Goal: Task Accomplishment & Management: Manage account settings

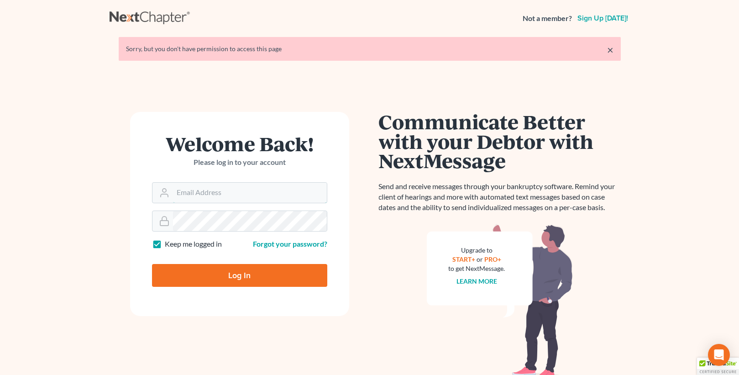
type input "[PERSON_NAME][EMAIL_ADDRESS][DOMAIN_NAME]"
click at [238, 276] on input "Log In" at bounding box center [239, 275] width 175 height 23
type input "Thinking..."
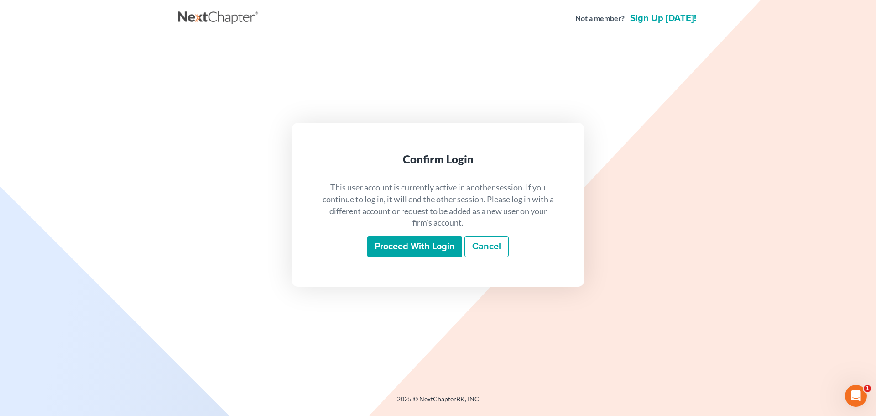
click at [407, 243] on input "Proceed with login" at bounding box center [414, 246] width 95 height 21
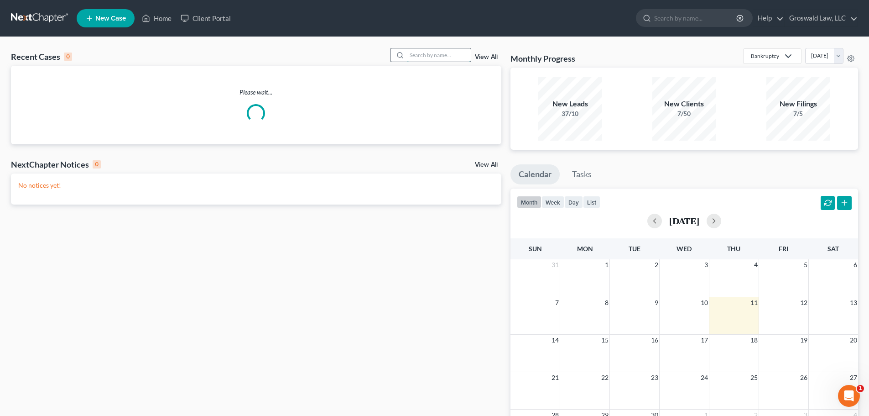
click at [450, 58] on input "search" at bounding box center [439, 54] width 64 height 13
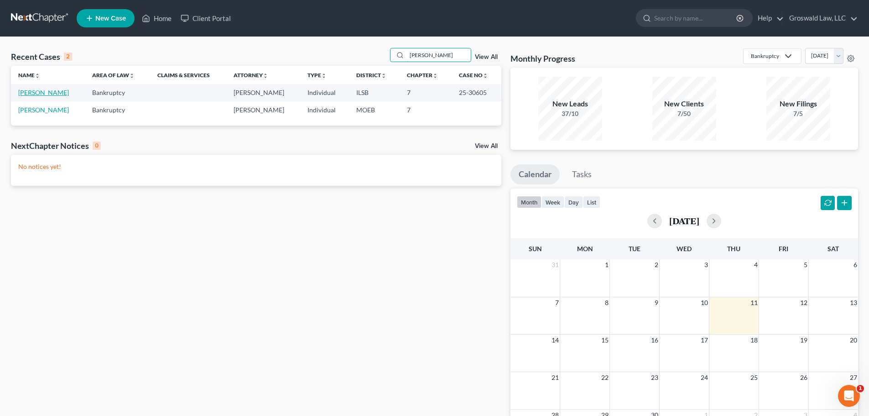
type input "[PERSON_NAME]"
click at [48, 90] on link "[PERSON_NAME]" at bounding box center [43, 93] width 51 height 8
select select "6"
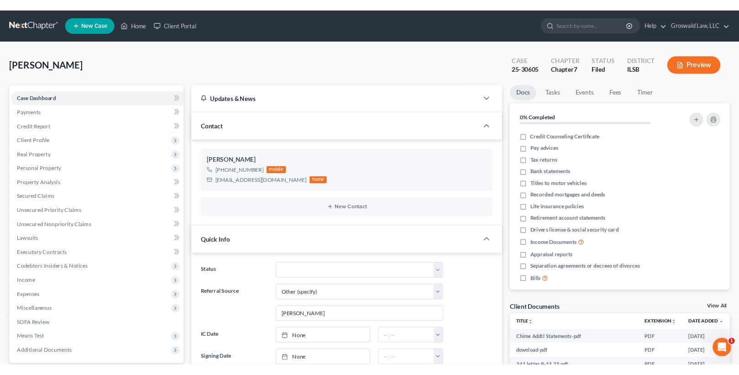
scroll to position [285, 0]
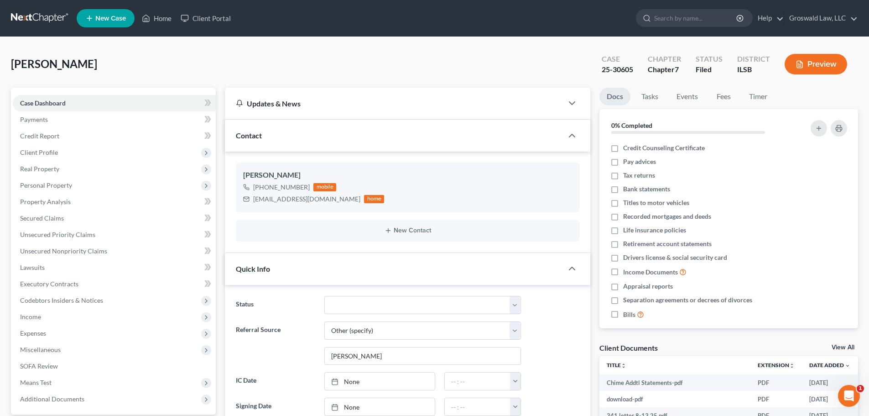
click at [811, 67] on button "Preview" at bounding box center [816, 64] width 63 height 21
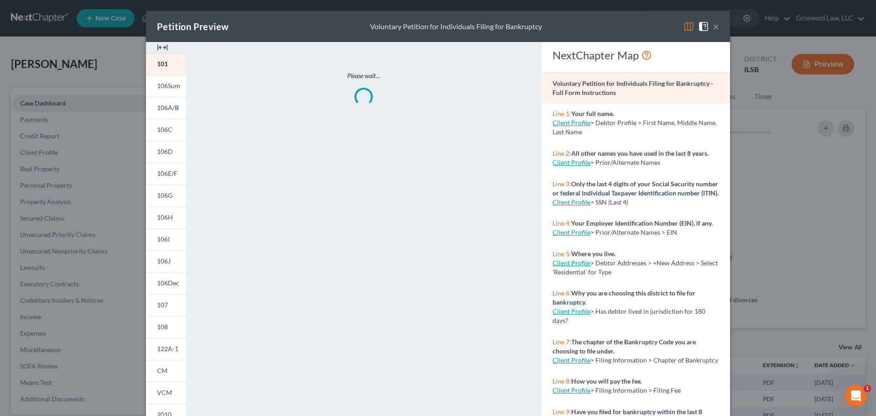
click at [159, 50] on img at bounding box center [162, 47] width 11 height 11
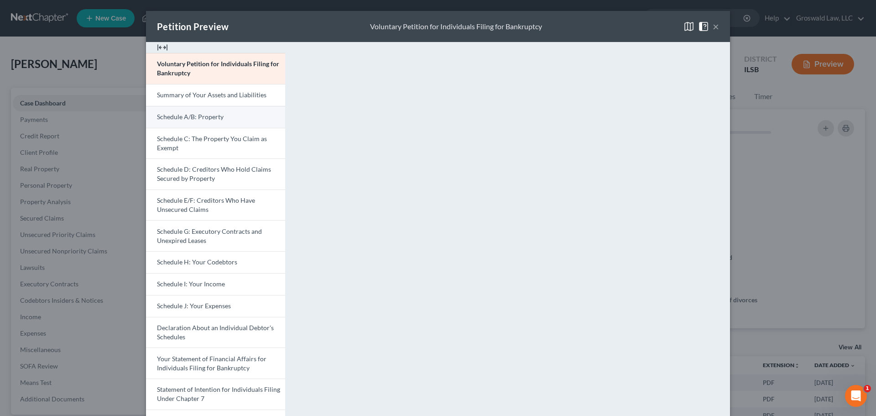
click at [194, 117] on span "Schedule A/B: Property" at bounding box center [190, 117] width 67 height 8
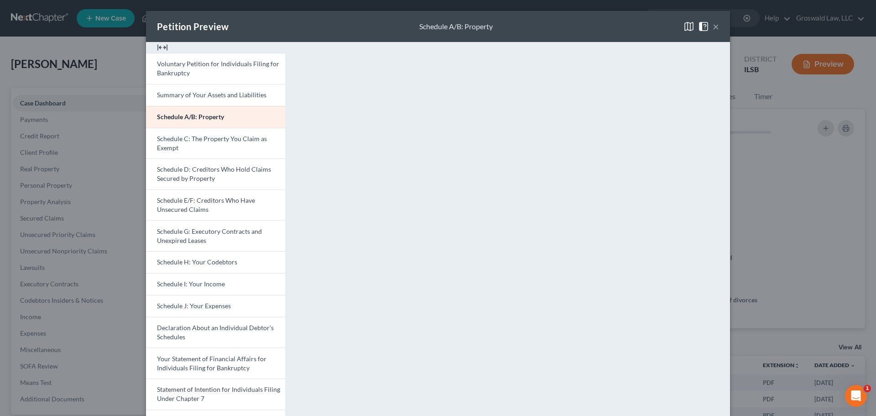
click at [713, 27] on button "×" at bounding box center [716, 26] width 6 height 11
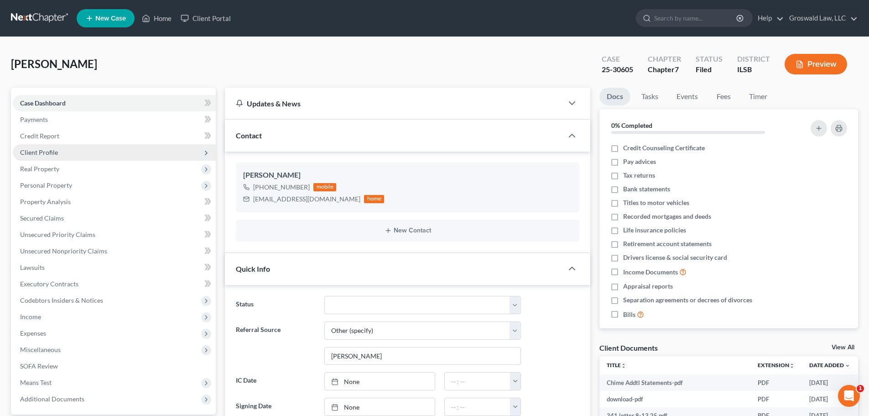
click at [38, 151] on span "Client Profile" at bounding box center [39, 152] width 38 height 8
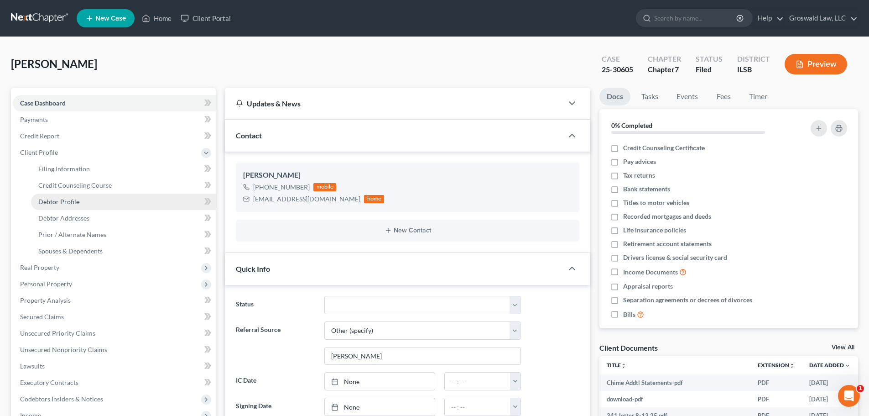
click at [80, 201] on link "Debtor Profile" at bounding box center [123, 201] width 185 height 16
select select "0"
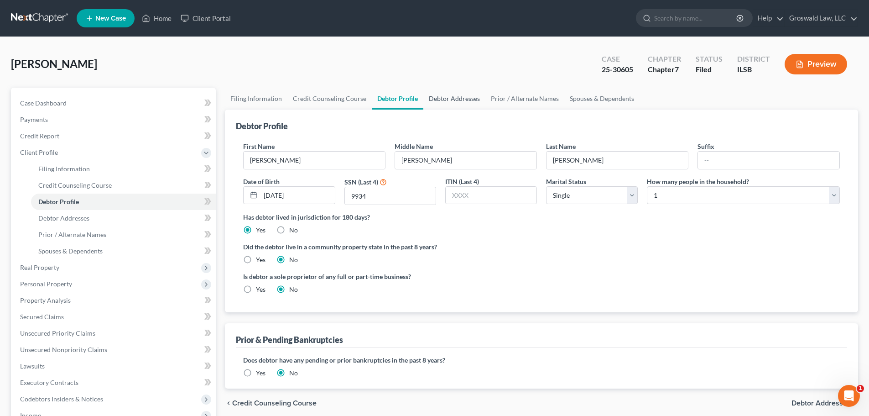
click at [456, 99] on link "Debtor Addresses" at bounding box center [454, 99] width 62 height 22
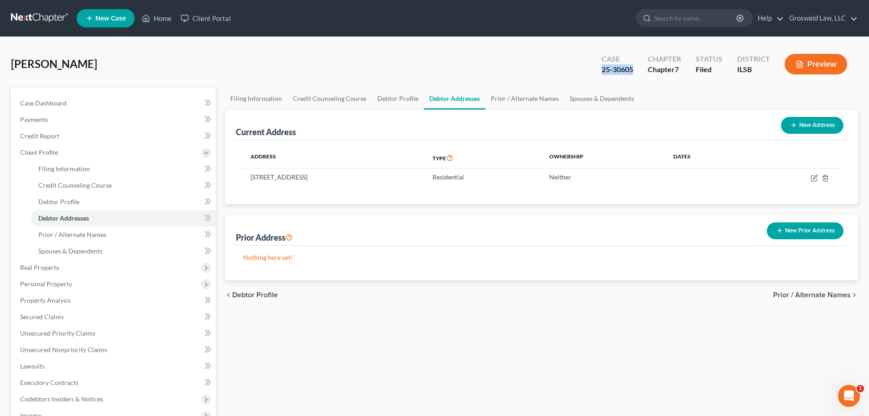
drag, startPoint x: 631, startPoint y: 68, endPoint x: 637, endPoint y: 67, distance: 7.0
click at [637, 67] on div "[PERSON_NAME] Upgraded Case 25-30605 Chapter Chapter 7 Status Filed District IL…" at bounding box center [434, 68] width 847 height 40
copy div "25-30605"
click at [805, 131] on button "New Address" at bounding box center [812, 125] width 63 height 17
select select "0"
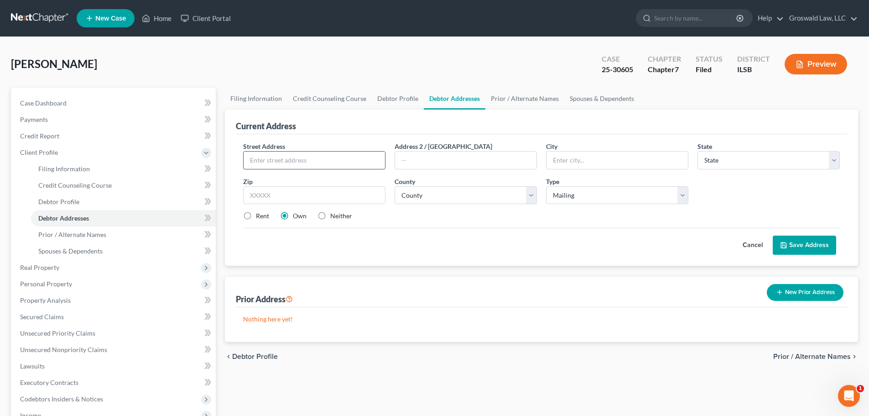
click at [315, 158] on input "text" at bounding box center [314, 159] width 141 height 17
type input "[STREET_ADDRESS]"
type input "62052"
type input "[GEOGRAPHIC_DATA]"
select select "14"
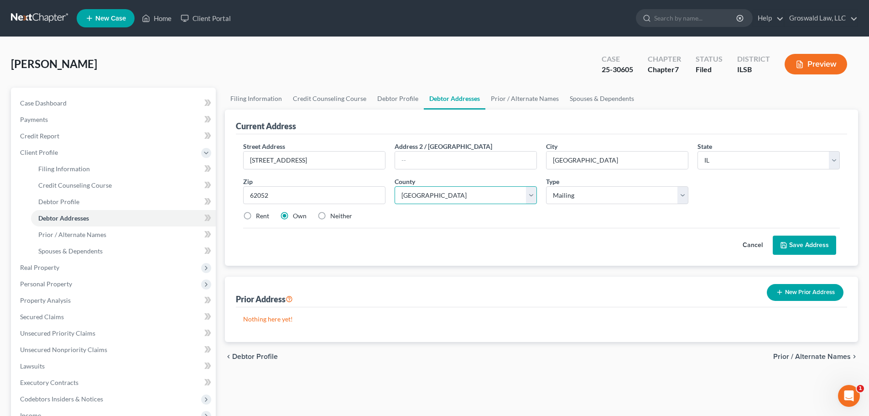
select select "41"
click at [464, 160] on input "text" at bounding box center [465, 159] width 141 height 17
type input "Apt. 2"
click at [330, 216] on label "Neither" at bounding box center [341, 215] width 22 height 9
click at [334, 216] on input "Neither" at bounding box center [337, 214] width 6 height 6
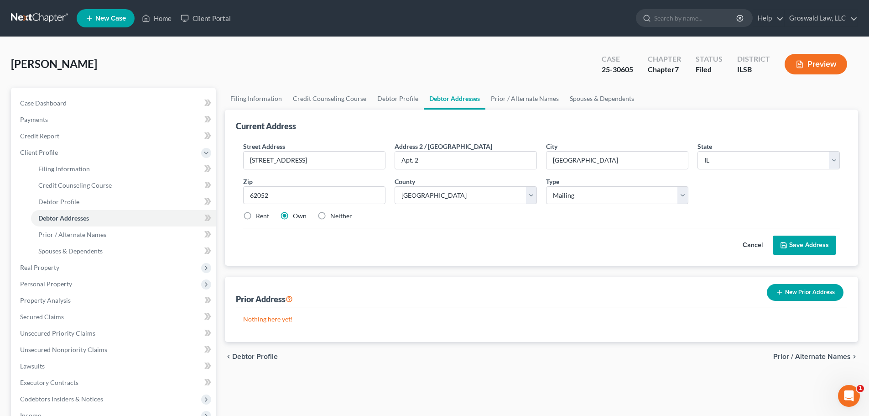
radio input "true"
click at [798, 245] on button "Save Address" at bounding box center [804, 244] width 63 height 19
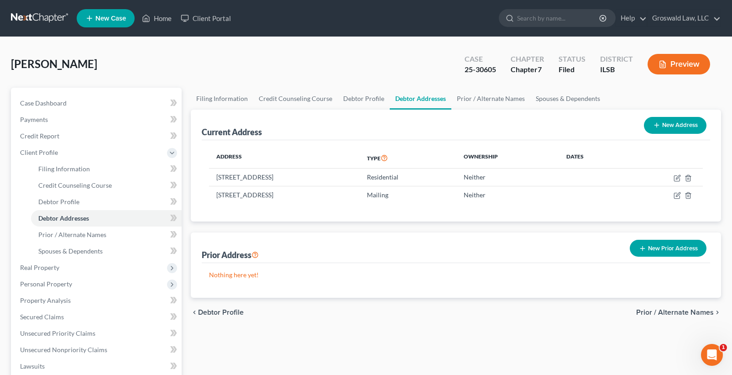
click at [681, 61] on button "Preview" at bounding box center [678, 64] width 63 height 21
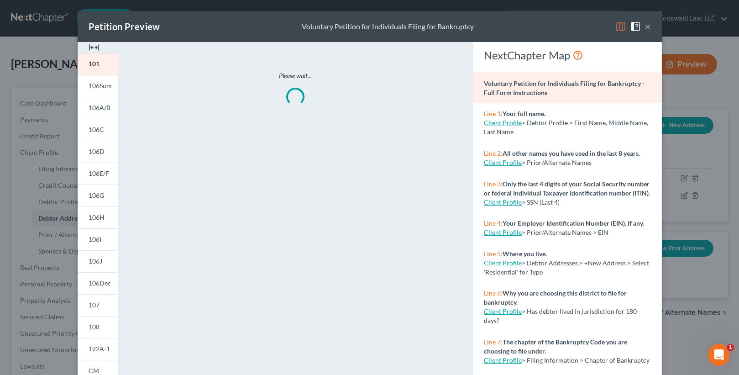
click at [95, 47] on img at bounding box center [94, 47] width 11 height 11
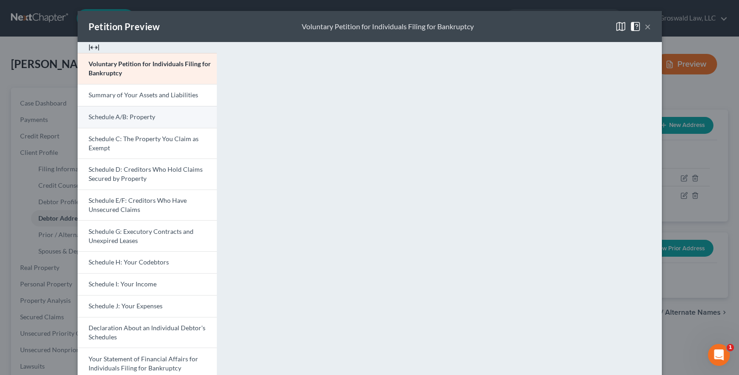
click at [149, 122] on link "Schedule A/B: Property" at bounding box center [147, 117] width 139 height 22
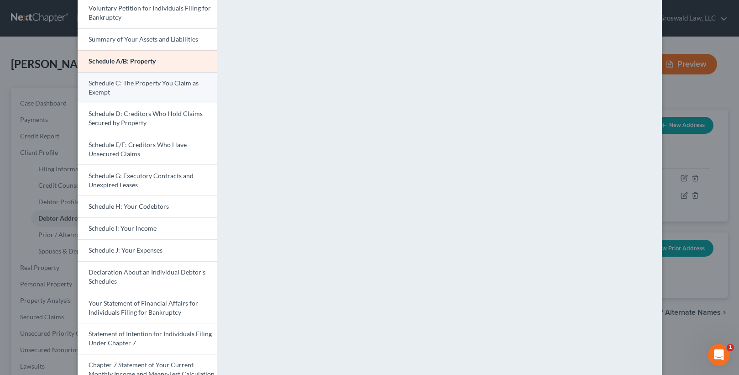
scroll to position [18, 0]
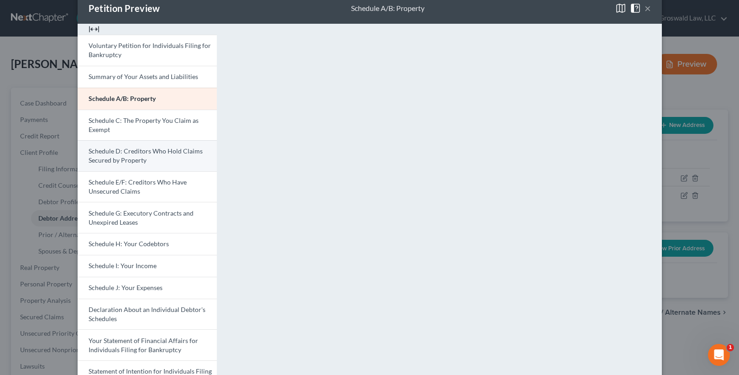
click at [133, 153] on span "Schedule D: Creditors Who Hold Claims Secured by Property" at bounding box center [146, 155] width 114 height 17
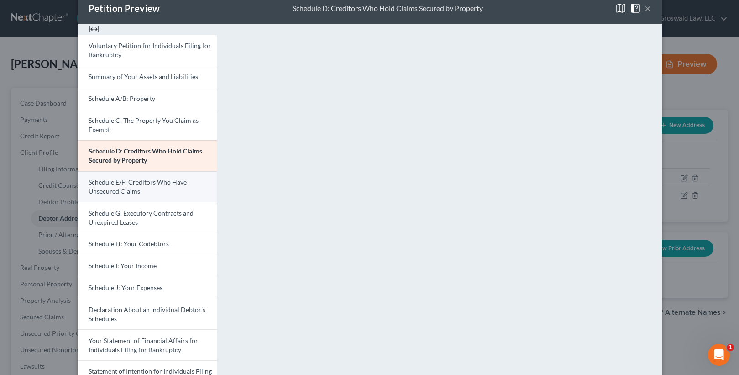
click at [113, 188] on span "Schedule E/F: Creditors Who Have Unsecured Claims" at bounding box center [138, 186] width 98 height 17
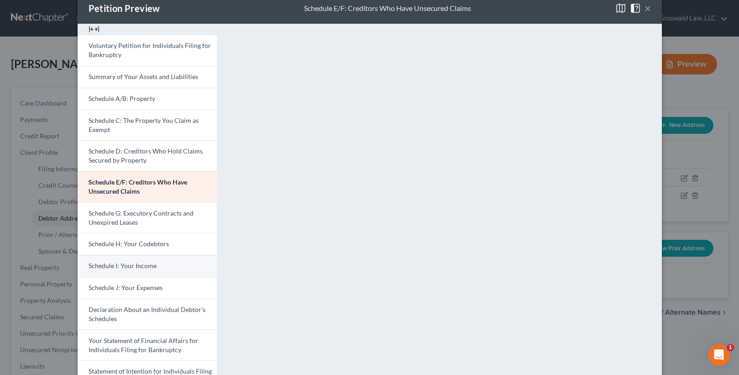
click at [126, 269] on span "Schedule I: Your Income" at bounding box center [123, 265] width 68 height 8
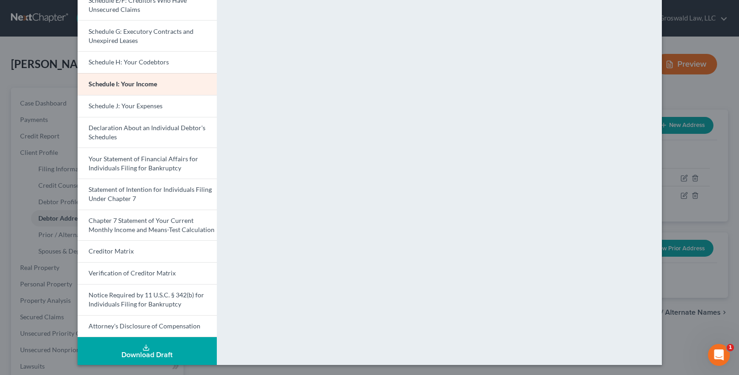
scroll to position [201, 0]
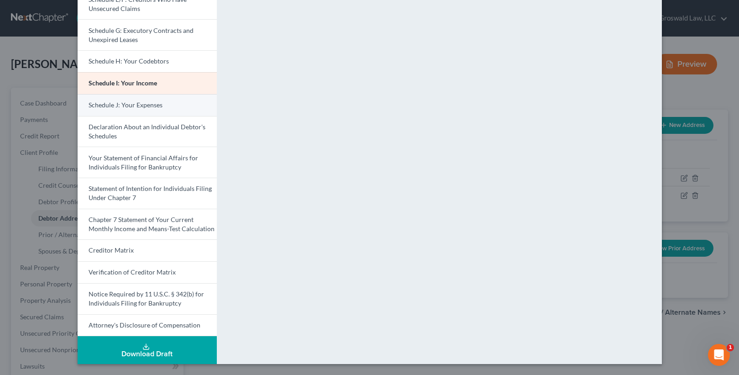
click at [147, 106] on span "Schedule J: Your Expenses" at bounding box center [126, 105] width 74 height 8
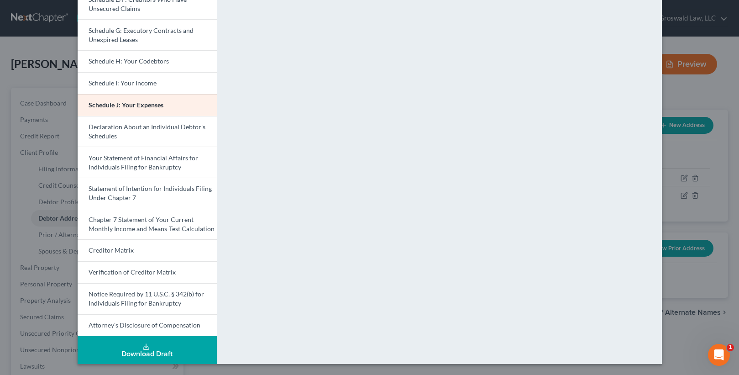
scroll to position [155, 0]
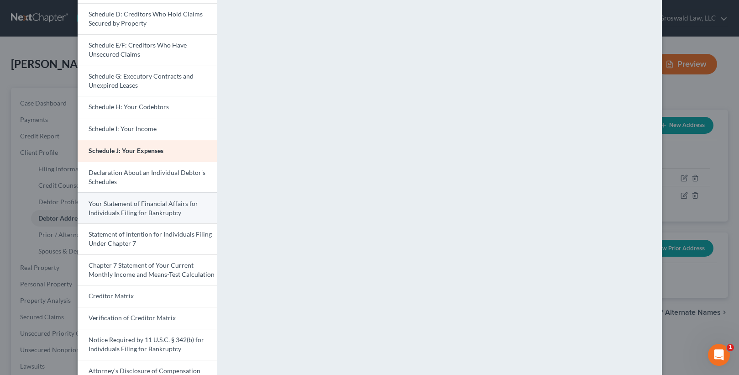
click at [119, 209] on span "Your Statement of Financial Affairs for Individuals Filing for Bankruptcy" at bounding box center [144, 207] width 110 height 17
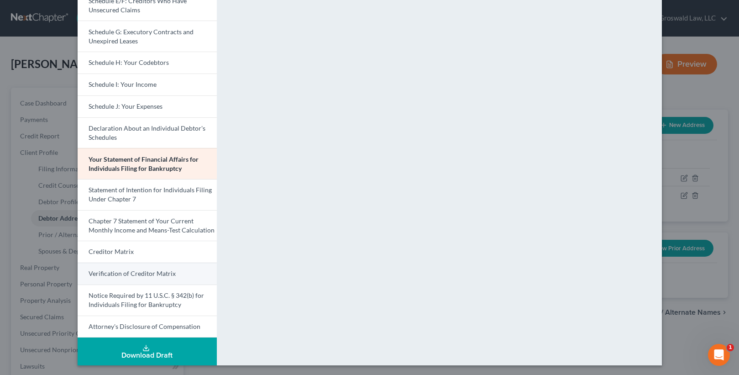
scroll to position [201, 0]
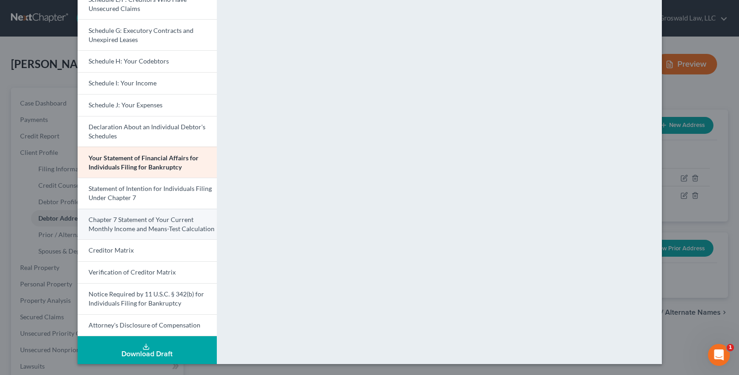
click at [132, 229] on span "Chapter 7 Statement of Your Current Monthly Income and Means-Test Calculation" at bounding box center [152, 223] width 126 height 17
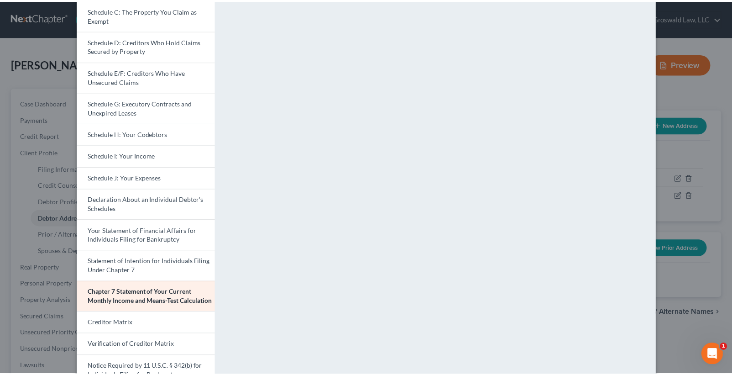
scroll to position [0, 0]
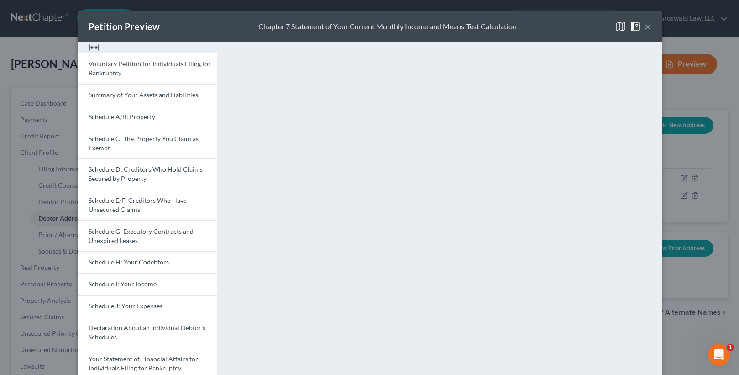
click at [644, 27] on button "×" at bounding box center [647, 26] width 6 height 11
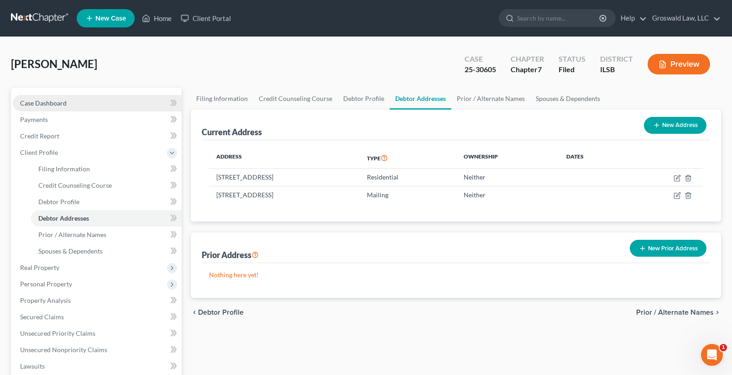
click at [64, 107] on link "Case Dashboard" at bounding box center [97, 103] width 169 height 16
select select "6"
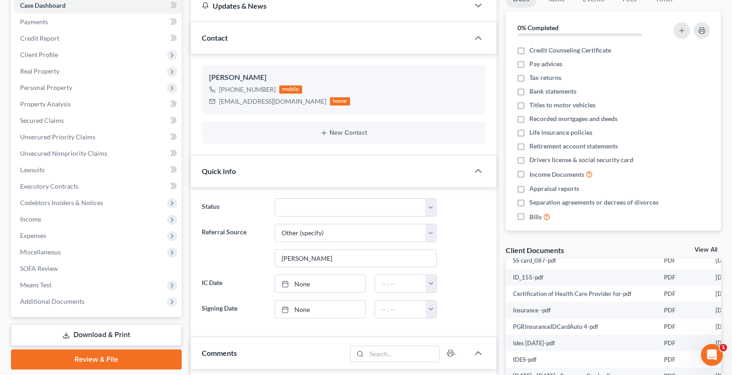
scroll to position [46, 0]
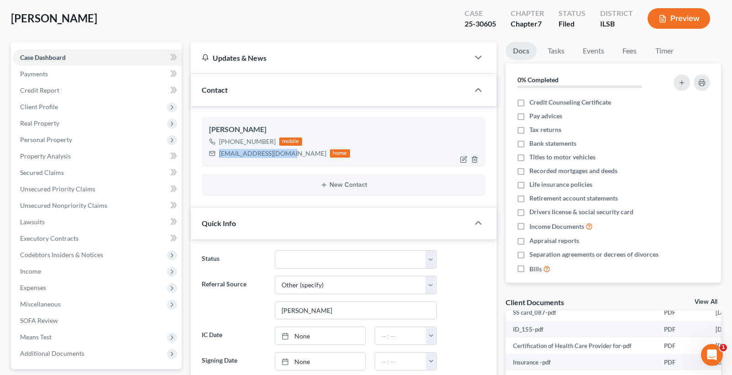
drag, startPoint x: 289, startPoint y: 155, endPoint x: 216, endPoint y: 154, distance: 73.0
click at [216, 154] on div "[EMAIL_ADDRESS][DOMAIN_NAME] home" at bounding box center [279, 153] width 141 height 12
copy div "[EMAIL_ADDRESS][DOMAIN_NAME]"
click at [63, 89] on link "Credit Report" at bounding box center [97, 90] width 169 height 16
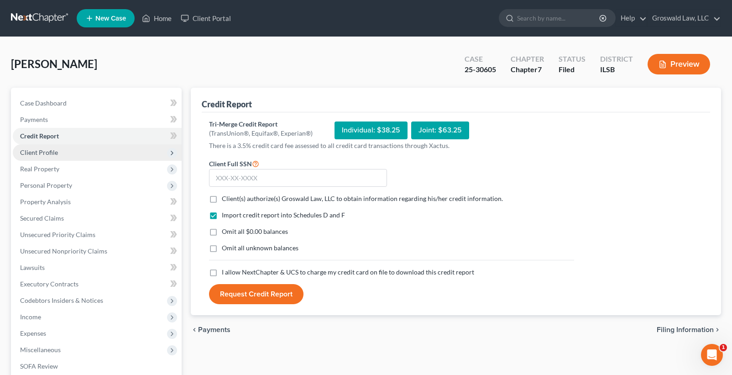
click at [38, 155] on span "Client Profile" at bounding box center [39, 152] width 38 height 8
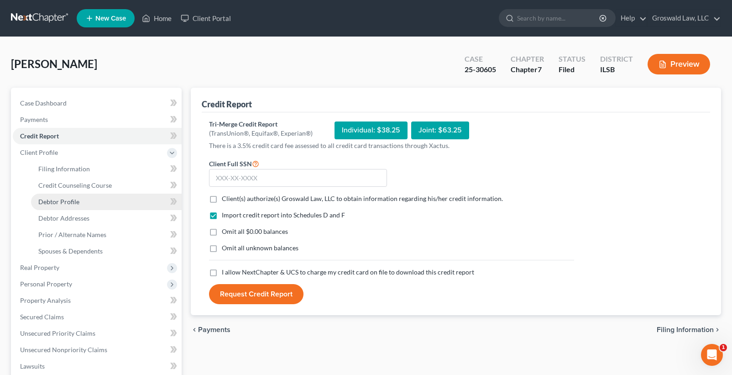
click at [63, 199] on span "Debtor Profile" at bounding box center [58, 202] width 41 height 8
select select "0"
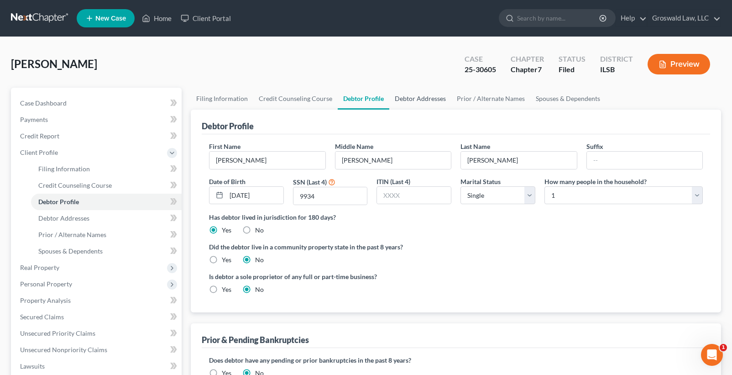
click at [423, 100] on link "Debtor Addresses" at bounding box center [420, 99] width 62 height 22
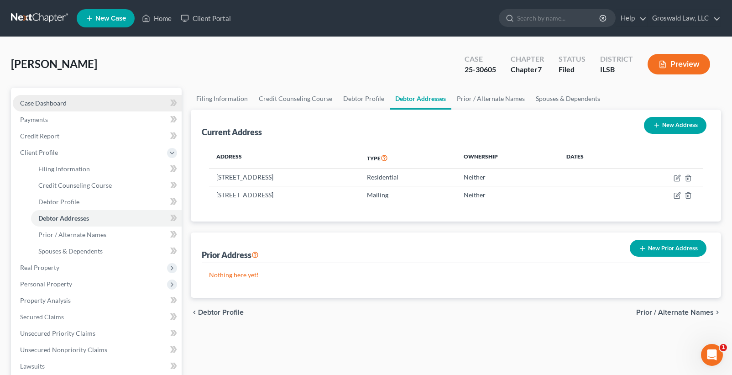
click at [79, 99] on link "Case Dashboard" at bounding box center [97, 103] width 169 height 16
select select "6"
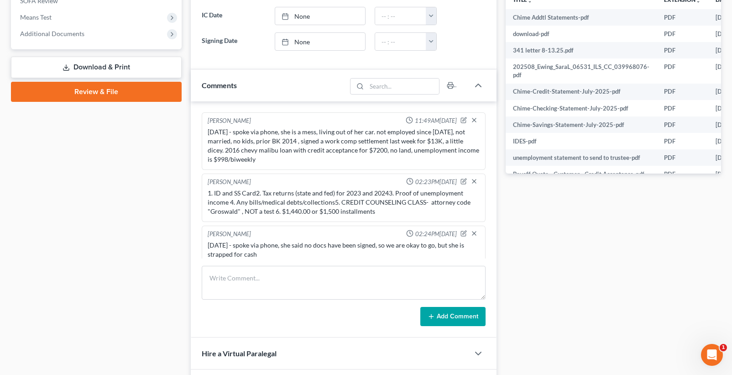
scroll to position [303, 0]
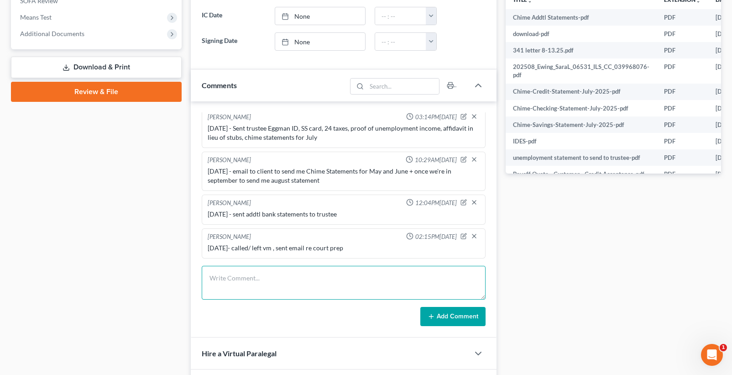
click at [239, 280] on textarea at bounding box center [344, 283] width 284 height 34
type textarea "[DATE] - tc w/ client, prepped for 341 , efiled COA"
click at [441, 314] on button "Add Comment" at bounding box center [452, 316] width 65 height 19
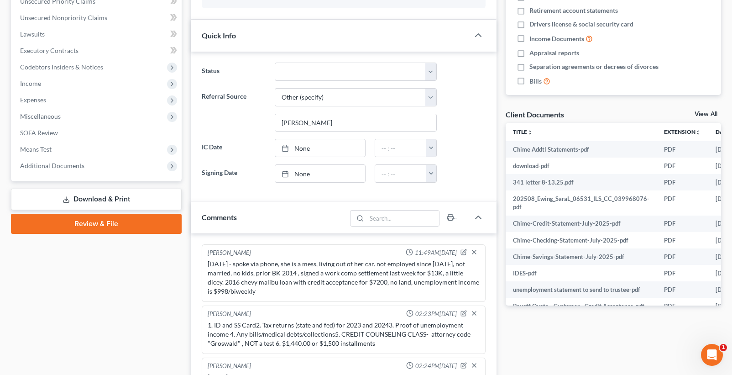
scroll to position [0, 0]
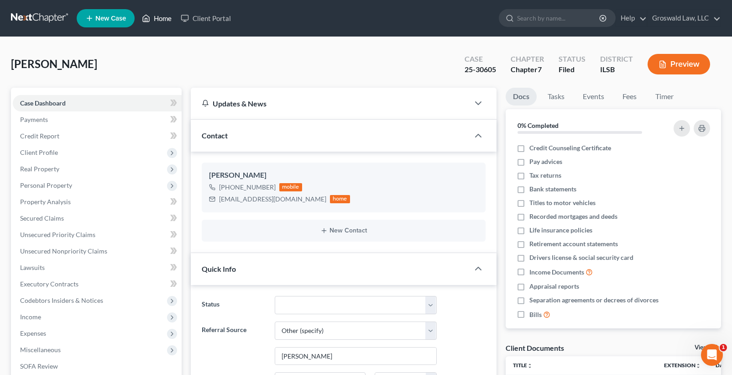
click at [155, 17] on link "Home" at bounding box center [156, 18] width 39 height 16
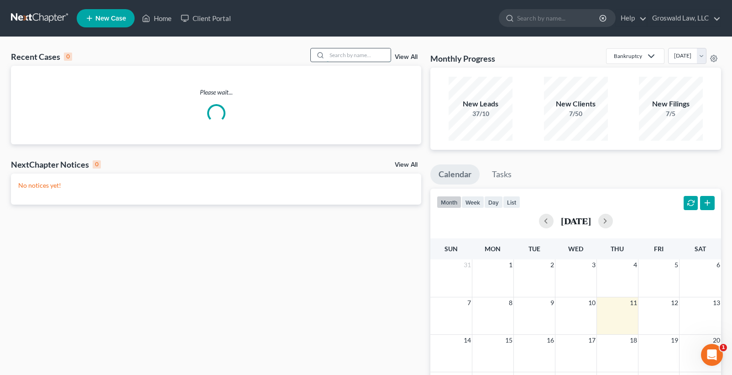
click at [364, 52] on input "search" at bounding box center [359, 54] width 64 height 13
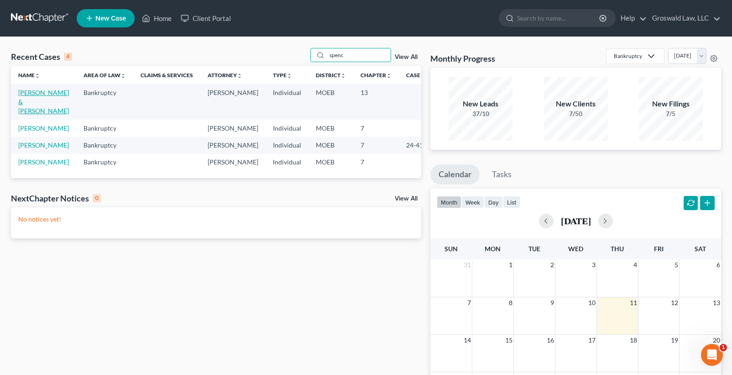
type input "spenc"
click at [24, 101] on link "[PERSON_NAME] & [PERSON_NAME]" at bounding box center [43, 102] width 51 height 26
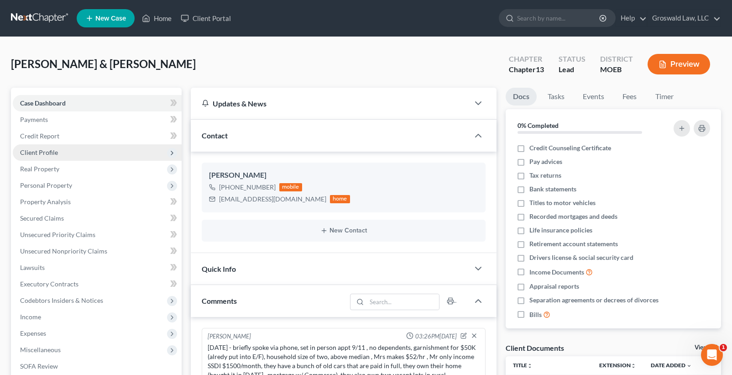
click at [53, 155] on span "Client Profile" at bounding box center [39, 152] width 38 height 8
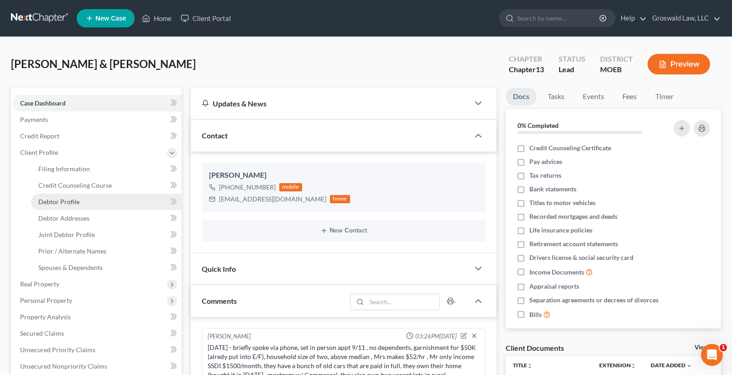
click at [79, 200] on link "Debtor Profile" at bounding box center [106, 201] width 151 height 16
select select "1"
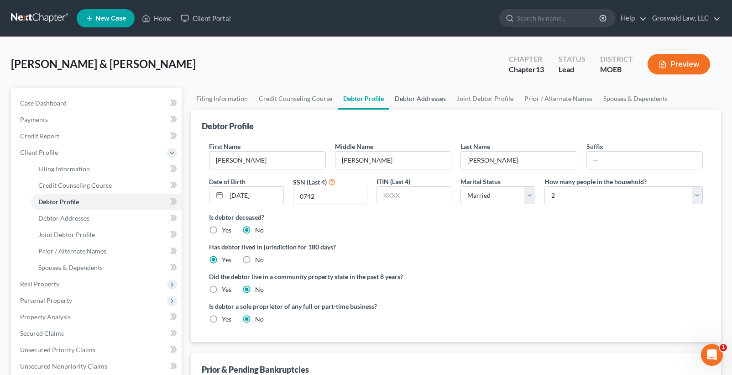
click at [402, 101] on link "Debtor Addresses" at bounding box center [420, 99] width 62 height 22
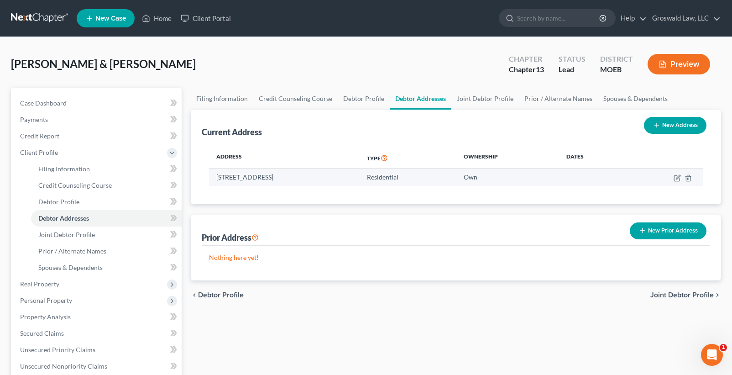
drag, startPoint x: 282, startPoint y: 178, endPoint x: 215, endPoint y: 179, distance: 66.6
click at [215, 179] on td "[STREET_ADDRESS]" at bounding box center [284, 176] width 151 height 17
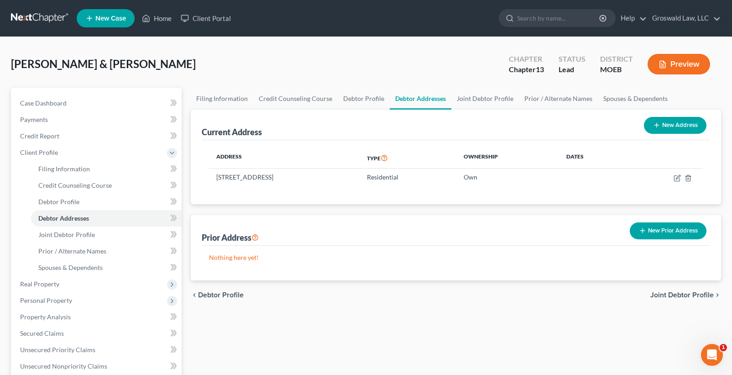
copy td "[STREET_ADDRESS]"
click at [485, 100] on link "Joint Debtor Profile" at bounding box center [485, 99] width 68 height 22
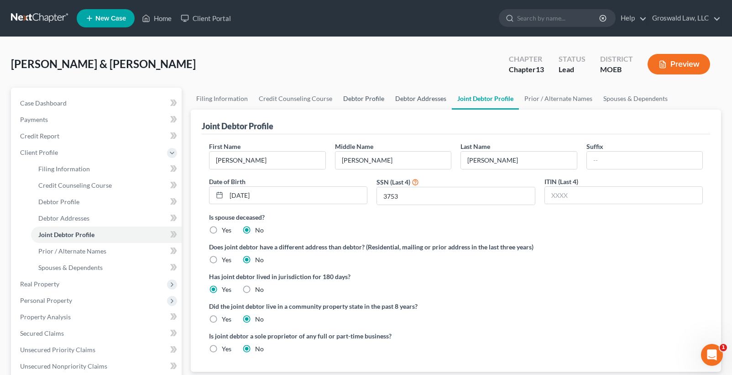
drag, startPoint x: 412, startPoint y: 98, endPoint x: 375, endPoint y: 102, distance: 38.1
click at [412, 98] on link "Debtor Addresses" at bounding box center [421, 99] width 62 height 22
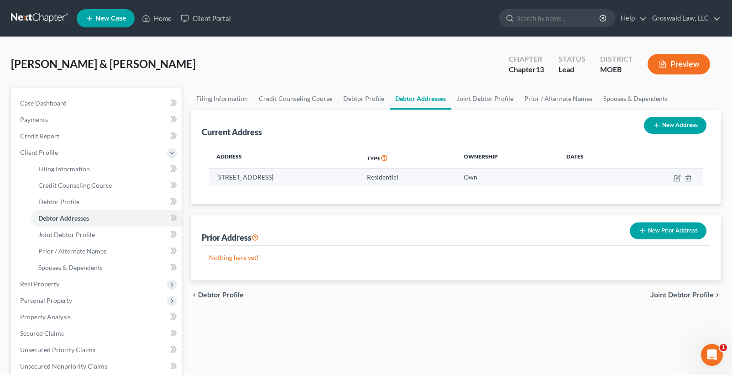
drag, startPoint x: 282, startPoint y: 174, endPoint x: 216, endPoint y: 176, distance: 65.7
click at [216, 176] on td "[STREET_ADDRESS]" at bounding box center [284, 176] width 151 height 17
copy td "[STREET_ADDRESS]"
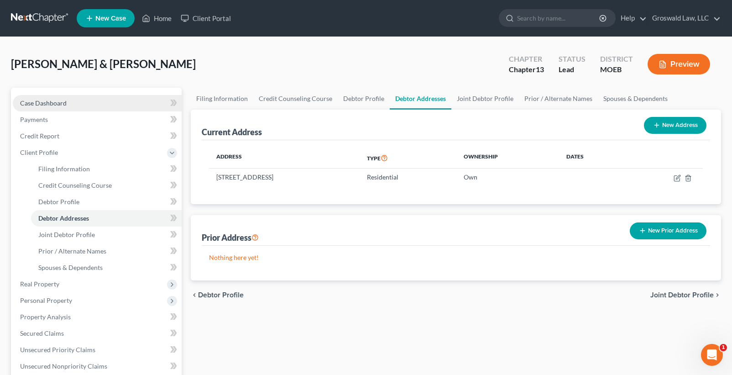
click at [67, 104] on link "Case Dashboard" at bounding box center [97, 103] width 169 height 16
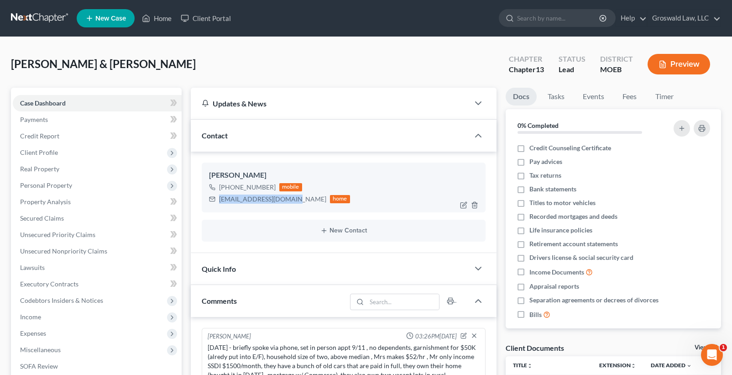
drag, startPoint x: 296, startPoint y: 200, endPoint x: 220, endPoint y: 204, distance: 75.8
click at [220, 204] on div "[EMAIL_ADDRESS][DOMAIN_NAME] home" at bounding box center [279, 199] width 141 height 12
copy div "[EMAIL_ADDRESS][DOMAIN_NAME]"
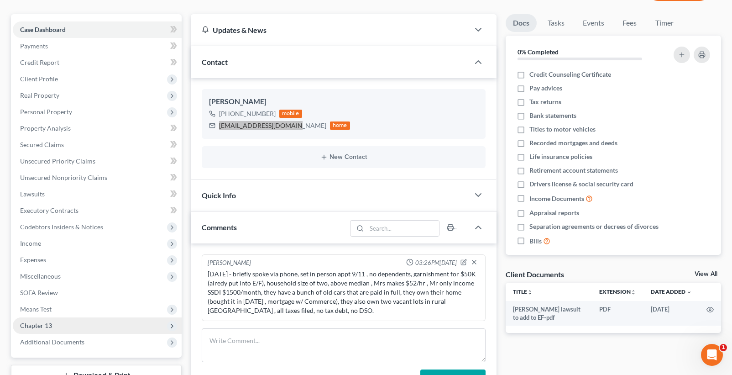
scroll to position [228, 0]
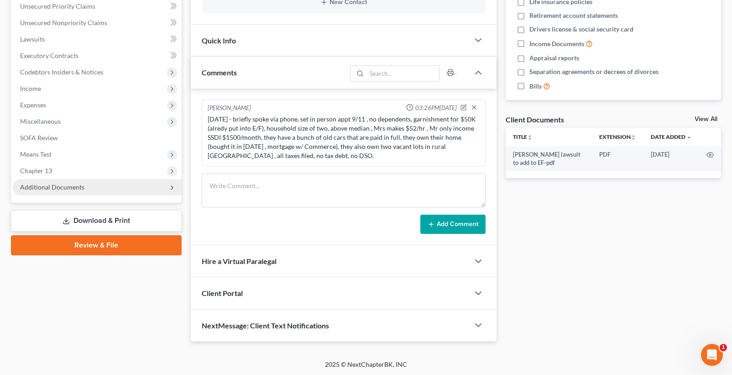
click at [79, 190] on span "Additional Documents" at bounding box center [52, 187] width 64 height 8
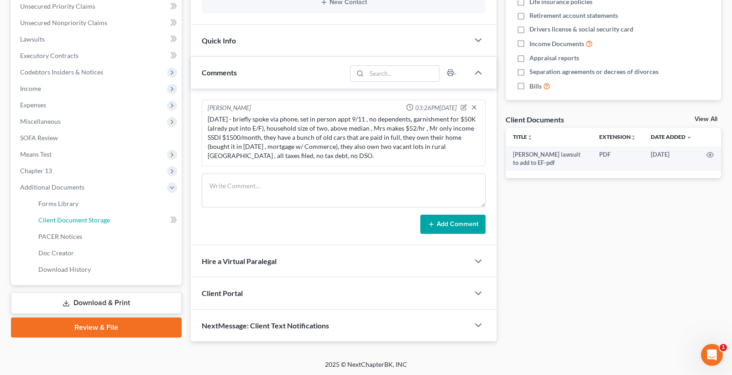
drag, startPoint x: 73, startPoint y: 219, endPoint x: 11, endPoint y: 227, distance: 63.0
click at [74, 219] on span "Client Document Storage" at bounding box center [74, 220] width 72 height 8
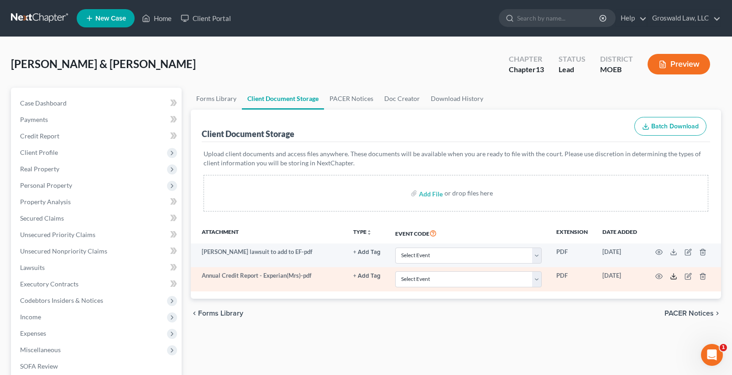
click at [675, 279] on icon at bounding box center [673, 275] width 7 height 7
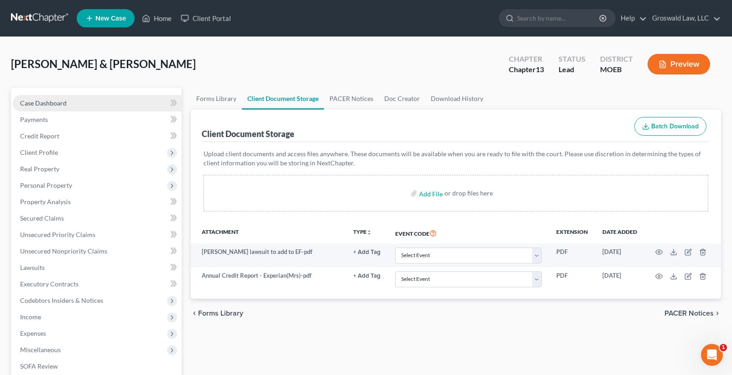
click at [64, 104] on span "Case Dashboard" at bounding box center [43, 103] width 47 height 8
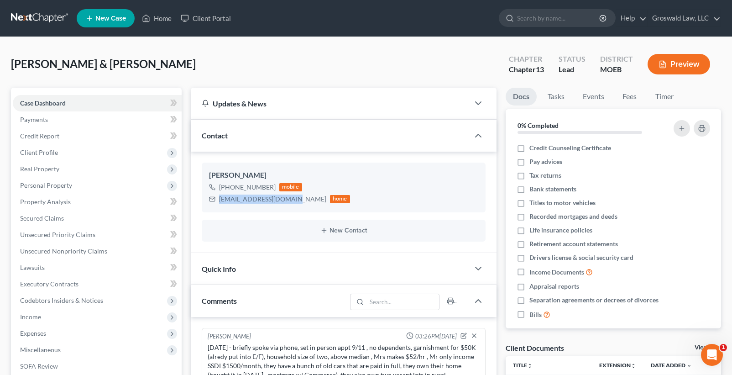
drag, startPoint x: 283, startPoint y: 202, endPoint x: 191, endPoint y: 204, distance: 91.7
click at [191, 204] on div "[PERSON_NAME] [PHONE_NUMBER] mobile [EMAIL_ADDRESS][DOMAIN_NAME] home New Conta…" at bounding box center [344, 201] width 306 height 101
copy div "[EMAIL_ADDRESS][DOMAIN_NAME]"
drag, startPoint x: 272, startPoint y: 185, endPoint x: 244, endPoint y: 189, distance: 28.5
click at [244, 189] on div "[PHONE_NUMBER] mobile" at bounding box center [279, 187] width 141 height 12
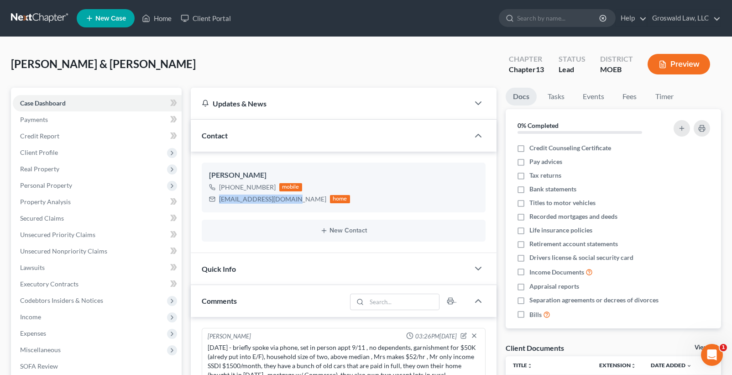
copy div "809-7554"
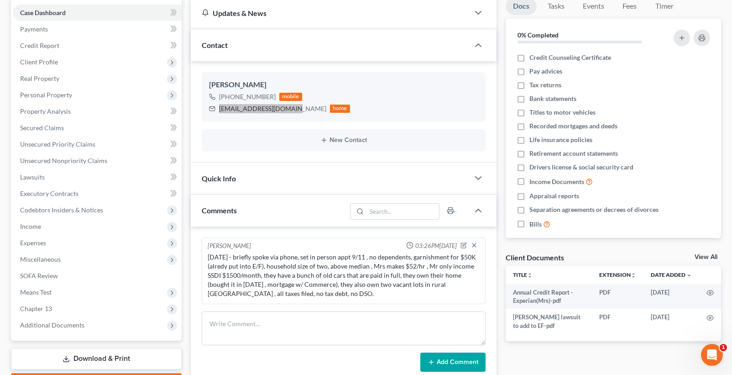
scroll to position [91, 0]
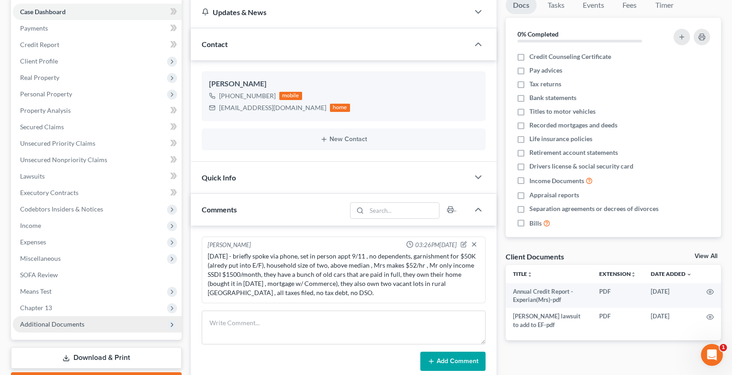
click at [72, 322] on span "Additional Documents" at bounding box center [52, 324] width 64 height 8
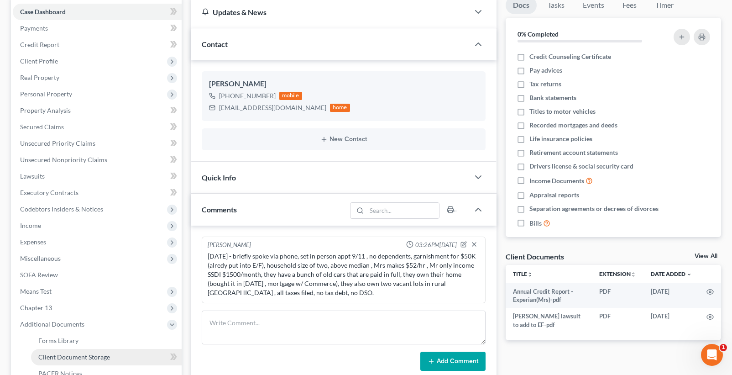
click at [80, 357] on span "Client Document Storage" at bounding box center [74, 357] width 72 height 8
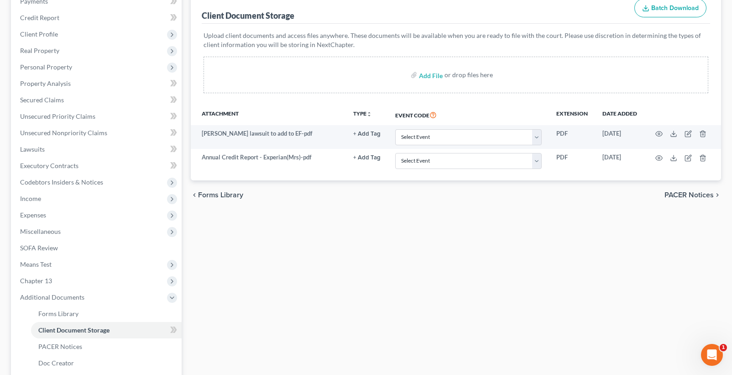
scroll to position [137, 0]
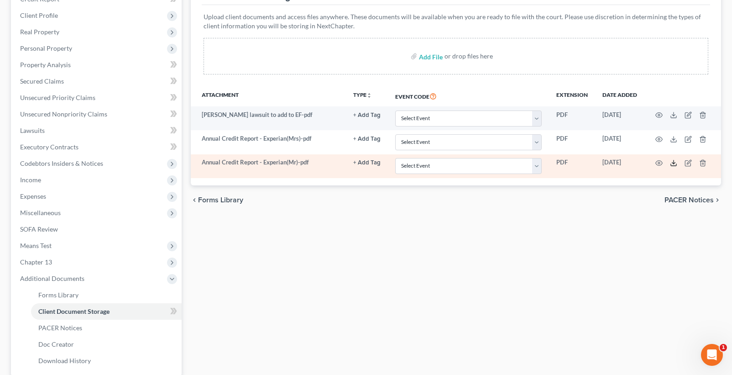
click at [674, 164] on icon at bounding box center [673, 162] width 7 height 7
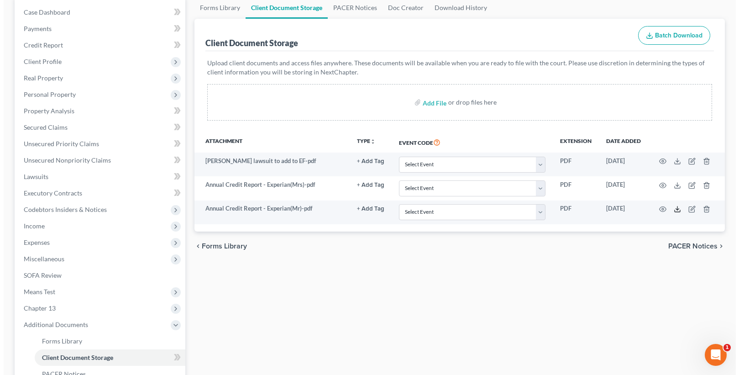
scroll to position [0, 0]
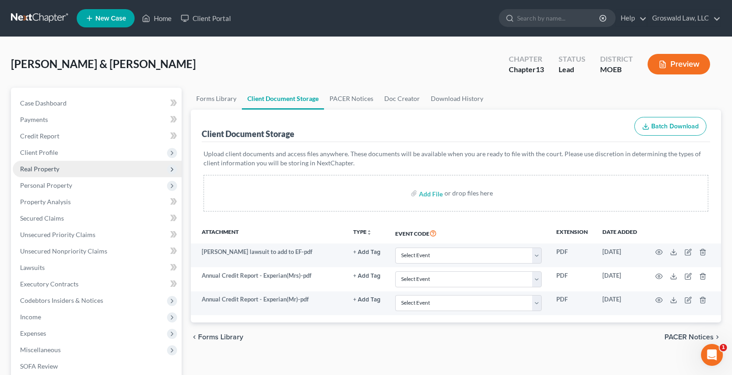
click at [66, 169] on span "Real Property" at bounding box center [97, 169] width 169 height 16
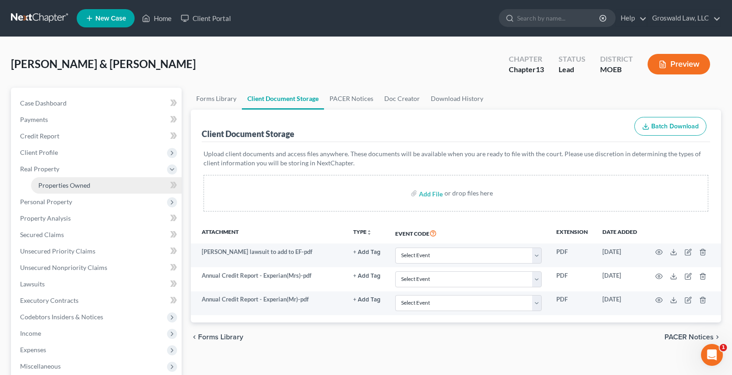
click at [90, 183] on link "Properties Owned" at bounding box center [106, 185] width 151 height 16
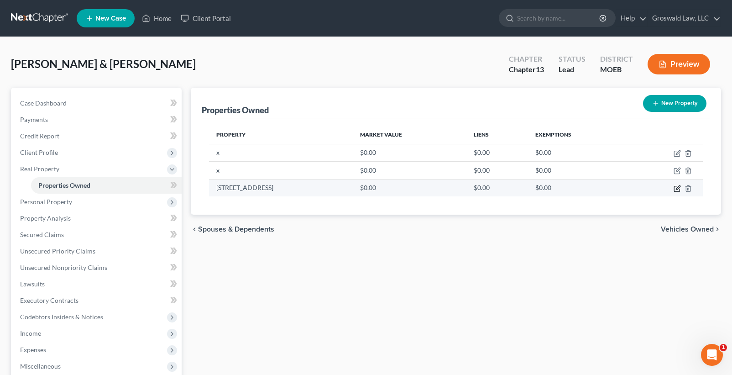
click at [678, 187] on icon "button" at bounding box center [676, 188] width 7 height 7
select select "26"
select select "101"
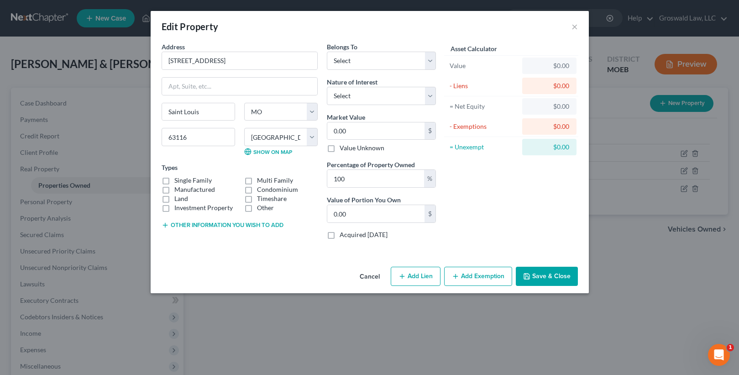
click at [548, 275] on button "Save & Close" at bounding box center [547, 275] width 62 height 19
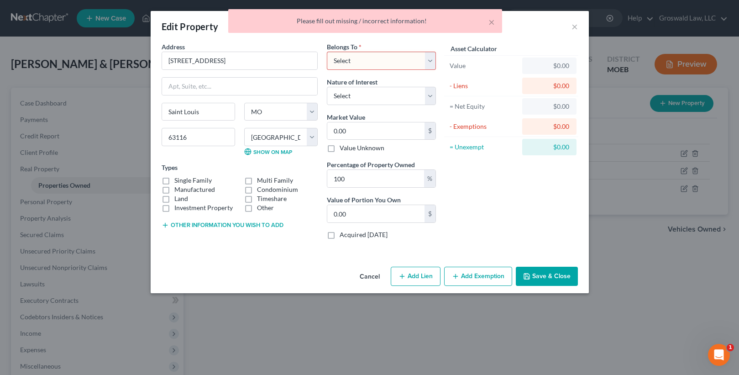
click at [376, 61] on select "Select Debtor 1 Only Debtor 2 Only Debtor 1 And Debtor 2 Only At Least One Of T…" at bounding box center [381, 61] width 109 height 18
select select "3"
click at [327, 52] on select "Select Debtor 1 Only Debtor 2 Only Debtor 1 And Debtor 2 Only At Least One Of T…" at bounding box center [381, 61] width 109 height 18
click at [559, 282] on button "Save & Close" at bounding box center [547, 275] width 62 height 19
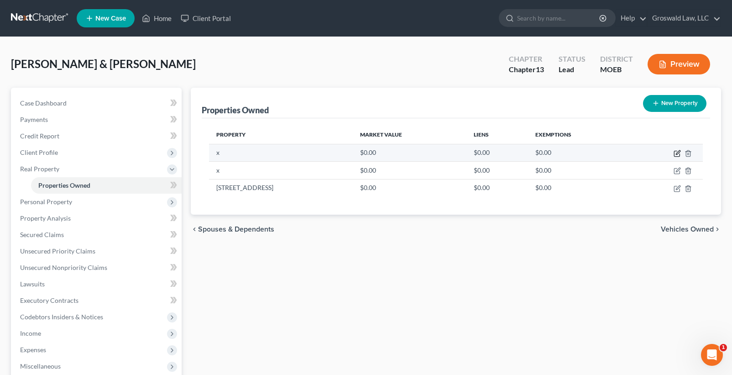
click at [677, 153] on icon "button" at bounding box center [676, 153] width 7 height 7
select select "26"
select select "101"
select select "2"
select select "0"
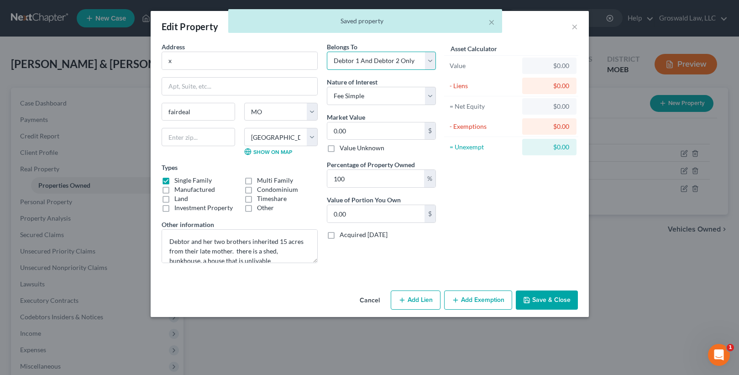
click at [347, 61] on select "Select Debtor 1 Only Debtor 2 Only Debtor 1 And Debtor 2 Only At Least One Of T…" at bounding box center [381, 61] width 109 height 18
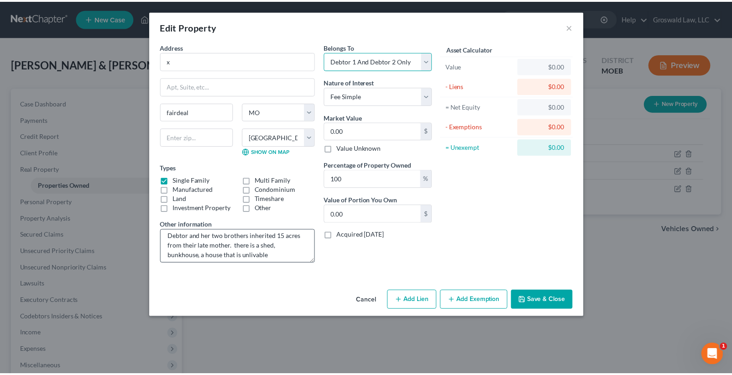
scroll to position [10, 0]
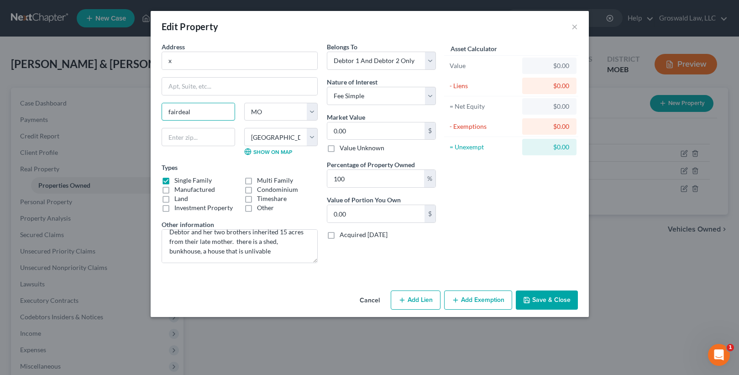
drag, startPoint x: 201, startPoint y: 111, endPoint x: 55, endPoint y: 104, distance: 146.2
click at [55, 104] on div "Edit Property × Address * x fairdeal State [US_STATE][GEOGRAPHIC_DATA] [GEOGRAP…" at bounding box center [369, 187] width 739 height 375
type input "Fairdealing"
click at [270, 140] on select "County [GEOGRAPHIC_DATA] [GEOGRAPHIC_DATA] [GEOGRAPHIC_DATA] [GEOGRAPHIC_DATA] …" at bounding box center [280, 137] width 73 height 18
select select "90"
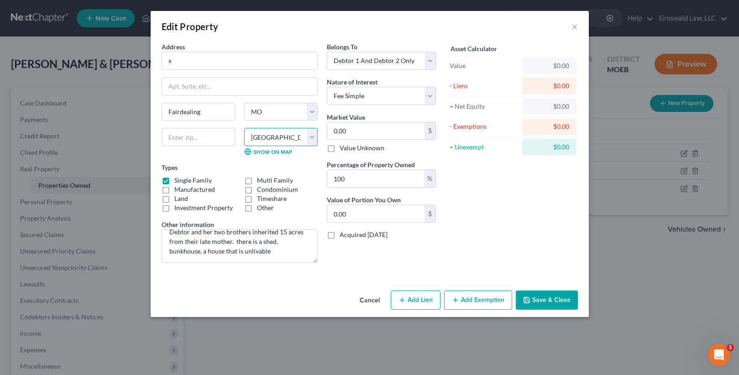
click at [244, 128] on select "County [GEOGRAPHIC_DATA] [GEOGRAPHIC_DATA] [GEOGRAPHIC_DATA] [GEOGRAPHIC_DATA] …" at bounding box center [280, 137] width 73 height 18
click at [363, 68] on select "Select Debtor 1 Only Debtor 2 Only Debtor 1 And Debtor 2 Only At Least One Of T…" at bounding box center [381, 61] width 109 height 18
select select "3"
click at [327, 52] on select "Select Debtor 1 Only Debtor 2 Only Debtor 1 And Debtor 2 Only At Least One Of T…" at bounding box center [381, 61] width 109 height 18
click at [523, 297] on icon "button" at bounding box center [526, 299] width 7 height 7
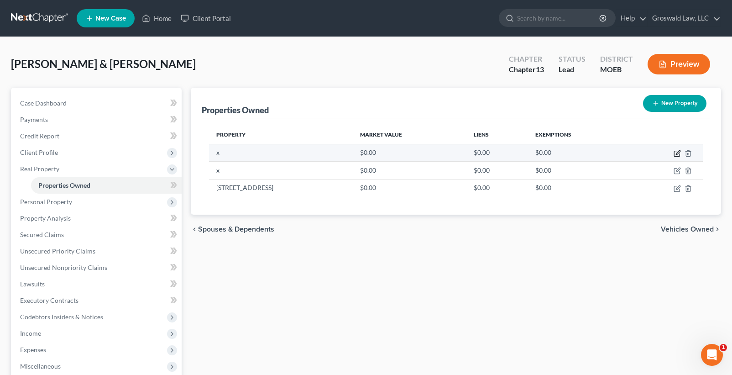
click at [678, 152] on icon "button" at bounding box center [676, 153] width 7 height 7
select select "26"
select select "90"
select select "3"
select select "0"
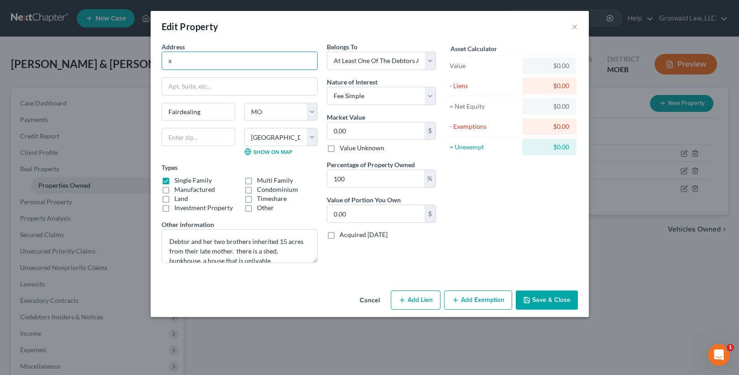
drag, startPoint x: 214, startPoint y: 58, endPoint x: 77, endPoint y: 44, distance: 137.2
click at [77, 44] on div "Edit Property × Address * x [GEOGRAPHIC_DATA] State [US_STATE][GEOGRAPHIC_DATA]…" at bounding box center [369, 187] width 739 height 375
drag, startPoint x: 575, startPoint y: 27, endPoint x: 502, endPoint y: 31, distance: 73.6
click at [505, 31] on div "Edit Property ×" at bounding box center [370, 26] width 438 height 31
type input "C"
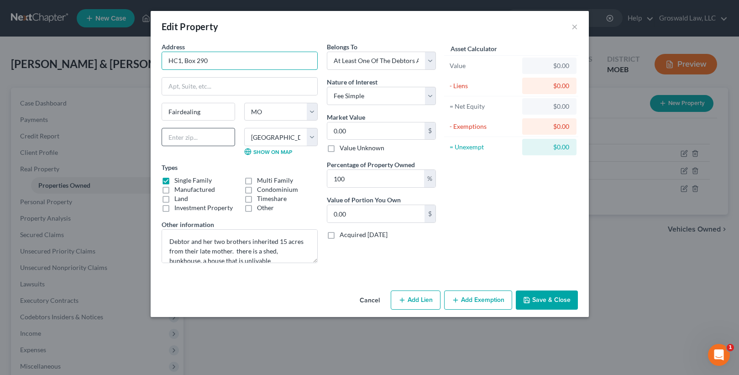
type input "HC1, Box 290"
click at [202, 143] on input "text" at bounding box center [198, 137] width 73 height 18
type input "63939"
click at [226, 158] on div "Fairdealing State [US_STATE][GEOGRAPHIC_DATA] [GEOGRAPHIC_DATA] [GEOGRAPHIC_DAT…" at bounding box center [239, 133] width 165 height 60
click at [552, 295] on button "Save & Close" at bounding box center [547, 299] width 62 height 19
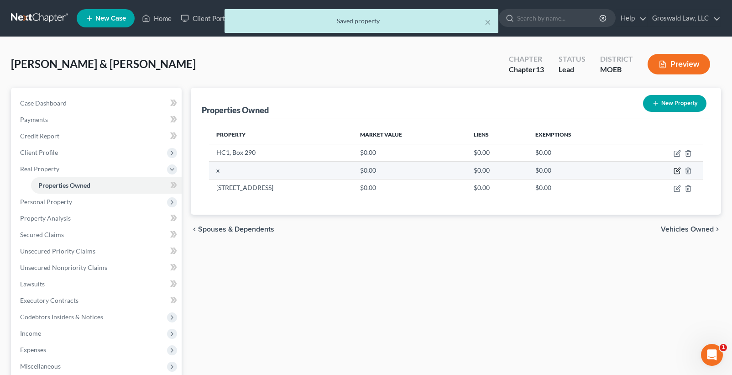
click at [677, 167] on icon "button" at bounding box center [676, 170] width 7 height 7
select select "26"
select select "101"
select select "2"
select select "0"
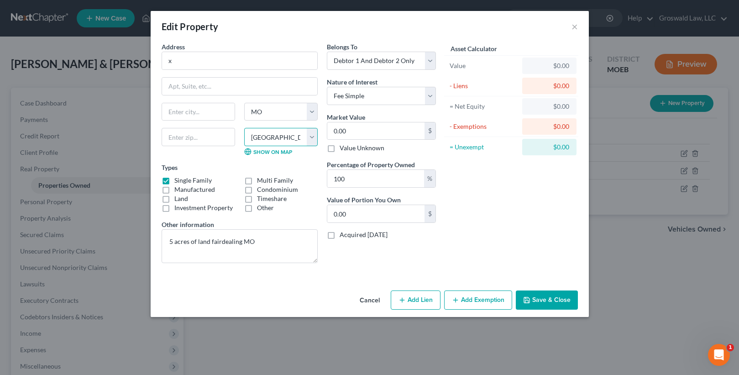
click at [262, 135] on select "County [GEOGRAPHIC_DATA] [GEOGRAPHIC_DATA] [GEOGRAPHIC_DATA] [GEOGRAPHIC_DATA] …" at bounding box center [280, 137] width 73 height 18
select select "90"
click at [244, 128] on select "County [GEOGRAPHIC_DATA] [GEOGRAPHIC_DATA] [GEOGRAPHIC_DATA] [GEOGRAPHIC_DATA] …" at bounding box center [280, 137] width 73 height 18
click at [195, 115] on input "text" at bounding box center [198, 111] width 73 height 17
type input "Fairdealing"
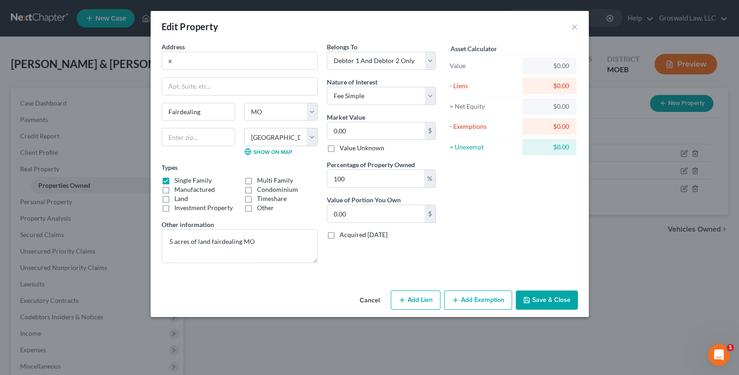
click at [546, 296] on button "Save & Close" at bounding box center [547, 299] width 62 height 19
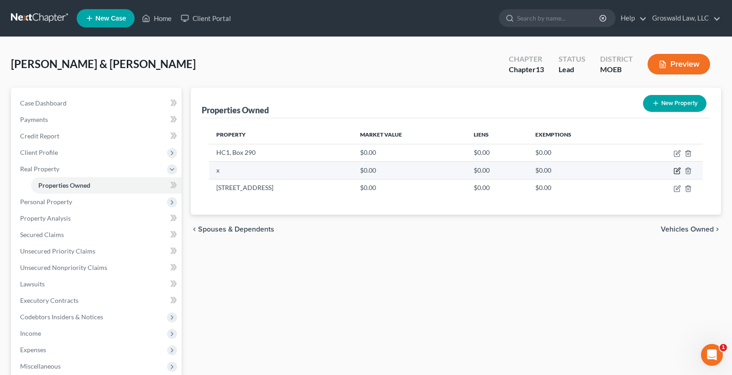
click at [674, 167] on icon "button" at bounding box center [676, 170] width 7 height 7
select select "26"
select select "90"
select select "2"
select select "0"
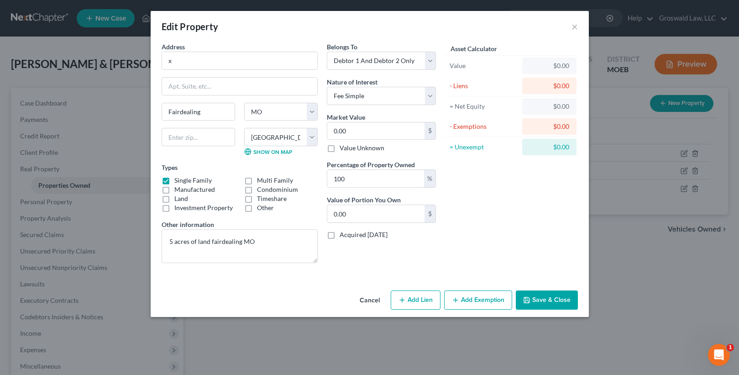
click at [377, 297] on button "Cancel" at bounding box center [369, 300] width 35 height 18
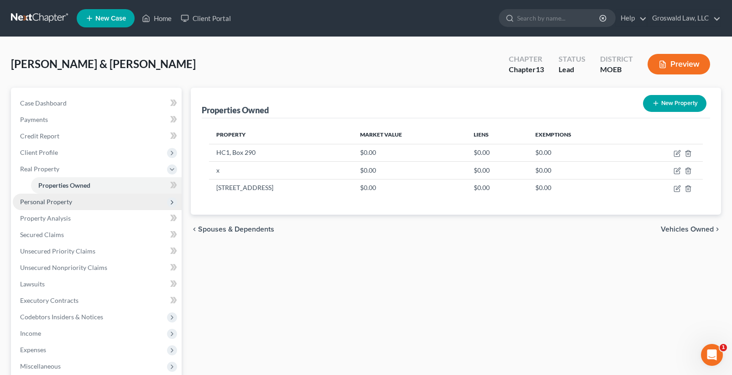
click at [46, 198] on span "Personal Property" at bounding box center [46, 202] width 52 height 8
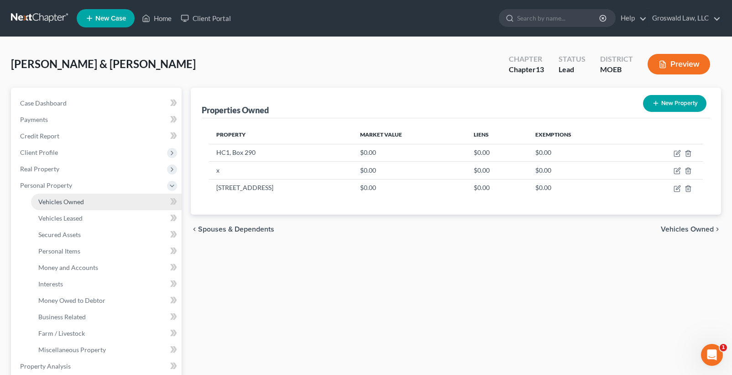
click at [64, 203] on span "Vehicles Owned" at bounding box center [61, 202] width 46 height 8
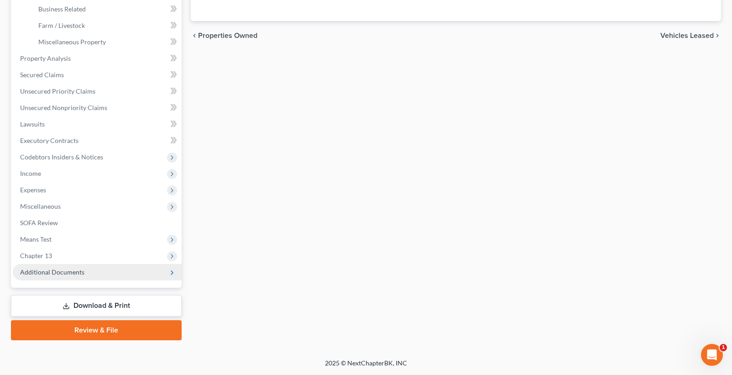
click at [64, 273] on span "Additional Documents" at bounding box center [52, 272] width 64 height 8
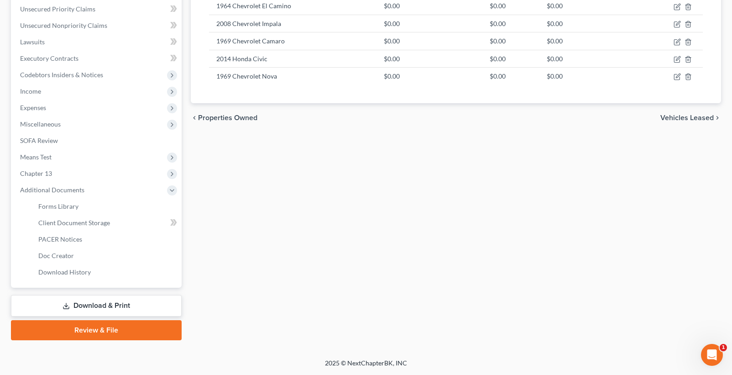
scroll to position [225, 0]
click at [101, 220] on span "Client Document Storage" at bounding box center [74, 223] width 72 height 8
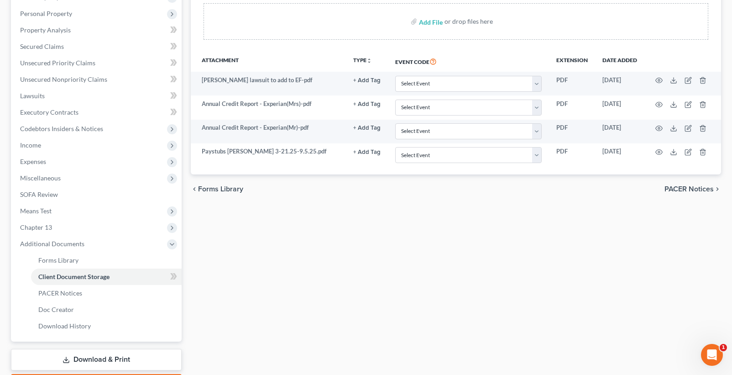
scroll to position [183, 0]
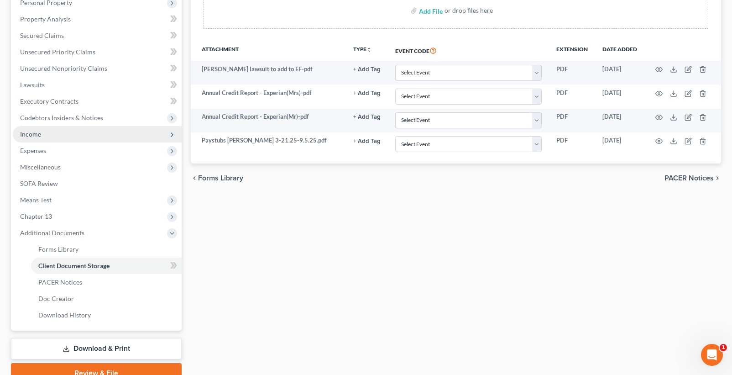
click at [47, 134] on span "Income" at bounding box center [97, 134] width 169 height 16
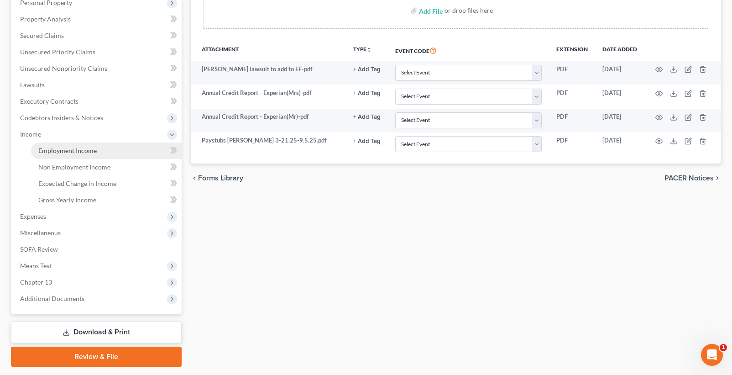
click at [108, 154] on link "Employment Income" at bounding box center [106, 150] width 151 height 16
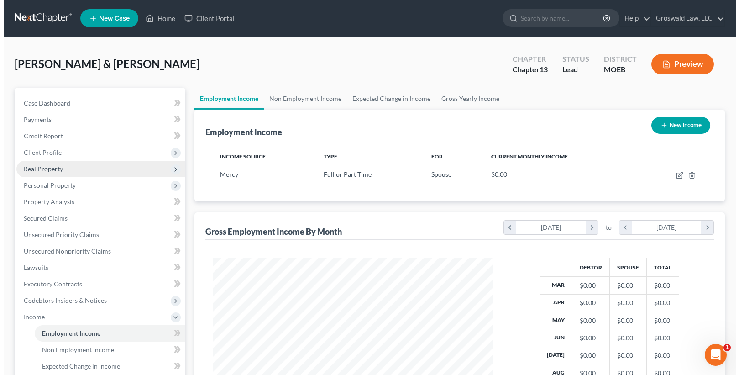
scroll to position [164, 298]
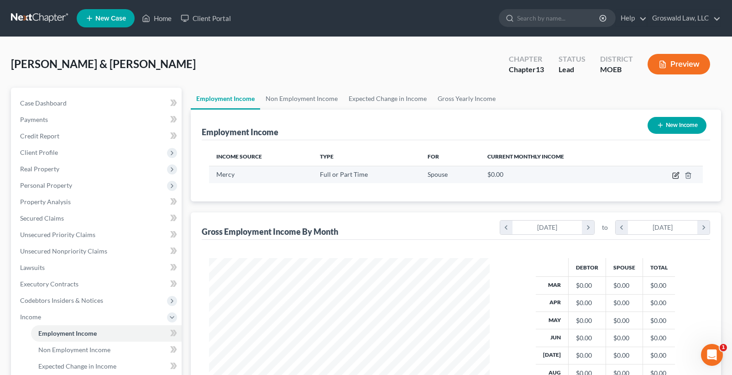
click at [676, 174] on icon "button" at bounding box center [676, 174] width 4 height 4
select select "0"
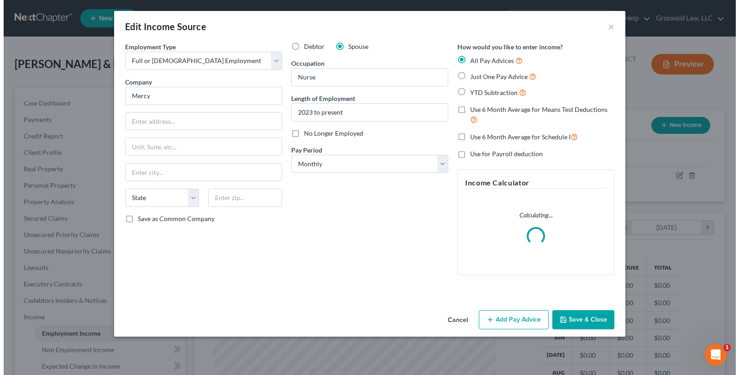
scroll to position [164, 302]
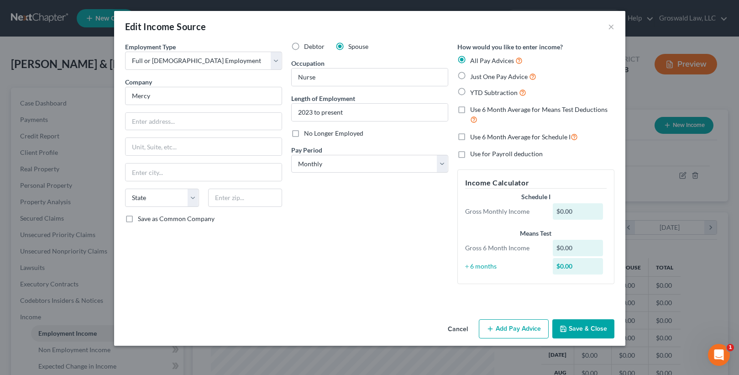
click at [492, 80] on span "Just One Pay Advice" at bounding box center [498, 77] width 57 height 8
click at [480, 77] on input "Just One Pay Advice" at bounding box center [477, 74] width 6 height 6
radio input "true"
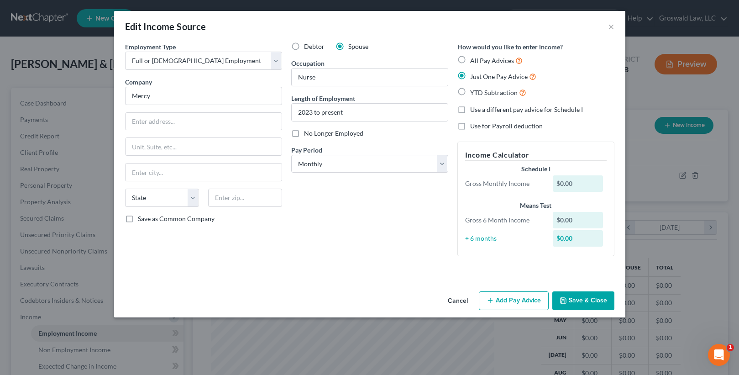
click at [501, 301] on button "Add Pay Advice" at bounding box center [514, 300] width 70 height 19
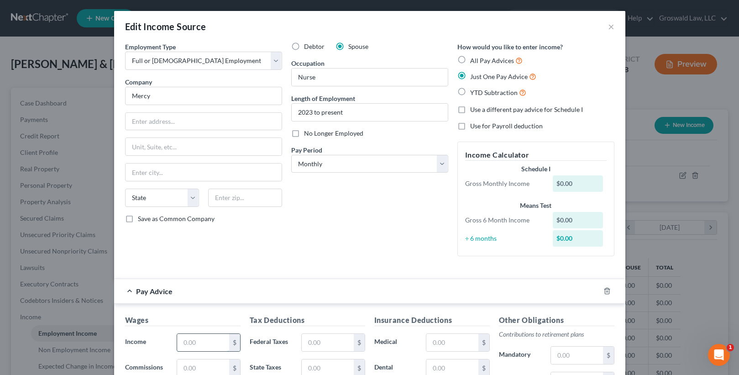
click at [185, 341] on input "text" at bounding box center [203, 342] width 52 height 17
type input "10,245"
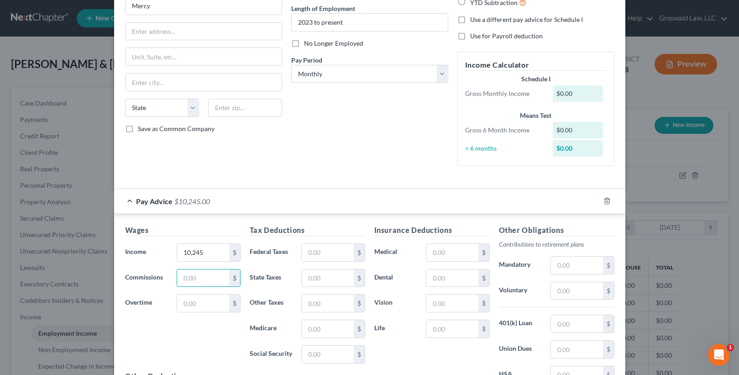
scroll to position [202, 0]
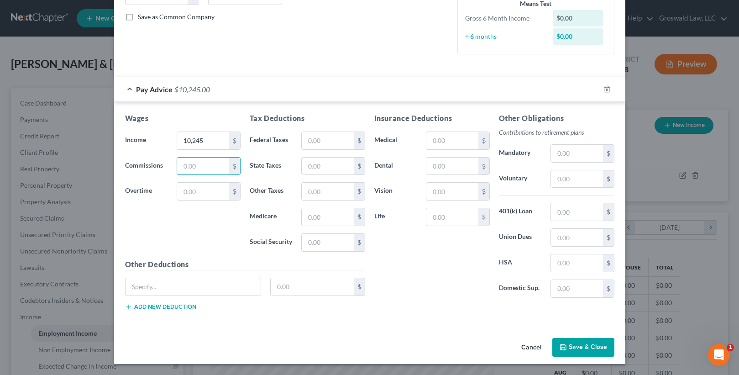
click at [572, 344] on button "Save & Close" at bounding box center [583, 347] width 62 height 19
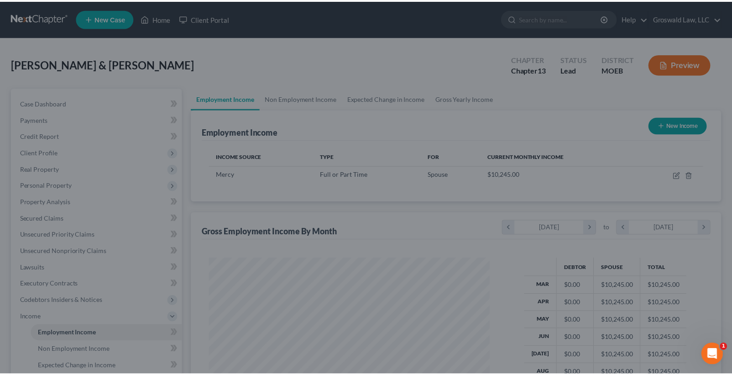
scroll to position [456122, 455986]
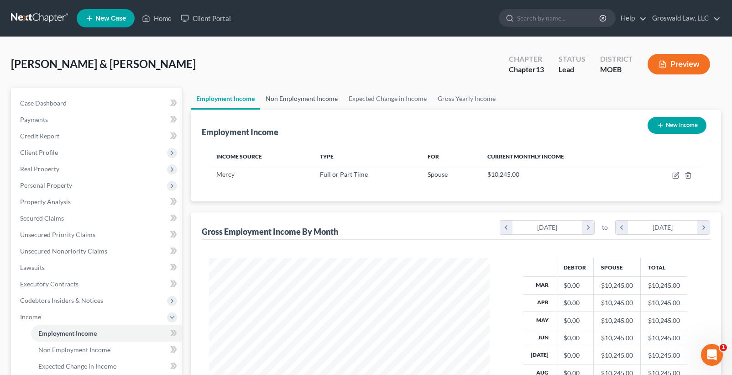
click at [315, 100] on link "Non Employment Income" at bounding box center [301, 99] width 83 height 22
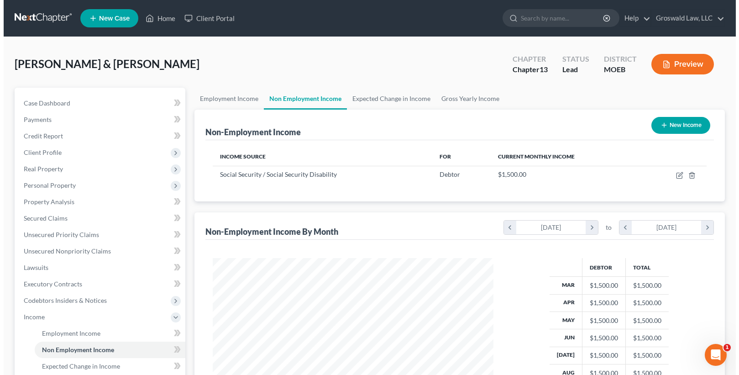
scroll to position [164, 298]
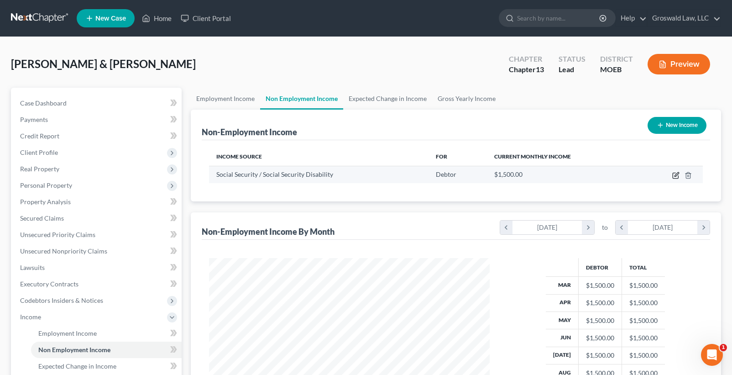
click at [675, 177] on icon "button" at bounding box center [675, 175] width 7 height 7
select select "4"
select select "0"
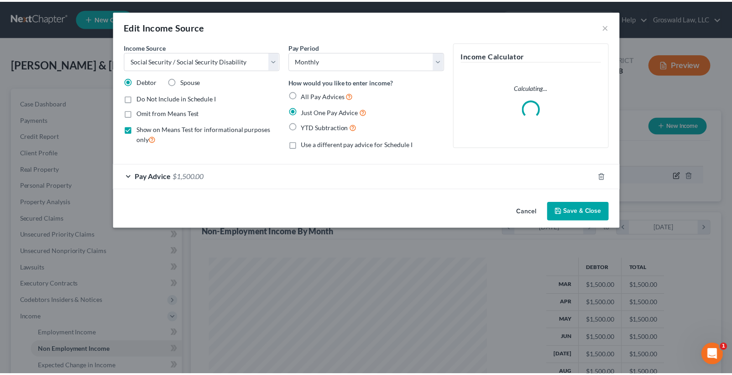
scroll to position [164, 302]
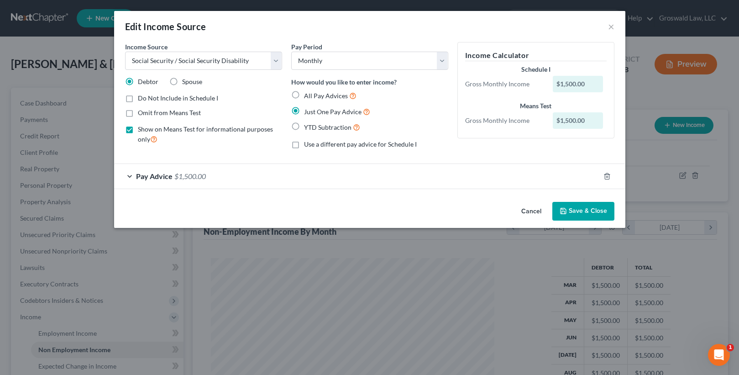
click at [238, 175] on div "Pay Advice $1,500.00" at bounding box center [356, 176] width 485 height 24
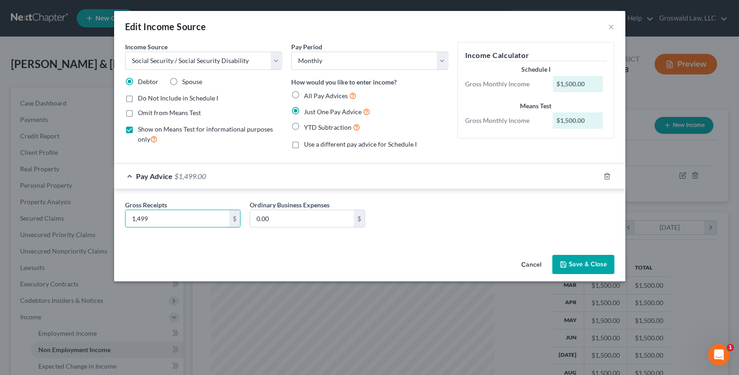
type input "1,499"
click at [538, 245] on div "Income Source * Select Unemployment Disability (from employer) Pension Retireme…" at bounding box center [369, 146] width 511 height 209
click at [596, 263] on button "Save & Close" at bounding box center [583, 264] width 62 height 19
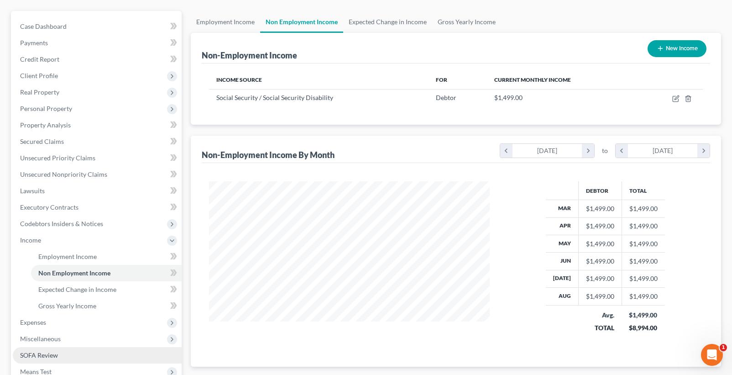
scroll to position [209, 0]
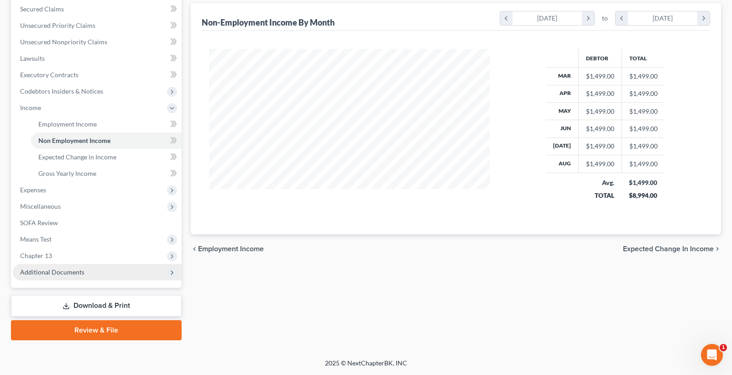
click at [98, 273] on span "Additional Documents" at bounding box center [97, 272] width 169 height 16
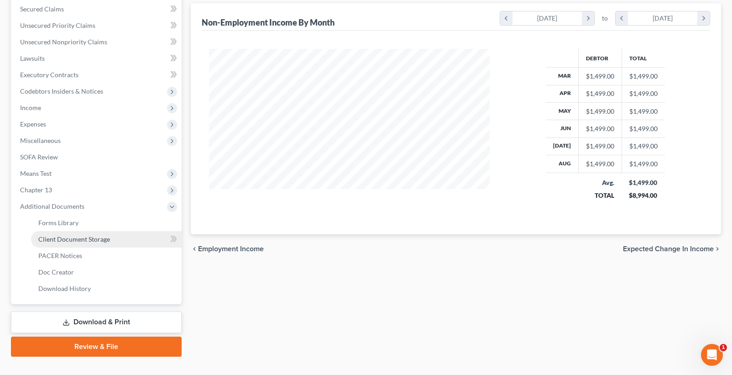
click at [110, 245] on link "Client Document Storage" at bounding box center [106, 239] width 151 height 16
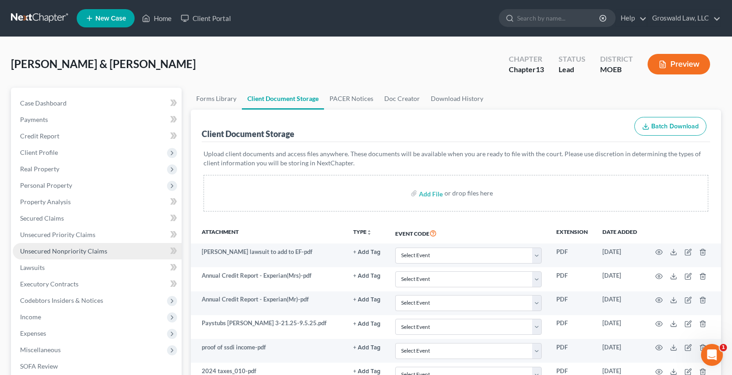
click at [83, 252] on span "Unsecured Nonpriority Claims" at bounding box center [63, 251] width 87 height 8
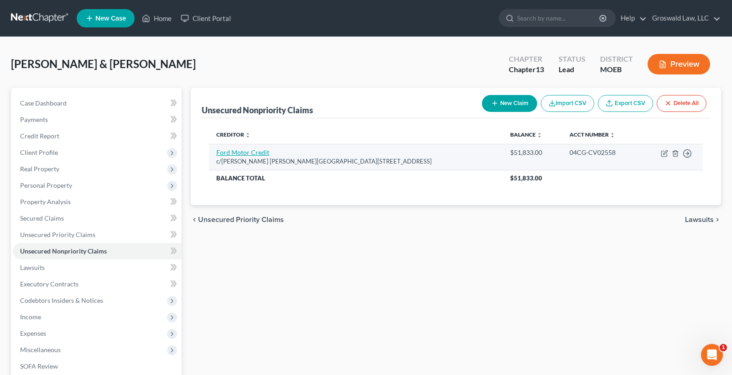
click at [256, 148] on link "Ford Motor Credit" at bounding box center [242, 152] width 53 height 8
select select "17"
select select "14"
select select "2"
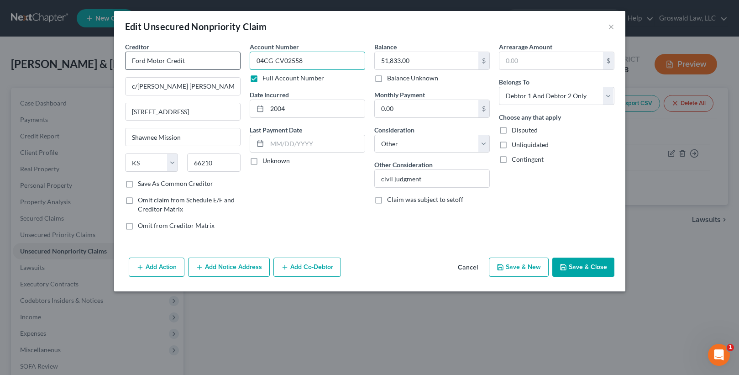
drag, startPoint x: 336, startPoint y: 55, endPoint x: 230, endPoint y: 59, distance: 105.9
click at [230, 59] on div "Creditor * Ford Motor Credit c/[PERSON_NAME] [PERSON_NAME][GEOGRAPHIC_DATA][STR…" at bounding box center [369, 139] width 498 height 195
click at [610, 24] on button "×" at bounding box center [611, 26] width 6 height 11
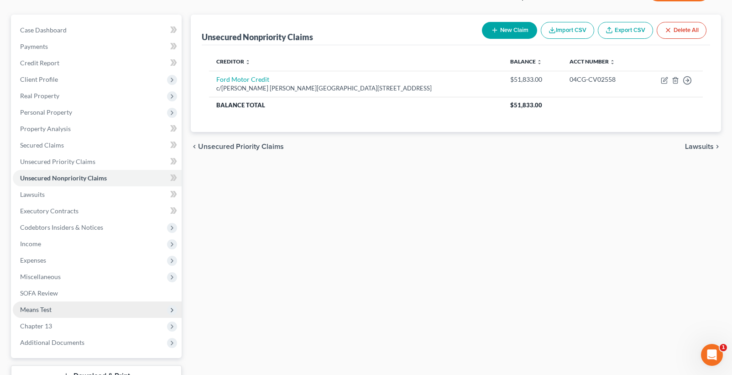
scroll to position [143, 0]
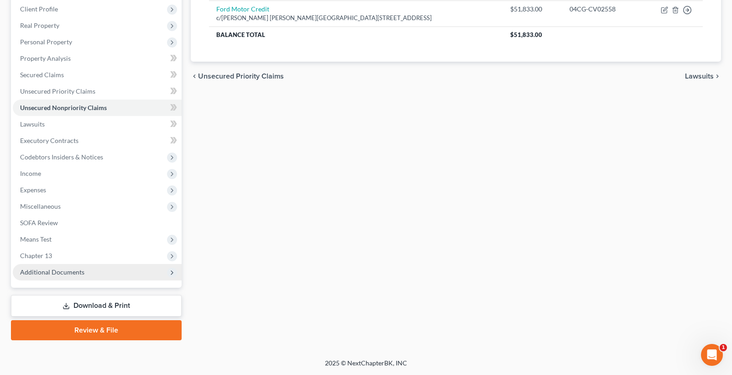
click at [74, 267] on span "Additional Documents" at bounding box center [97, 272] width 169 height 16
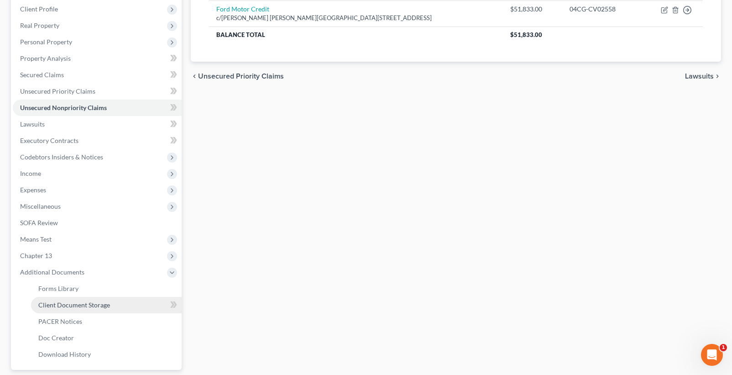
click at [86, 299] on link "Client Document Storage" at bounding box center [106, 305] width 151 height 16
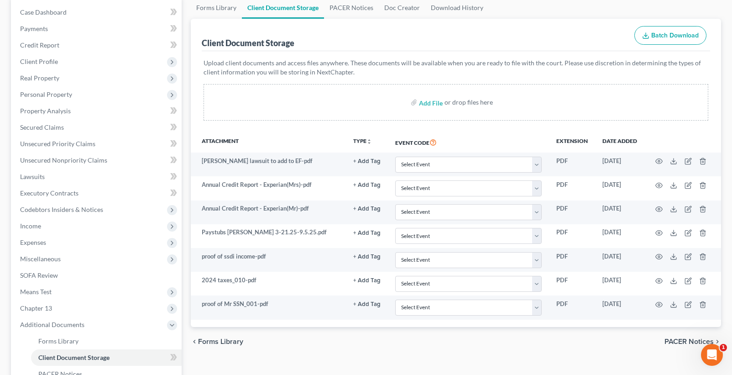
scroll to position [225, 0]
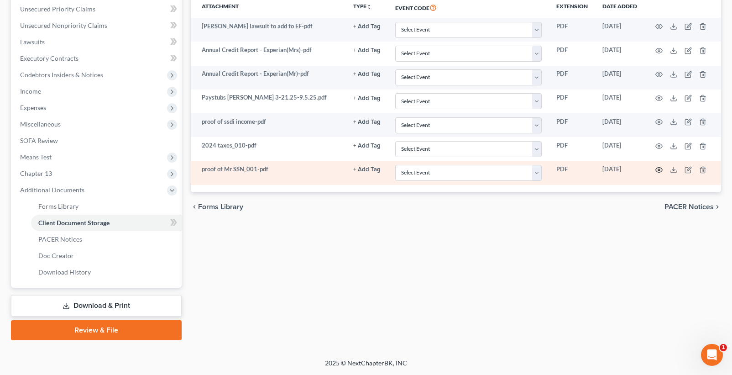
click at [662, 171] on icon "button" at bounding box center [659, 169] width 7 height 5
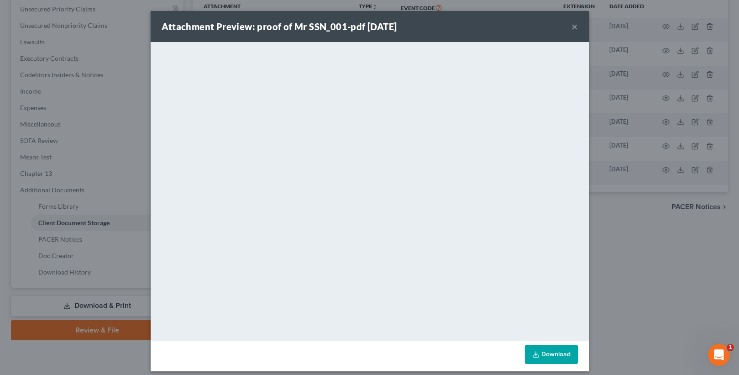
click at [571, 29] on button "×" at bounding box center [574, 26] width 6 height 11
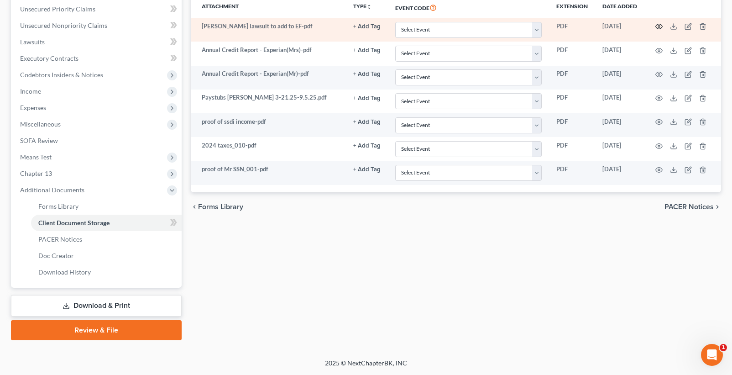
click at [657, 28] on icon "button" at bounding box center [659, 26] width 7 height 5
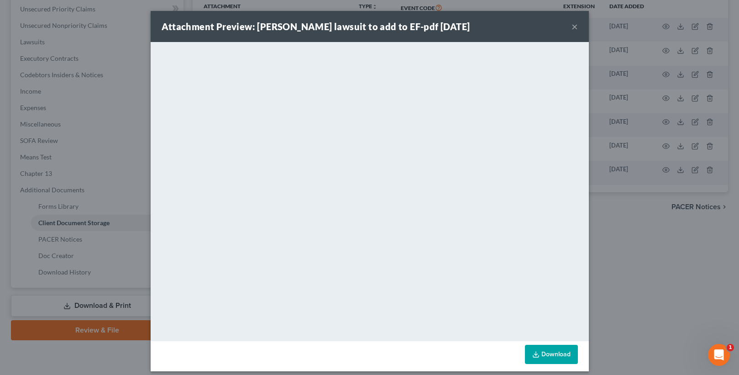
click at [571, 28] on button "×" at bounding box center [574, 26] width 6 height 11
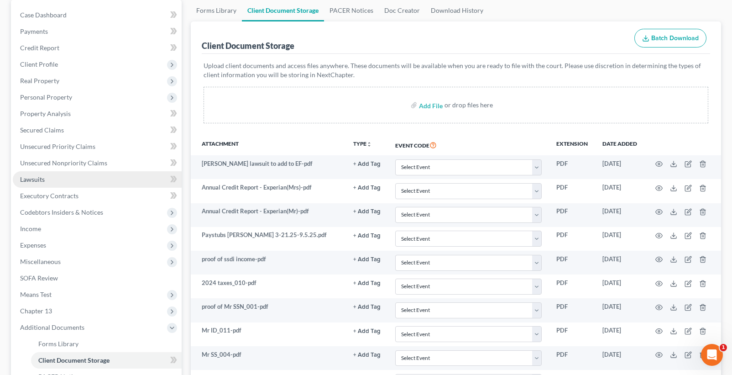
scroll to position [89, 0]
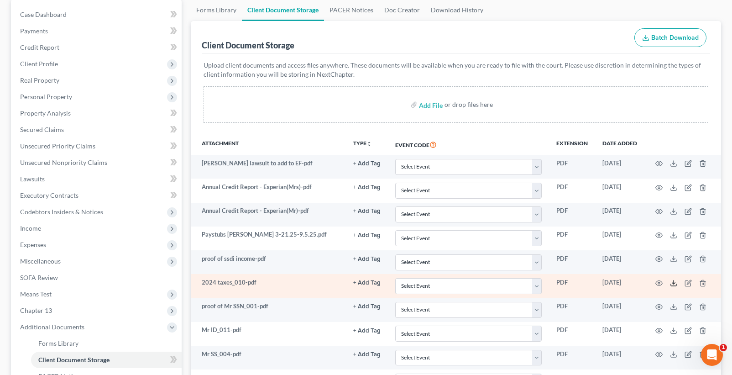
click at [674, 282] on polyline at bounding box center [673, 282] width 3 height 1
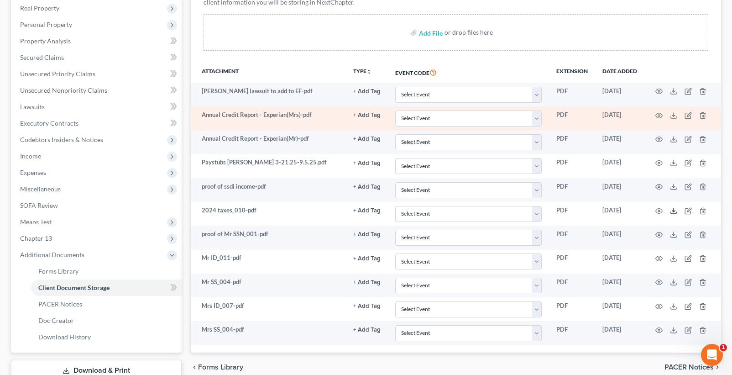
scroll to position [180, 0]
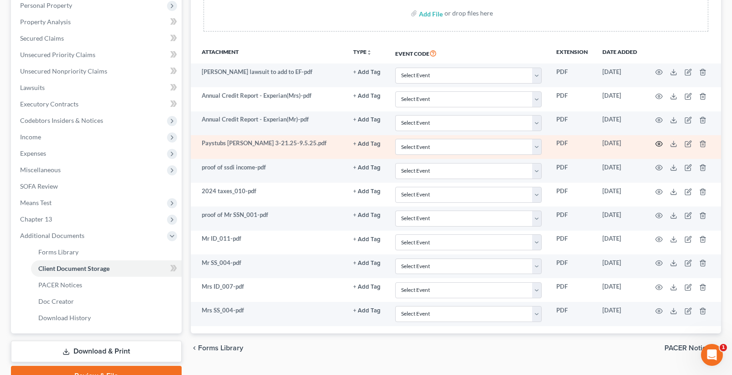
click at [659, 146] on icon "button" at bounding box center [658, 143] width 7 height 7
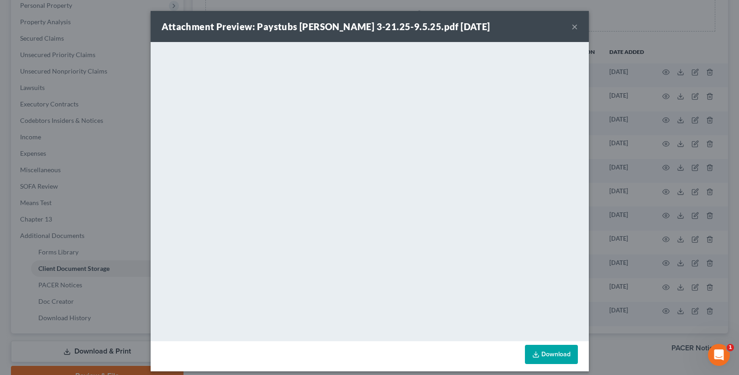
click at [573, 27] on button "×" at bounding box center [574, 26] width 6 height 11
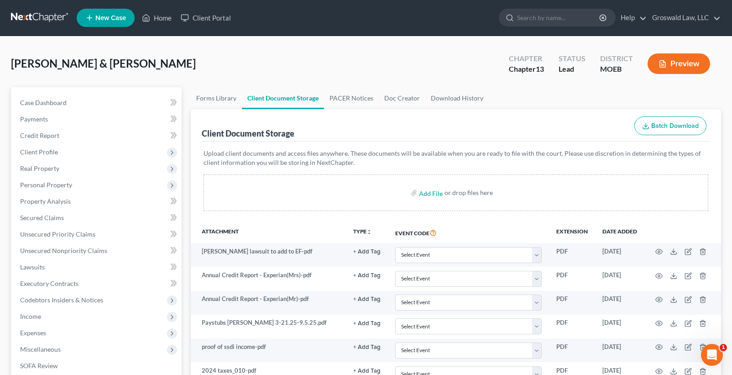
scroll to position [0, 0]
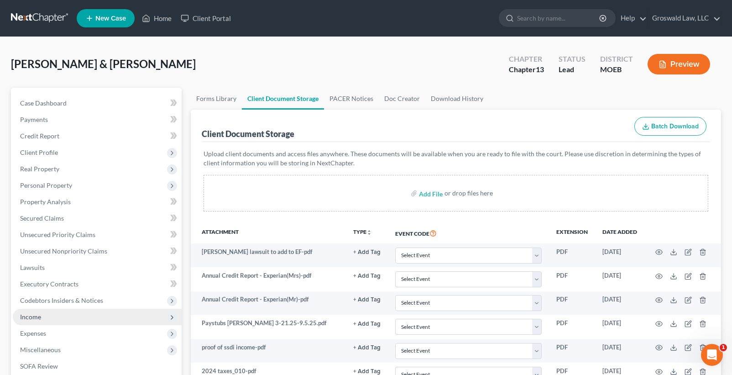
click at [41, 316] on span "Income" at bounding box center [30, 317] width 21 height 8
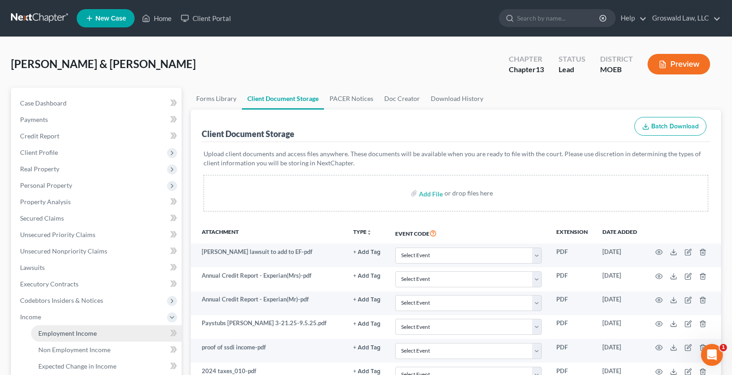
click at [83, 331] on span "Employment Income" at bounding box center [67, 333] width 58 height 8
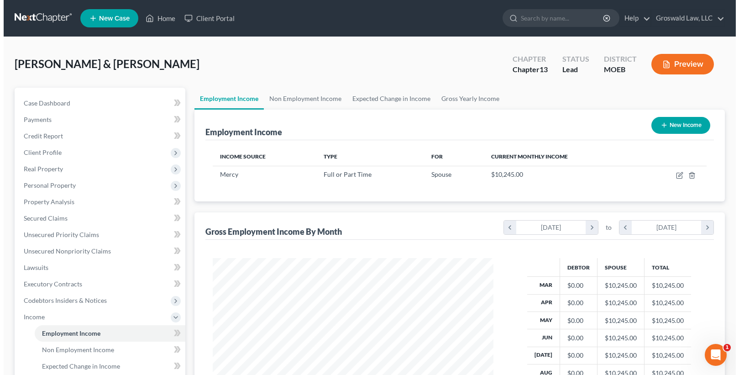
scroll to position [164, 298]
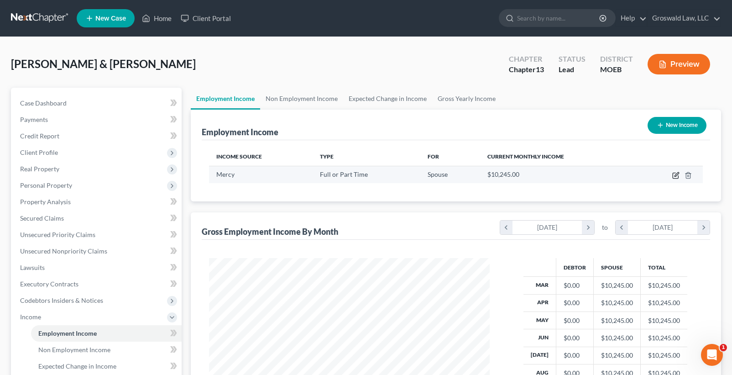
click at [678, 178] on icon "button" at bounding box center [675, 175] width 5 height 5
select select "0"
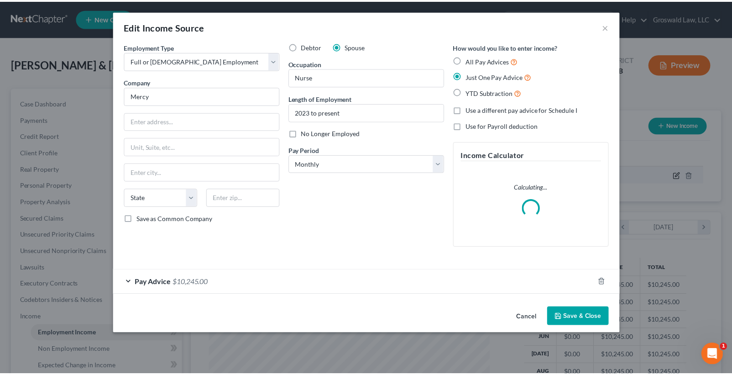
scroll to position [164, 302]
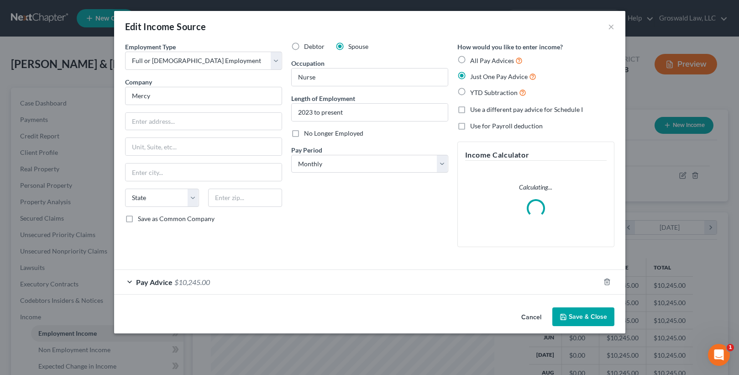
click at [528, 318] on button "Cancel" at bounding box center [531, 317] width 35 height 18
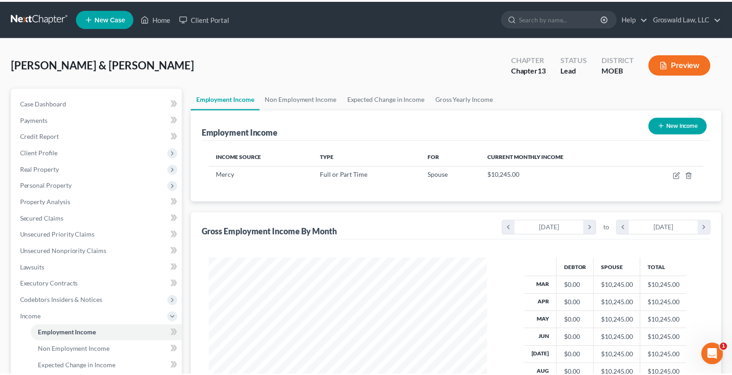
scroll to position [456122, 455986]
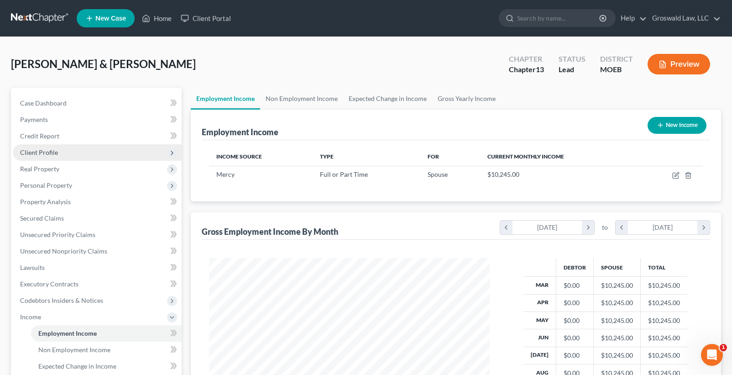
click at [57, 155] on span "Client Profile" at bounding box center [97, 152] width 169 height 16
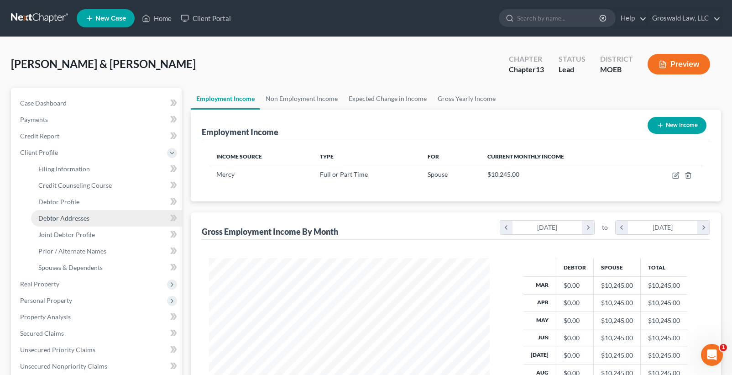
click at [77, 219] on span "Debtor Addresses" at bounding box center [63, 218] width 51 height 8
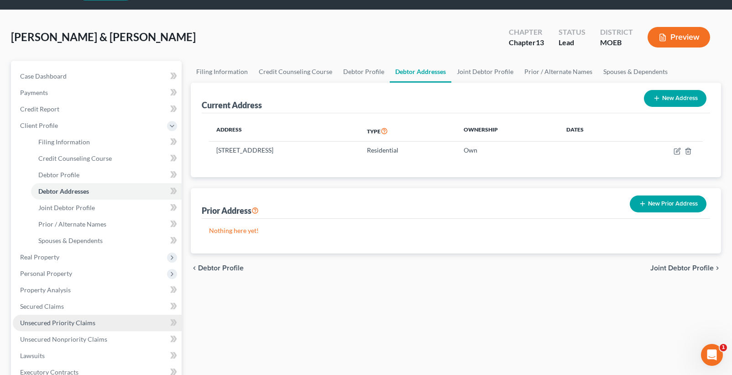
scroll to position [137, 0]
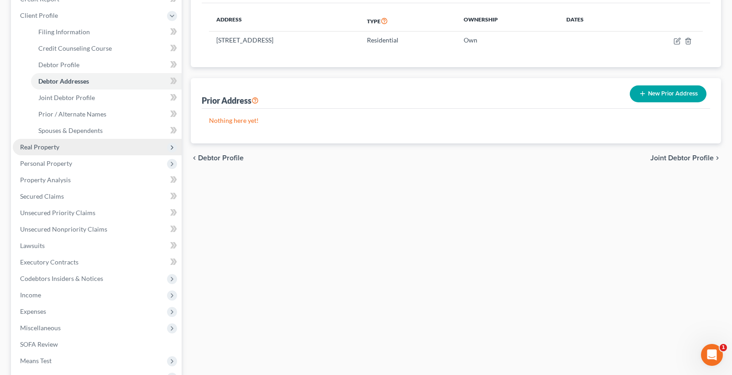
click at [36, 146] on span "Real Property" at bounding box center [39, 147] width 39 height 8
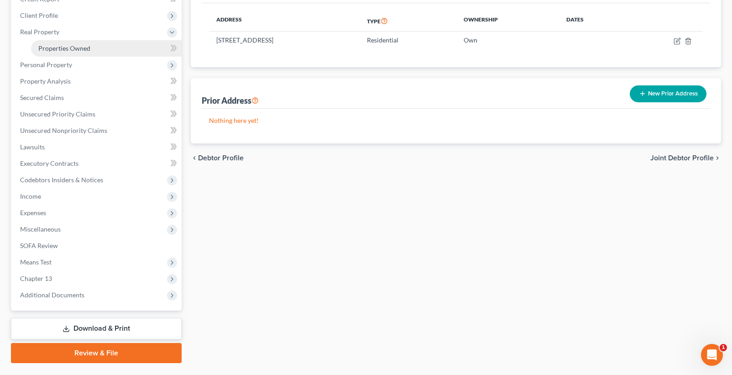
click at [63, 45] on span "Properties Owned" at bounding box center [64, 48] width 52 height 8
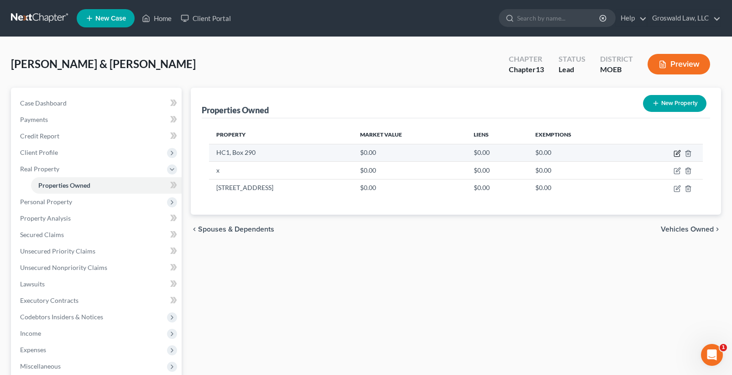
click at [677, 152] on icon "button" at bounding box center [678, 152] width 4 height 4
select select "26"
select select "90"
select select "3"
select select "0"
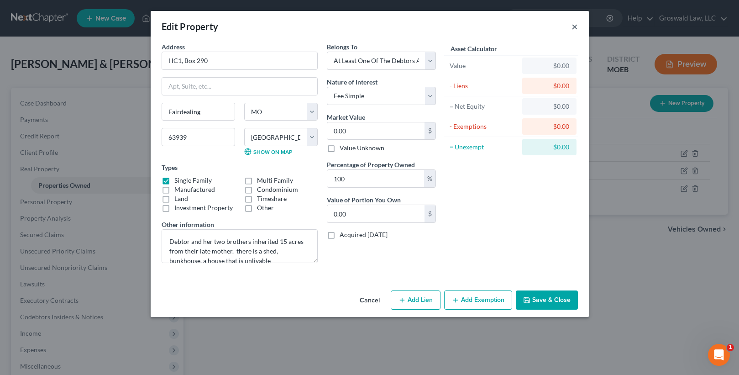
click at [577, 23] on button "×" at bounding box center [574, 26] width 6 height 11
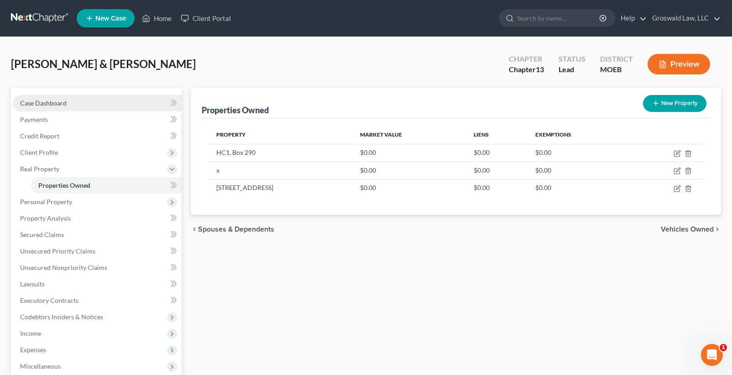
click at [70, 108] on link "Case Dashboard" at bounding box center [97, 103] width 169 height 16
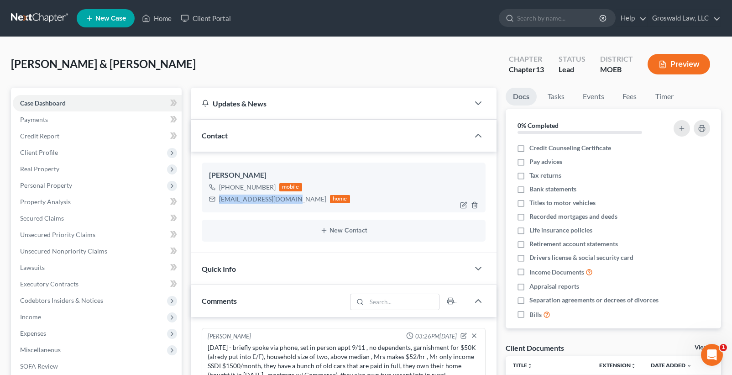
drag, startPoint x: 295, startPoint y: 200, endPoint x: 228, endPoint y: 200, distance: 66.6
click at [210, 196] on div "[EMAIL_ADDRESS][DOMAIN_NAME] home" at bounding box center [279, 199] width 141 height 12
copy div "[EMAIL_ADDRESS][DOMAIN_NAME]"
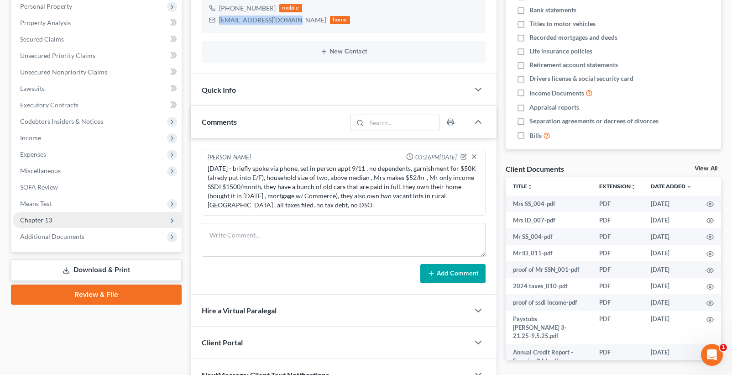
scroll to position [183, 0]
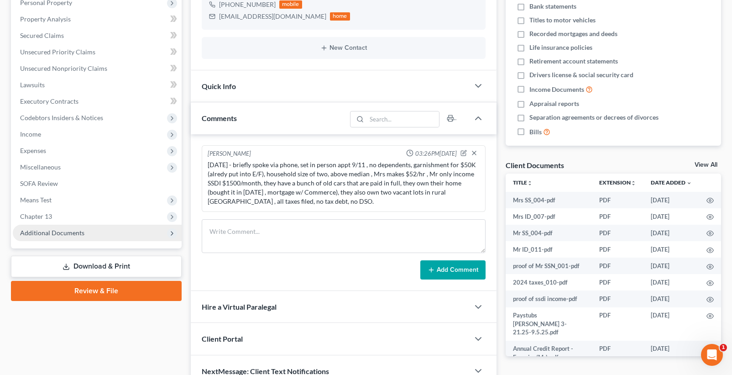
click at [90, 231] on span "Additional Documents" at bounding box center [97, 232] width 169 height 16
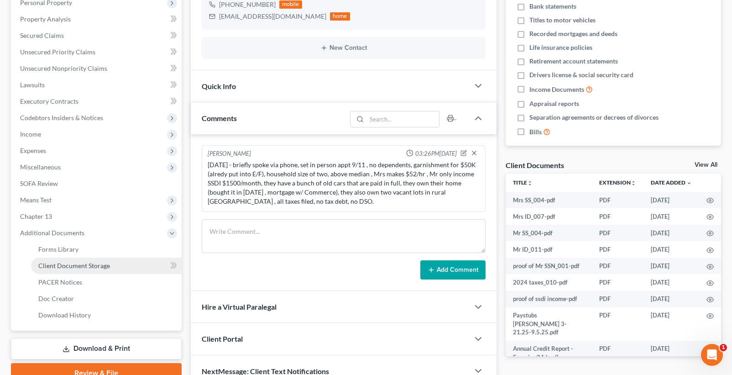
click at [73, 263] on span "Client Document Storage" at bounding box center [74, 265] width 72 height 8
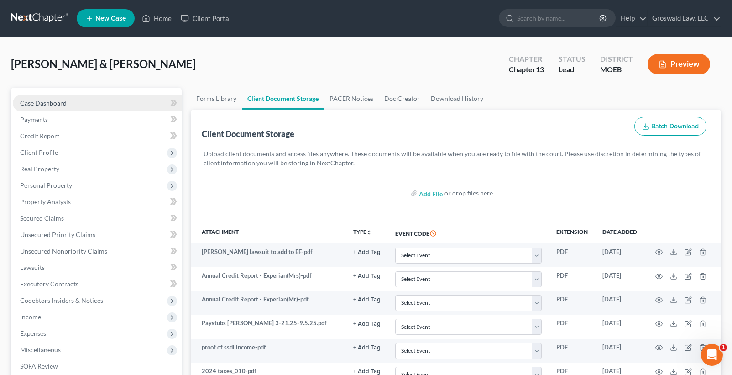
click at [71, 104] on link "Case Dashboard" at bounding box center [97, 103] width 169 height 16
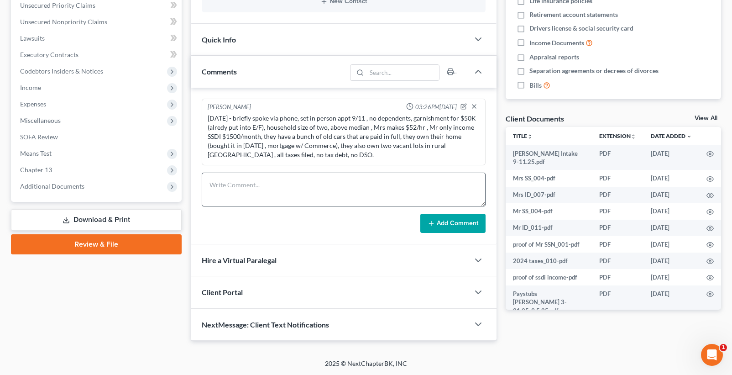
scroll to position [230, 0]
click at [233, 197] on textarea at bounding box center [344, 189] width 284 height 34
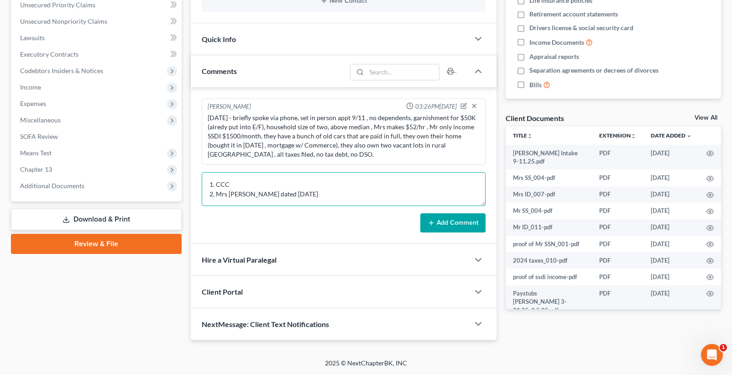
type textarea "1. CCC 2. Mrs [PERSON_NAME] dated [DATE]"
click at [441, 223] on button "Add Comment" at bounding box center [452, 222] width 65 height 19
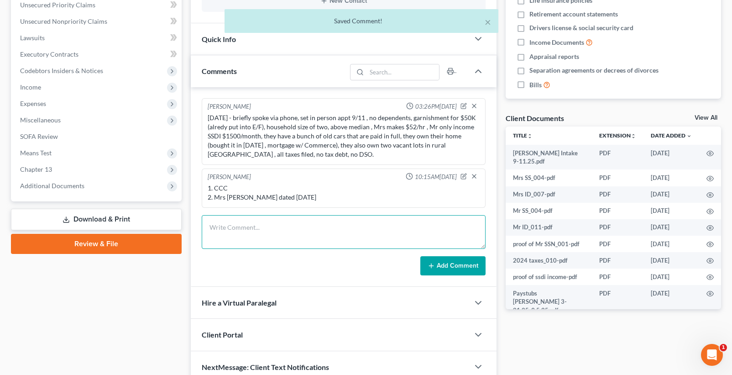
click at [269, 233] on textarea at bounding box center [344, 232] width 284 height 34
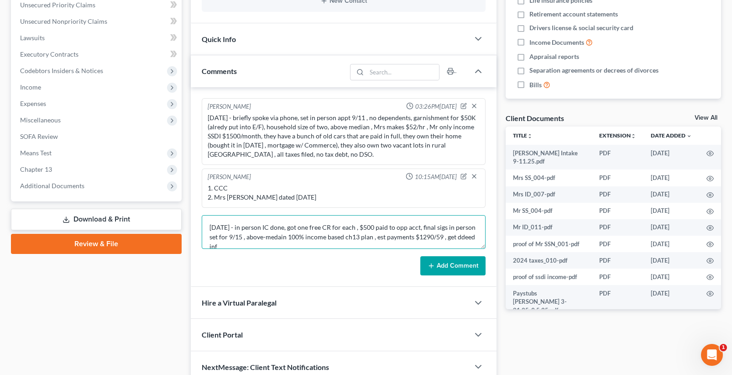
scroll to position [2, 0]
type textarea "[DATE] - in person IC done, got one free CR for each , $500 paid to opp acct, f…"
click at [446, 263] on button "Add Comment" at bounding box center [452, 265] width 65 height 19
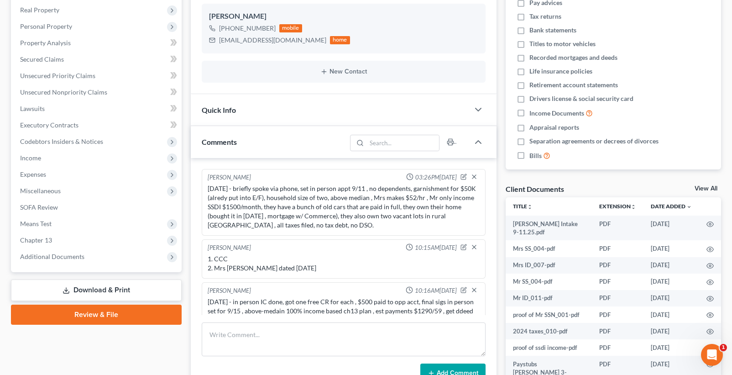
scroll to position [0, 0]
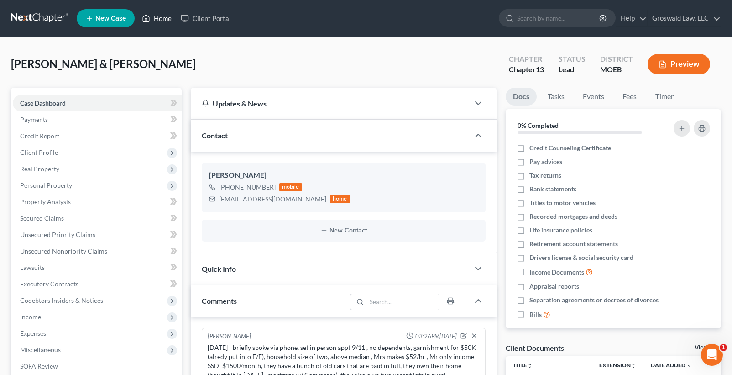
click at [160, 19] on link "Home" at bounding box center [156, 18] width 39 height 16
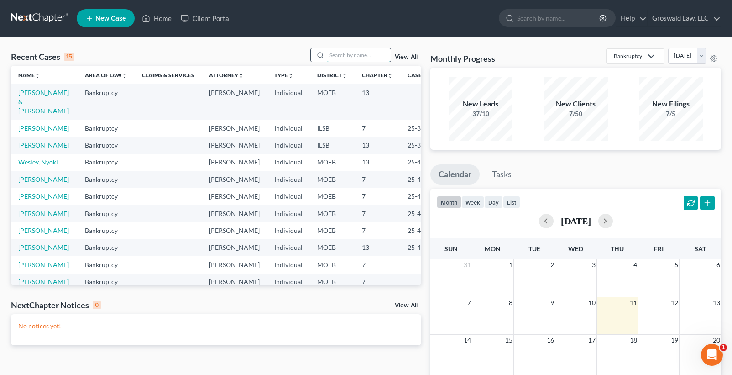
click at [338, 53] on input "search" at bounding box center [359, 54] width 64 height 13
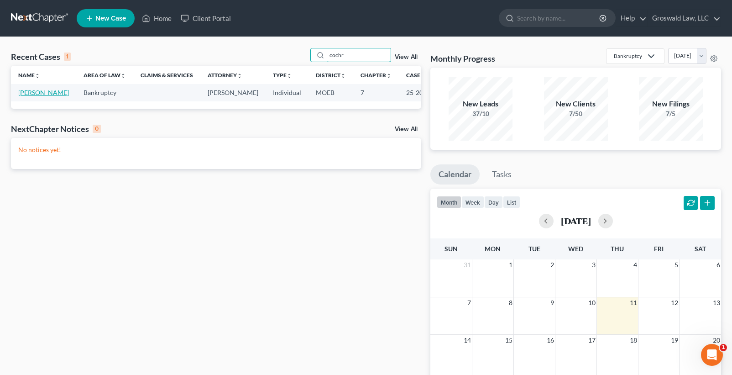
type input "cochr"
click at [34, 96] on link "[PERSON_NAME]" at bounding box center [43, 93] width 51 height 8
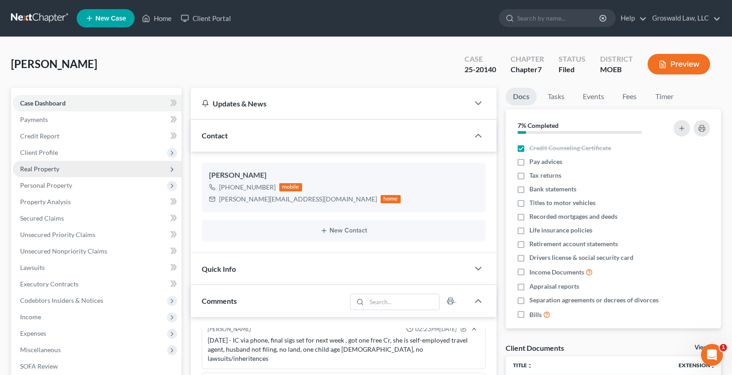
click at [52, 166] on span "Real Property" at bounding box center [39, 169] width 39 height 8
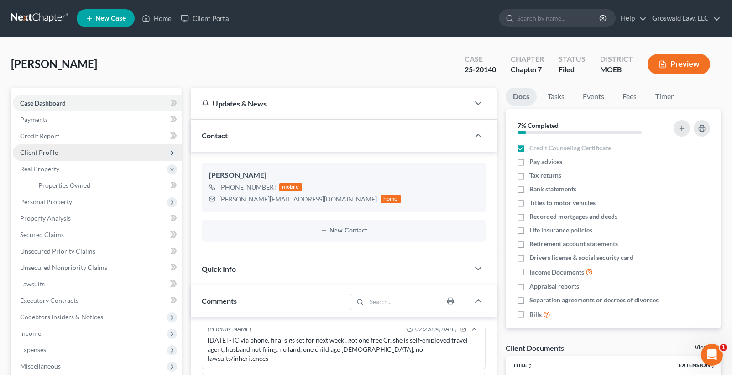
click at [63, 149] on span "Client Profile" at bounding box center [97, 152] width 169 height 16
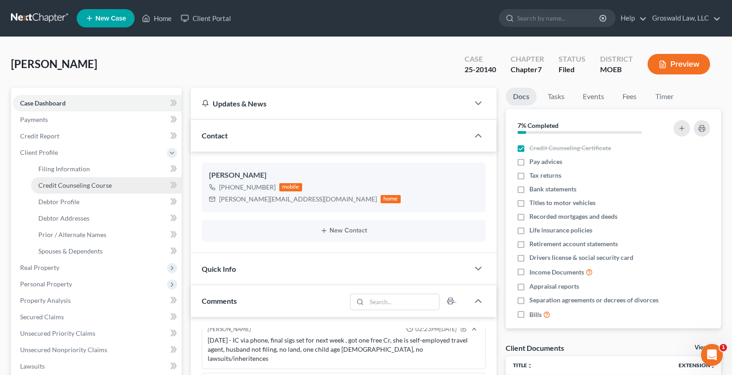
click at [66, 184] on span "Credit Counseling Course" at bounding box center [74, 185] width 73 height 8
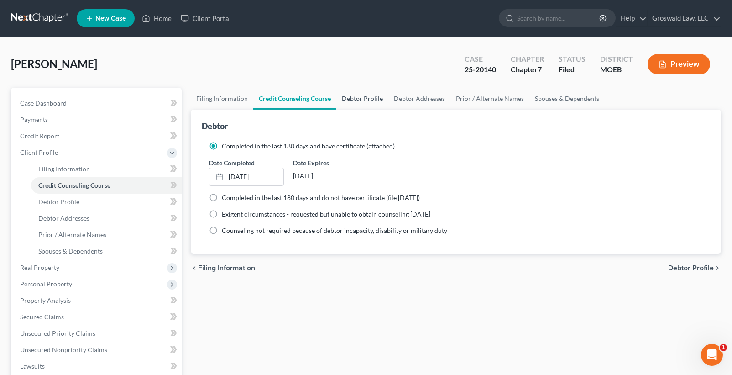
click at [374, 102] on link "Debtor Profile" at bounding box center [362, 99] width 52 height 22
select select "1"
select select "5"
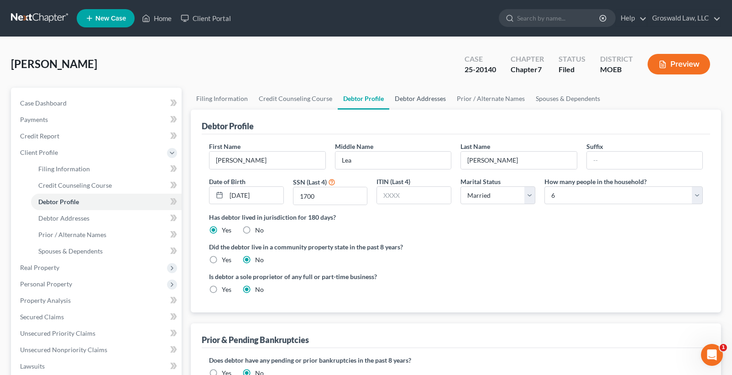
click at [430, 103] on link "Debtor Addresses" at bounding box center [420, 99] width 62 height 22
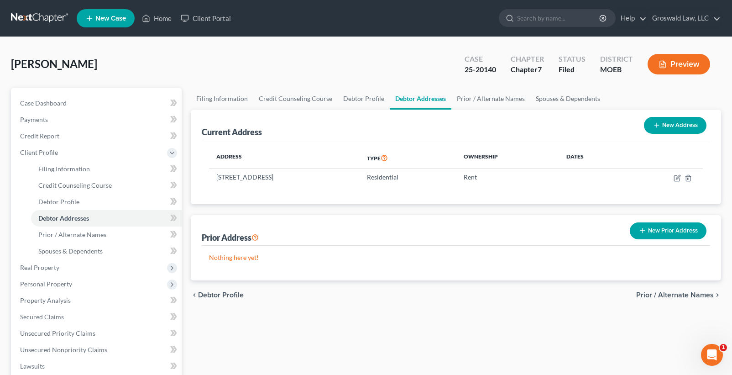
click at [668, 63] on button "Preview" at bounding box center [678, 64] width 63 height 21
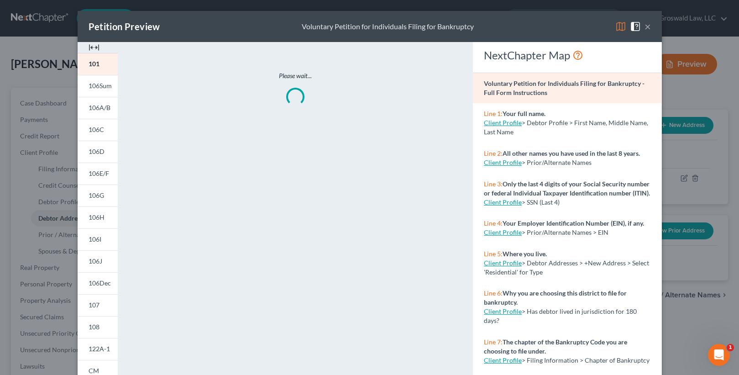
click at [89, 46] on img at bounding box center [94, 47] width 11 height 11
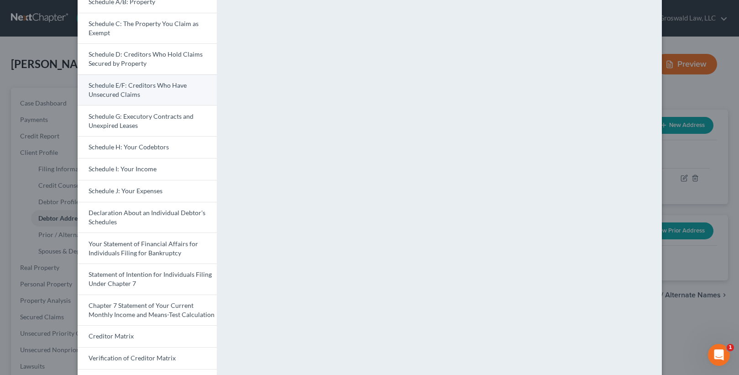
scroll to position [91, 0]
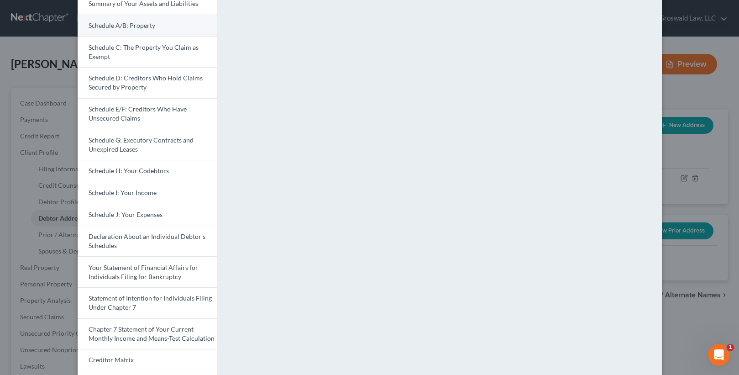
click at [144, 23] on span "Schedule A/B: Property" at bounding box center [122, 25] width 67 height 8
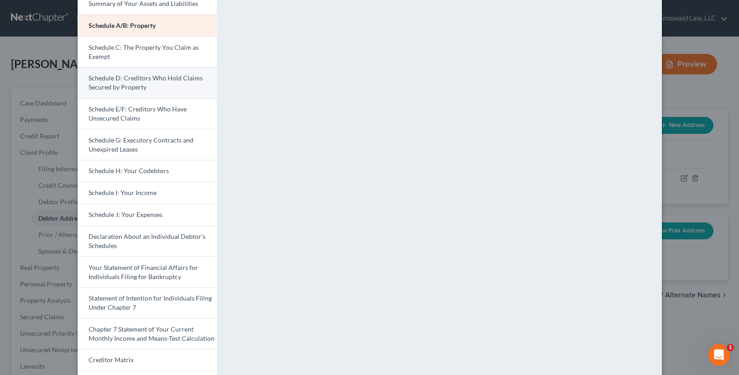
click at [137, 78] on span "Schedule D: Creditors Who Hold Claims Secured by Property" at bounding box center [146, 82] width 114 height 17
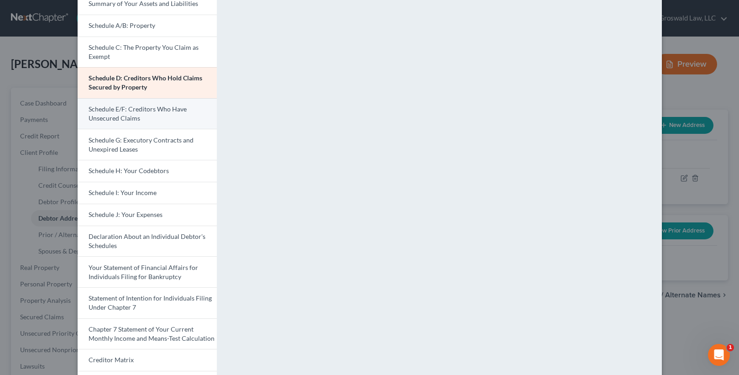
click at [138, 116] on link "Schedule E/F: Creditors Who Have Unsecured Claims" at bounding box center [147, 113] width 139 height 31
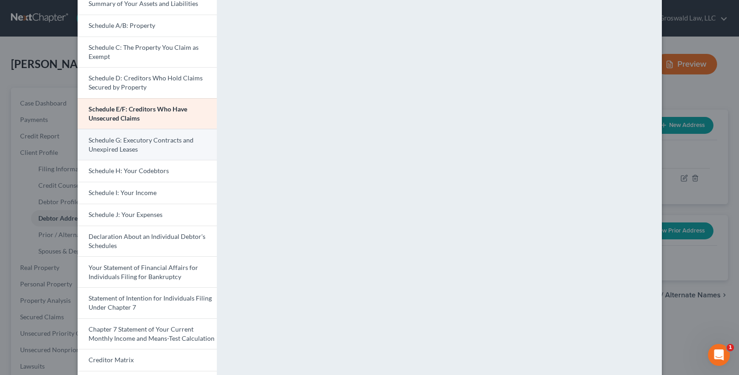
click at [105, 139] on span "Schedule G: Executory Contracts and Unexpired Leases" at bounding box center [141, 144] width 105 height 17
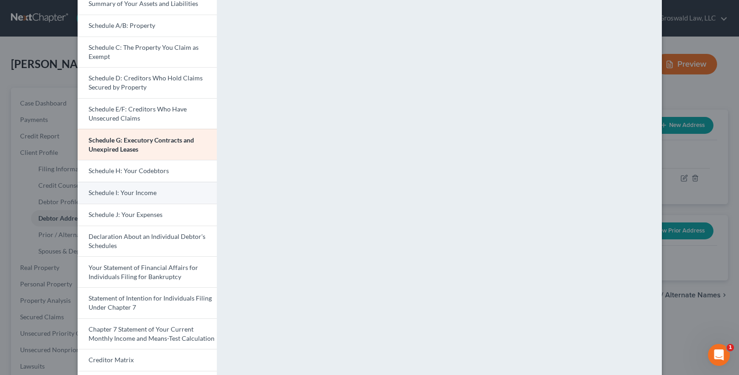
click at [127, 196] on span "Schedule I: Your Income" at bounding box center [123, 192] width 68 height 8
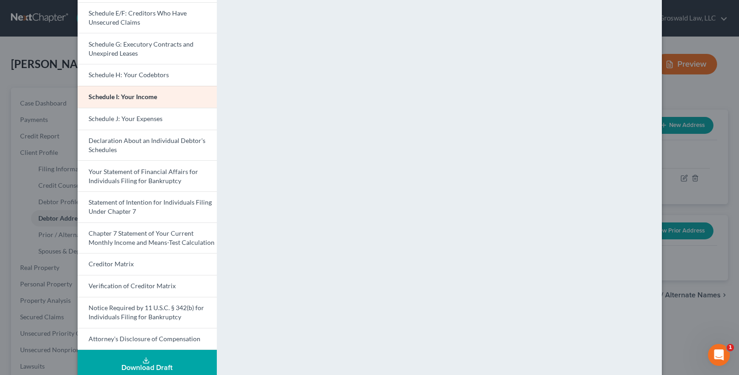
scroll to position [201, 0]
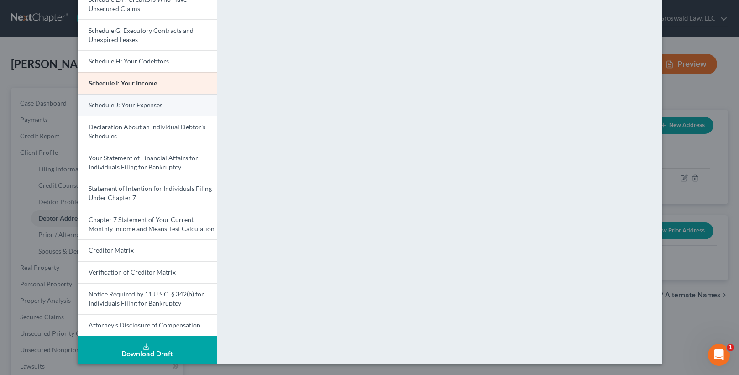
click at [144, 102] on span "Schedule J: Your Expenses" at bounding box center [126, 105] width 74 height 8
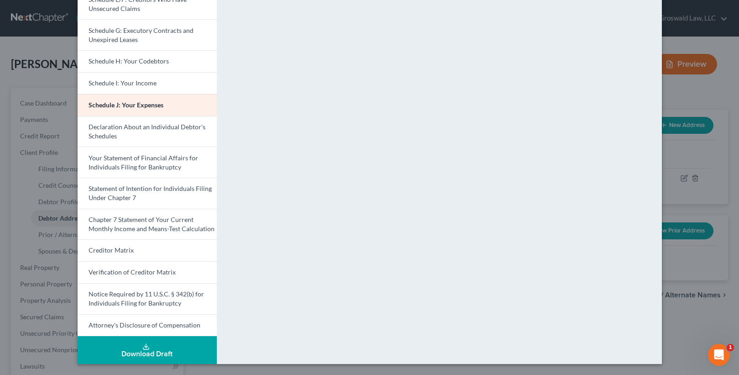
scroll to position [155, 0]
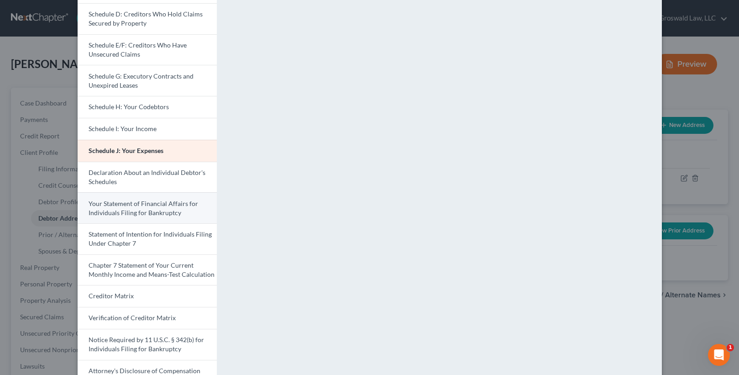
click at [140, 208] on link "Your Statement of Financial Affairs for Individuals Filing for Bankruptcy" at bounding box center [147, 207] width 139 height 31
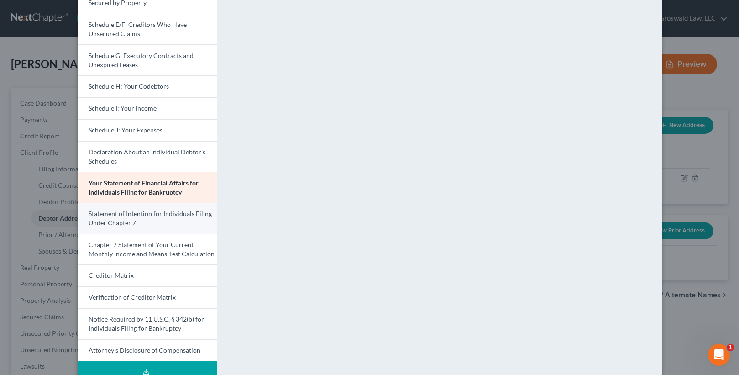
scroll to position [201, 0]
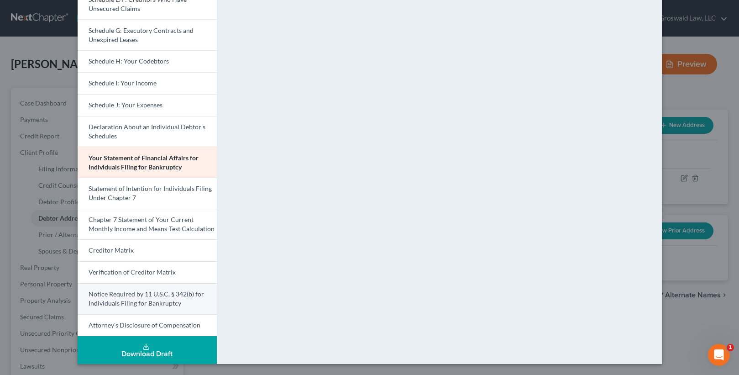
click at [161, 299] on span "Notice Required by 11 U.S.C. § 342(b) for Individuals Filing for Bankruptcy" at bounding box center [146, 298] width 115 height 17
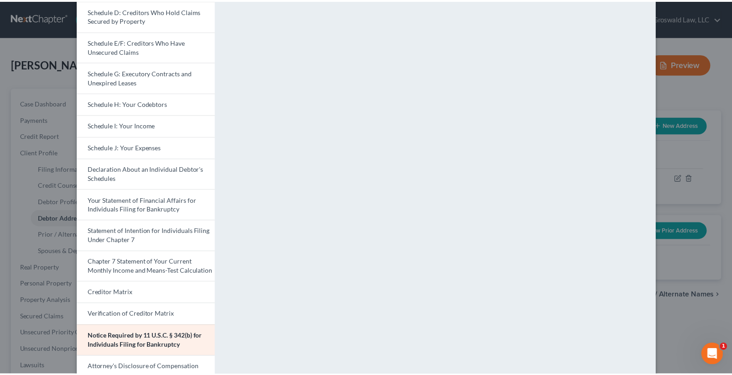
scroll to position [0, 0]
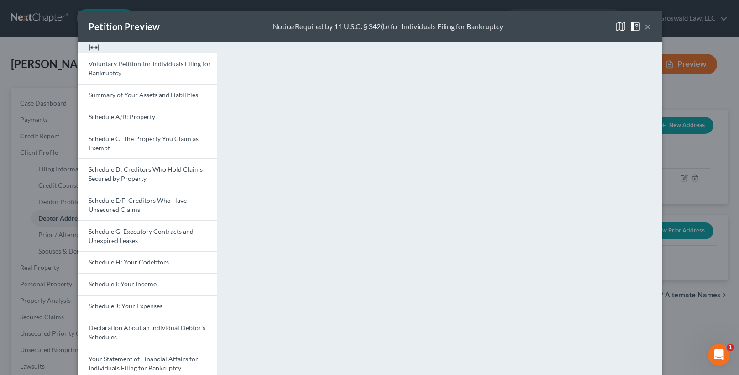
click at [644, 29] on button "×" at bounding box center [647, 26] width 6 height 11
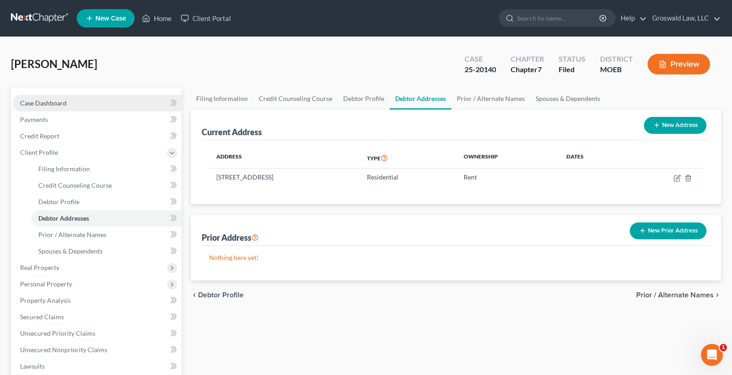
click at [81, 108] on link "Case Dashboard" at bounding box center [97, 103] width 169 height 16
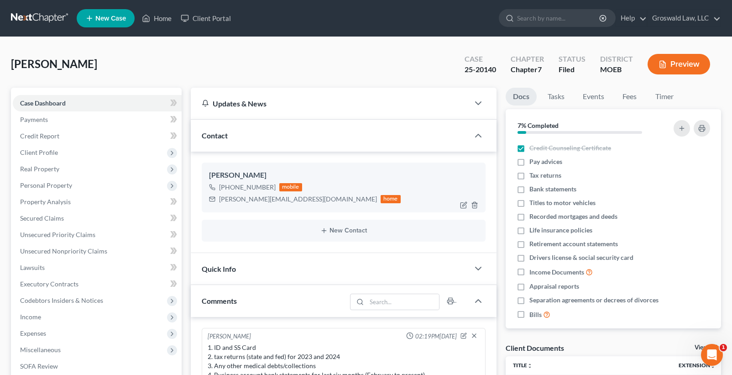
scroll to position [187, 0]
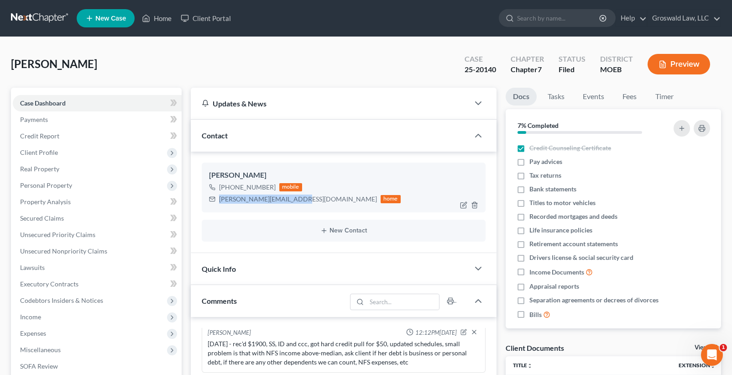
drag, startPoint x: 294, startPoint y: 201, endPoint x: 219, endPoint y: 201, distance: 75.3
click at [219, 201] on div "[PERSON_NAME][EMAIL_ADDRESS][DOMAIN_NAME]" at bounding box center [298, 198] width 158 height 9
copy div "[PERSON_NAME][EMAIL_ADDRESS][DOMAIN_NAME]"
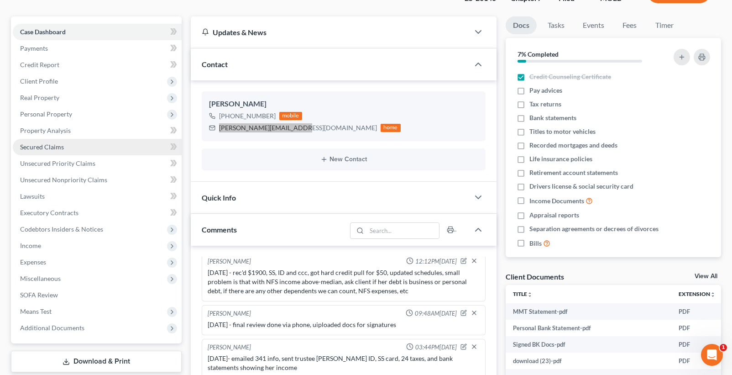
scroll to position [46, 0]
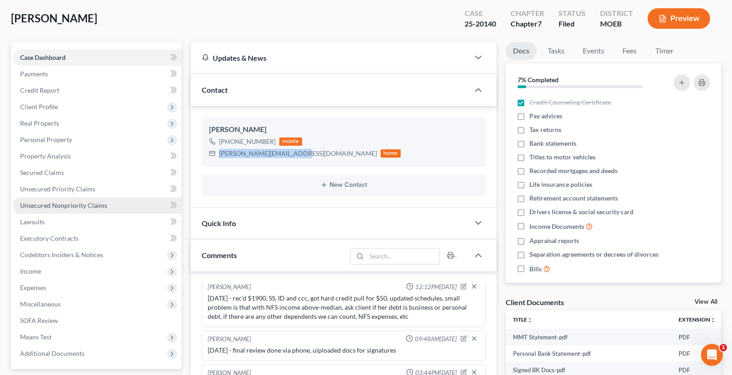
click at [106, 204] on link "Unsecured Nonpriority Claims" at bounding box center [97, 205] width 169 height 16
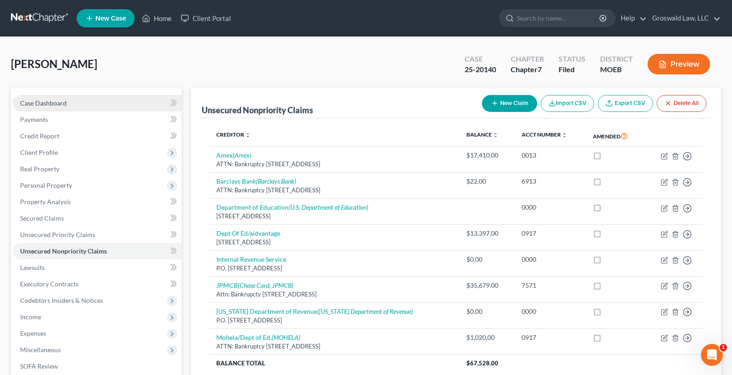
click at [74, 98] on link "Case Dashboard" at bounding box center [97, 103] width 169 height 16
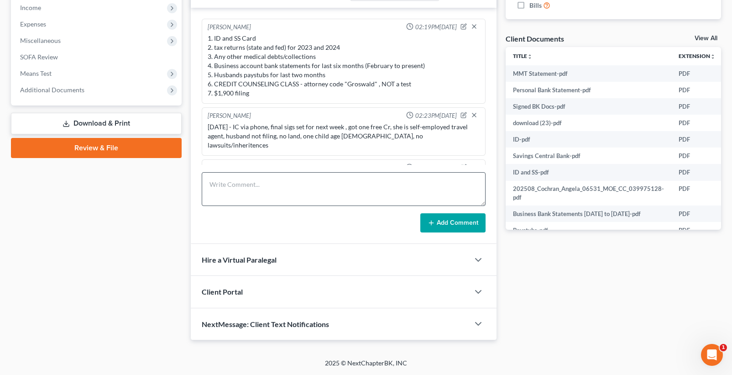
scroll to position [187, 0]
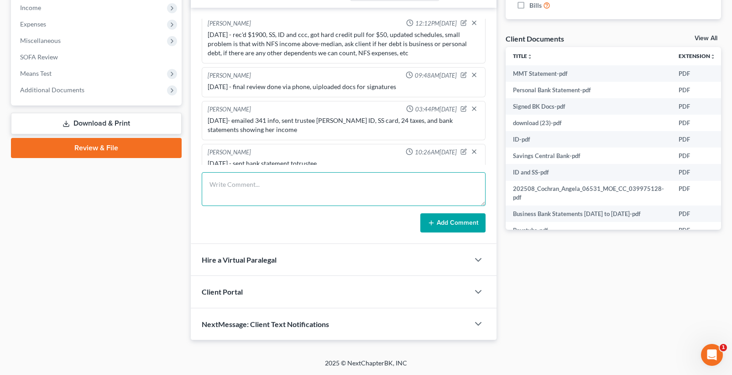
click at [284, 192] on textarea at bounding box center [344, 189] width 284 height 34
type textarea "[DATE] tc w/ client, prepped for court , EFILED 2ND CCC"
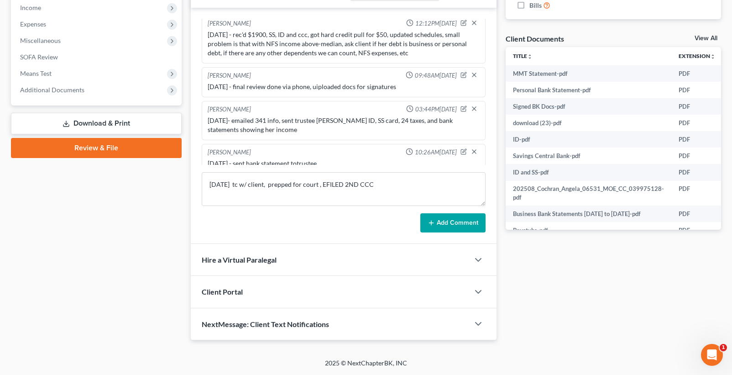
drag, startPoint x: 459, startPoint y: 225, endPoint x: 10, endPoint y: 185, distance: 450.8
click at [458, 225] on button "Add Comment" at bounding box center [452, 222] width 65 height 19
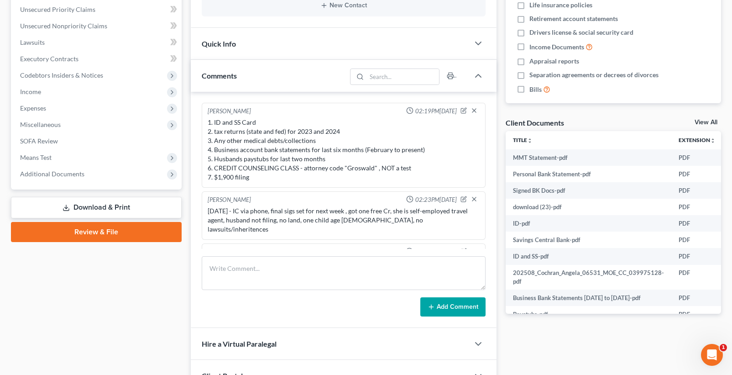
scroll to position [0, 0]
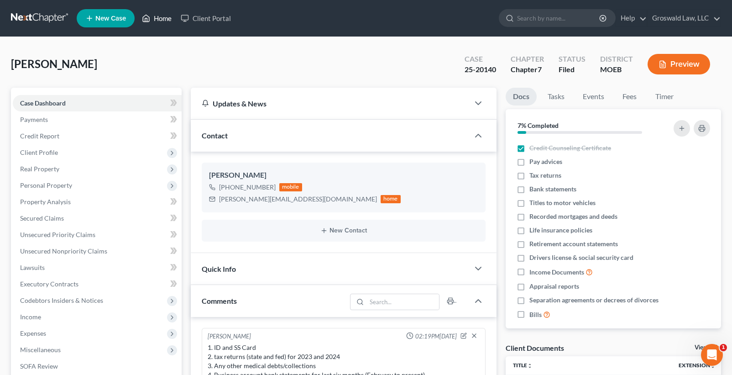
click at [149, 21] on icon at bounding box center [146, 18] width 6 height 7
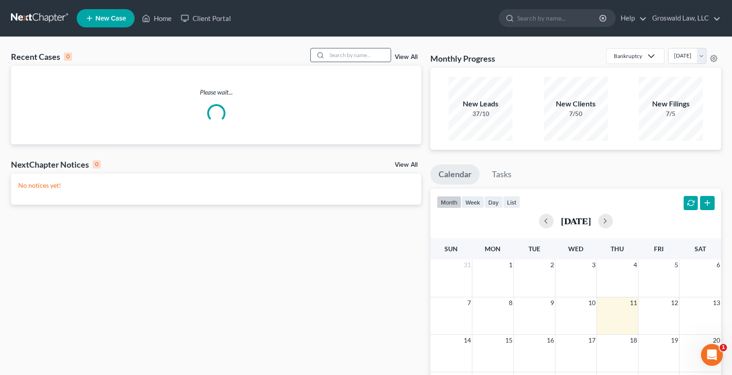
click at [339, 56] on input "search" at bounding box center [359, 54] width 64 height 13
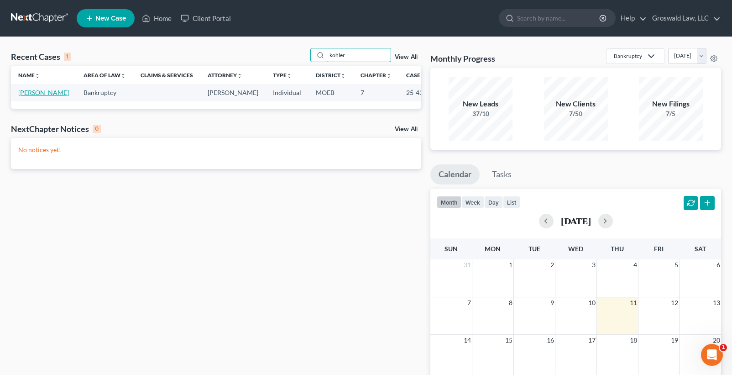
type input "kohler"
click at [21, 96] on link "[PERSON_NAME]" at bounding box center [43, 93] width 51 height 8
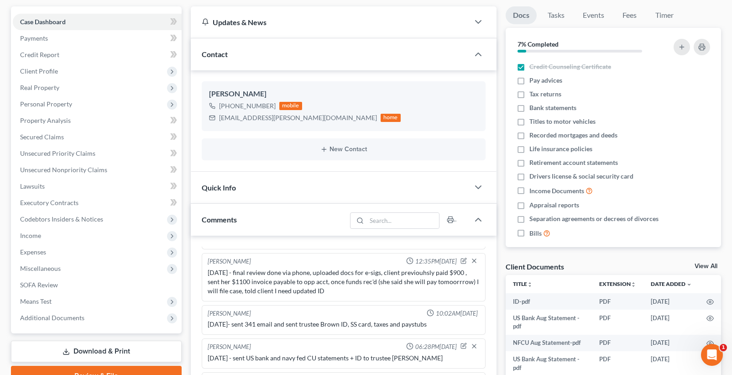
scroll to position [309, 0]
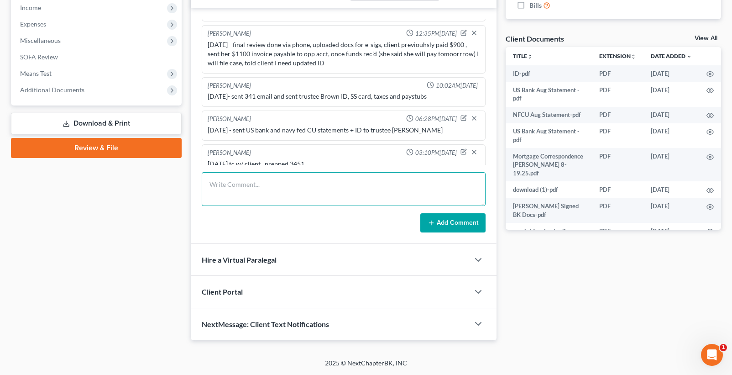
click at [282, 188] on textarea at bounding box center [344, 189] width 284 height 34
type textarea "[DATE] EFILED 2ND CCC"
drag, startPoint x: 453, startPoint y: 227, endPoint x: 104, endPoint y: 124, distance: 364.4
click at [453, 227] on button "Add Comment" at bounding box center [452, 222] width 65 height 19
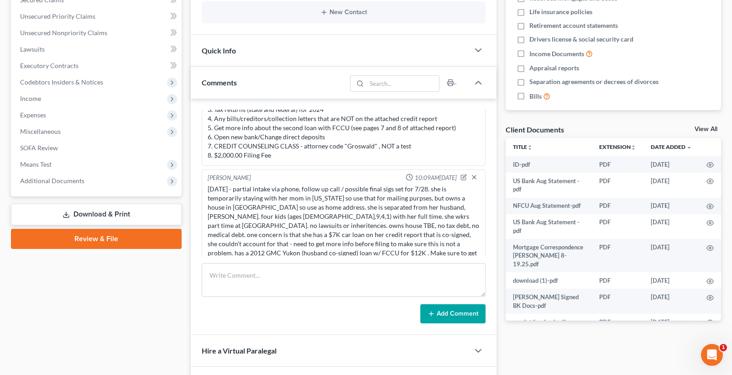
scroll to position [0, 0]
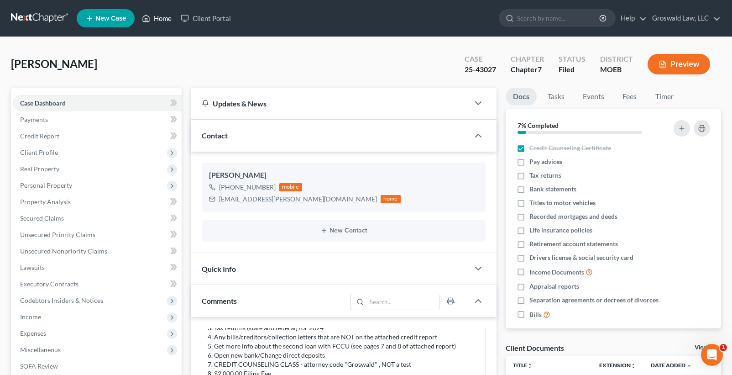
click at [152, 13] on link "Home" at bounding box center [156, 18] width 39 height 16
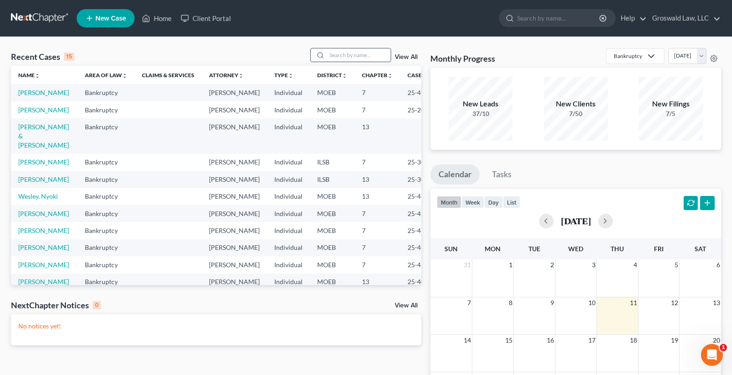
click at [355, 55] on input "search" at bounding box center [359, 54] width 64 height 13
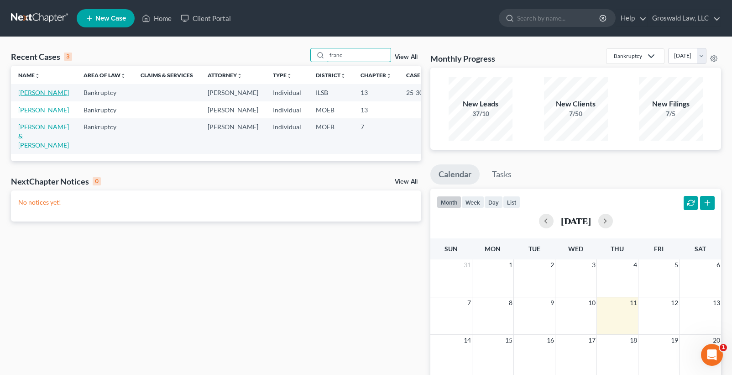
type input "franc"
click at [27, 96] on link "[PERSON_NAME]" at bounding box center [43, 93] width 51 height 8
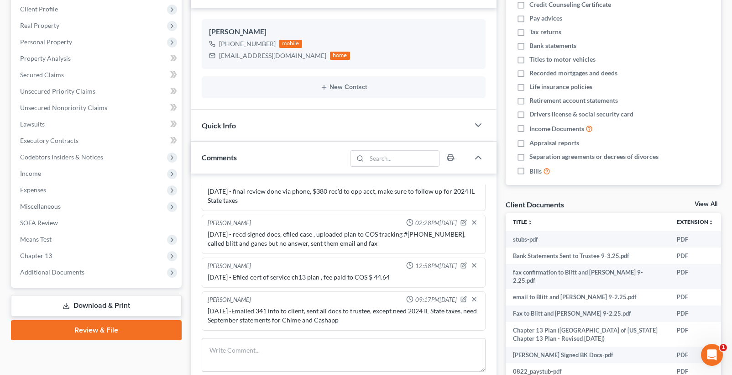
scroll to position [309, 0]
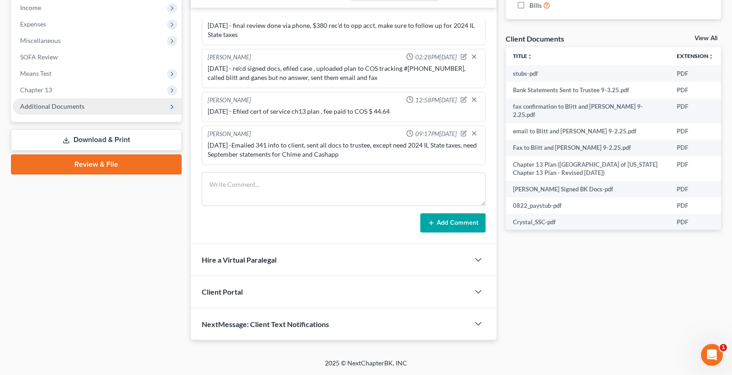
click at [66, 109] on span "Additional Documents" at bounding box center [52, 106] width 64 height 8
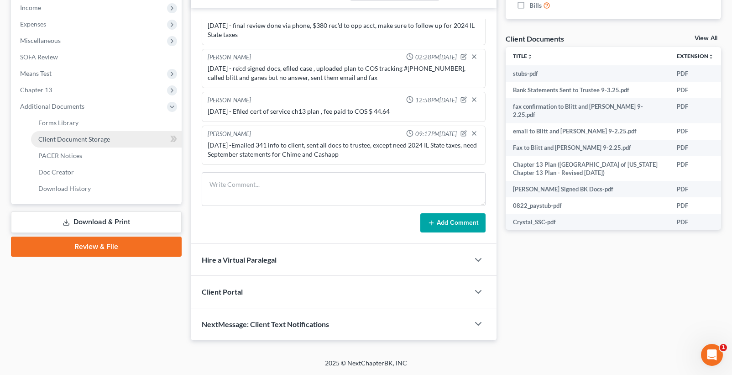
click at [78, 140] on span "Client Document Storage" at bounding box center [74, 139] width 72 height 8
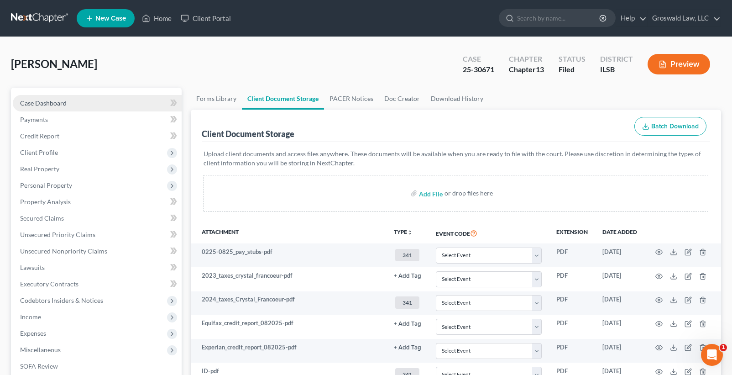
click at [46, 102] on span "Case Dashboard" at bounding box center [43, 103] width 47 height 8
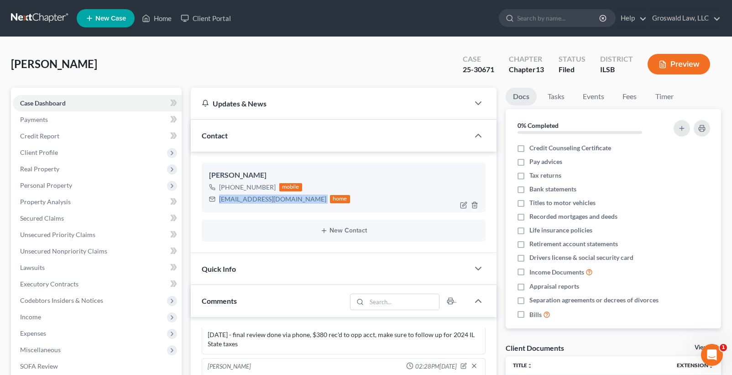
drag, startPoint x: 257, startPoint y: 204, endPoint x: 217, endPoint y: 204, distance: 40.2
click at [217, 204] on div "[EMAIL_ADDRESS][DOMAIN_NAME] home" at bounding box center [279, 199] width 141 height 12
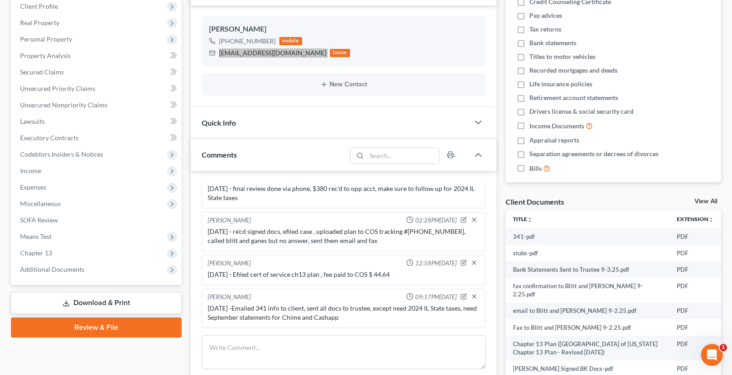
scroll to position [309, 0]
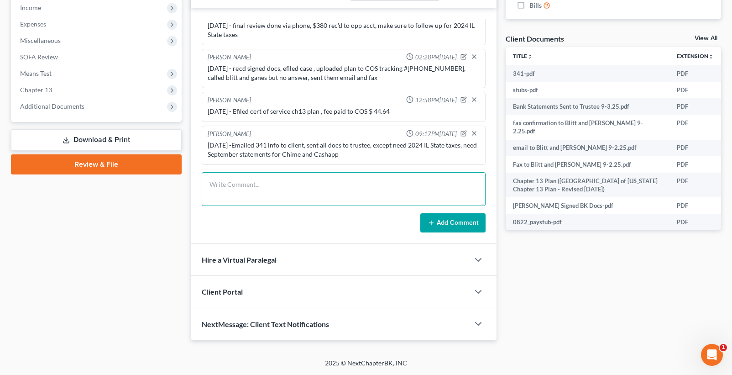
click at [270, 195] on textarea at bounding box center [344, 189] width 284 height 34
type textarea "[DATE] - email to client to send IL State taxes"
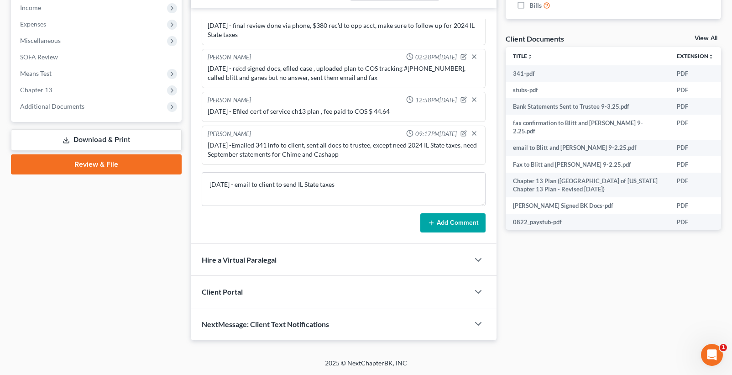
click at [464, 224] on button "Add Comment" at bounding box center [452, 222] width 65 height 19
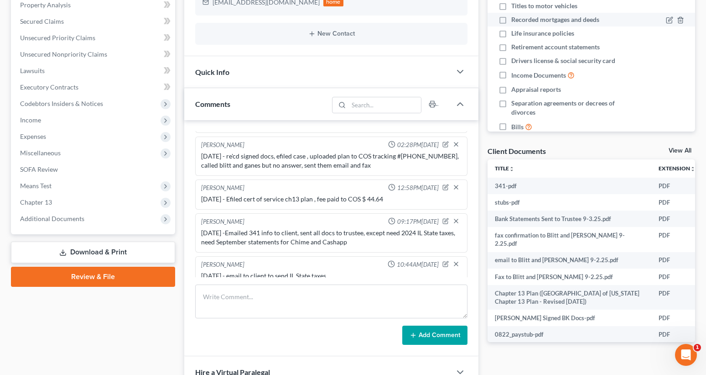
scroll to position [0, 0]
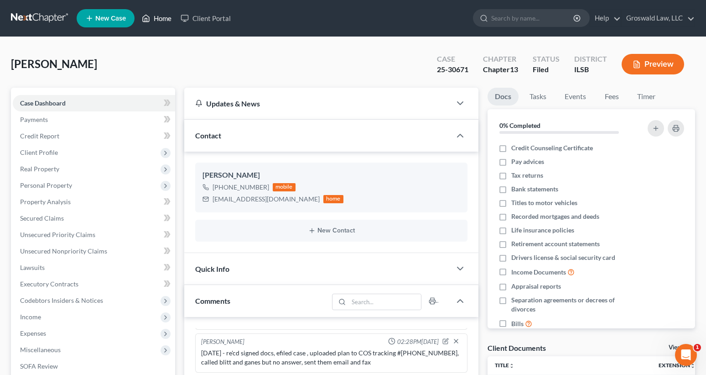
click at [161, 21] on link "Home" at bounding box center [156, 18] width 39 height 16
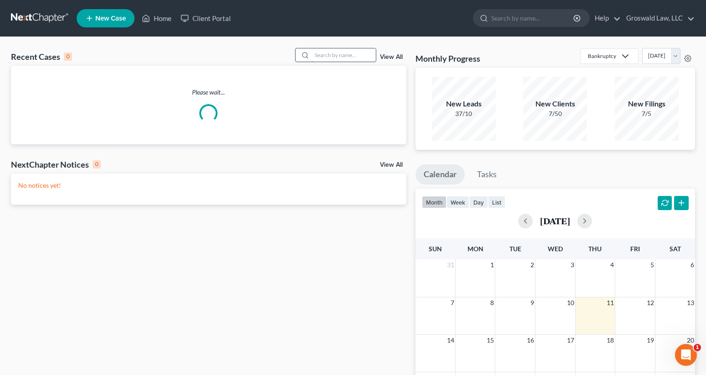
click at [318, 56] on input "search" at bounding box center [344, 54] width 64 height 13
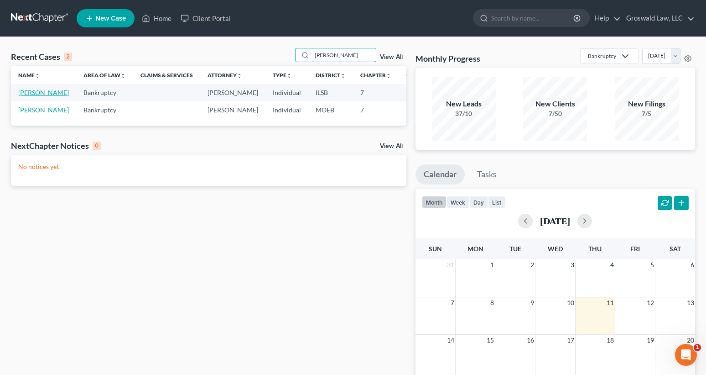
type input "[PERSON_NAME]"
click at [24, 96] on link "[PERSON_NAME]" at bounding box center [43, 93] width 51 height 8
select select "6"
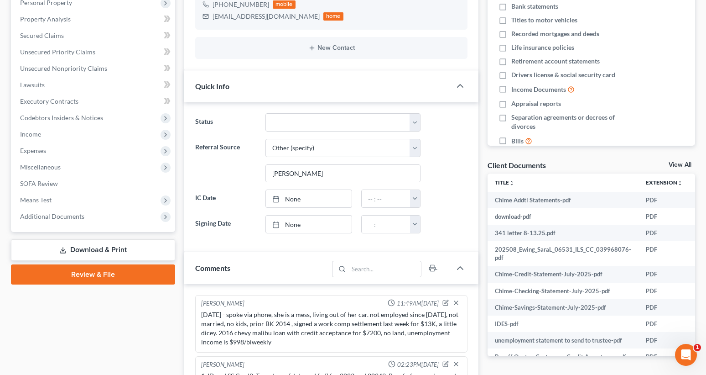
scroll to position [337, 0]
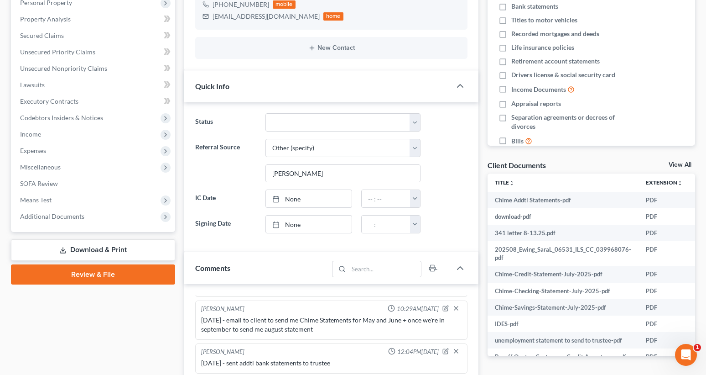
click at [107, 250] on link "Download & Print" at bounding box center [93, 249] width 164 height 21
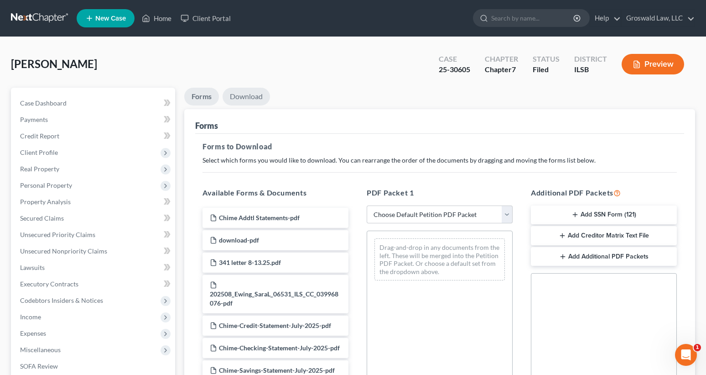
click at [244, 100] on link "Download" at bounding box center [246, 97] width 47 height 18
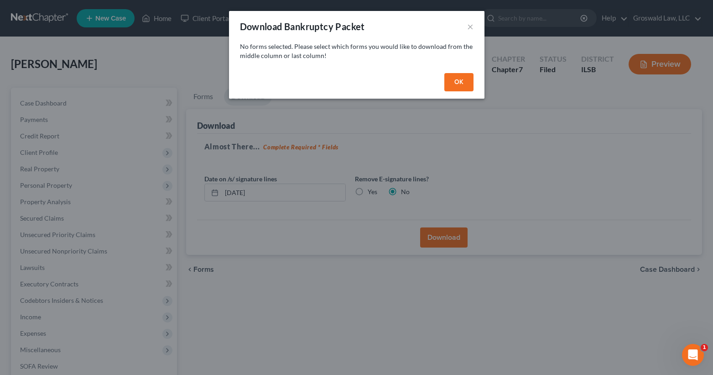
click at [448, 84] on button "OK" at bounding box center [458, 82] width 29 height 18
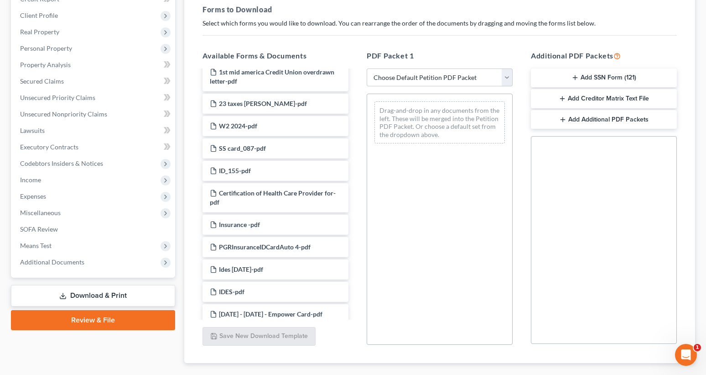
scroll to position [639, 0]
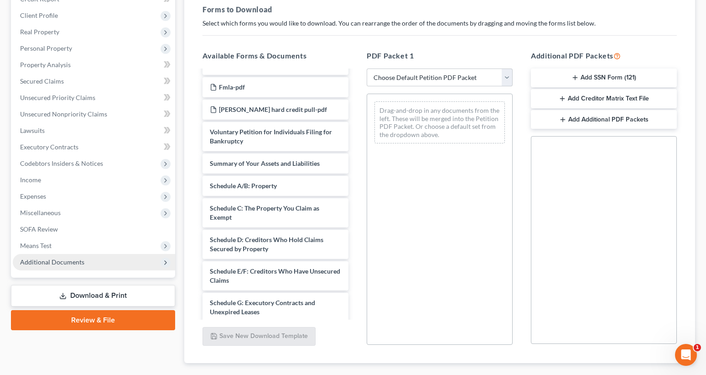
click at [57, 259] on span "Additional Documents" at bounding box center [52, 262] width 64 height 8
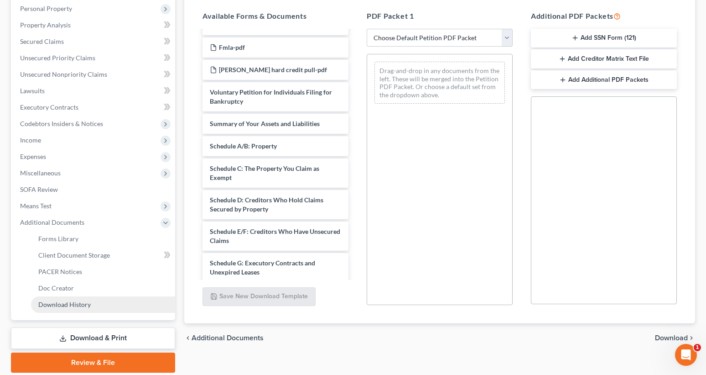
scroll to position [209, 0]
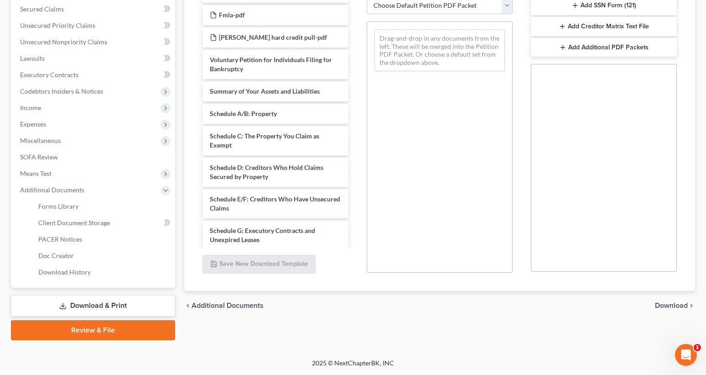
click at [91, 331] on link "Review & File" at bounding box center [93, 330] width 164 height 20
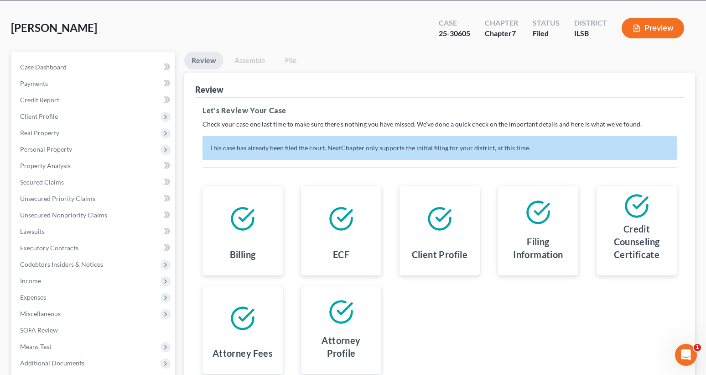
scroll to position [36, 0]
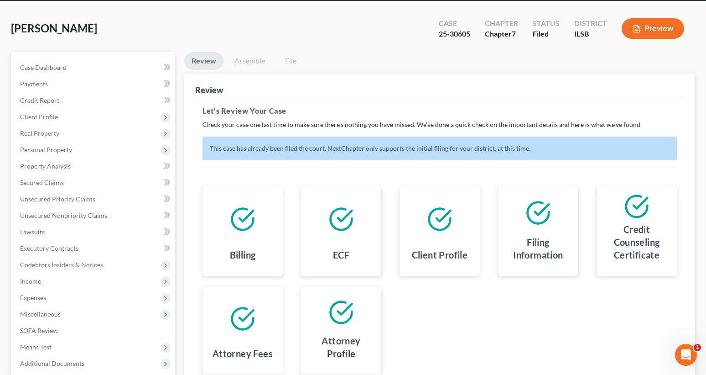
click at [249, 64] on link "Assemble" at bounding box center [249, 61] width 45 height 18
click at [249, 62] on link "Assemble" at bounding box center [249, 61] width 45 height 18
click at [663, 146] on p "This case has already been filed the court. NextChapter only supports the initi…" at bounding box center [440, 148] width 475 height 24
click at [392, 81] on div "Review" at bounding box center [439, 85] width 489 height 25
click at [235, 53] on link "Assemble" at bounding box center [249, 61] width 45 height 18
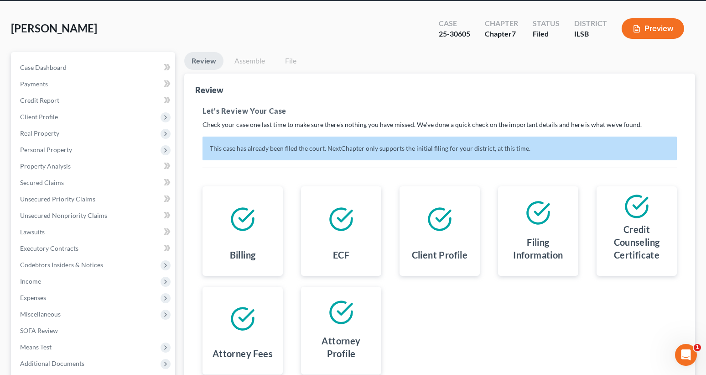
click at [236, 53] on link "Assemble" at bounding box center [249, 61] width 45 height 18
click at [236, 55] on link "Assemble" at bounding box center [249, 61] width 45 height 18
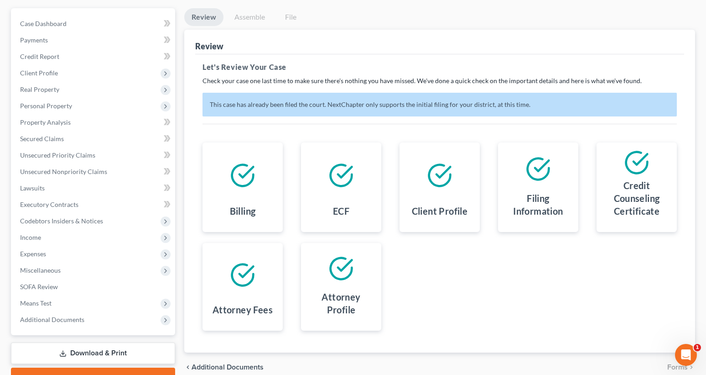
scroll to position [127, 0]
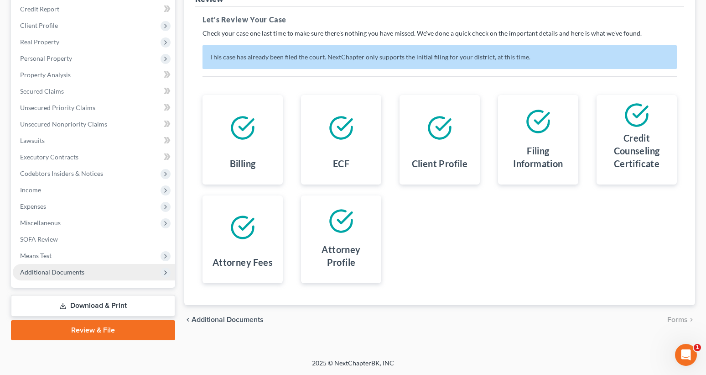
click at [42, 274] on span "Additional Documents" at bounding box center [52, 272] width 64 height 8
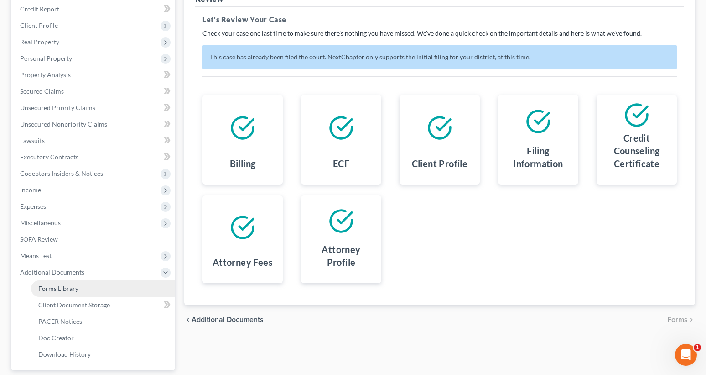
click at [66, 286] on span "Forms Library" at bounding box center [58, 288] width 40 height 8
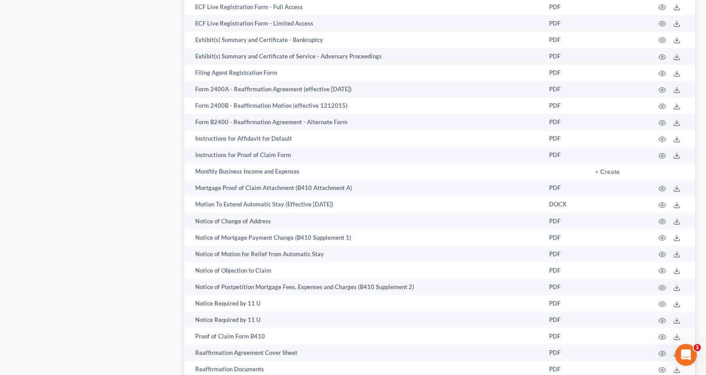
scroll to position [958, 0]
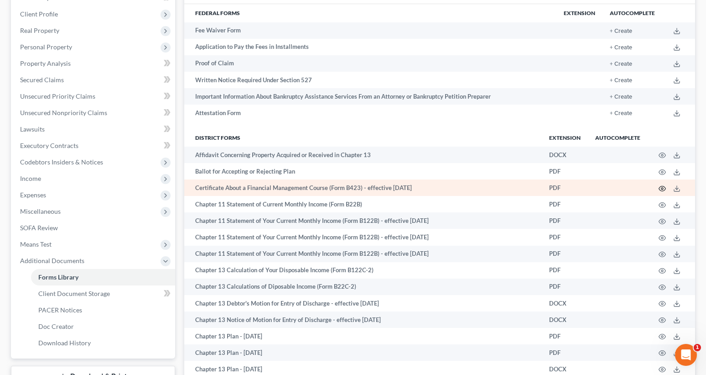
click at [661, 188] on icon "button" at bounding box center [662, 188] width 7 height 7
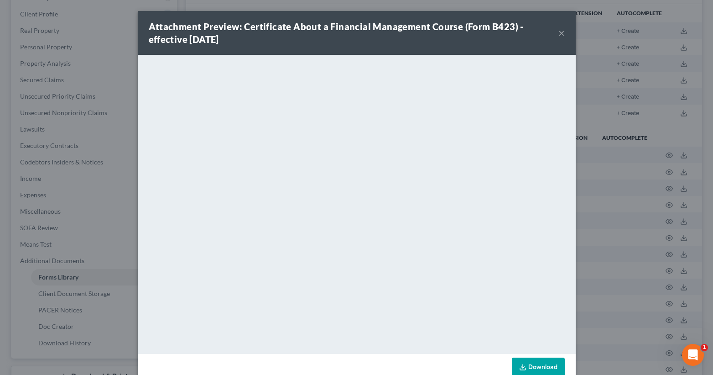
click at [558, 30] on button "×" at bounding box center [561, 32] width 6 height 11
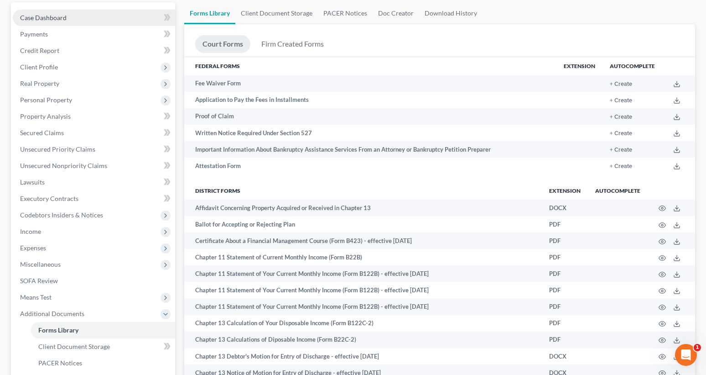
scroll to position [0, 0]
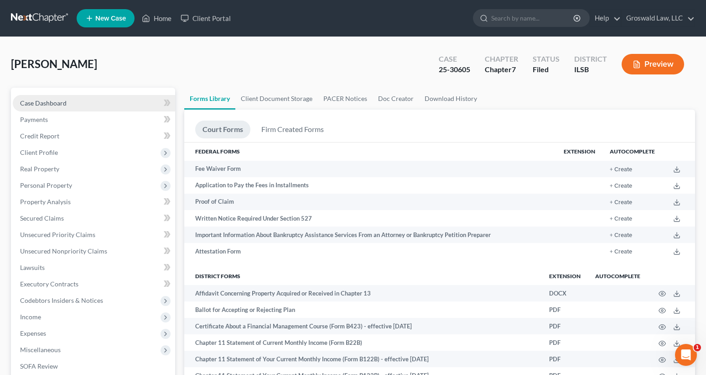
click at [64, 101] on span "Case Dashboard" at bounding box center [43, 103] width 47 height 8
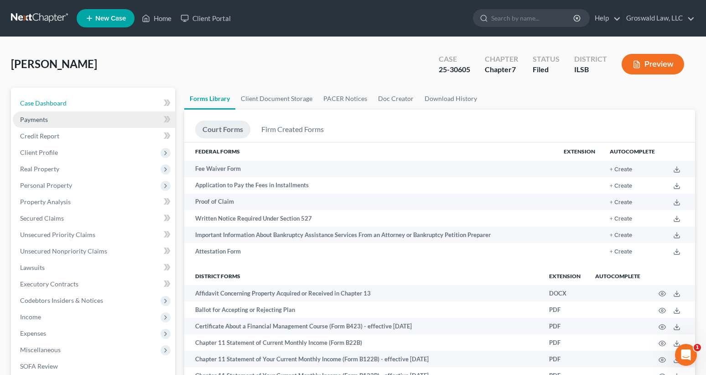
select select "6"
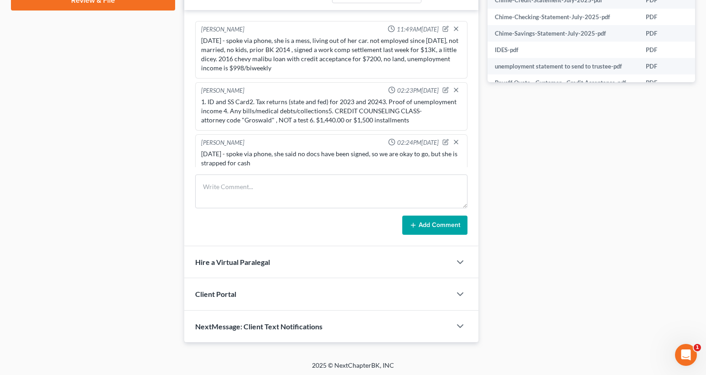
scroll to position [337, 0]
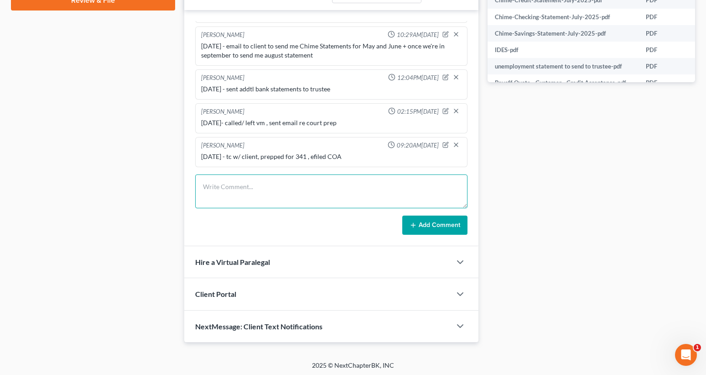
click at [236, 198] on textarea at bounding box center [331, 191] width 272 height 34
type textarea "[DATE] EFILED 2ND CCC"
click at [427, 233] on button "Add Comment" at bounding box center [434, 224] width 65 height 19
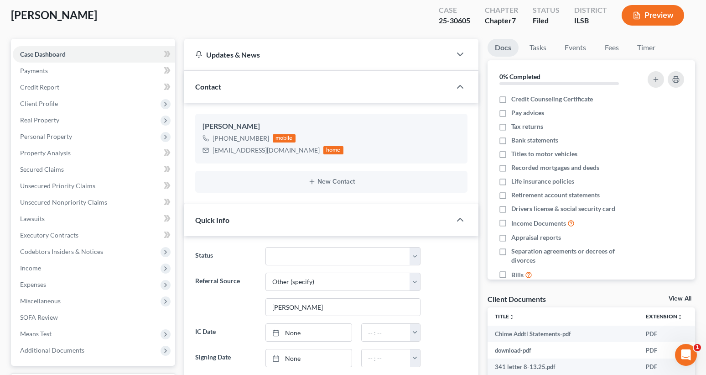
scroll to position [0, 0]
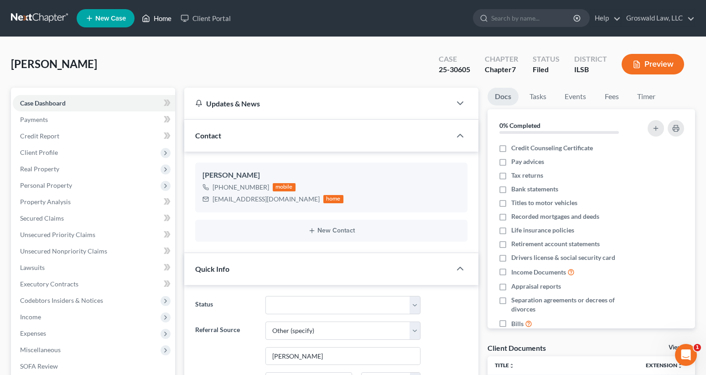
click at [162, 22] on link "Home" at bounding box center [156, 18] width 39 height 16
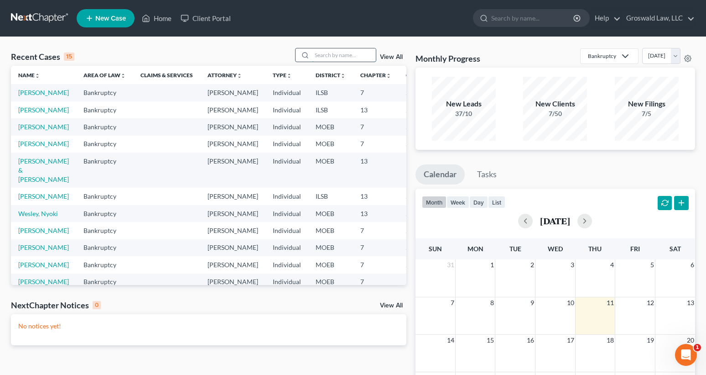
click at [371, 53] on input "search" at bounding box center [344, 54] width 64 height 13
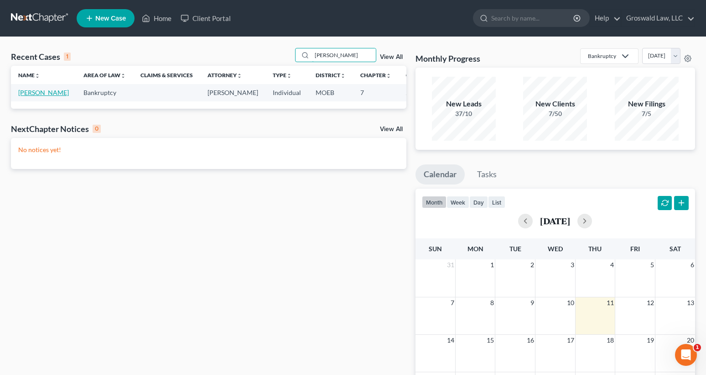
type input "[PERSON_NAME]"
click at [22, 96] on link "[PERSON_NAME]" at bounding box center [43, 93] width 51 height 8
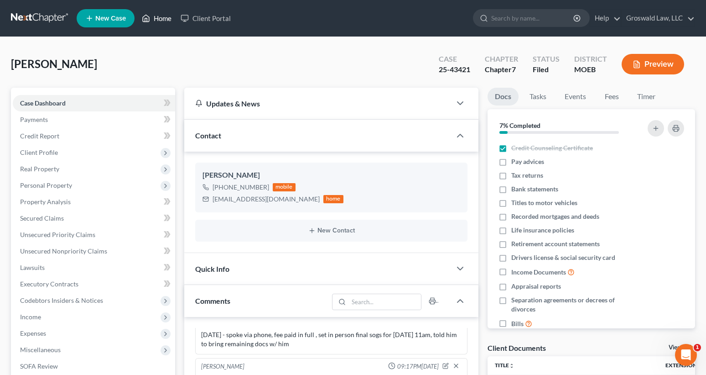
drag, startPoint x: 153, startPoint y: 13, endPoint x: 218, endPoint y: 4, distance: 65.0
click at [153, 13] on link "Home" at bounding box center [156, 18] width 39 height 16
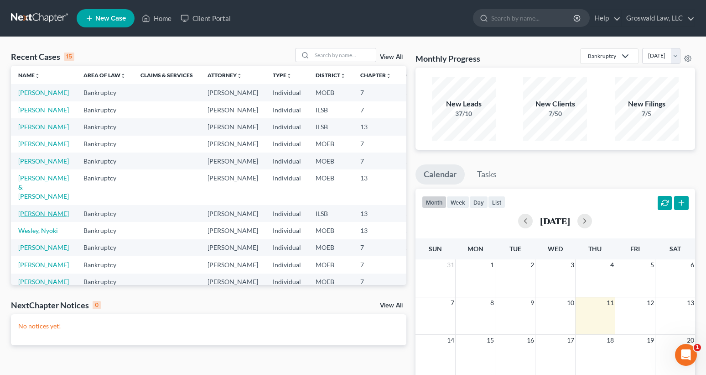
click at [28, 217] on link "[PERSON_NAME]" at bounding box center [43, 213] width 51 height 8
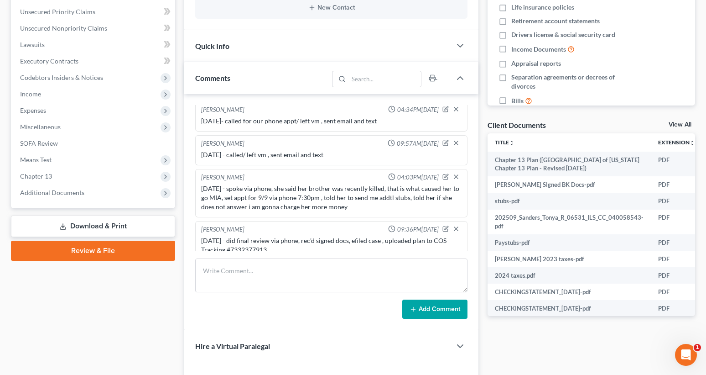
scroll to position [228, 0]
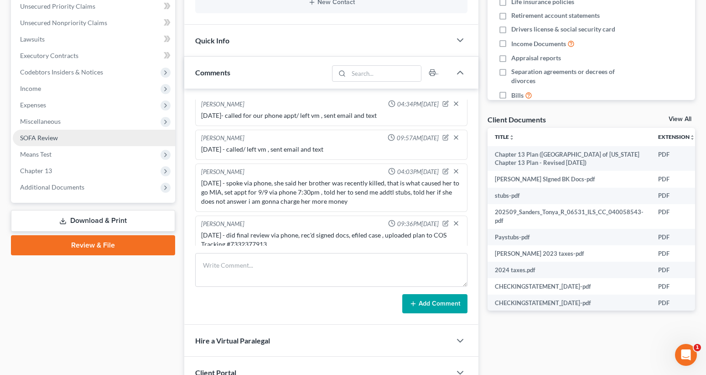
click at [46, 137] on span "SOFA Review" at bounding box center [39, 138] width 38 height 8
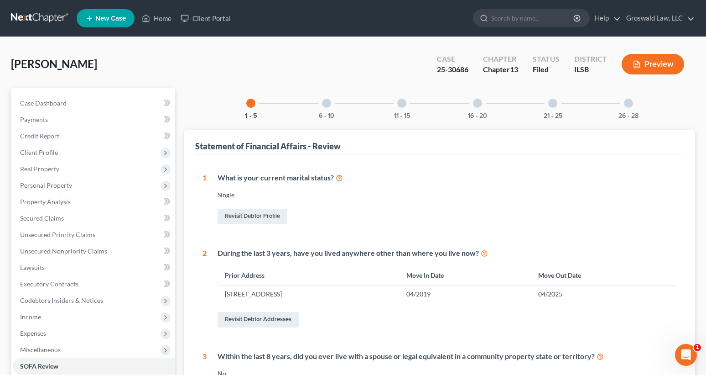
click at [323, 106] on div "6 - 10" at bounding box center [326, 103] width 31 height 31
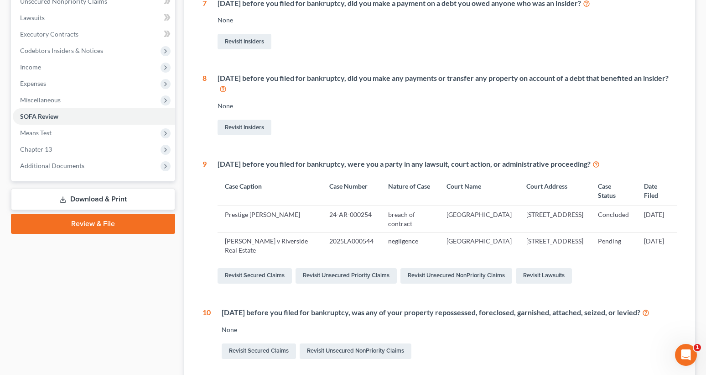
scroll to position [274, 0]
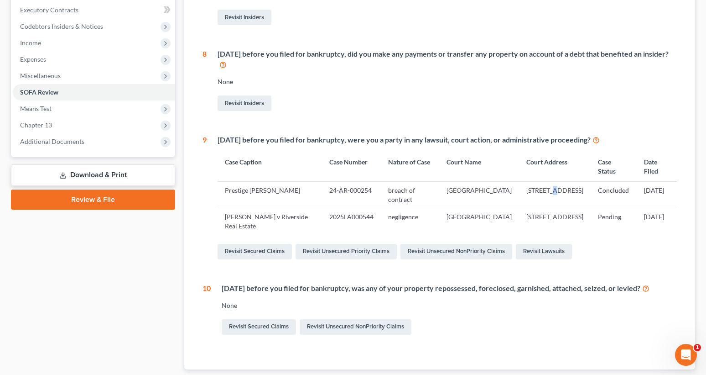
click at [519, 194] on td "[STREET_ADDRESS]" at bounding box center [555, 194] width 72 height 26
click at [232, 193] on td "Prestige [PERSON_NAME]" at bounding box center [270, 194] width 104 height 26
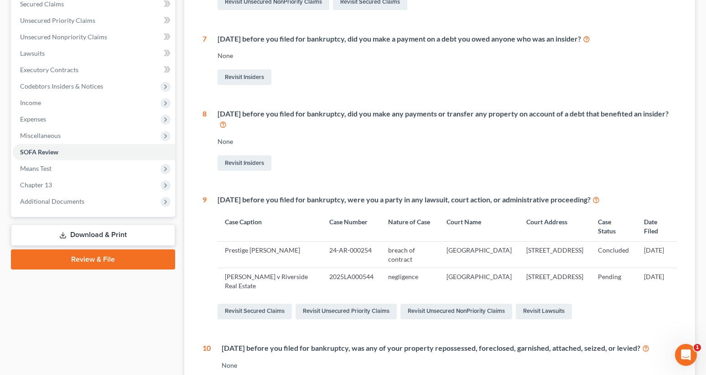
scroll to position [0, 0]
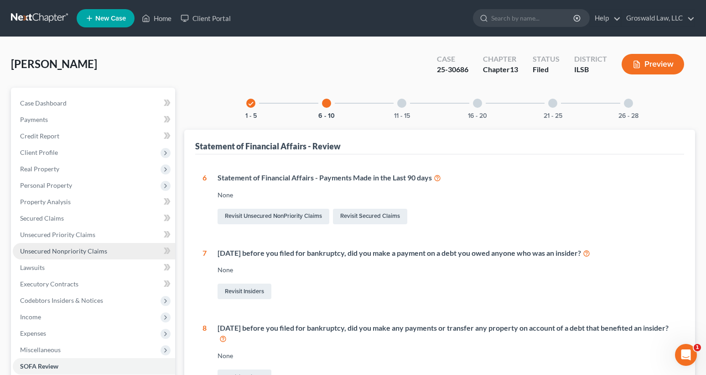
click at [66, 249] on span "Unsecured Nonpriority Claims" at bounding box center [63, 251] width 87 height 8
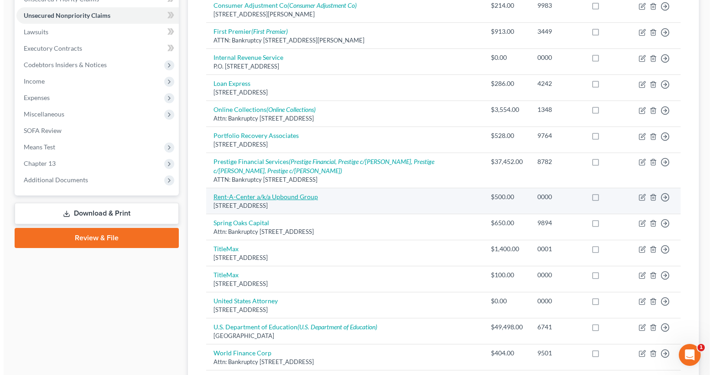
scroll to position [228, 0]
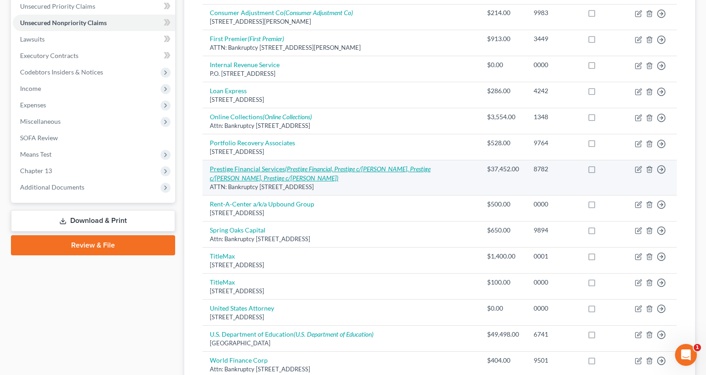
click at [248, 172] on link "Prestige Financial Services (Prestige Financial, Prestige c/[PERSON_NAME], Pres…" at bounding box center [320, 173] width 221 height 17
select select "46"
select select "4"
select select "0"
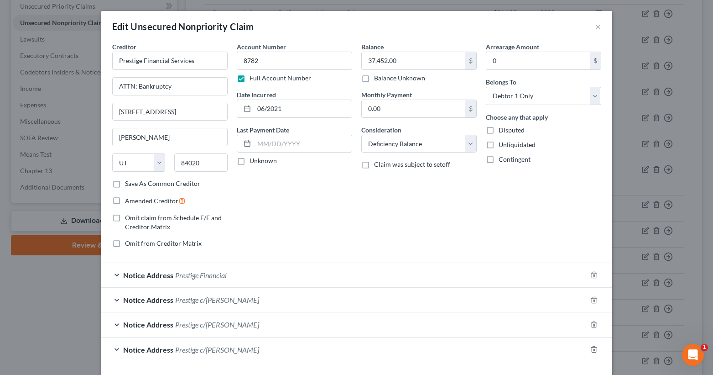
click at [172, 296] on div "Notice Address Prestige c/[PERSON_NAME]" at bounding box center [343, 299] width 485 height 24
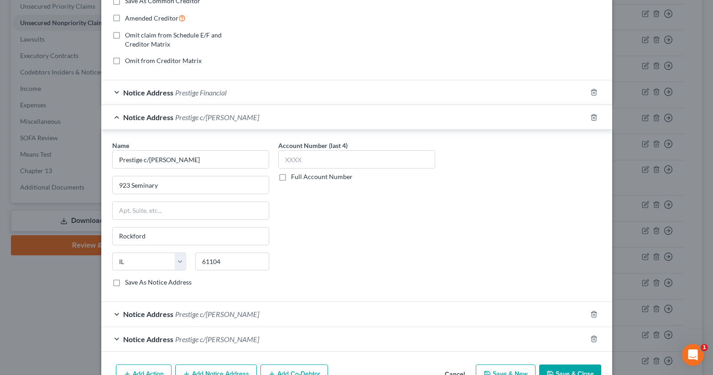
scroll to position [235, 0]
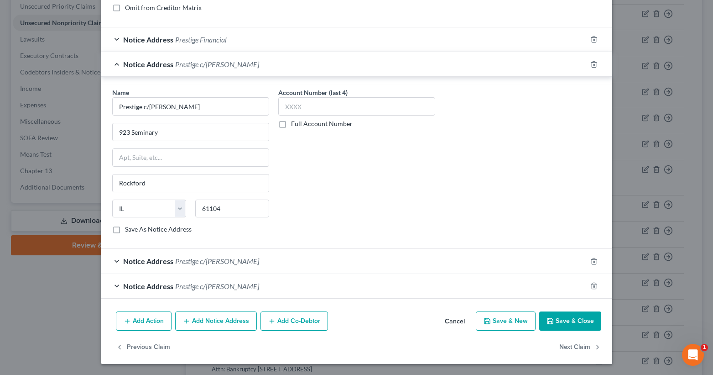
click at [218, 264] on span "Prestige c/[PERSON_NAME]" at bounding box center [217, 260] width 84 height 9
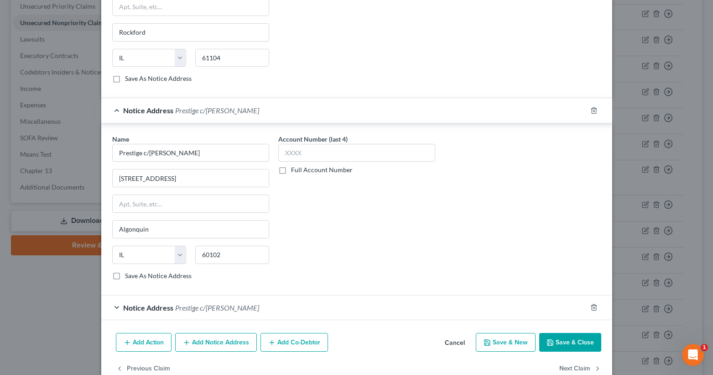
scroll to position [407, 0]
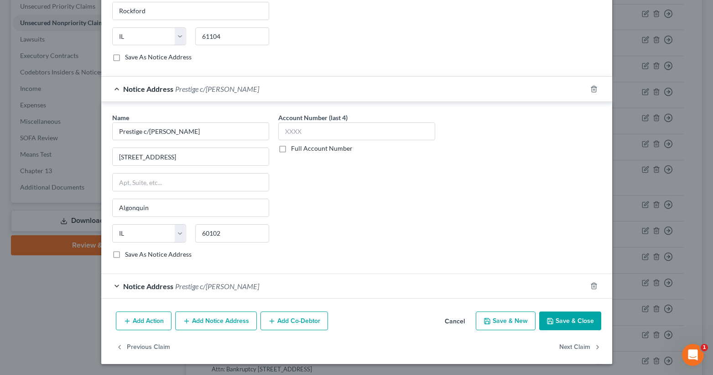
click at [221, 288] on span "Prestige c/[PERSON_NAME]" at bounding box center [217, 286] width 84 height 9
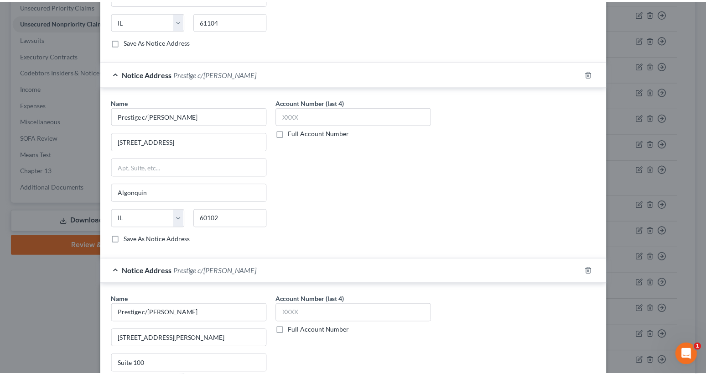
scroll to position [579, 0]
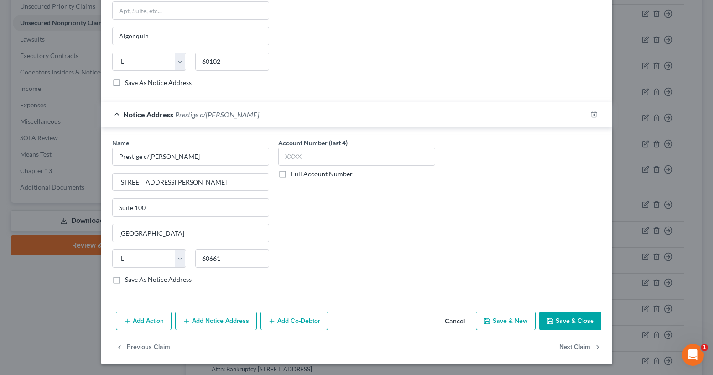
click at [565, 324] on button "Save & Close" at bounding box center [570, 320] width 62 height 19
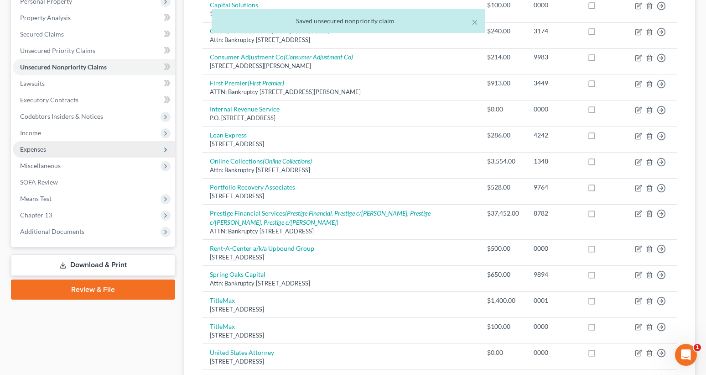
scroll to position [183, 0]
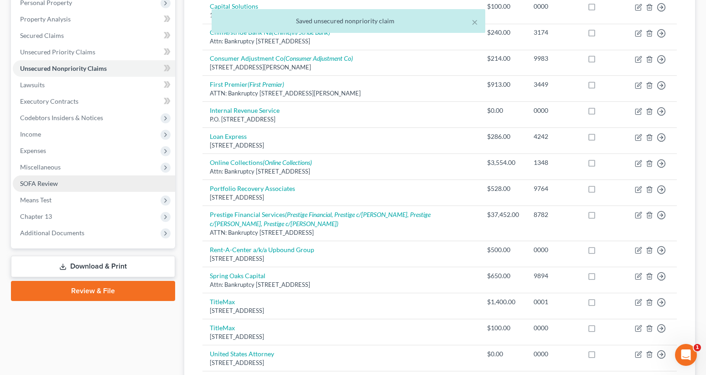
click at [50, 184] on span "SOFA Review" at bounding box center [39, 183] width 38 height 8
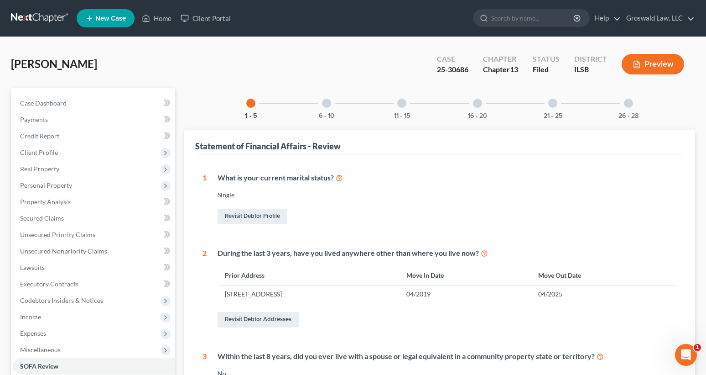
click at [325, 104] on div at bounding box center [326, 103] width 9 height 9
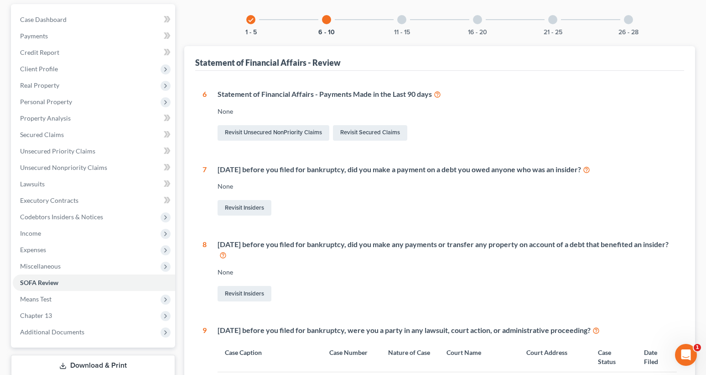
scroll to position [319, 0]
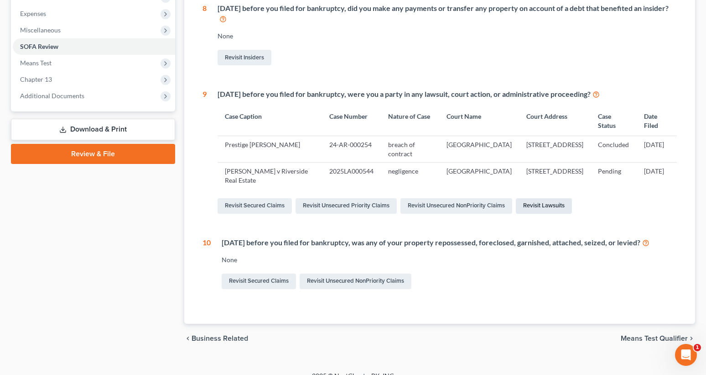
click at [536, 204] on link "Revisit Lawsuits" at bounding box center [544, 206] width 56 height 16
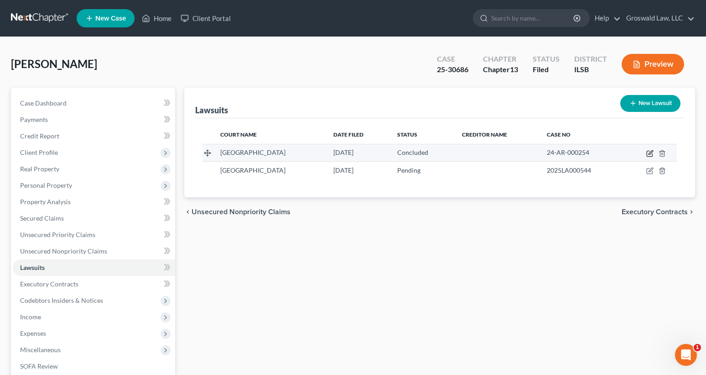
click at [649, 155] on icon "button" at bounding box center [650, 153] width 7 height 7
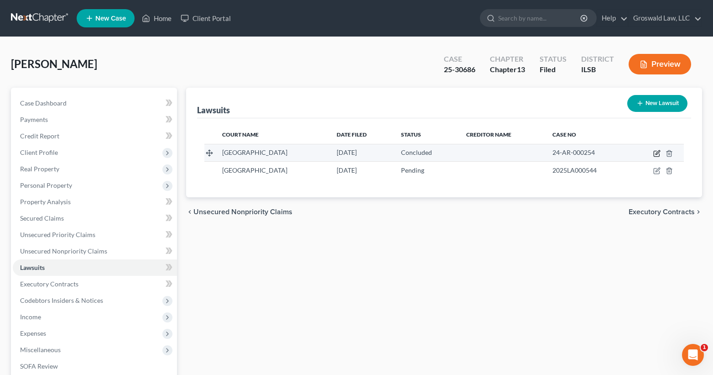
select select "14"
select select "2"
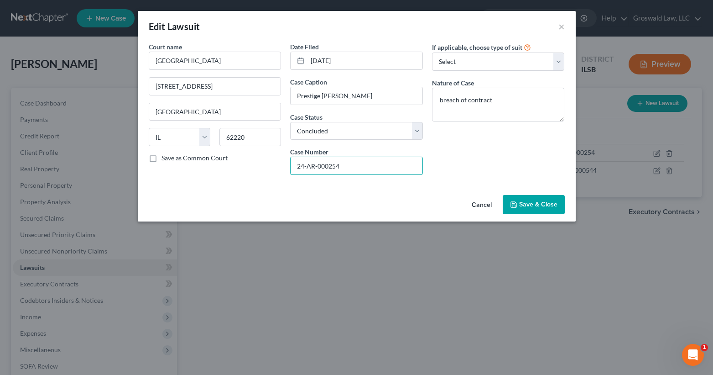
drag, startPoint x: 349, startPoint y: 168, endPoint x: 190, endPoint y: 168, distance: 158.8
click at [190, 168] on div "Court name * [GEOGRAPHIC_DATA] [GEOGRAPHIC_DATA] [GEOGRAPHIC_DATA] [US_STATE] A…" at bounding box center [356, 112] width 425 height 140
click at [561, 28] on button "×" at bounding box center [561, 26] width 6 height 11
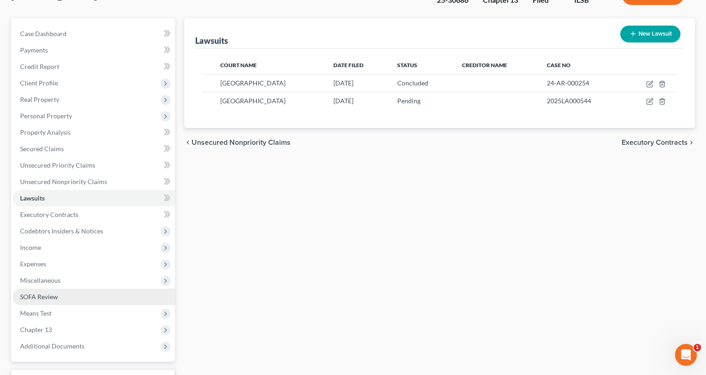
scroll to position [143, 0]
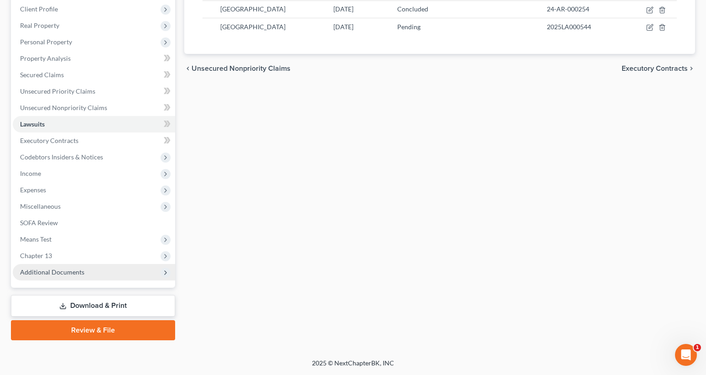
click at [110, 273] on span "Additional Documents" at bounding box center [94, 272] width 162 height 16
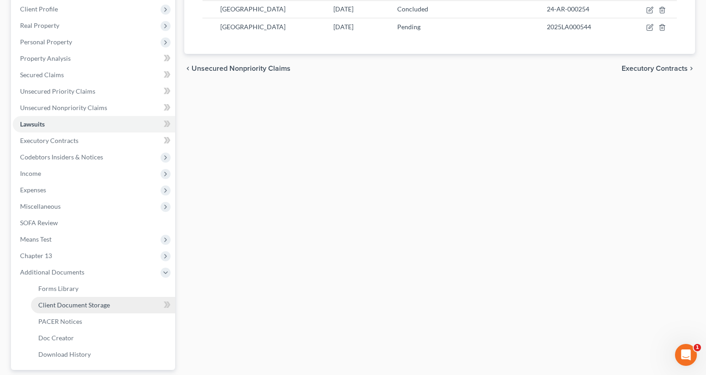
drag, startPoint x: 99, startPoint y: 309, endPoint x: 116, endPoint y: 303, distance: 18.2
click at [100, 309] on link "Client Document Storage" at bounding box center [103, 305] width 144 height 16
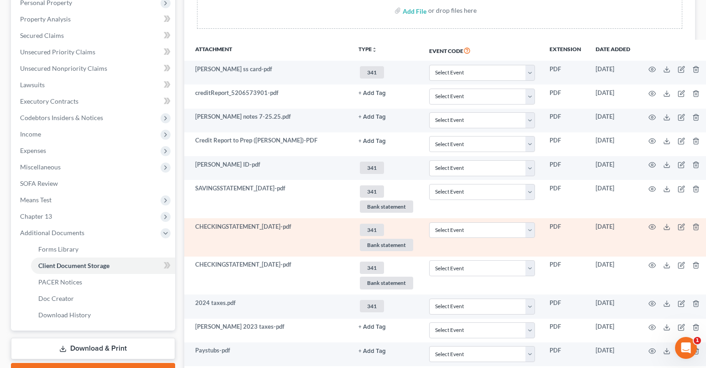
scroll to position [137, 0]
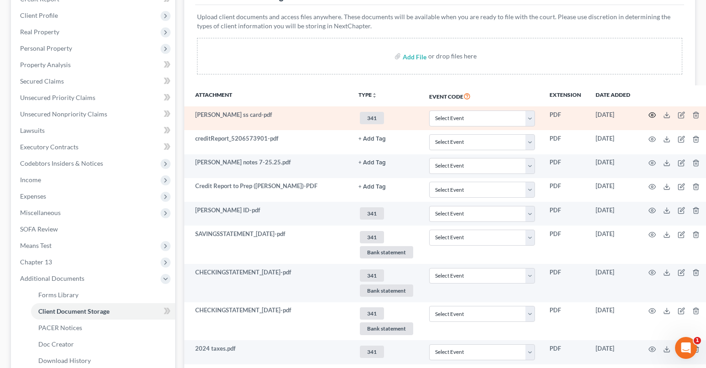
click at [649, 114] on icon "button" at bounding box center [652, 114] width 7 height 7
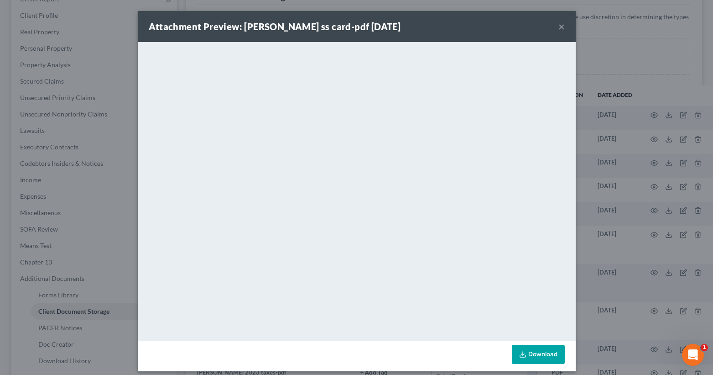
click at [558, 29] on button "×" at bounding box center [561, 26] width 6 height 11
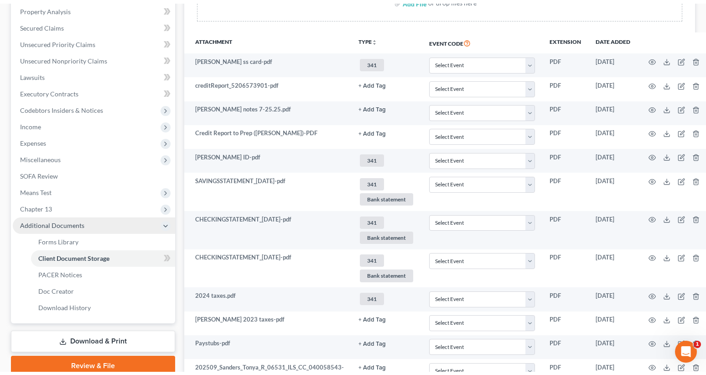
scroll to position [183, 0]
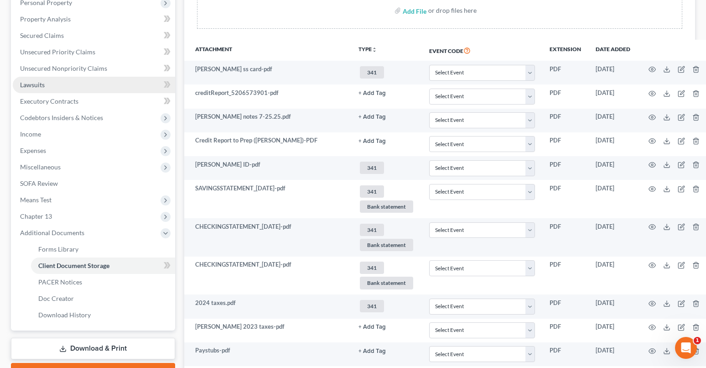
click at [54, 85] on link "Lawsuits" at bounding box center [94, 85] width 162 height 16
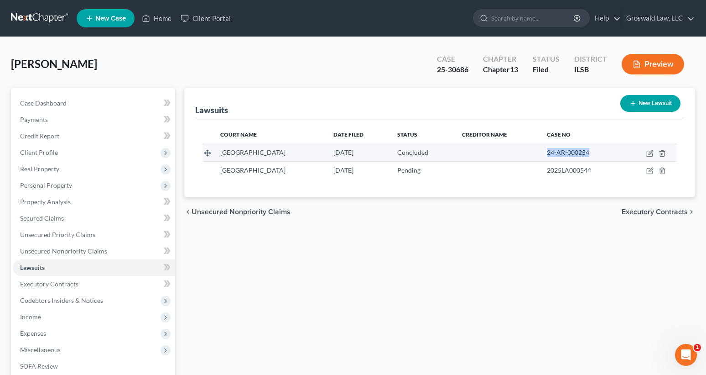
drag, startPoint x: 598, startPoint y: 153, endPoint x: 535, endPoint y: 154, distance: 62.5
click at [540, 154] on td "24-AR-000254" at bounding box center [582, 152] width 84 height 17
click at [651, 154] on icon "button" at bounding box center [651, 152] width 4 height 4
select select "14"
select select "2"
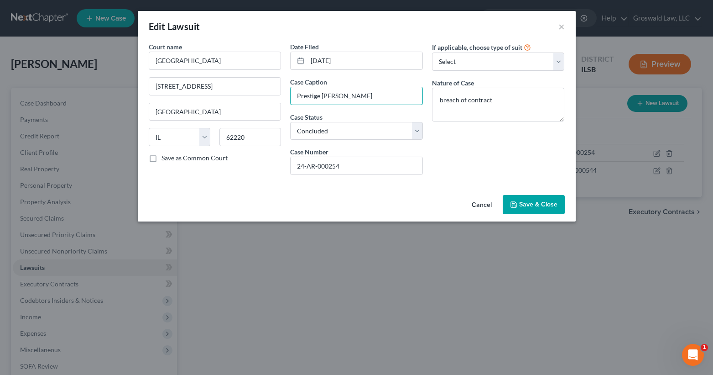
drag, startPoint x: 357, startPoint y: 94, endPoint x: 200, endPoint y: 102, distance: 157.6
click at [200, 102] on div "Court name * [GEOGRAPHIC_DATA] [GEOGRAPHIC_DATA] [GEOGRAPHIC_DATA] [US_STATE] A…" at bounding box center [356, 112] width 425 height 140
click at [562, 28] on button "×" at bounding box center [561, 26] width 6 height 11
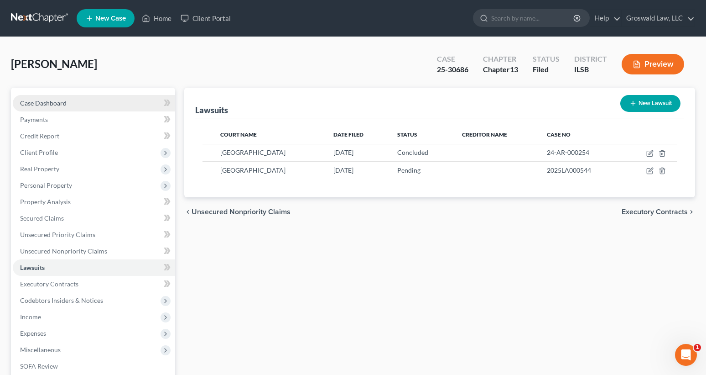
click at [69, 98] on link "Case Dashboard" at bounding box center [94, 103] width 162 height 16
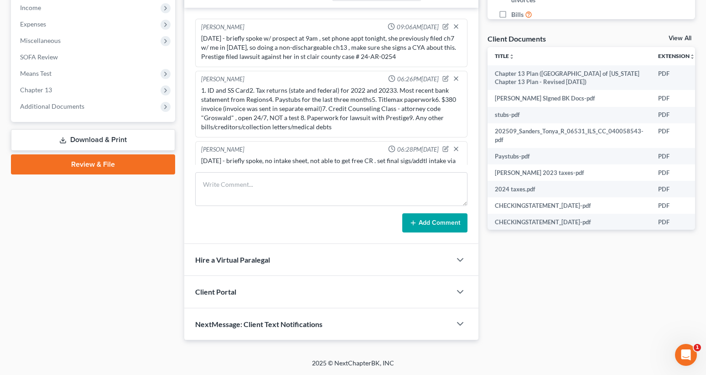
scroll to position [626, 0]
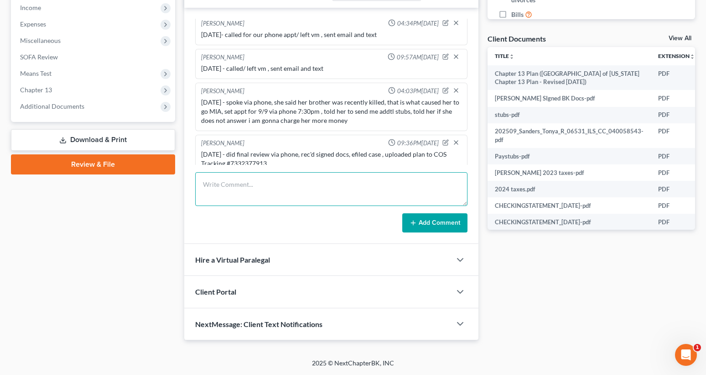
click at [287, 198] on textarea at bounding box center [331, 189] width 272 height 34
paste textarea "[EMAIL_ADDRESS][DOMAIN_NAME]"
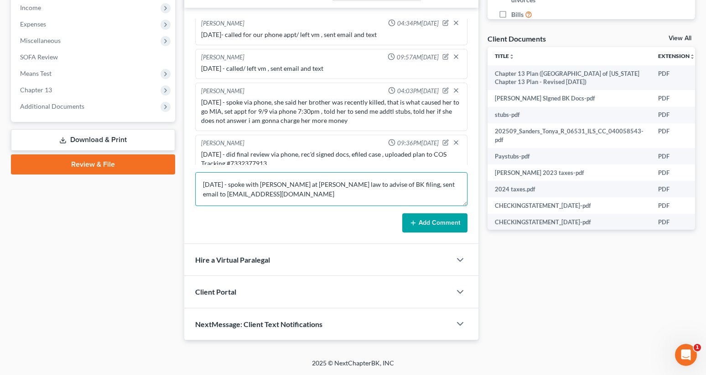
type textarea "[DATE] - spoke with [PERSON_NAME] at [PERSON_NAME] law to advise of BK filing, …"
click at [424, 220] on button "Add Comment" at bounding box center [434, 222] width 65 height 19
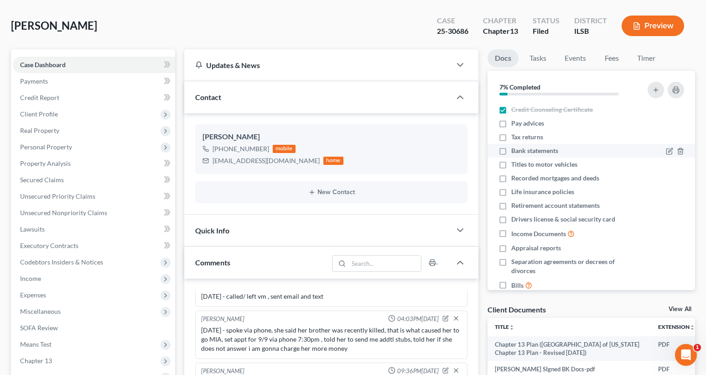
scroll to position [0, 0]
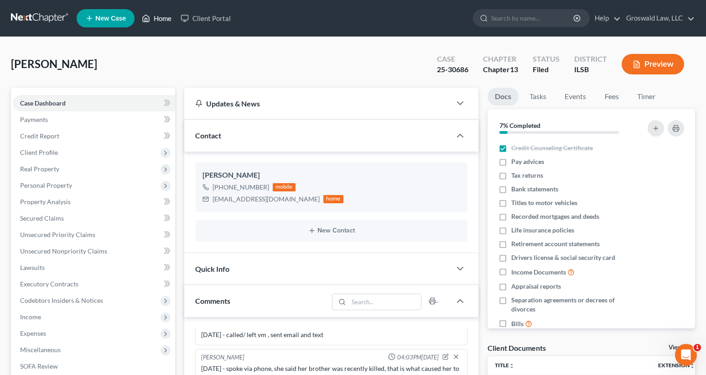
click at [155, 20] on link "Home" at bounding box center [156, 18] width 39 height 16
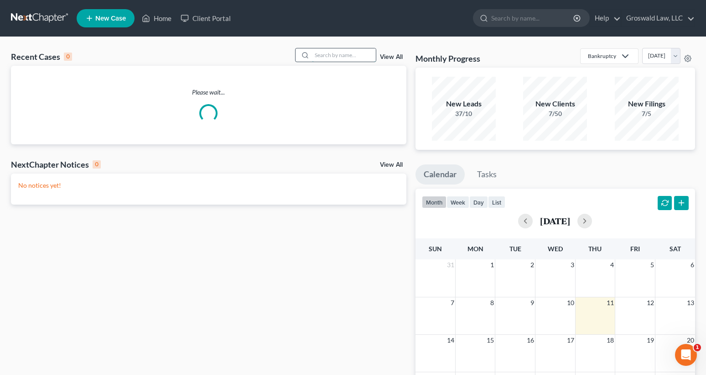
click at [365, 52] on input "search" at bounding box center [344, 54] width 64 height 13
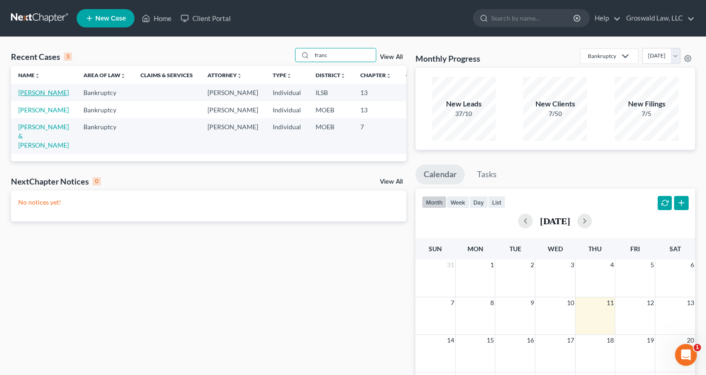
type input "franc"
click at [24, 96] on link "[PERSON_NAME]" at bounding box center [43, 93] width 51 height 8
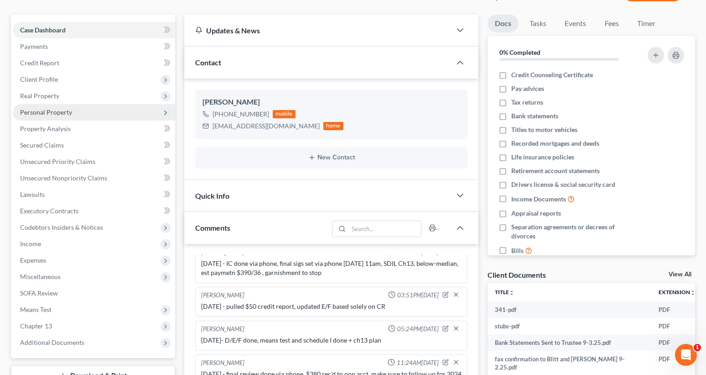
scroll to position [46, 0]
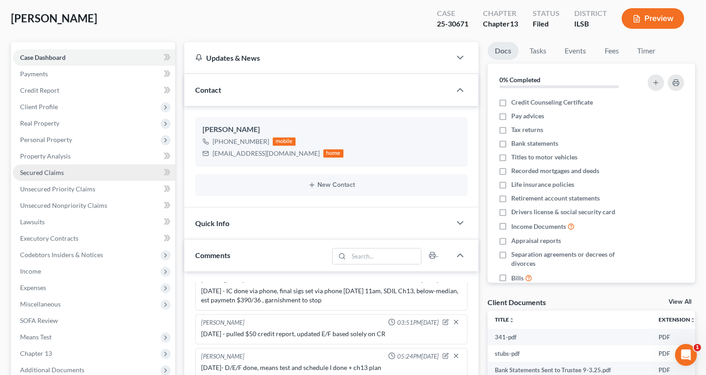
click at [56, 175] on span "Secured Claims" at bounding box center [42, 172] width 44 height 8
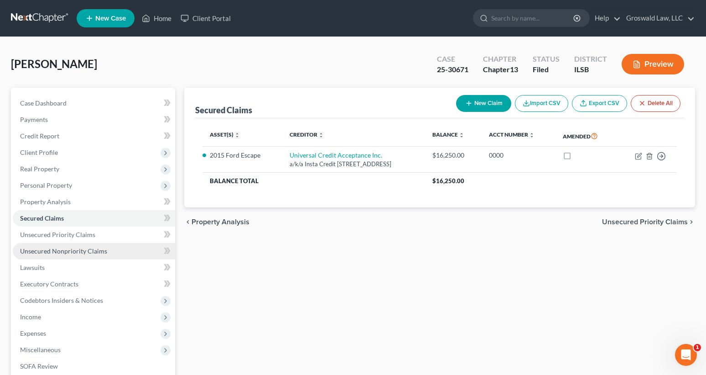
click at [59, 251] on span "Unsecured Nonpriority Claims" at bounding box center [63, 251] width 87 height 8
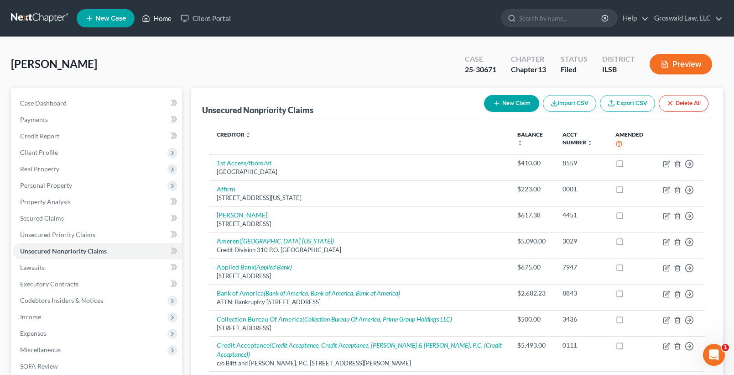
click at [161, 18] on link "Home" at bounding box center [156, 18] width 39 height 16
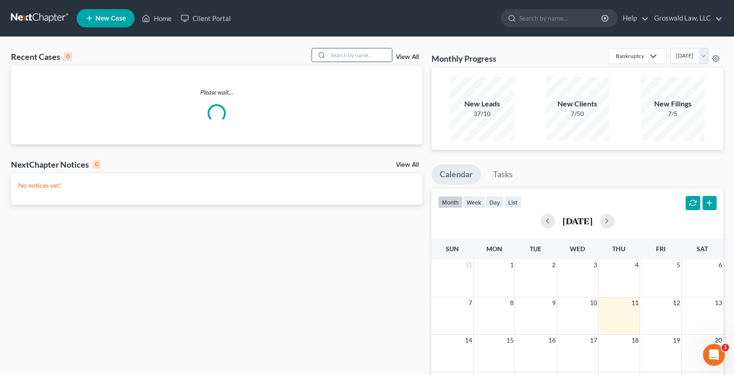
click at [361, 54] on input "search" at bounding box center [360, 54] width 64 height 13
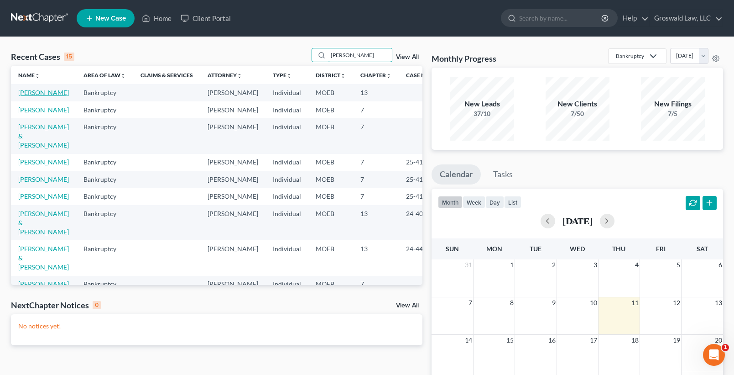
type input "[PERSON_NAME]"
click at [31, 96] on link "[PERSON_NAME]" at bounding box center [43, 93] width 51 height 8
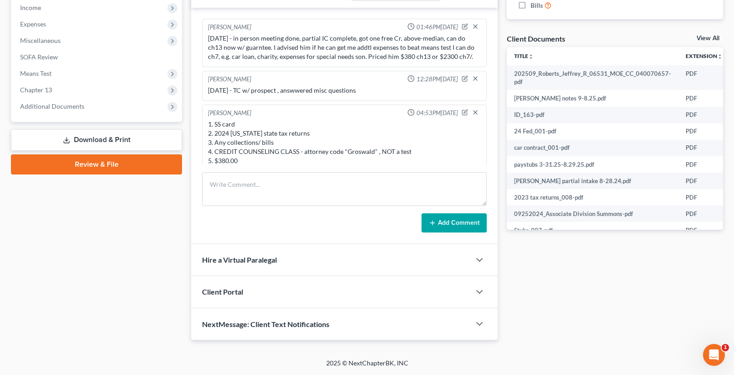
scroll to position [49, 0]
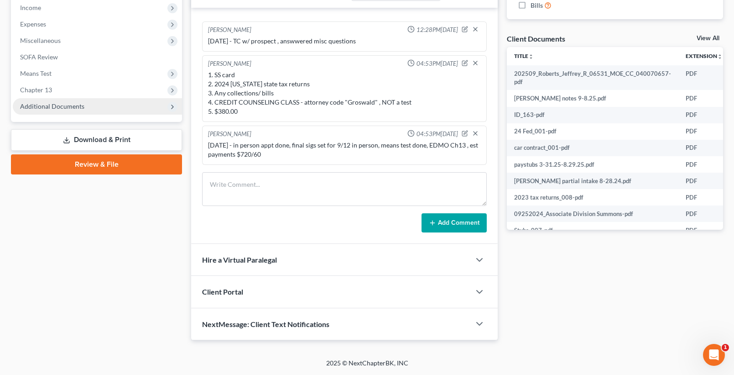
click at [47, 107] on span "Additional Documents" at bounding box center [52, 106] width 64 height 8
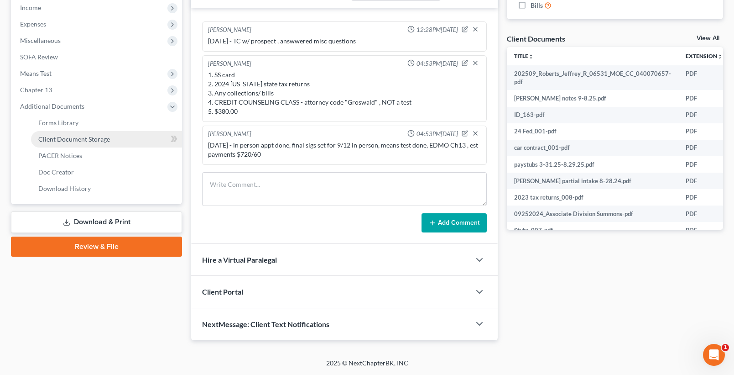
click at [58, 139] on span "Client Document Storage" at bounding box center [74, 139] width 72 height 8
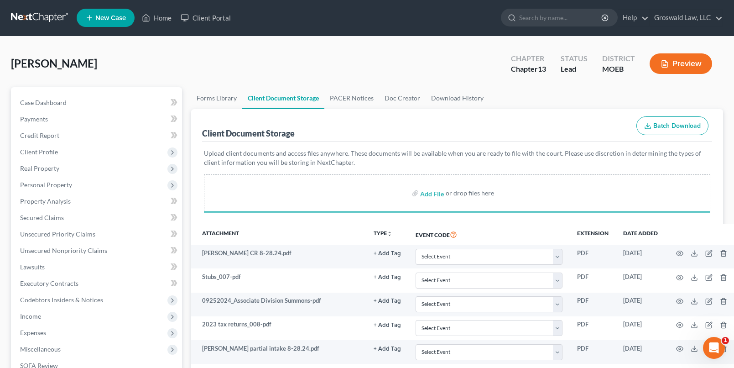
scroll to position [232, 0]
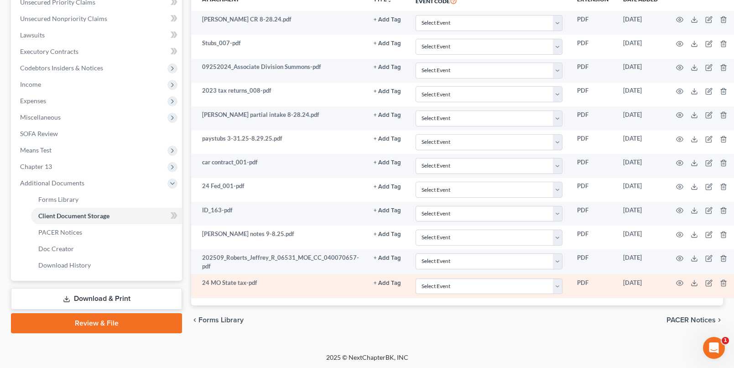
click at [382, 282] on button "+ Add Tag" at bounding box center [387, 283] width 27 height 6
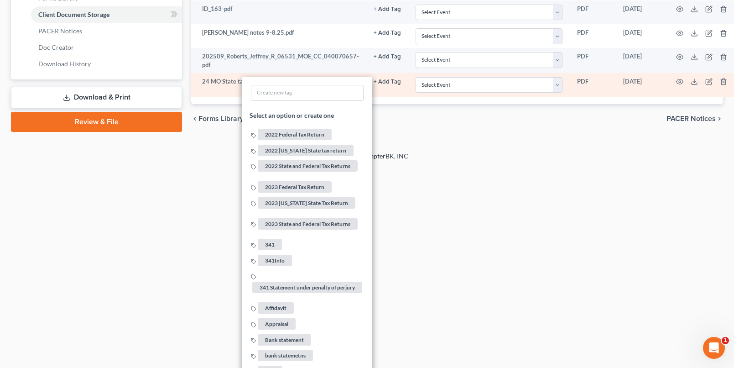
scroll to position [460, 0]
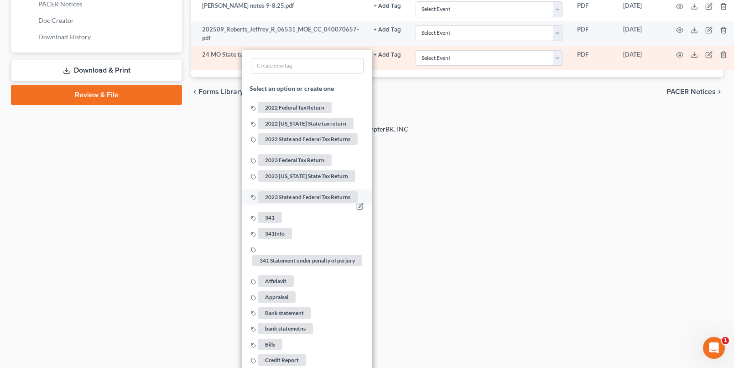
click at [268, 215] on span "341" at bounding box center [270, 217] width 24 height 11
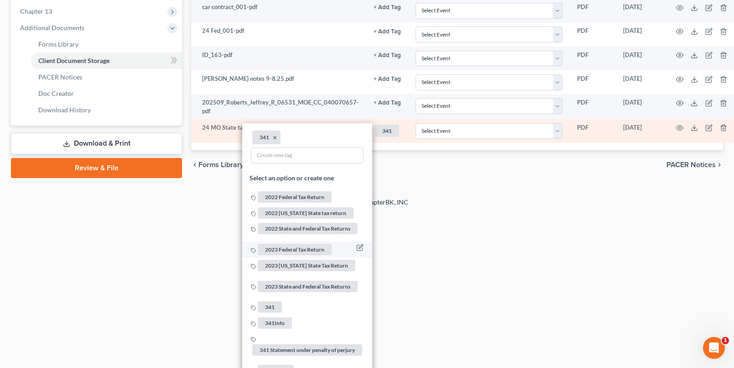
scroll to position [369, 0]
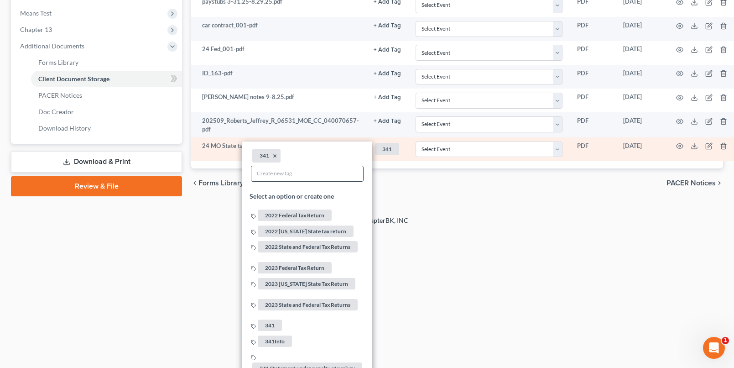
click at [273, 176] on input "text" at bounding box center [307, 173] width 112 height 15
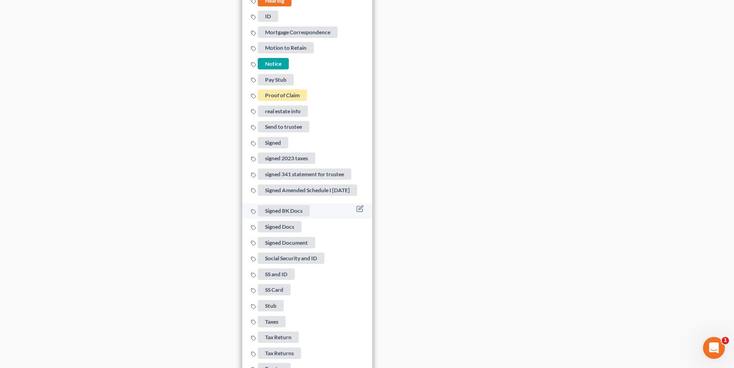
scroll to position [891, 0]
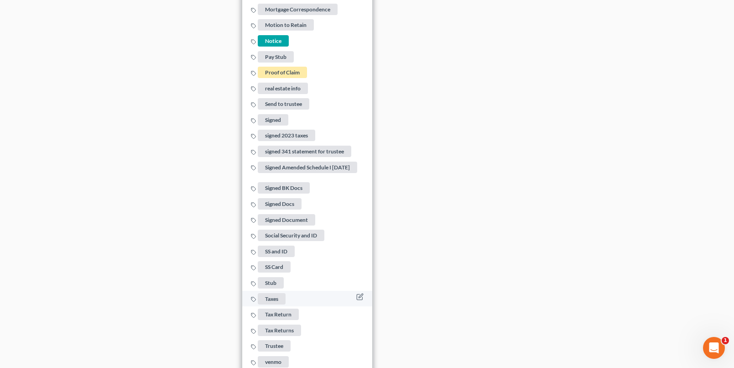
click at [267, 292] on span "Taxes" at bounding box center [272, 297] width 28 height 11
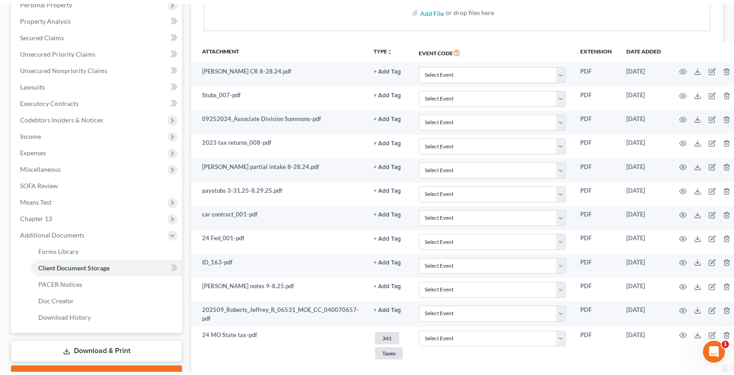
scroll to position [0, 0]
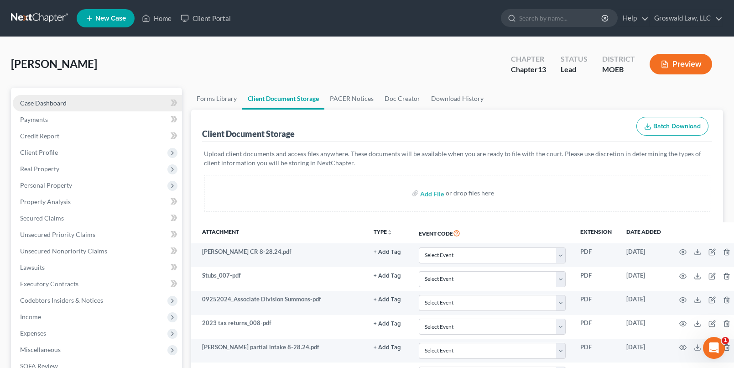
click at [69, 101] on link "Case Dashboard" at bounding box center [97, 103] width 169 height 16
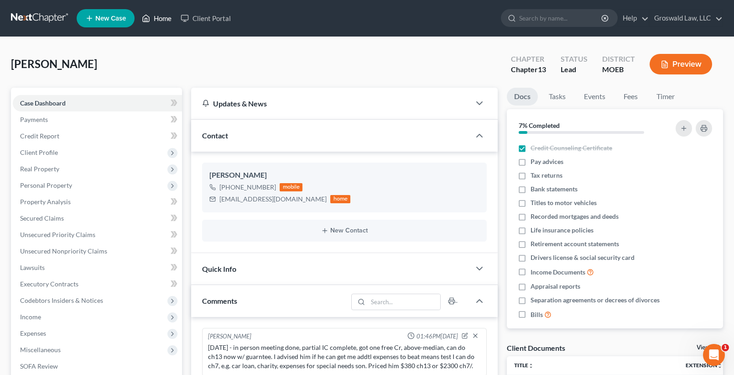
drag, startPoint x: 153, startPoint y: 20, endPoint x: 142, endPoint y: 29, distance: 13.9
click at [153, 20] on link "Home" at bounding box center [156, 18] width 39 height 16
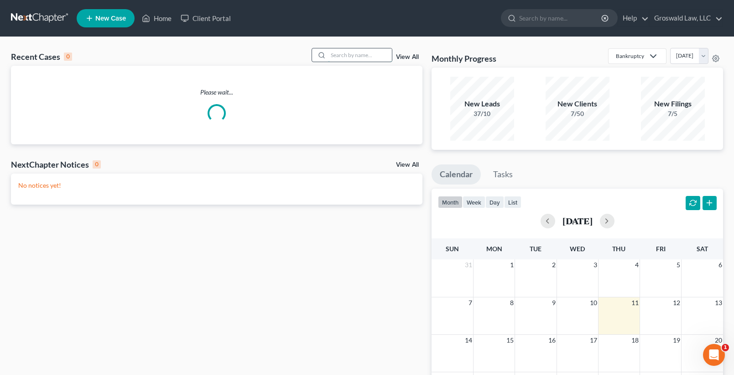
click at [360, 52] on input "search" at bounding box center [360, 54] width 64 height 13
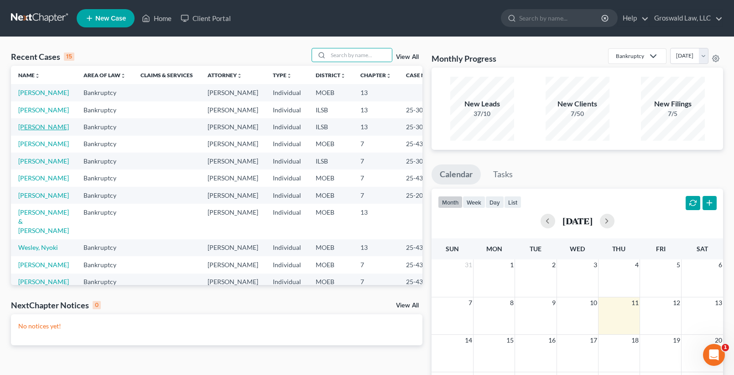
click at [27, 130] on link "[PERSON_NAME]" at bounding box center [43, 127] width 51 height 8
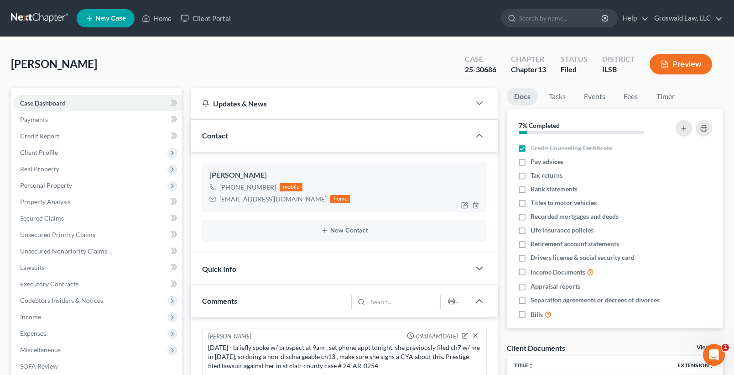
scroll to position [669, 0]
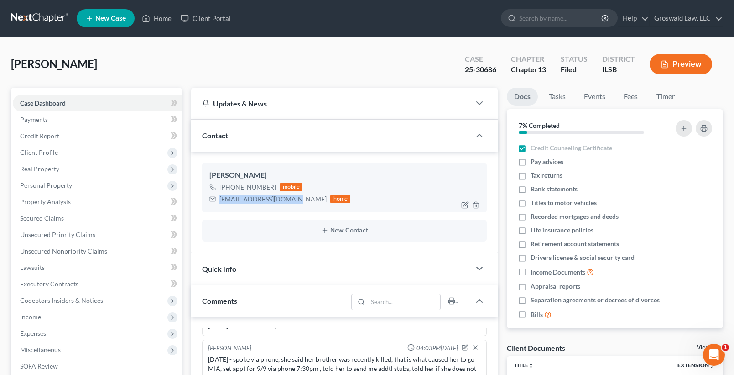
drag, startPoint x: 293, startPoint y: 202, endPoint x: 217, endPoint y: 202, distance: 76.2
click at [217, 202] on div "[EMAIL_ADDRESS][DOMAIN_NAME] home" at bounding box center [279, 199] width 141 height 12
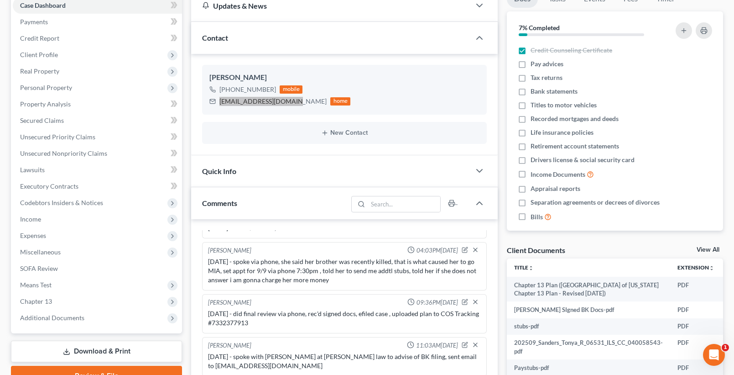
scroll to position [274, 0]
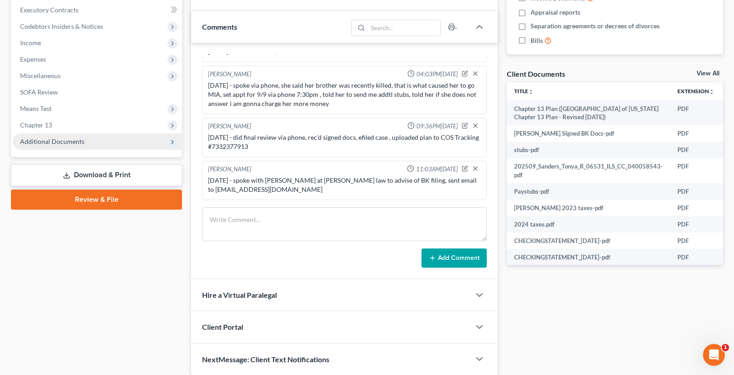
click at [98, 140] on span "Additional Documents" at bounding box center [97, 141] width 169 height 16
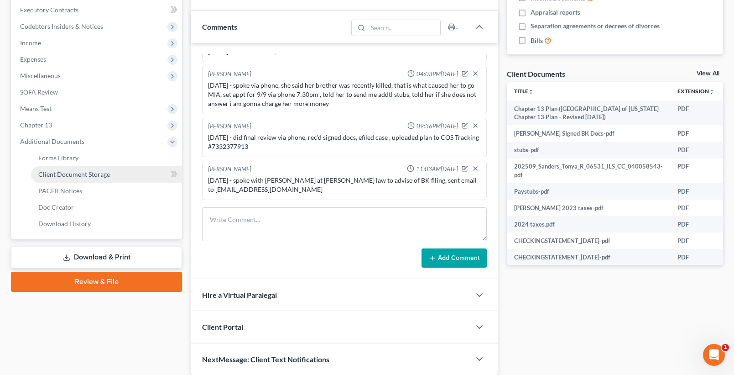
click at [133, 175] on link "Client Document Storage" at bounding box center [106, 174] width 151 height 16
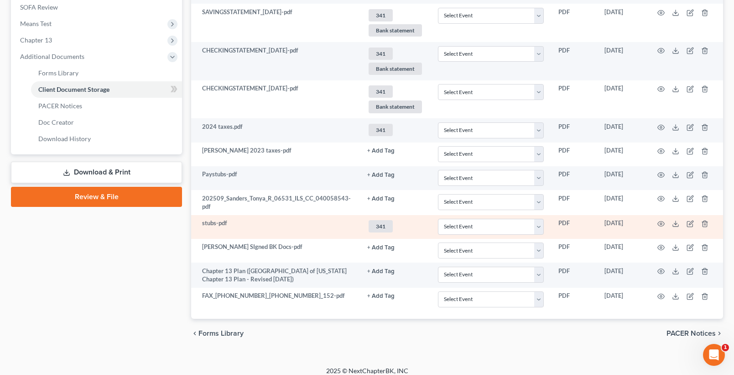
scroll to position [366, 0]
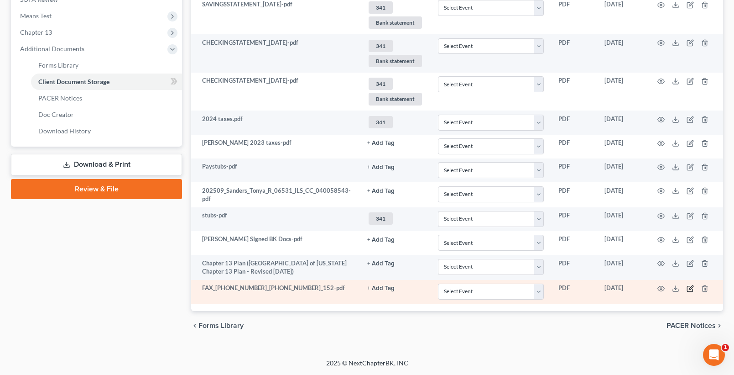
click at [689, 290] on icon "button" at bounding box center [690, 288] width 7 height 7
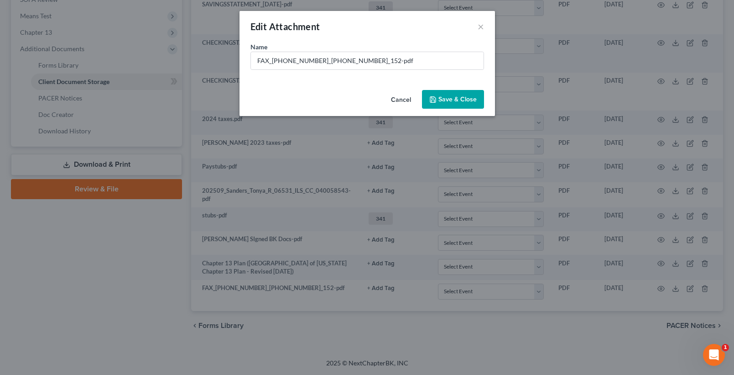
scroll to position [365, 0]
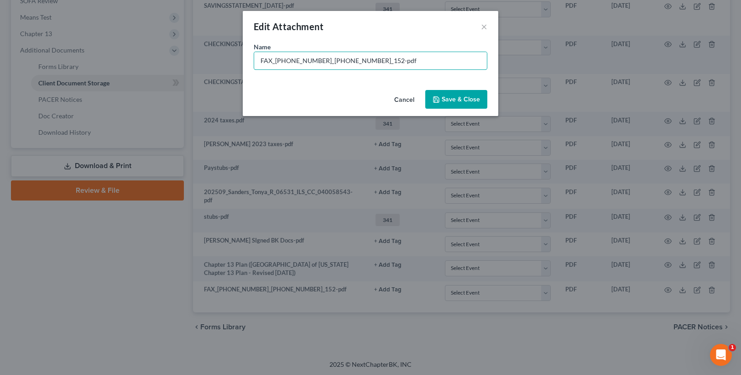
drag, startPoint x: 356, startPoint y: 63, endPoint x: 152, endPoint y: 93, distance: 206.2
click at [132, 69] on div "Edit Attachment × Name * FAX_[PHONE_NUMBER]_[PHONE_NUMBER]_152-pdf Cancel Save …" at bounding box center [370, 187] width 741 height 375
type input "Garnishment Release-pdf"
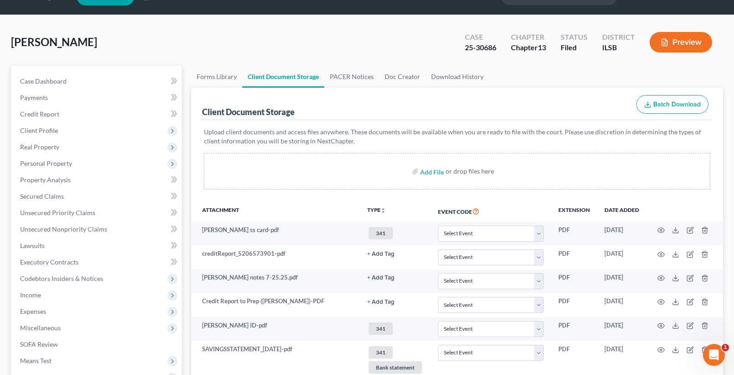
scroll to position [0, 0]
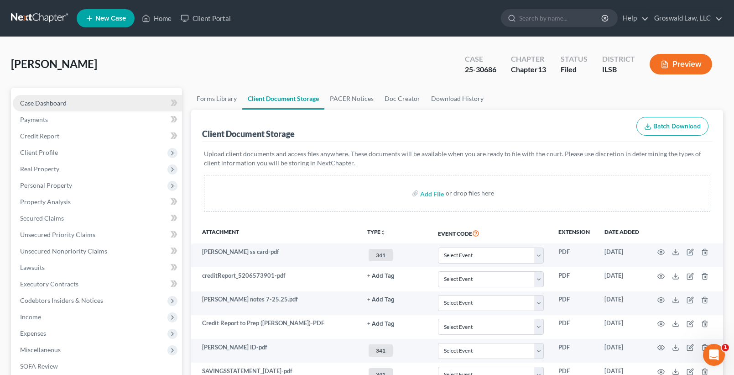
click at [106, 106] on link "Case Dashboard" at bounding box center [97, 103] width 169 height 16
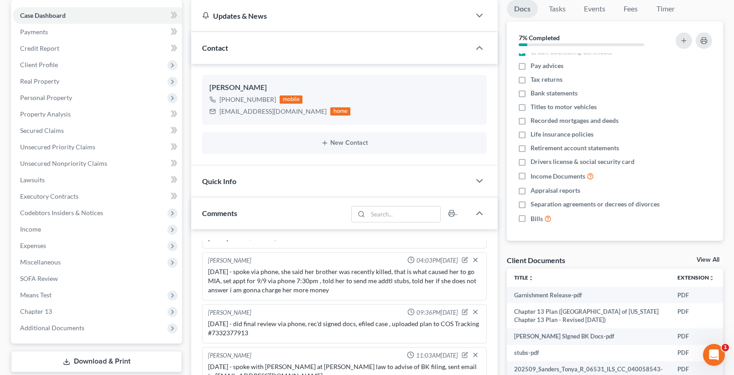
scroll to position [309, 0]
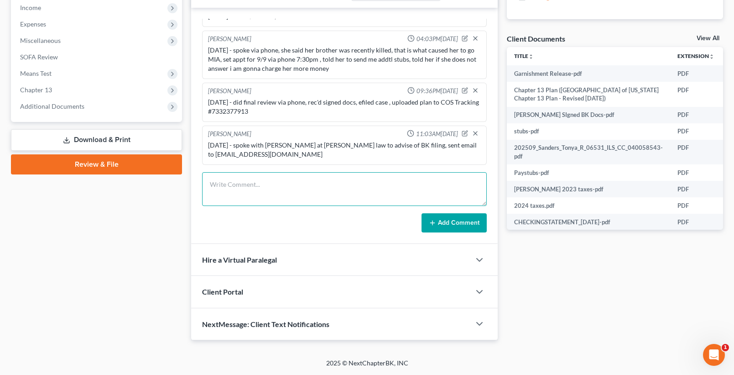
drag, startPoint x: 274, startPoint y: 182, endPoint x: 166, endPoint y: 182, distance: 108.6
click at [275, 182] on textarea at bounding box center [344, 189] width 285 height 34
type textarea "[DATE] - rec'd garnishment release paperwork , emailed it to client"
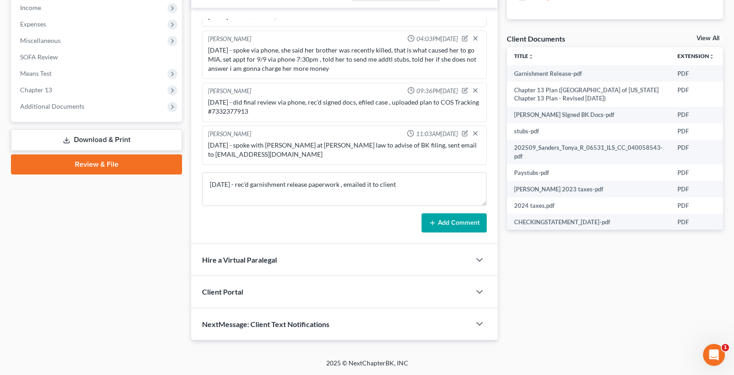
click at [423, 224] on button "Add Comment" at bounding box center [454, 222] width 65 height 19
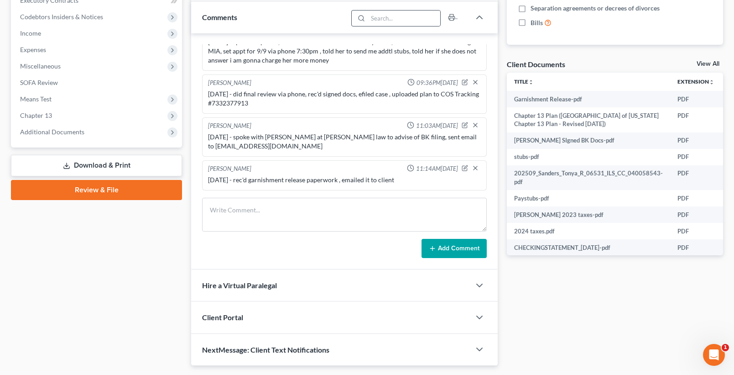
scroll to position [263, 0]
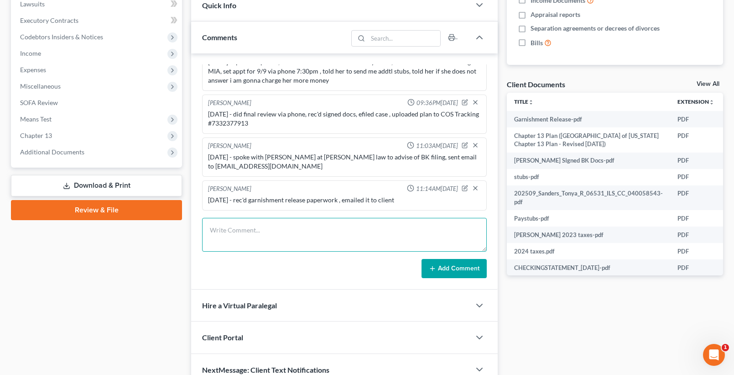
drag, startPoint x: 262, startPoint y: 237, endPoint x: 265, endPoint y: 226, distance: 10.7
click at [262, 237] on textarea at bounding box center [344, 235] width 285 height 34
paste textarea "$ 27.90"
type textarea "[DATE] efiled cert of service ch13 plan , fee paid to COS $ 27.90"
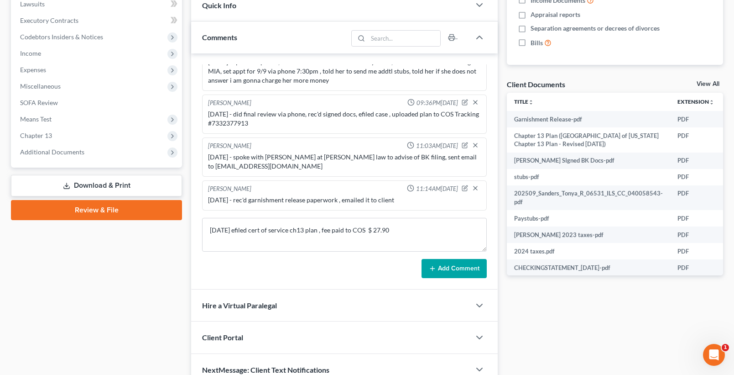
click at [457, 266] on button "Add Comment" at bounding box center [454, 268] width 65 height 19
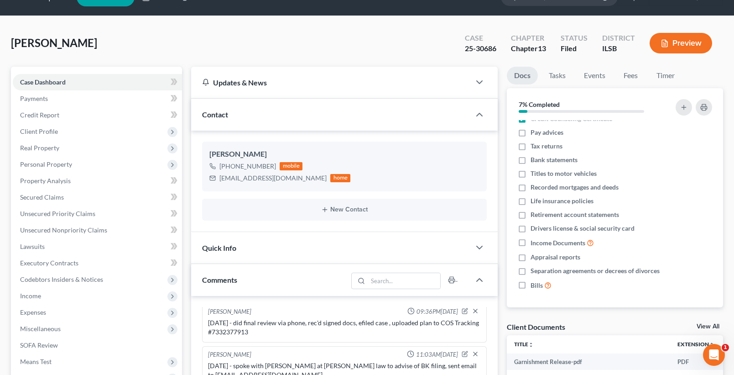
scroll to position [0, 0]
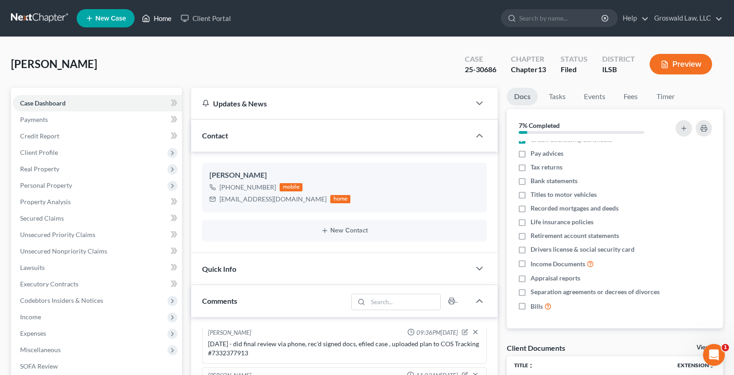
click at [150, 19] on icon at bounding box center [146, 18] width 8 height 11
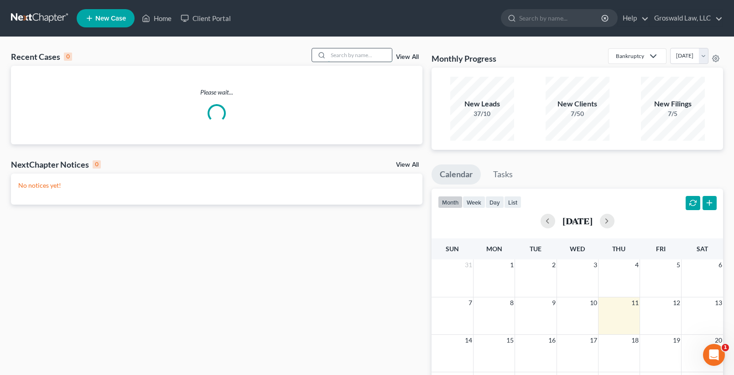
click at [351, 51] on input "search" at bounding box center [360, 54] width 64 height 13
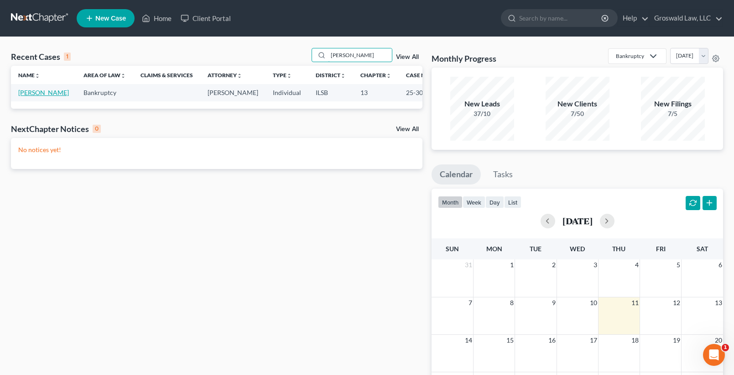
type input "[PERSON_NAME]"
click at [32, 96] on link "[PERSON_NAME]" at bounding box center [43, 93] width 51 height 8
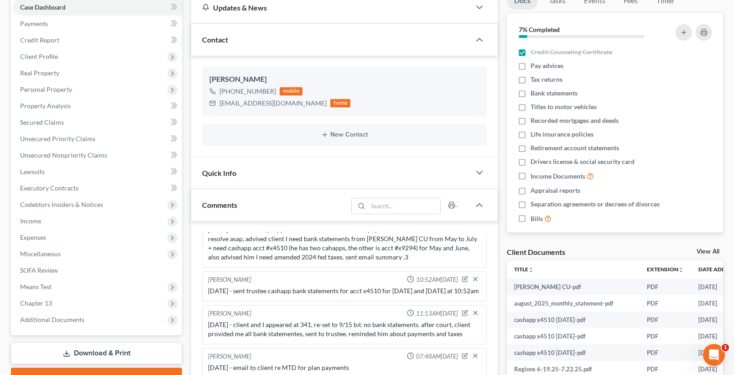
scroll to position [309, 0]
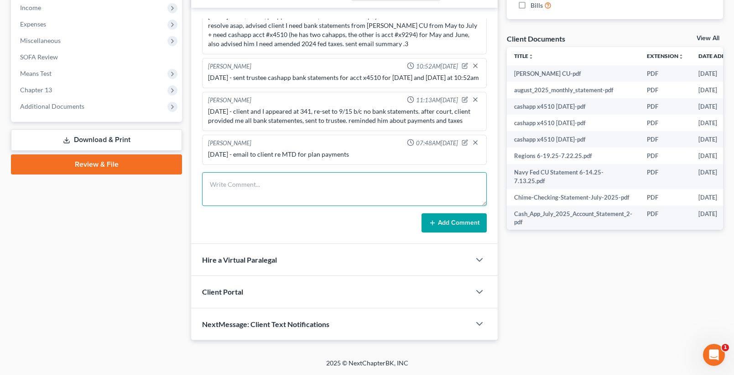
click at [277, 186] on textarea at bounding box center [344, 189] width 285 height 34
type textarea "[DATE] - called/"
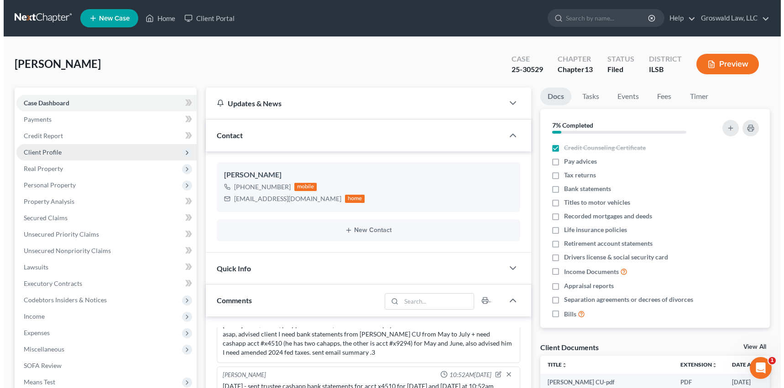
scroll to position [295, 0]
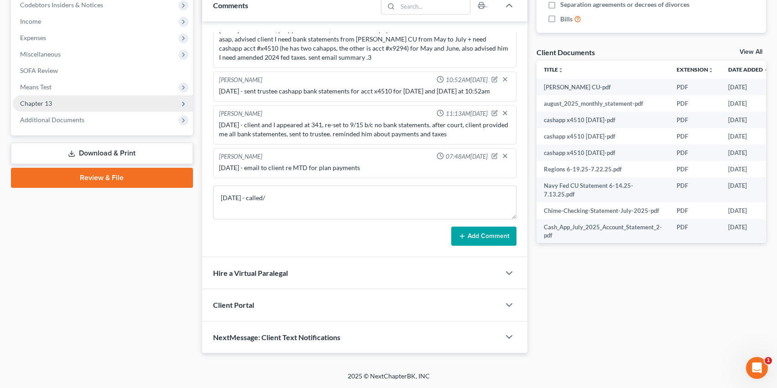
drag, startPoint x: 53, startPoint y: 101, endPoint x: 73, endPoint y: 157, distance: 59.3
click at [53, 102] on span "Chapter 13" at bounding box center [103, 103] width 180 height 16
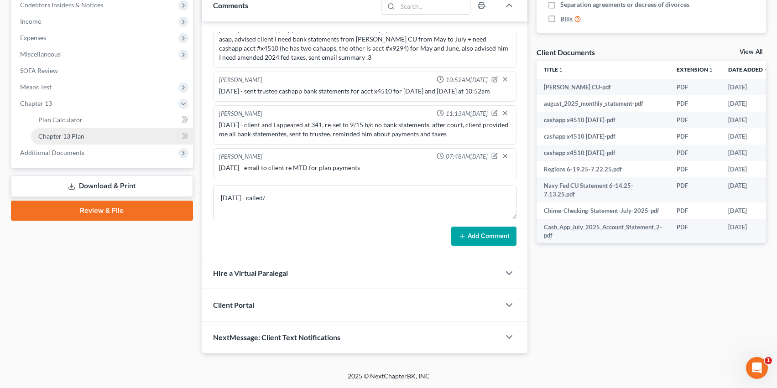
click at [87, 138] on link "Chapter 13 Plan" at bounding box center [112, 136] width 162 height 16
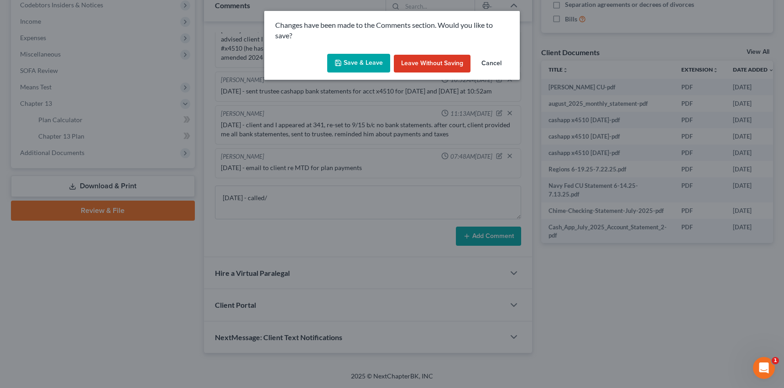
click at [349, 63] on button "Save & Leave" at bounding box center [358, 63] width 63 height 19
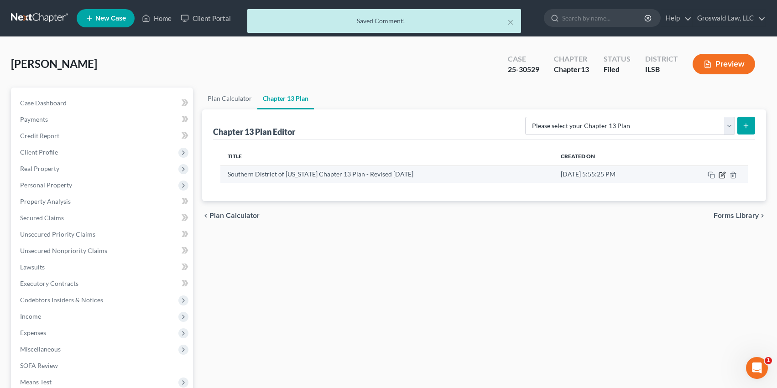
click at [722, 175] on icon "button" at bounding box center [722, 175] width 7 height 7
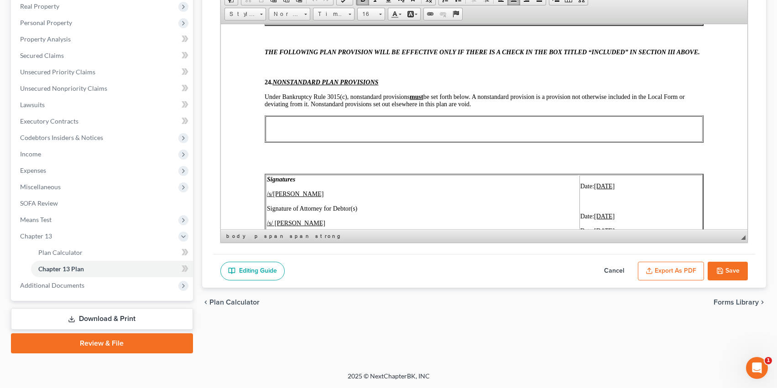
scroll to position [3584, 0]
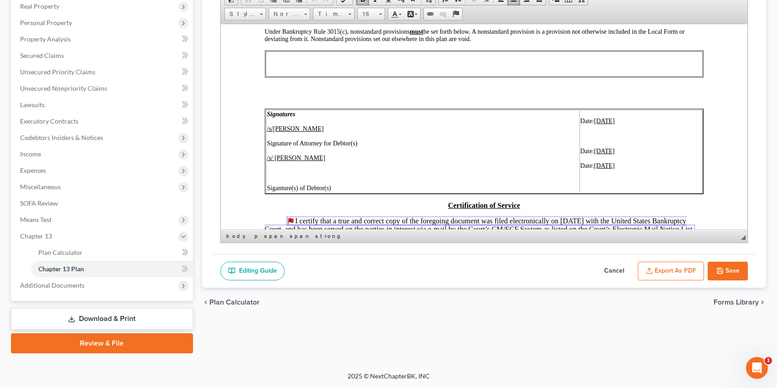
click at [611, 271] on button "Cancel" at bounding box center [614, 271] width 40 height 19
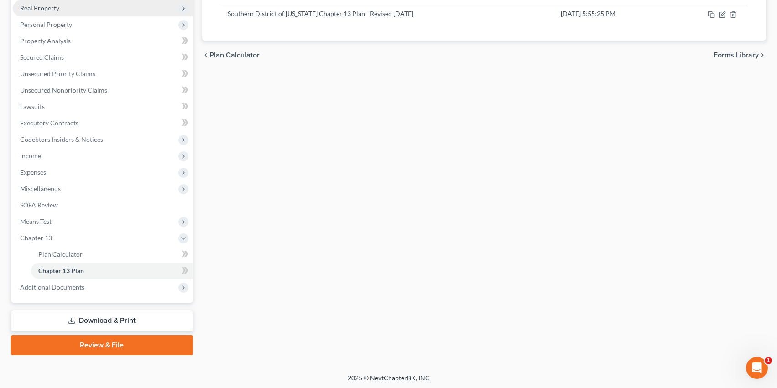
scroll to position [0, 0]
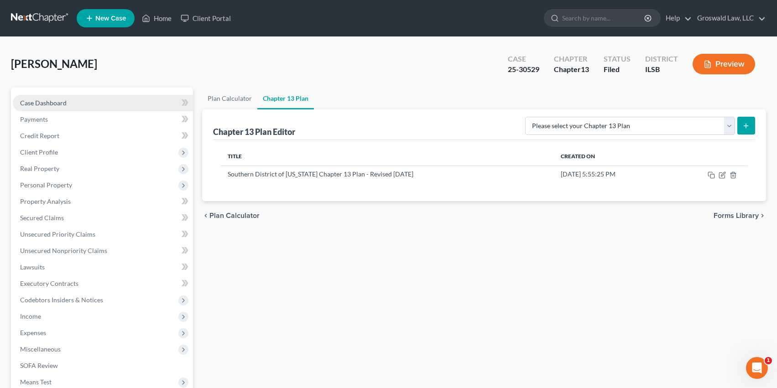
click at [76, 103] on link "Case Dashboard" at bounding box center [103, 103] width 180 height 16
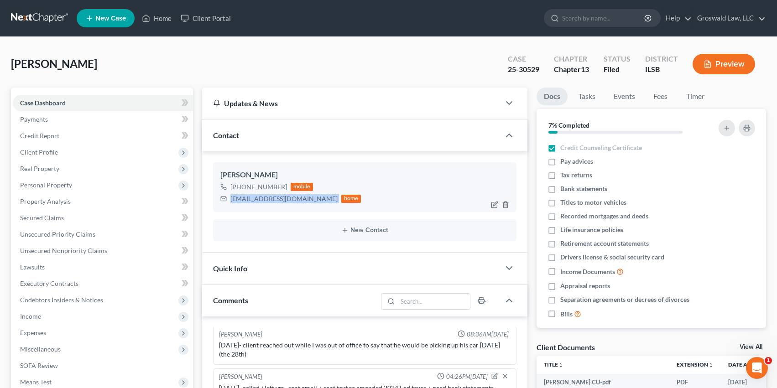
drag, startPoint x: 296, startPoint y: 203, endPoint x: 226, endPoint y: 199, distance: 69.9
click at [226, 199] on div "[EMAIL_ADDRESS][DOMAIN_NAME] home" at bounding box center [290, 199] width 141 height 12
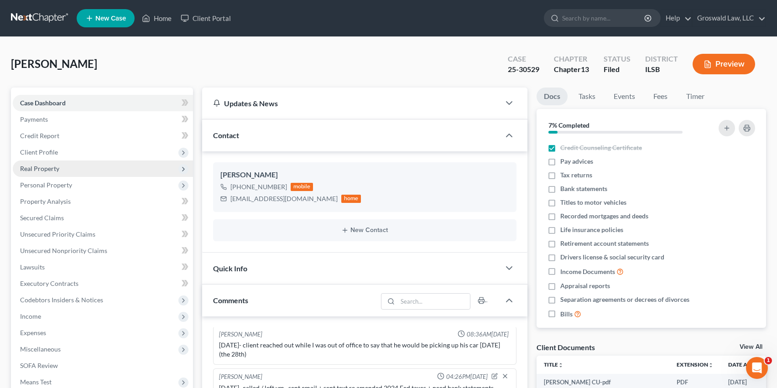
click at [52, 168] on span "Real Property" at bounding box center [39, 169] width 39 height 8
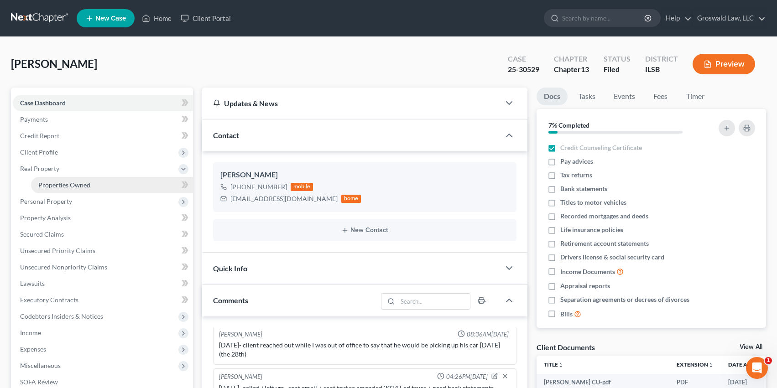
click at [73, 186] on span "Properties Owned" at bounding box center [64, 185] width 52 height 8
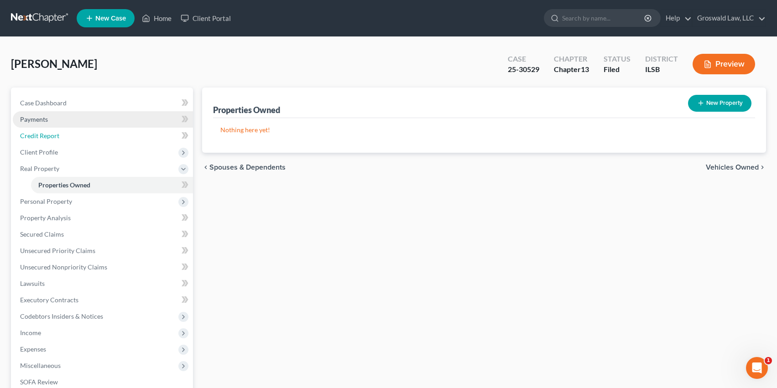
drag, startPoint x: 41, startPoint y: 131, endPoint x: 43, endPoint y: 121, distance: 10.4
click at [41, 132] on span "Credit Report" at bounding box center [39, 136] width 39 height 8
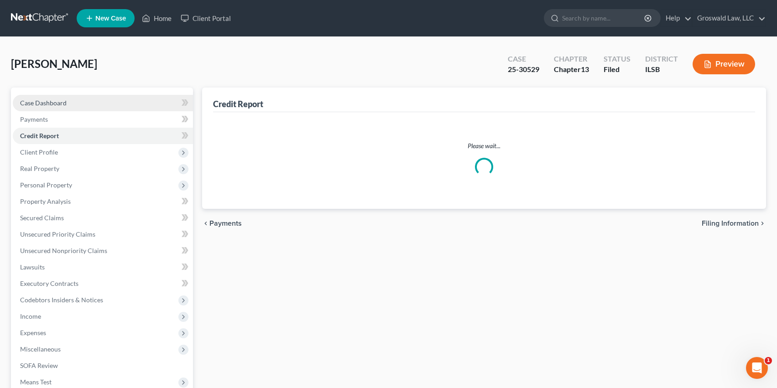
click at [43, 106] on span "Case Dashboard" at bounding box center [43, 103] width 47 height 8
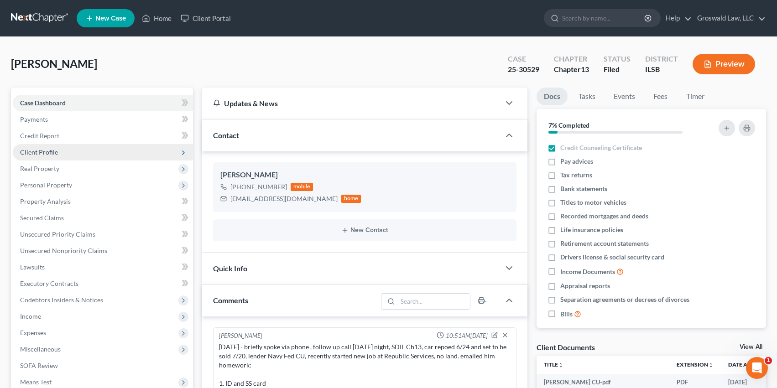
scroll to position [1147, 0]
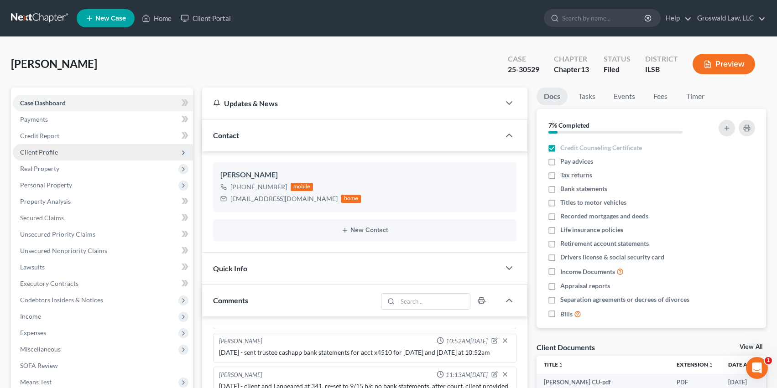
click at [36, 149] on span "Client Profile" at bounding box center [39, 152] width 38 height 8
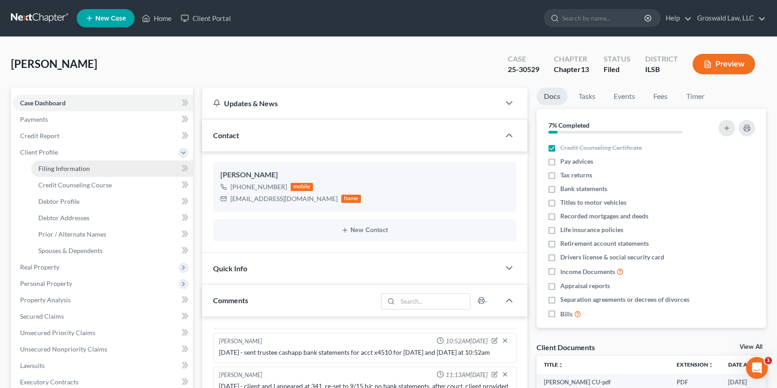
click at [71, 174] on link "Filing Information" at bounding box center [112, 169] width 162 height 16
select select "1"
select select "0"
select select "3"
select select "14"
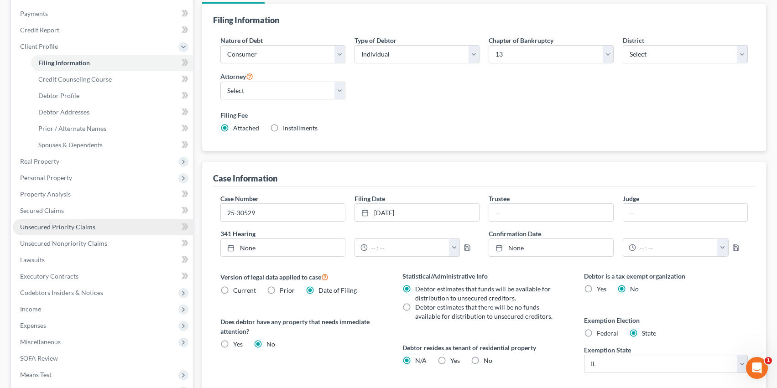
scroll to position [228, 0]
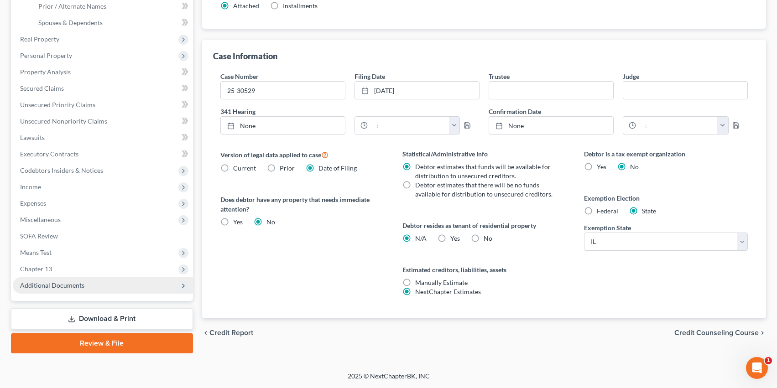
click at [69, 290] on span "Additional Documents" at bounding box center [103, 285] width 180 height 16
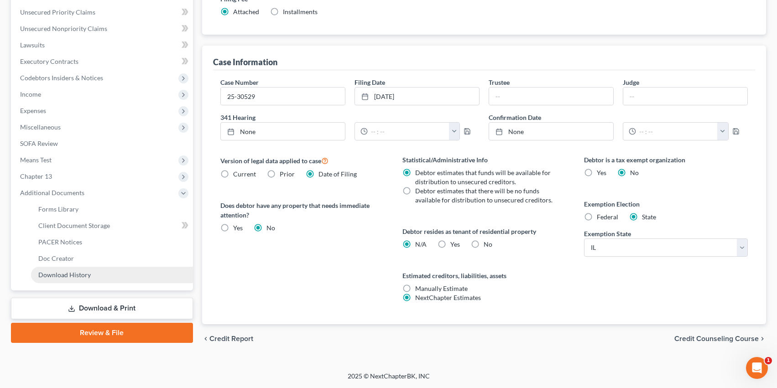
scroll to position [212, 0]
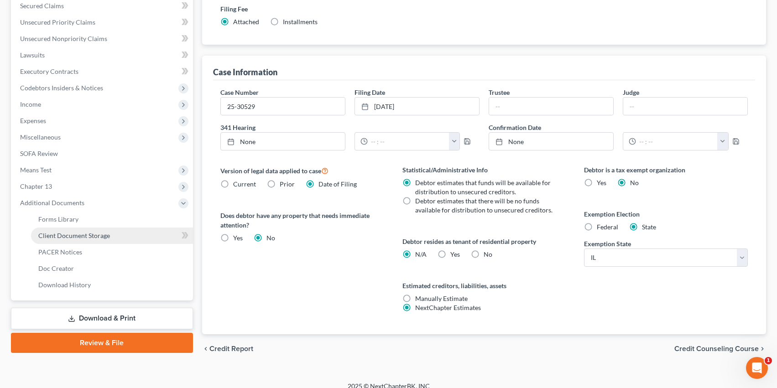
click at [95, 238] on span "Client Document Storage" at bounding box center [74, 236] width 72 height 8
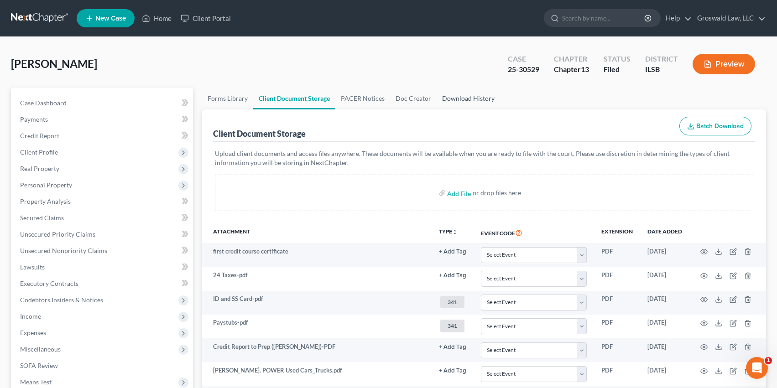
click at [477, 100] on link "Download History" at bounding box center [468, 99] width 63 height 22
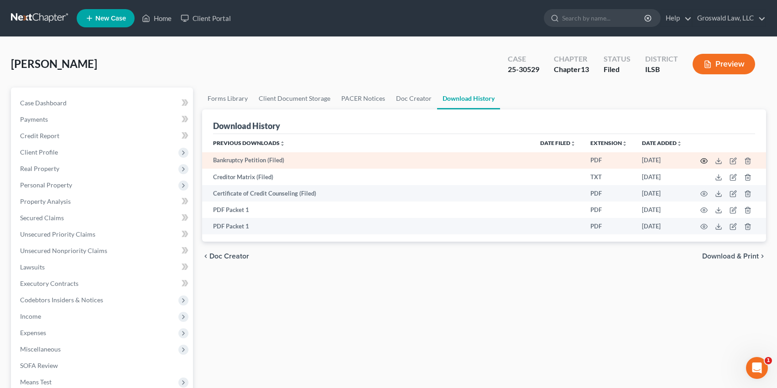
click at [702, 161] on icon "button" at bounding box center [703, 160] width 7 height 7
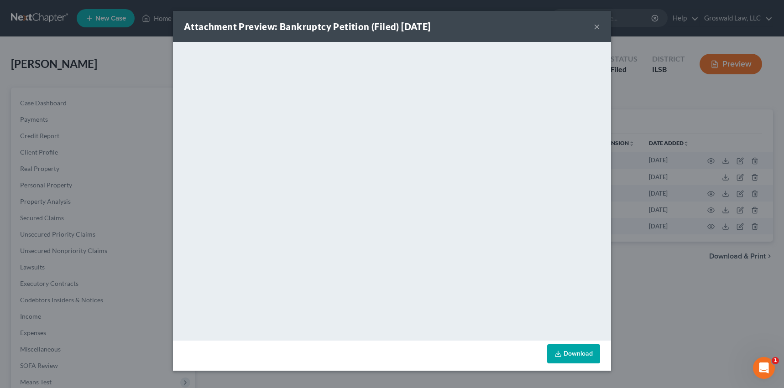
click at [598, 25] on button "×" at bounding box center [597, 26] width 6 height 11
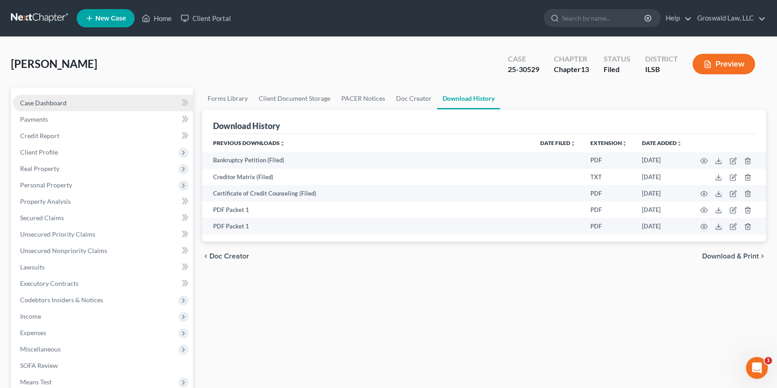
click at [118, 102] on link "Case Dashboard" at bounding box center [103, 103] width 180 height 16
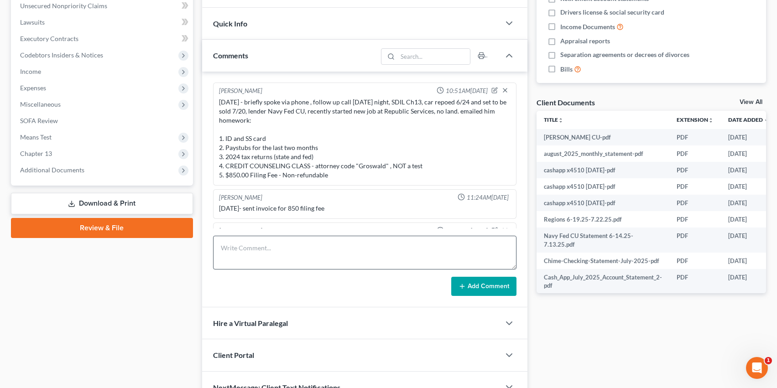
scroll to position [1147, 0]
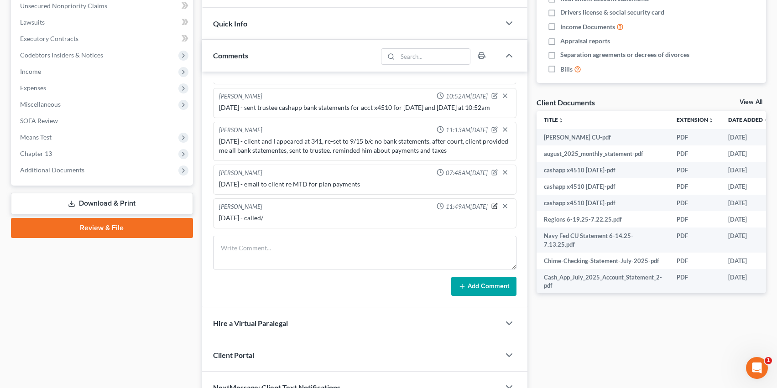
click at [493, 206] on icon "button" at bounding box center [495, 206] width 4 height 4
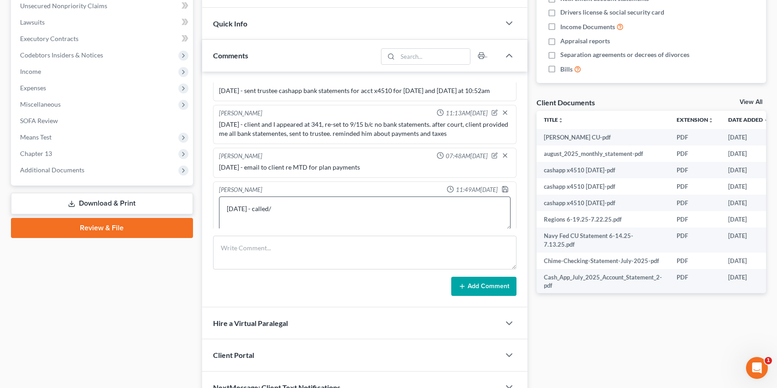
scroll to position [1172, 0]
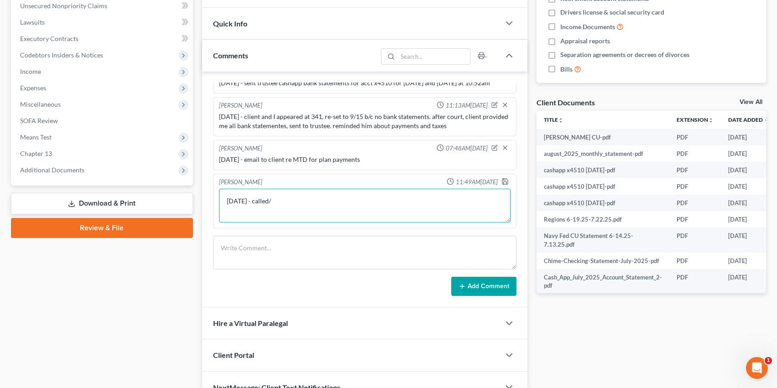
drag, startPoint x: 306, startPoint y: 206, endPoint x: 256, endPoint y: 204, distance: 50.3
click at [256, 204] on textarea "[DATE] - called/" at bounding box center [365, 206] width 292 height 34
type textarea "9/11/25 - tc w/ client, reminded him about court, told him about MTD"
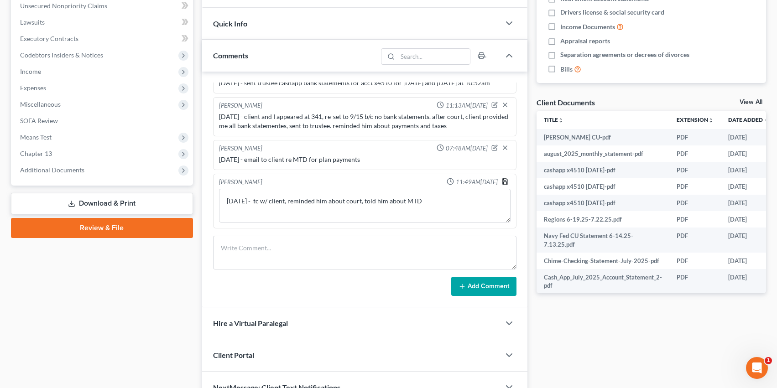
click at [501, 181] on icon "button" at bounding box center [504, 181] width 7 height 7
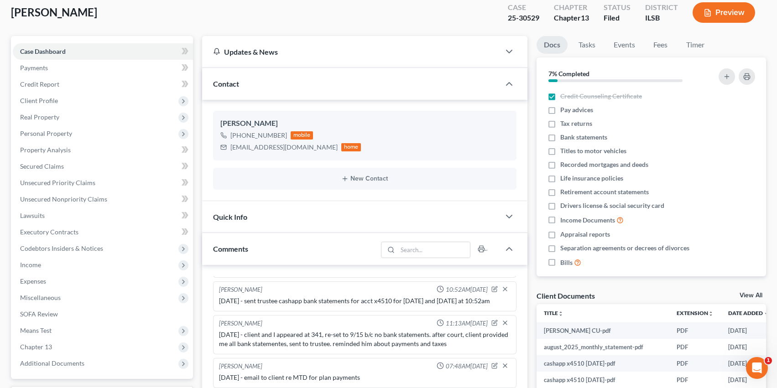
scroll to position [0, 0]
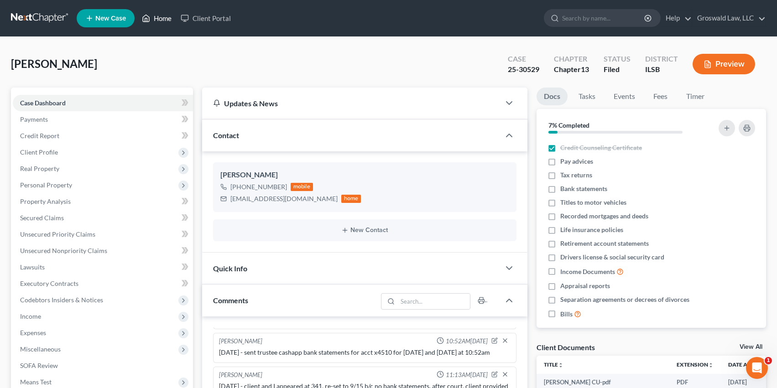
click at [152, 18] on link "Home" at bounding box center [156, 18] width 39 height 16
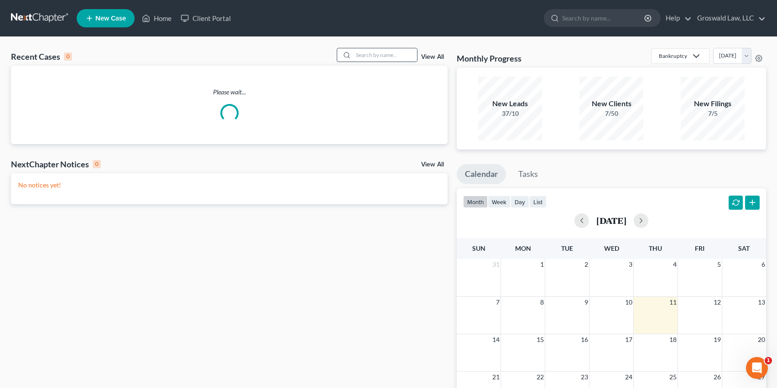
click at [378, 54] on input "search" at bounding box center [385, 54] width 64 height 13
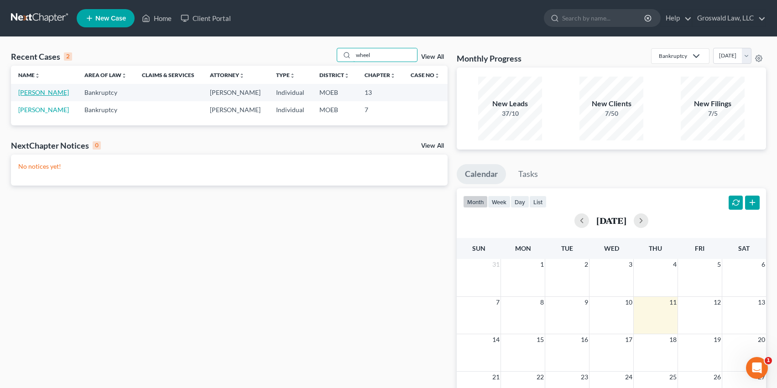
type input "wheel"
click at [52, 93] on link "Wheelington, Lisa" at bounding box center [43, 93] width 51 height 8
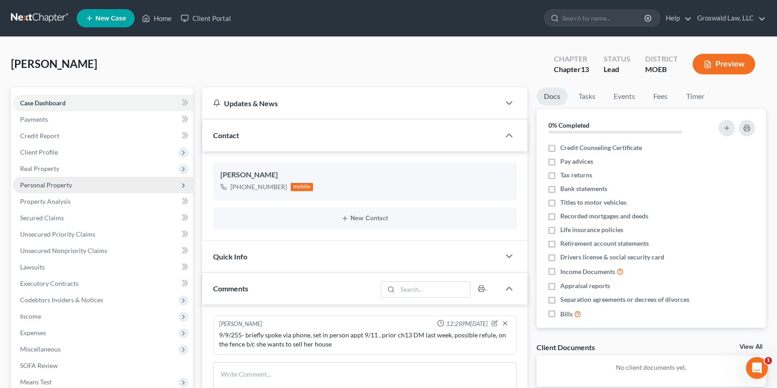
drag, startPoint x: 41, startPoint y: 151, endPoint x: 61, endPoint y: 184, distance: 39.1
click at [41, 151] on span "Client Profile" at bounding box center [39, 152] width 38 height 8
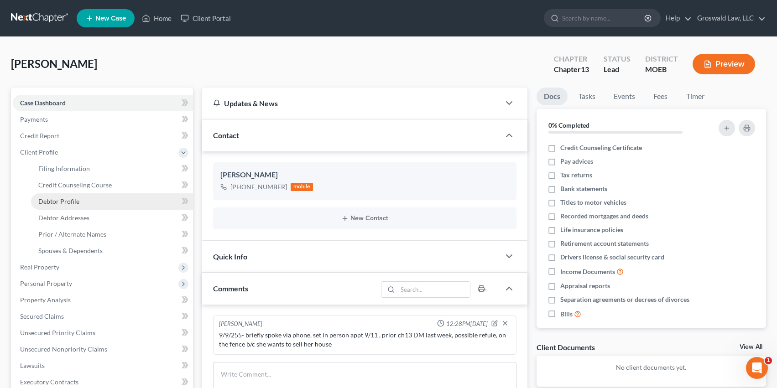
click at [66, 198] on span "Debtor Profile" at bounding box center [58, 202] width 41 height 8
select select "0"
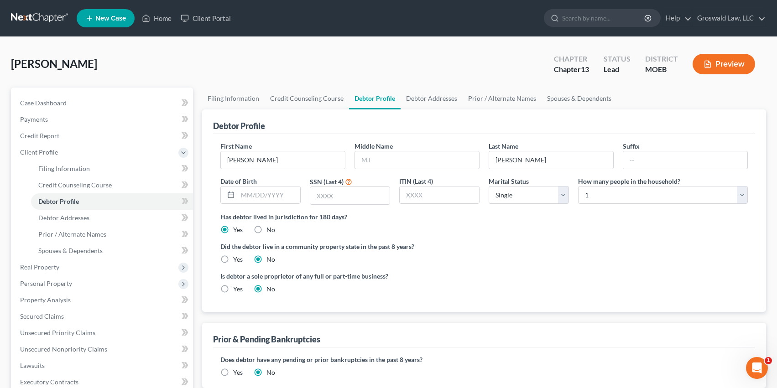
radio input "true"
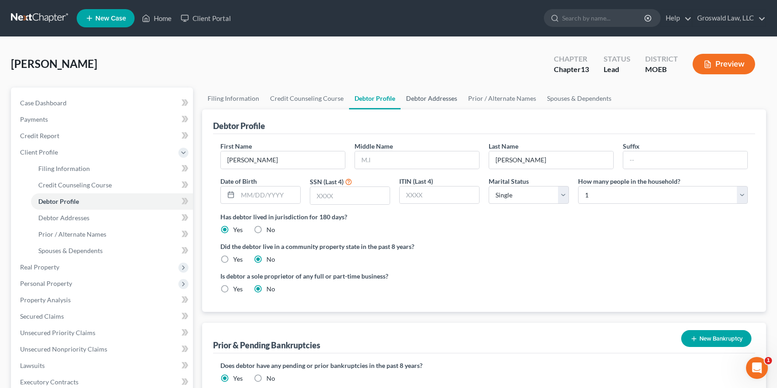
click at [417, 99] on link "Debtor Addresses" at bounding box center [432, 99] width 62 height 22
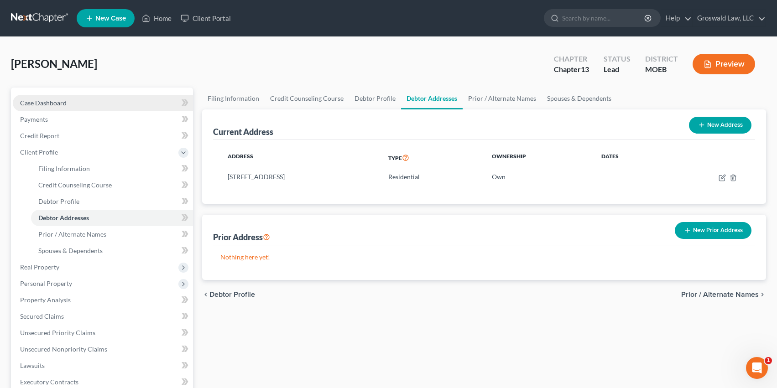
click at [60, 102] on span "Case Dashboard" at bounding box center [43, 103] width 47 height 8
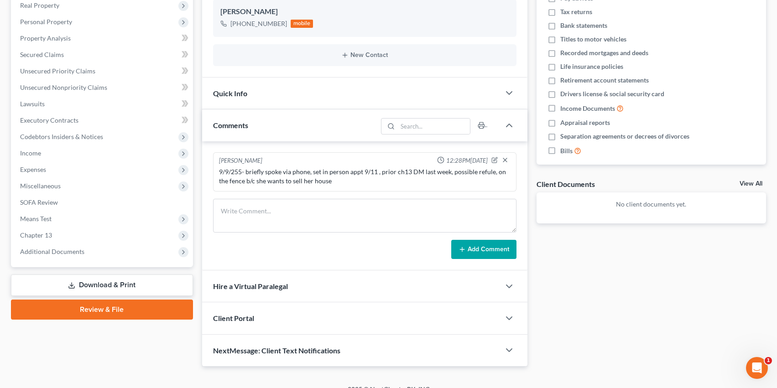
scroll to position [177, 0]
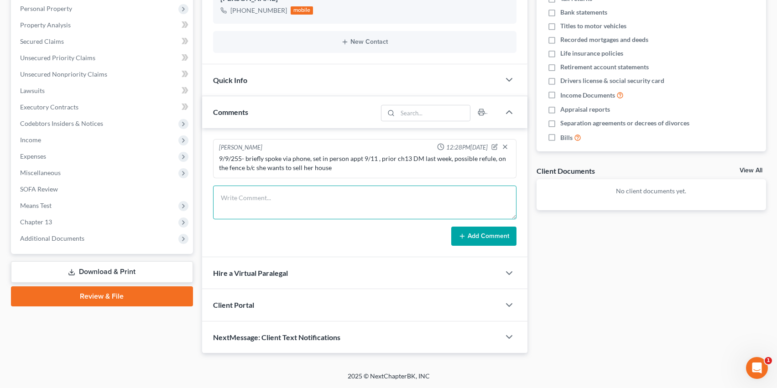
drag, startPoint x: 353, startPoint y: 204, endPoint x: 364, endPoint y: 201, distance: 11.4
click at [354, 204] on textarea at bounding box center [364, 203] width 303 height 34
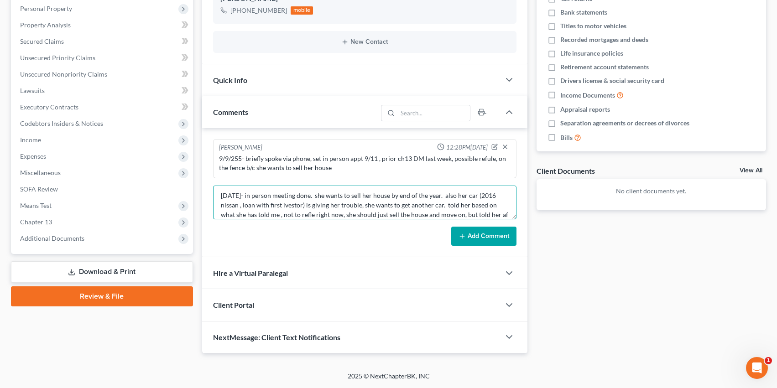
scroll to position [12, 0]
type textarea "9/11/25- in person meeting done. she wants to sell her house by end of the year…"
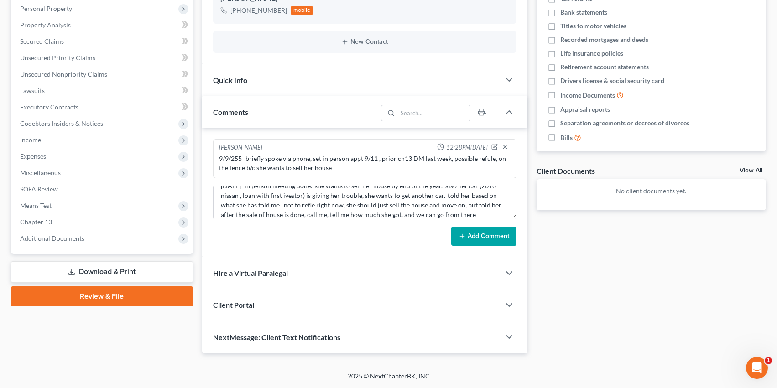
click at [495, 237] on button "Add Comment" at bounding box center [483, 236] width 65 height 19
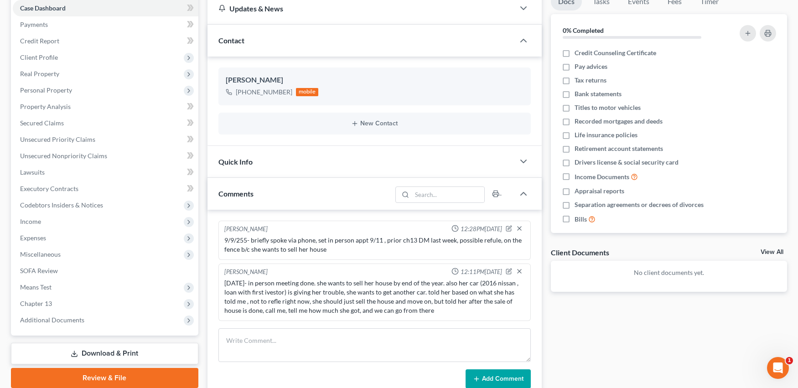
scroll to position [0, 0]
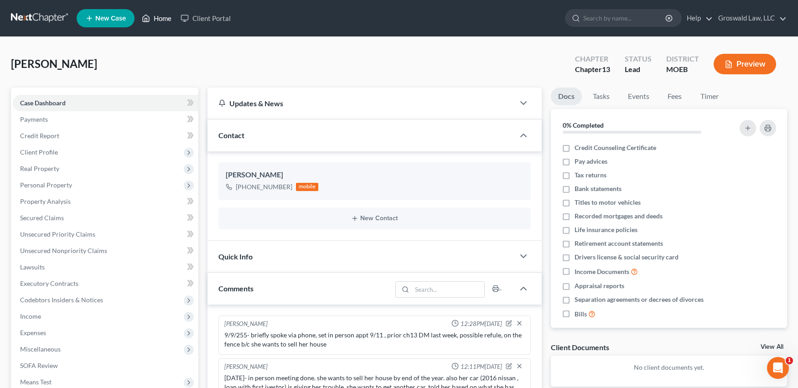
click at [168, 16] on link "Home" at bounding box center [156, 18] width 39 height 16
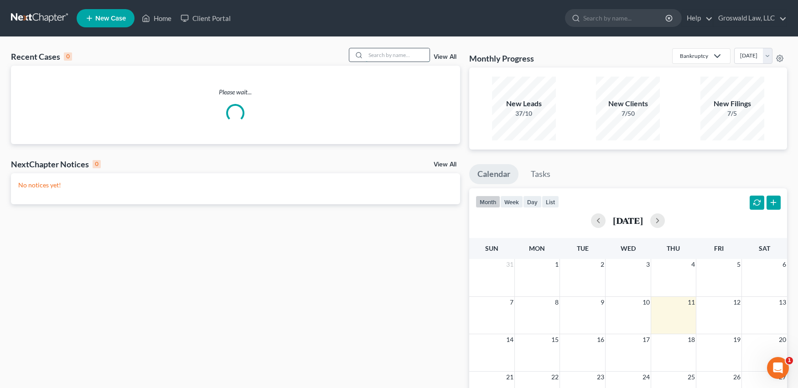
click at [381, 55] on input "search" at bounding box center [398, 54] width 64 height 13
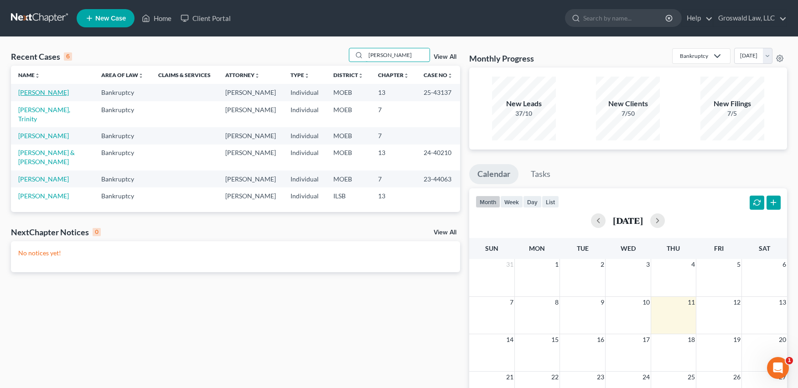
type input "willis"
click at [42, 91] on link "Willis, Rashida" at bounding box center [43, 93] width 51 height 8
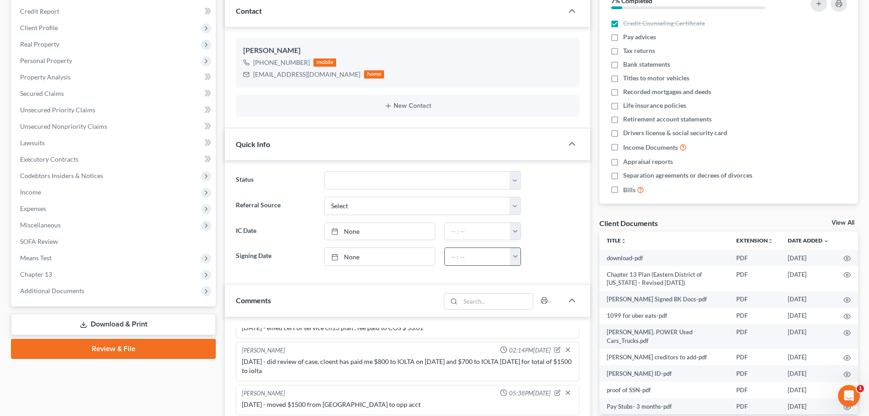
scroll to position [91, 0]
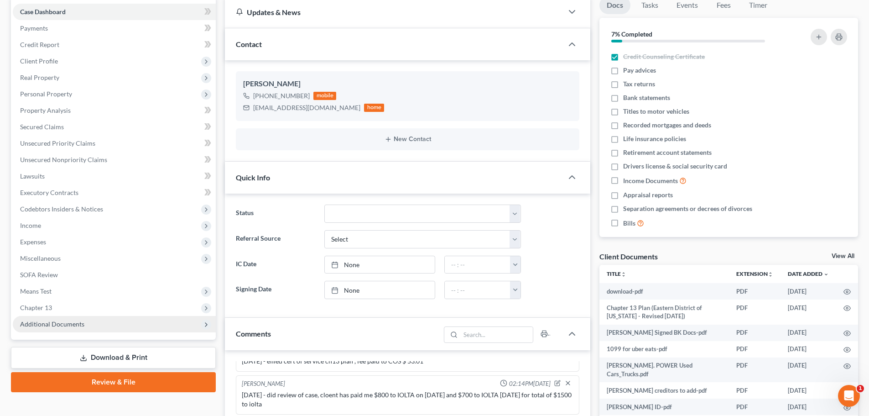
click at [67, 327] on span "Additional Documents" at bounding box center [52, 324] width 64 height 8
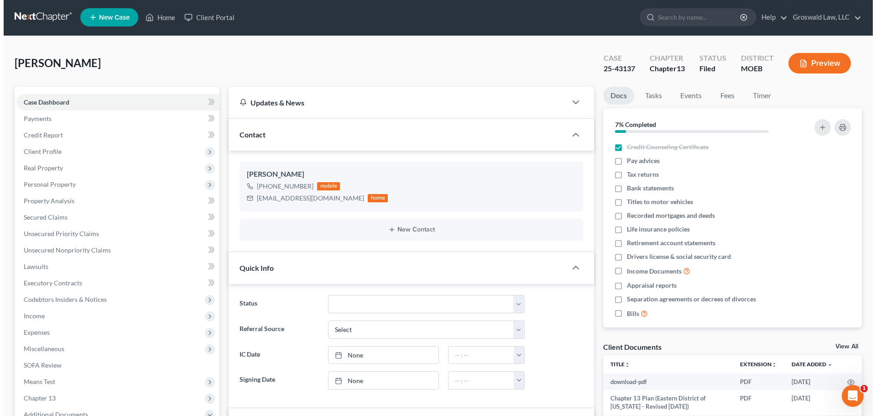
scroll to position [0, 0]
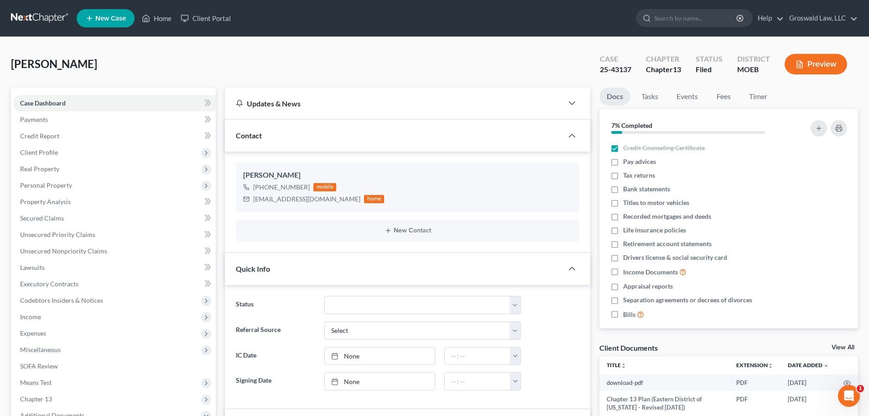
click at [777, 57] on button "Preview" at bounding box center [816, 64] width 63 height 21
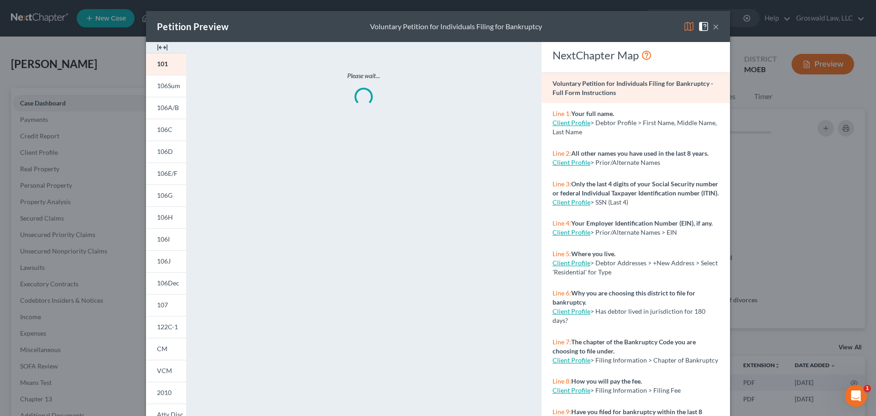
click at [157, 49] on img at bounding box center [162, 47] width 11 height 11
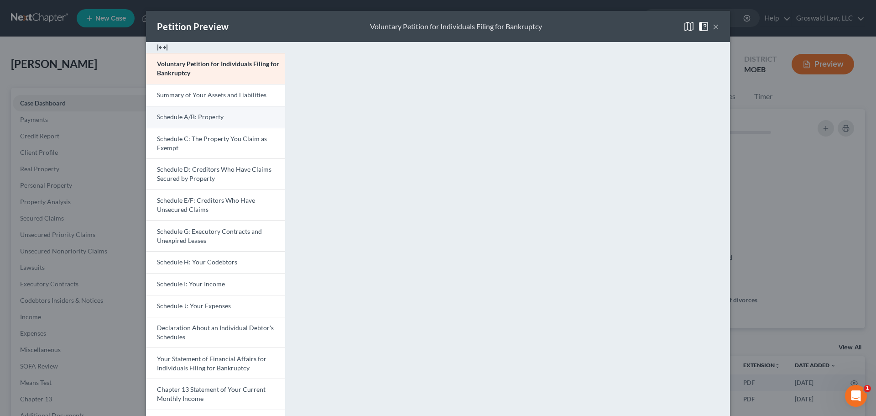
click at [164, 117] on span "Schedule A/B: Property" at bounding box center [190, 117] width 67 height 8
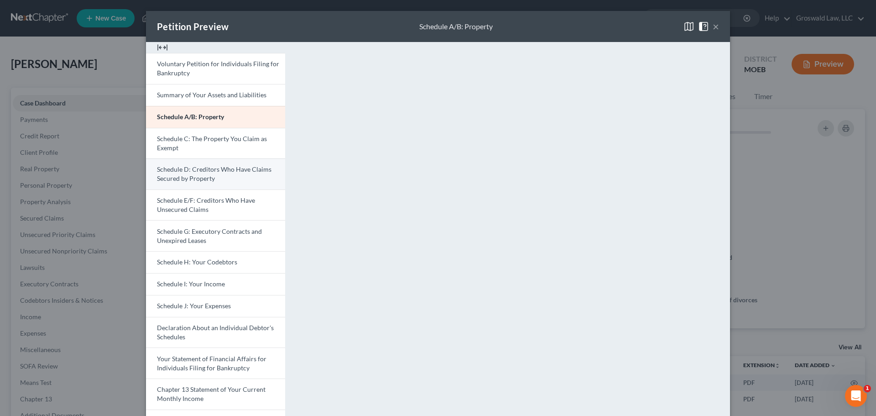
click at [191, 176] on span "Schedule D: Creditors Who Have Claims Secured by Property" at bounding box center [214, 173] width 115 height 17
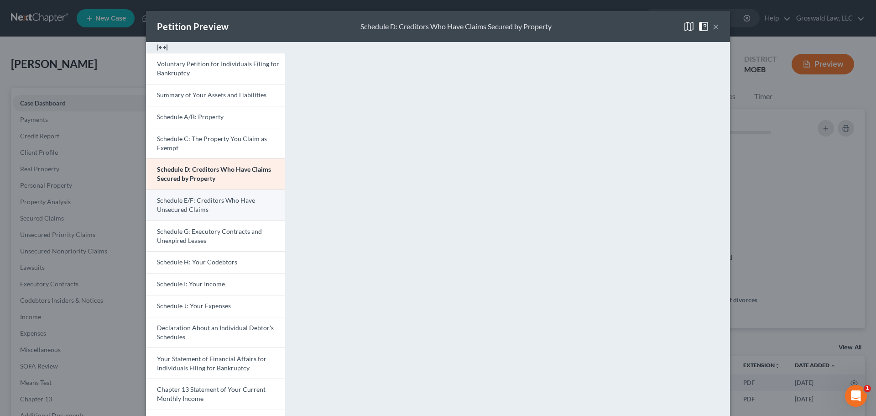
click at [198, 203] on span "Schedule E/F: Creditors Who Have Unsecured Claims" at bounding box center [206, 204] width 98 height 17
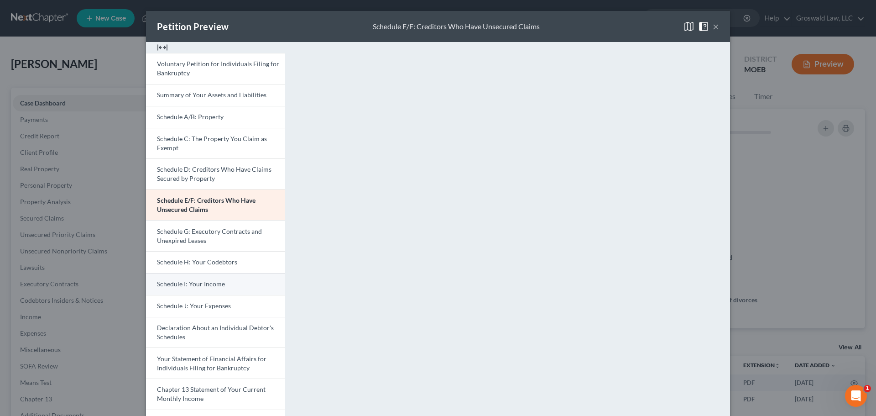
click at [196, 282] on span "Schedule I: Your Income" at bounding box center [191, 284] width 68 height 8
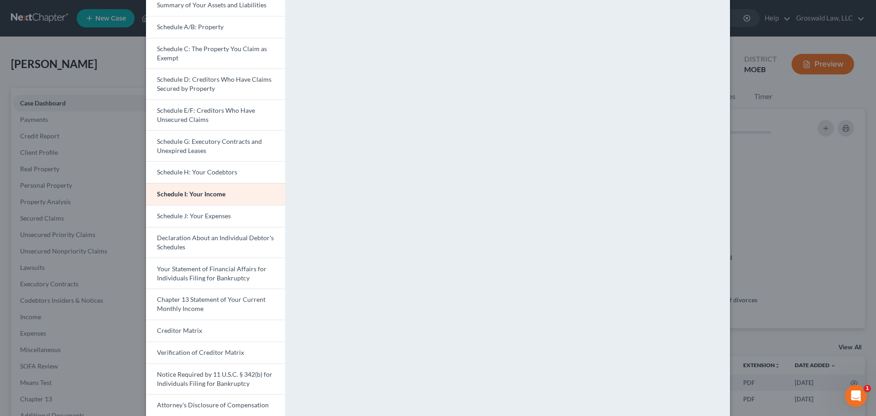
scroll to position [129, 0]
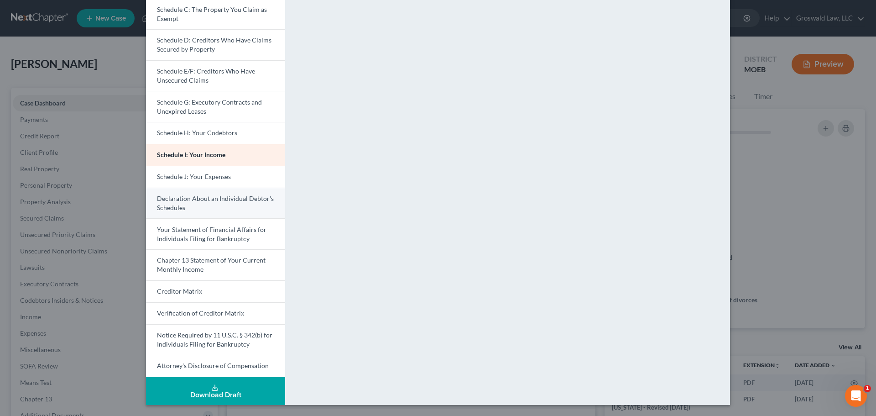
drag, startPoint x: 202, startPoint y: 177, endPoint x: 266, endPoint y: 193, distance: 66.8
click at [201, 177] on span "Schedule J: Your Expenses" at bounding box center [194, 176] width 74 height 8
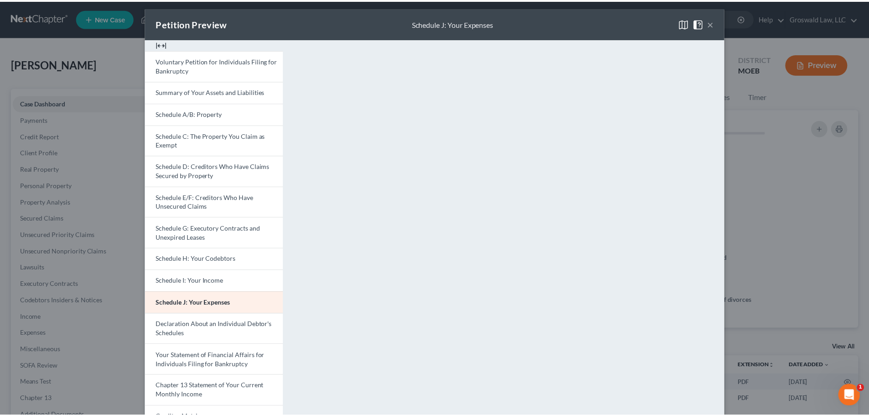
scroll to position [0, 0]
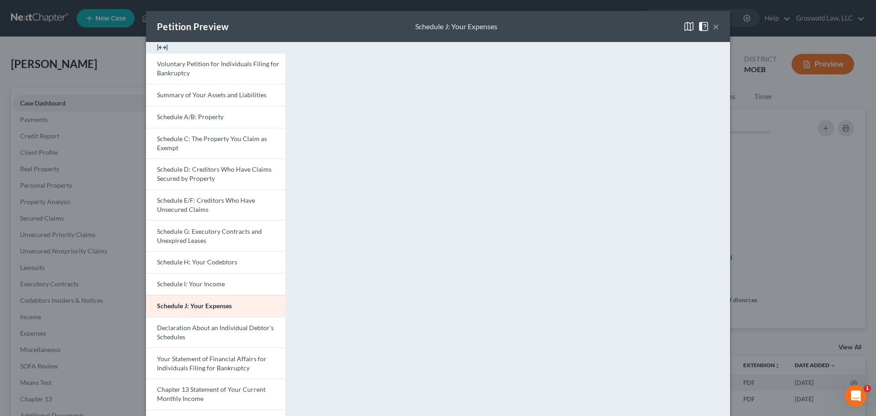
click at [715, 27] on div "Petition Preview Schedule J: Your Expenses ×" at bounding box center [438, 26] width 584 height 31
click at [713, 27] on button "×" at bounding box center [716, 26] width 6 height 11
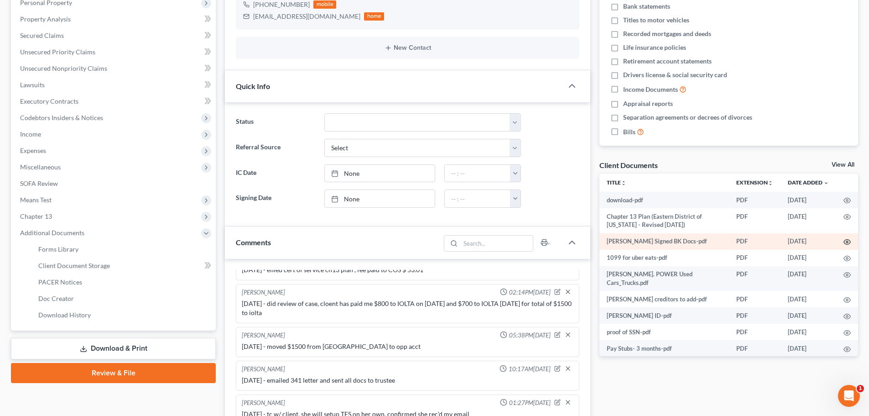
click at [777, 240] on icon "button" at bounding box center [847, 241] width 7 height 7
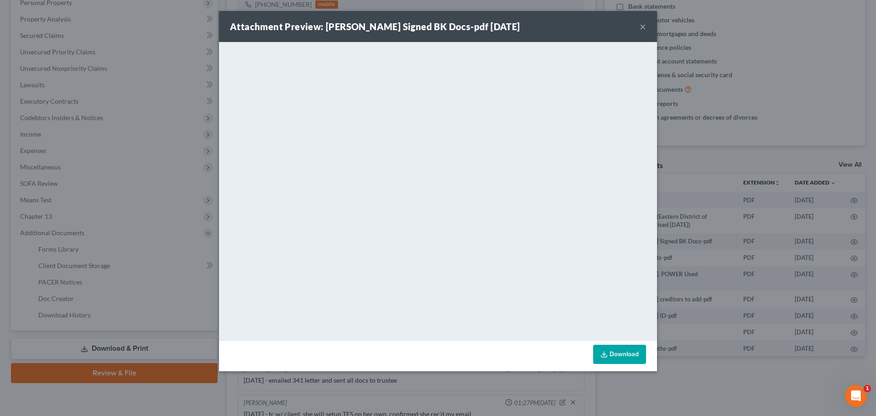
click at [645, 25] on button "×" at bounding box center [643, 26] width 6 height 11
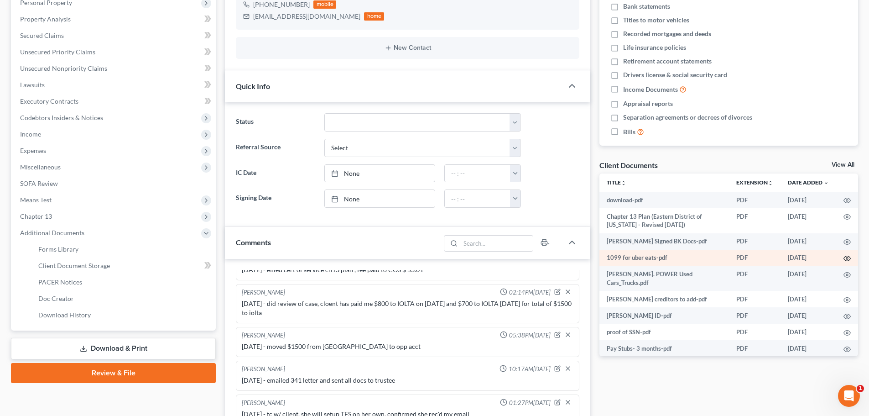
click at [777, 257] on icon "button" at bounding box center [847, 258] width 7 height 7
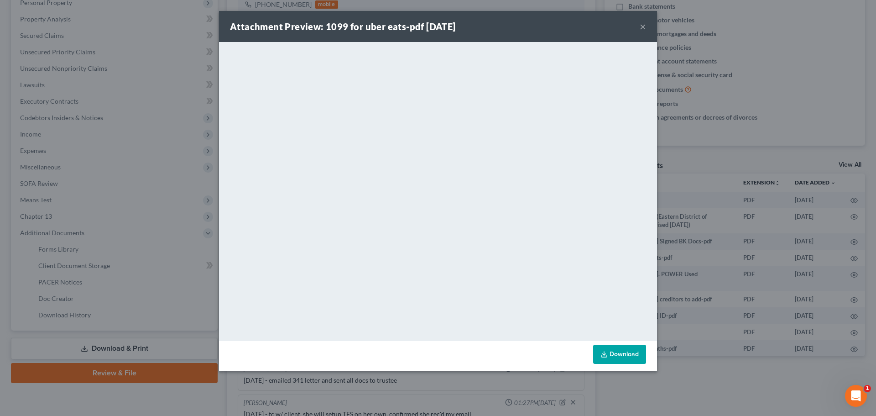
click at [644, 27] on button "×" at bounding box center [643, 26] width 6 height 11
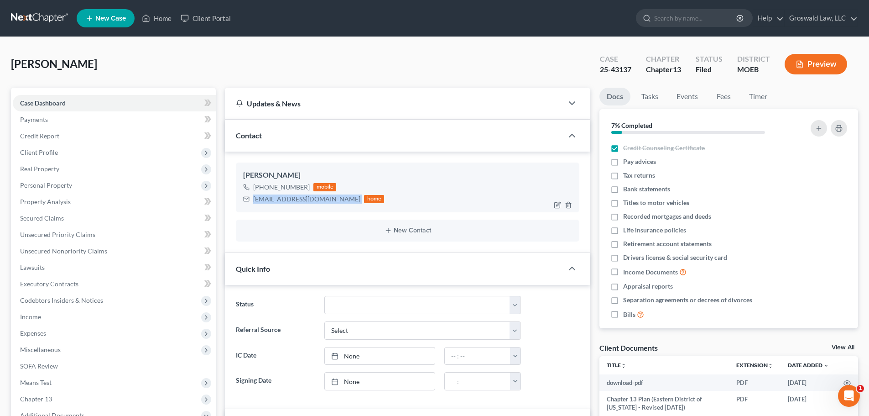
drag, startPoint x: 339, startPoint y: 202, endPoint x: 251, endPoint y: 201, distance: 87.6
click at [251, 201] on div "rashidawillis1976@gmail.com home" at bounding box center [313, 199] width 141 height 12
copy div "rashidawillis1976@gmail.com"
click at [157, 17] on link "Home" at bounding box center [156, 18] width 39 height 16
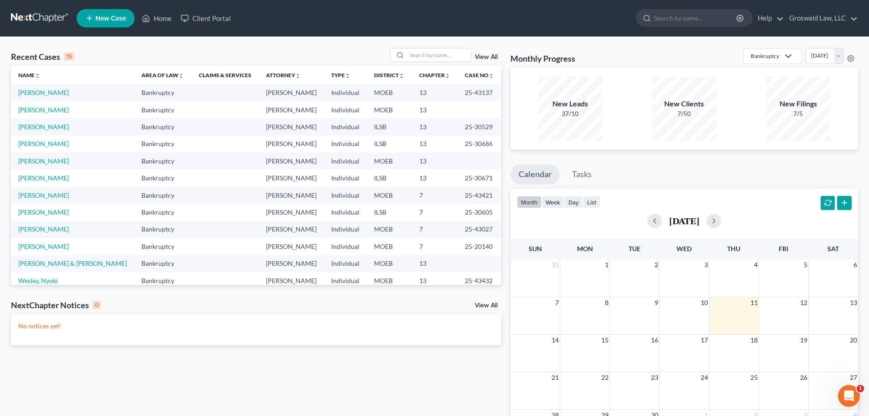
click at [112, 17] on span "New Case" at bounding box center [110, 18] width 31 height 7
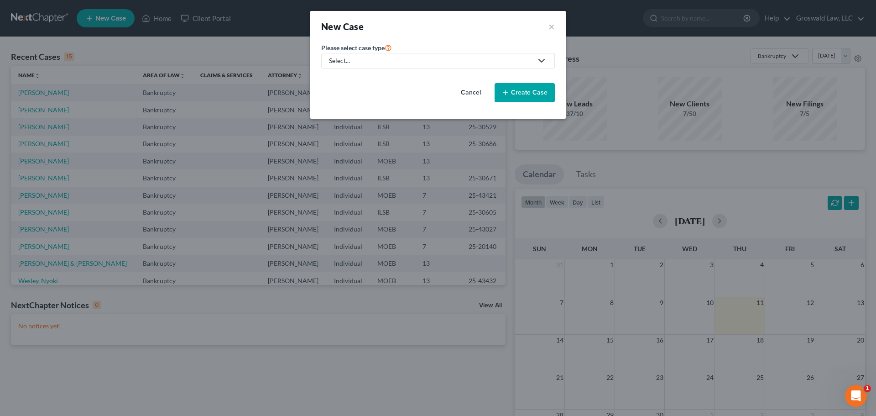
click at [408, 58] on div "Select..." at bounding box center [431, 60] width 204 height 9
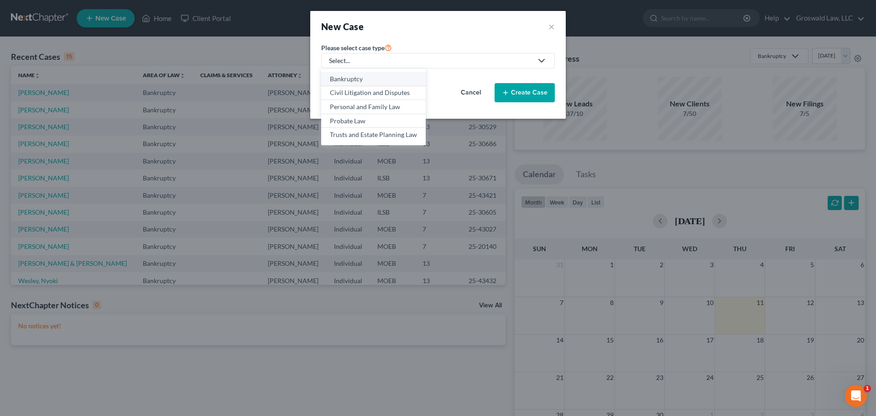
click at [372, 78] on div "Bankruptcy" at bounding box center [373, 78] width 87 height 9
select select "45"
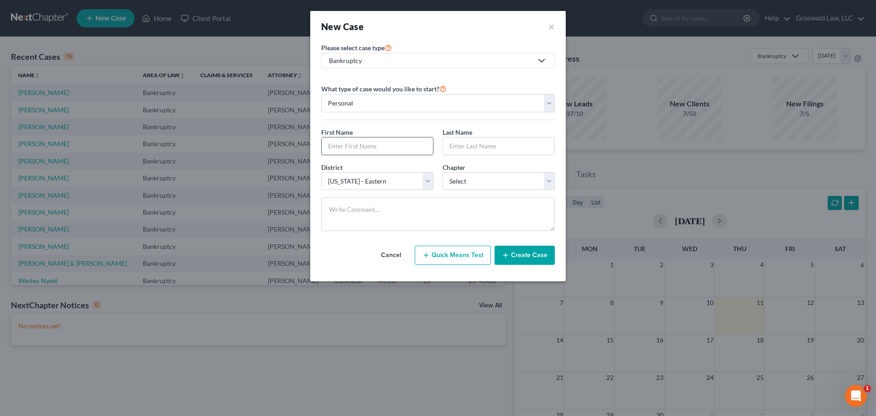
click at [360, 148] on input "text" at bounding box center [377, 145] width 111 height 17
type input "Matthew"
type input "Bushong"
select select "0"
click at [537, 254] on button "Create Case" at bounding box center [525, 254] width 60 height 19
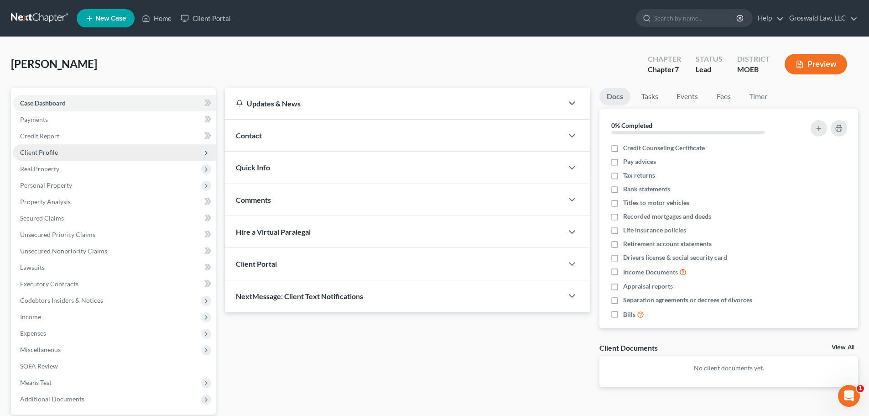
click at [40, 152] on span "Client Profile" at bounding box center [39, 152] width 38 height 8
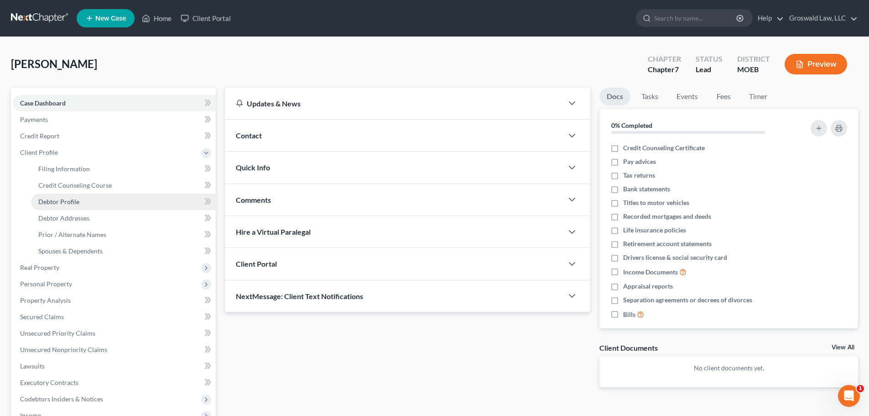
click at [79, 201] on link "Debtor Profile" at bounding box center [123, 201] width 185 height 16
select select "0"
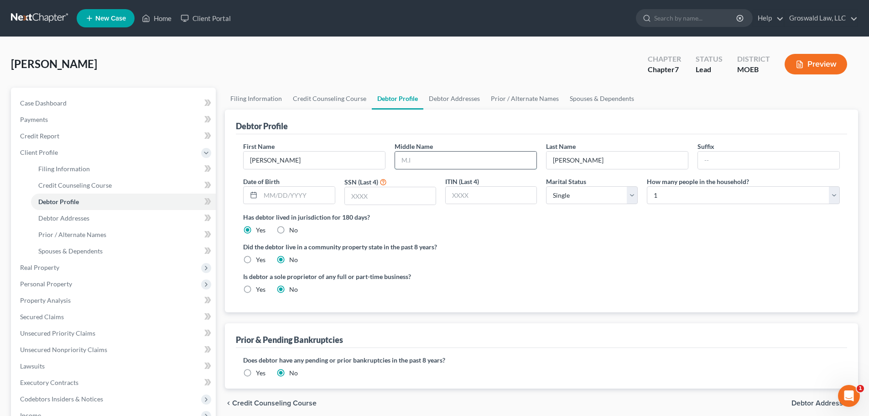
click at [423, 157] on input "text" at bounding box center [465, 159] width 141 height 17
type input "Thomas"
drag, startPoint x: 399, startPoint y: 124, endPoint x: 189, endPoint y: 115, distance: 209.6
click at [399, 124] on div "Debtor Profile" at bounding box center [541, 122] width 611 height 25
click at [77, 103] on link "Case Dashboard" at bounding box center [114, 103] width 203 height 16
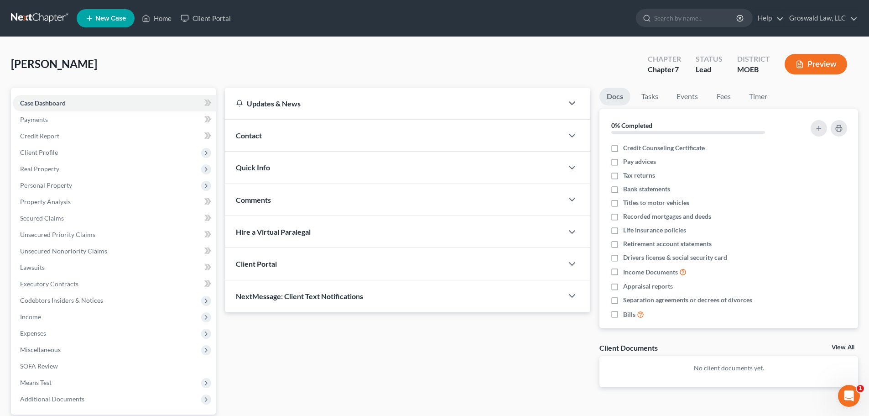
click at [266, 135] on div "Contact" at bounding box center [394, 135] width 338 height 31
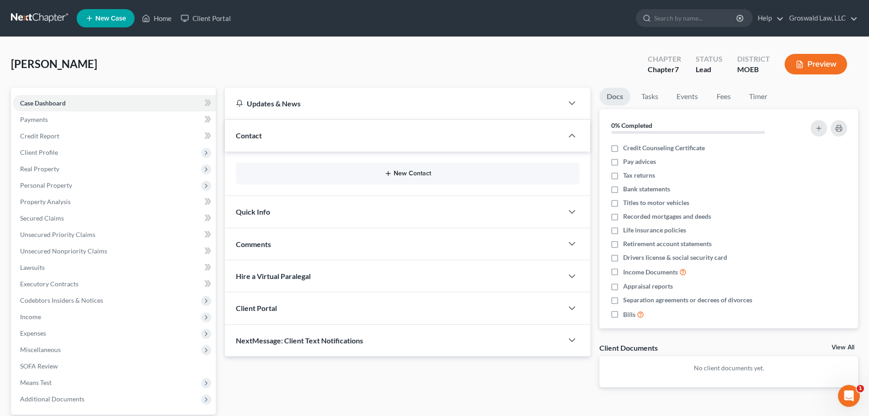
click at [405, 171] on button "New Contact" at bounding box center [407, 173] width 329 height 7
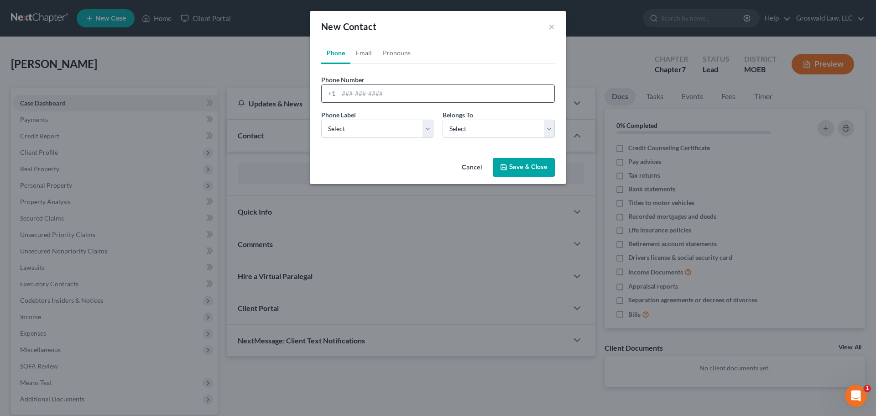
click at [409, 97] on input "tel" at bounding box center [447, 93] width 216 height 17
type input "3"
type input "636-346-7900"
select select "0"
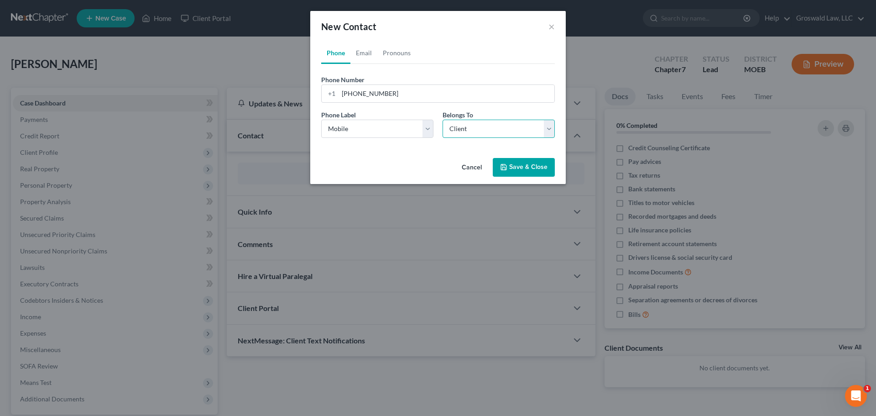
select select "0"
click at [362, 55] on link "Email" at bounding box center [363, 53] width 27 height 22
click at [367, 91] on input "email" at bounding box center [447, 93] width 216 height 17
type input "boushe@lcrenterprise.net"
select select "0"
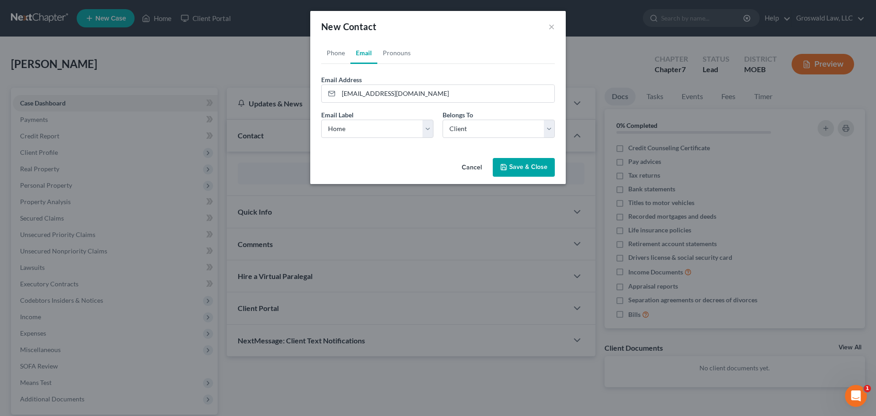
click at [516, 169] on button "Save & Close" at bounding box center [524, 167] width 62 height 19
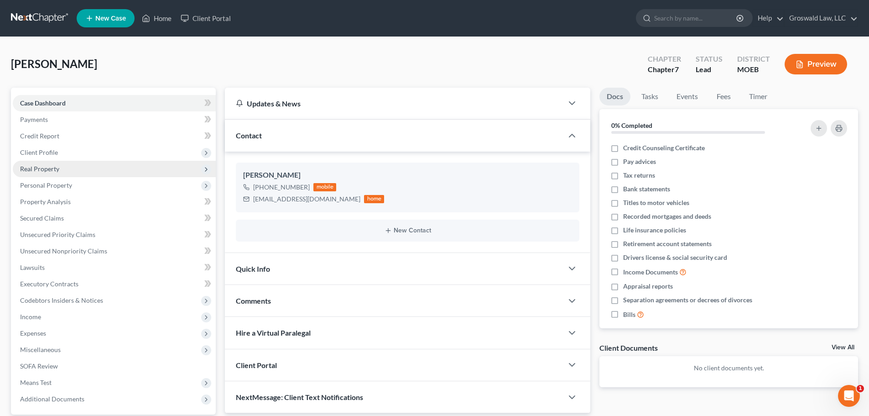
drag, startPoint x: 56, startPoint y: 154, endPoint x: 53, endPoint y: 176, distance: 22.0
click at [56, 154] on span "Client Profile" at bounding box center [39, 152] width 38 height 8
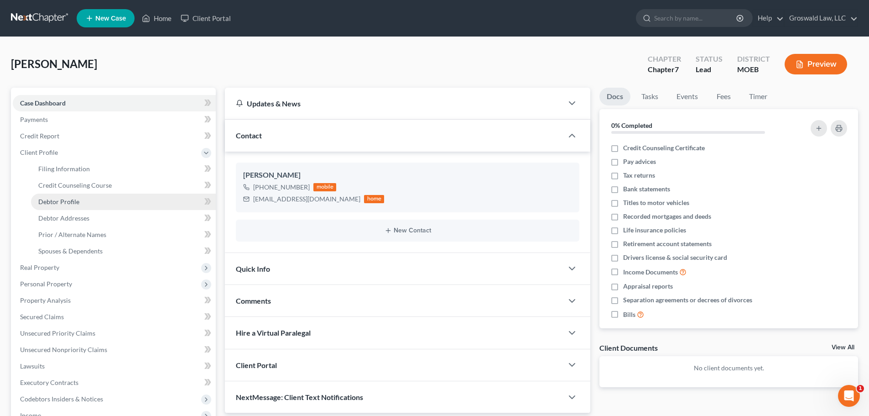
click at [65, 207] on link "Debtor Profile" at bounding box center [123, 201] width 185 height 16
select select "0"
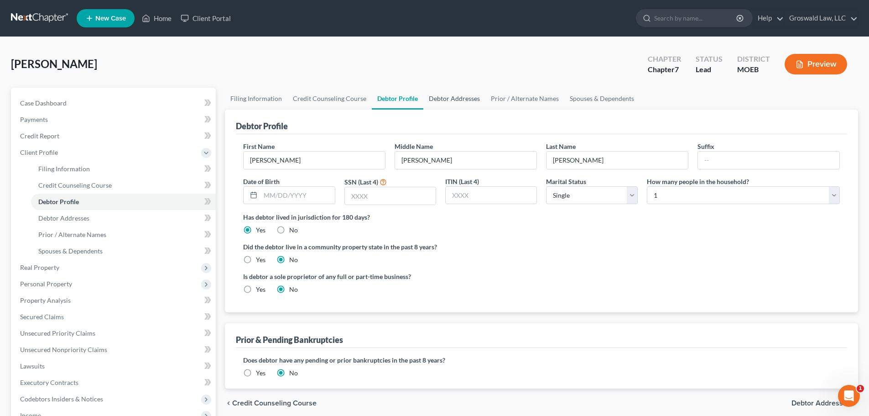
click at [438, 99] on link "Debtor Addresses" at bounding box center [454, 99] width 62 height 22
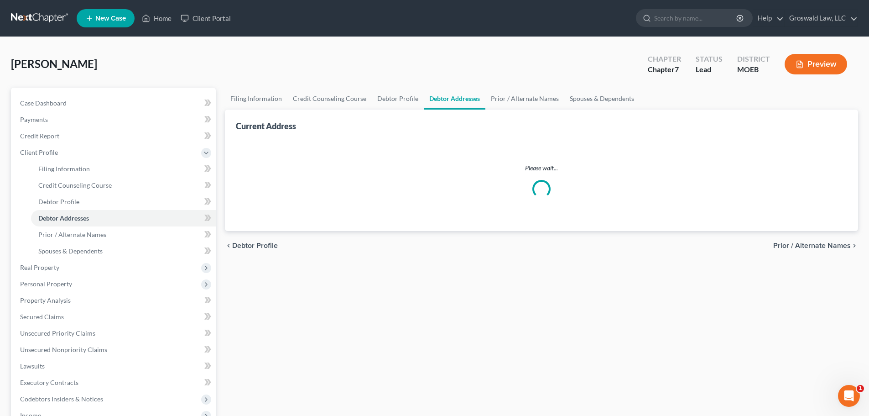
select select "0"
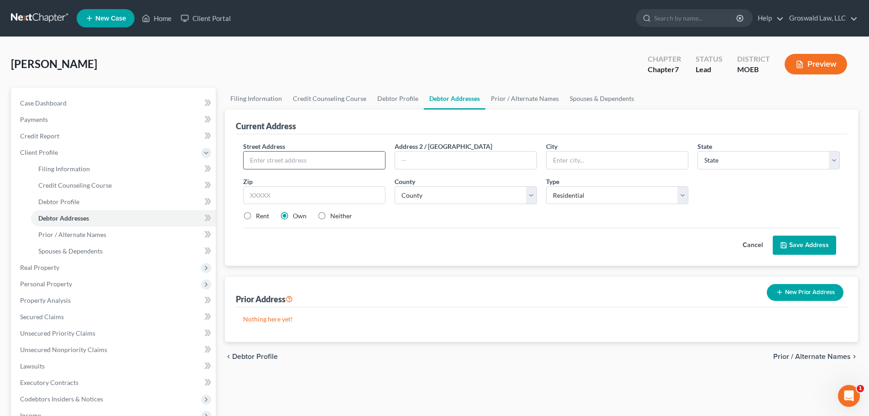
click at [302, 160] on input "text" at bounding box center [314, 159] width 141 height 17
type input "1300 Park Ashwood Drive"
click at [521, 159] on input "text" at bounding box center [465, 159] width 141 height 17
type input "Apt. C"
type input "63304"
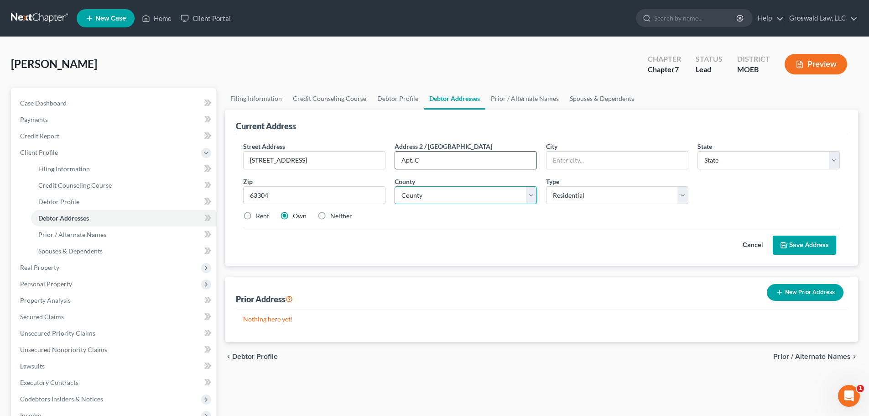
type input "Saint Charles"
select select "26"
select select "97"
click at [256, 216] on label "Rent" at bounding box center [262, 215] width 13 height 9
click at [260, 216] on input "Rent" at bounding box center [263, 214] width 6 height 6
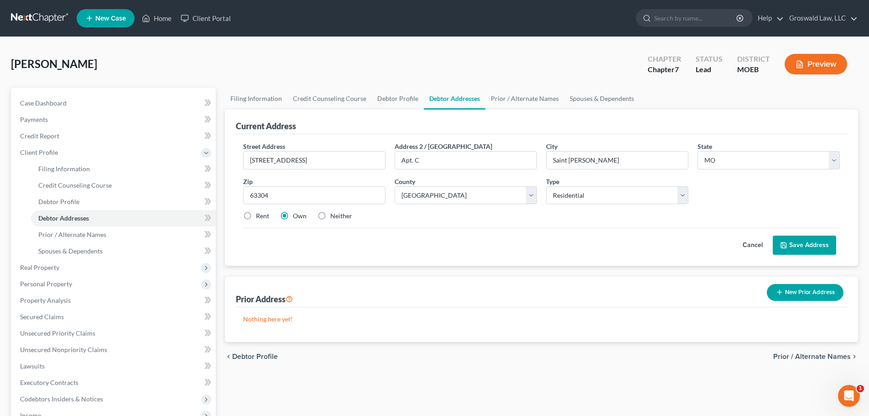
radio input "true"
click at [777, 240] on button "Save Address" at bounding box center [804, 244] width 63 height 19
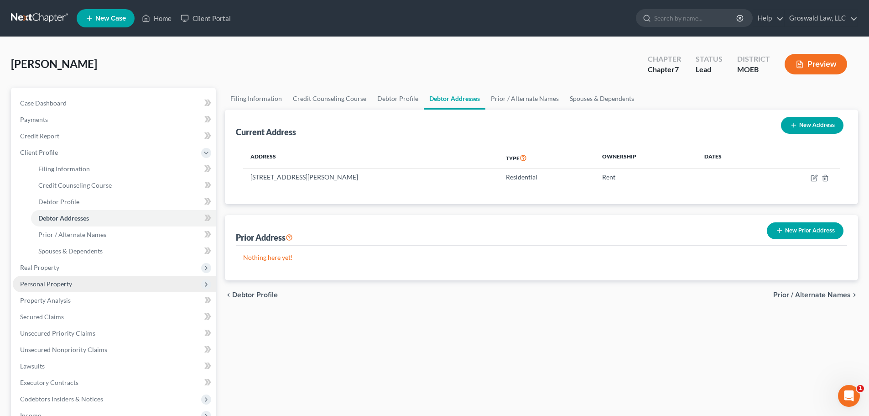
click at [62, 282] on span "Personal Property" at bounding box center [46, 284] width 52 height 8
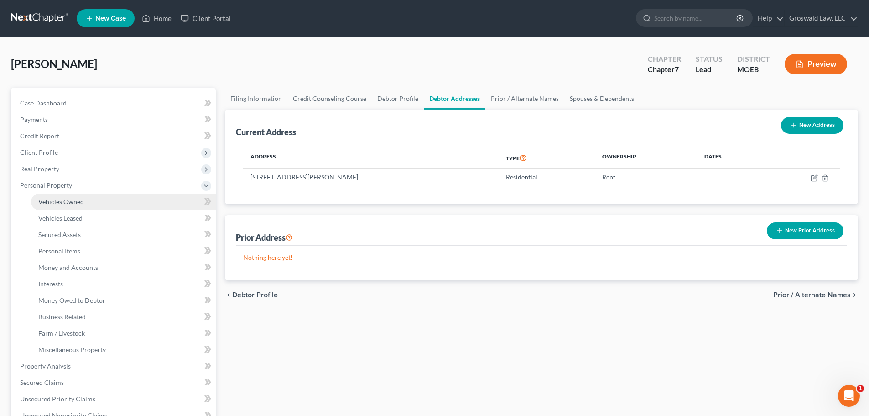
click at [68, 202] on span "Vehicles Owned" at bounding box center [61, 202] width 46 height 8
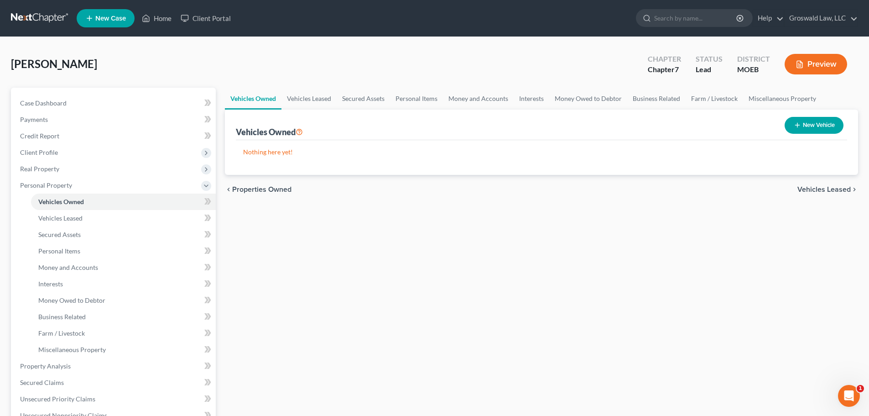
click at [777, 127] on button "New Vehicle" at bounding box center [814, 125] width 59 height 17
select select "0"
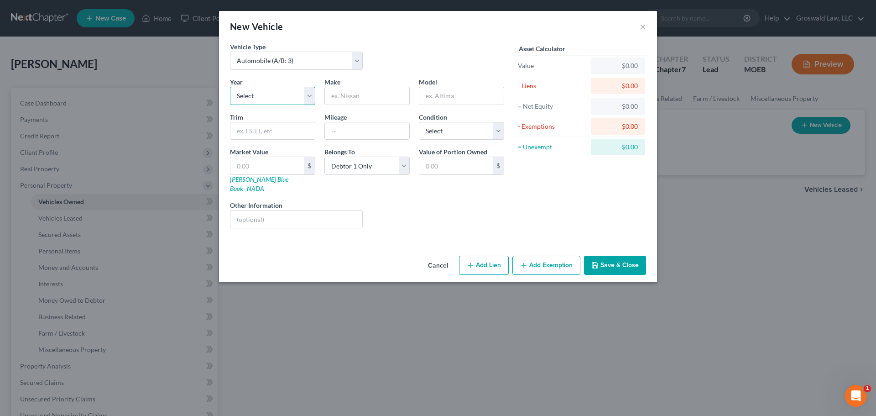
drag, startPoint x: 267, startPoint y: 98, endPoint x: 267, endPoint y: 104, distance: 6.9
click at [267, 98] on select "Select 2026 2025 2024 2023 2022 2021 2020 2019 2018 2017 2016 2015 2014 2013 20…" at bounding box center [272, 96] width 85 height 18
select select "5"
click at [230, 87] on select "Select 2026 2025 2024 2023 2022 2021 2020 2019 2018 2017 2016 2015 2014 2013 20…" at bounding box center [272, 96] width 85 height 18
click at [341, 96] on input "text" at bounding box center [367, 95] width 84 height 17
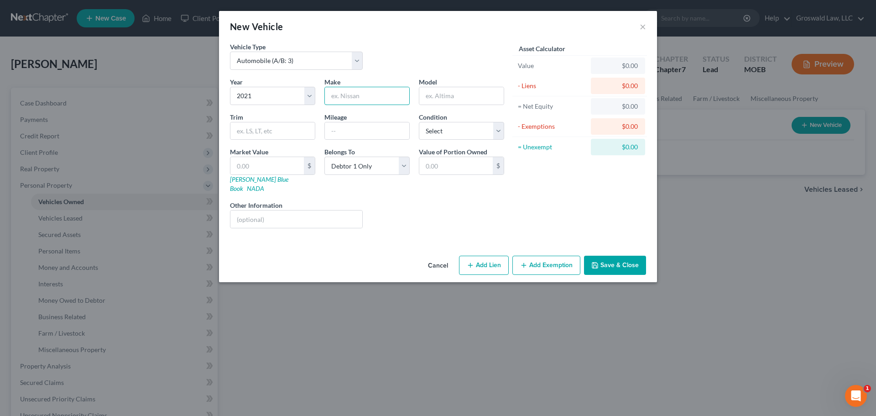
type input "Chevrolet"
click at [438, 100] on input "text" at bounding box center [461, 95] width 84 height 17
type input "Equinox"
click at [479, 263] on button "Add Lien" at bounding box center [484, 265] width 50 height 19
select select "0"
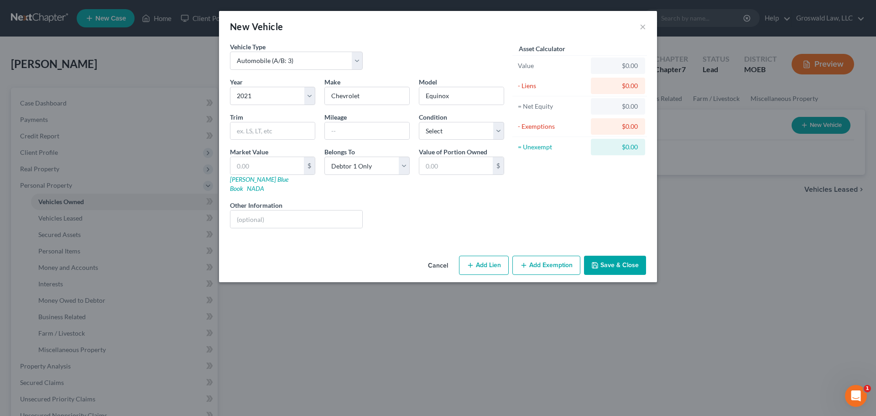
select select "0"
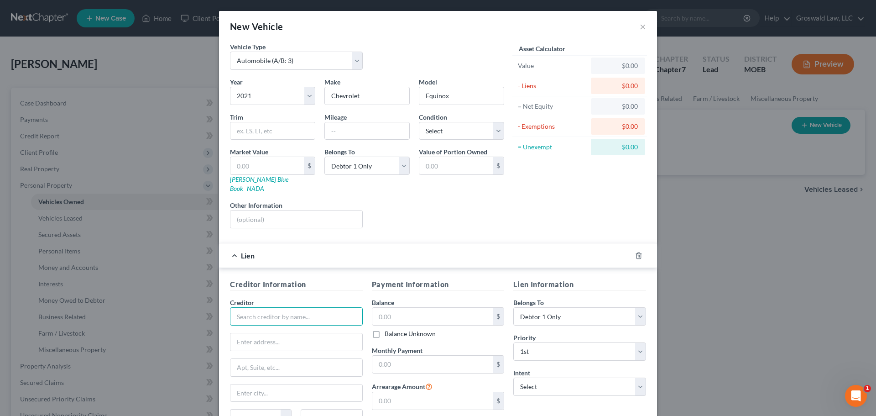
click at [310, 307] on input "text" at bounding box center [296, 316] width 133 height 18
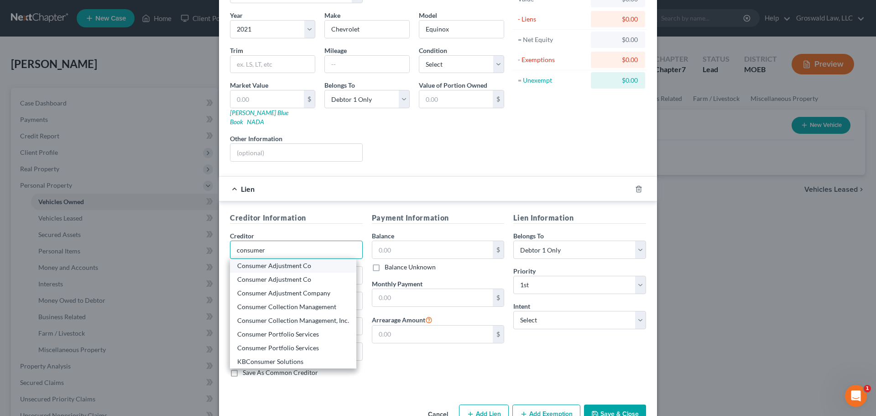
scroll to position [84, 0]
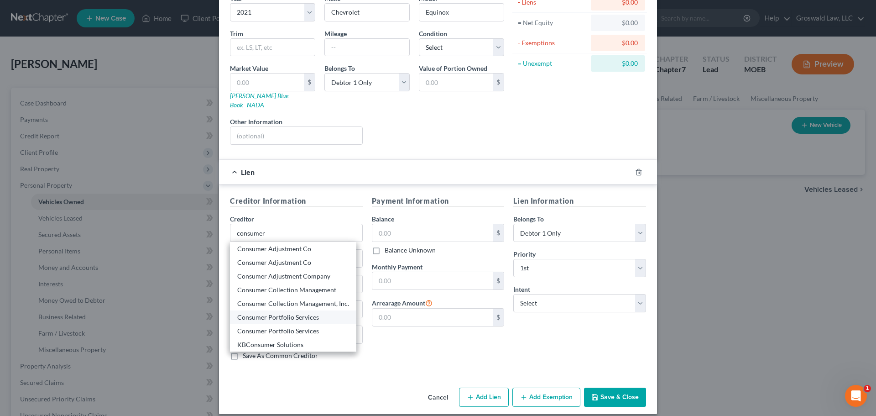
click at [290, 313] on div "Consumer Portfolio Services" at bounding box center [293, 317] width 112 height 9
type input "Consumer Portfolio Services"
type input "19500 Jamboree Rd"
type input "Irvine"
select select "4"
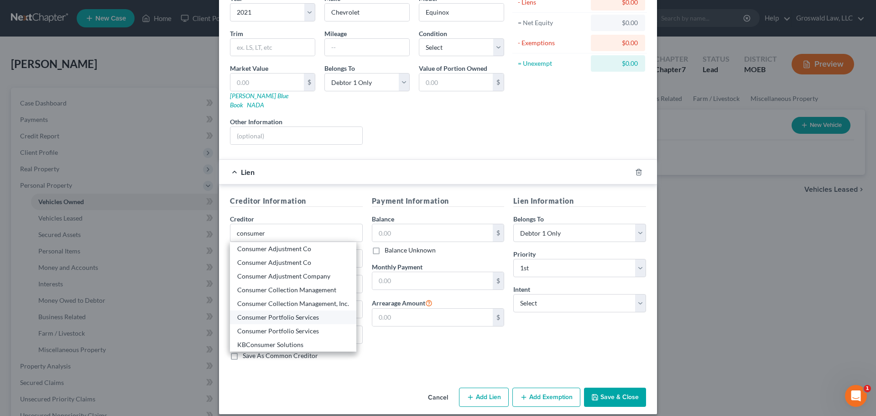
type input "92612"
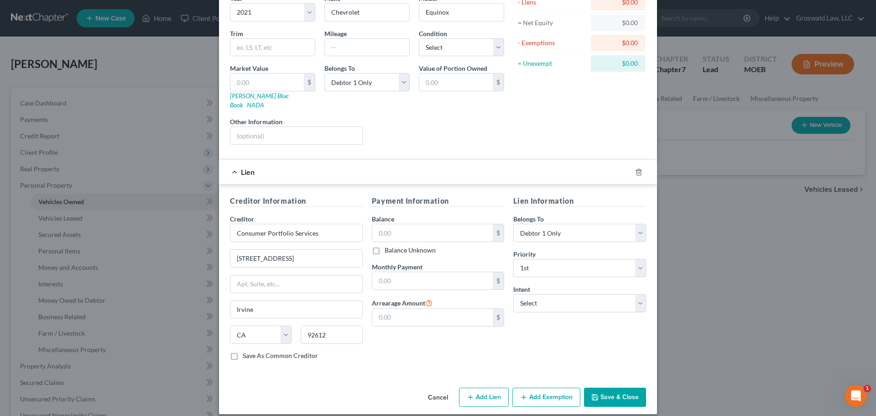
click at [616, 388] on button "Save & Close" at bounding box center [615, 396] width 62 height 19
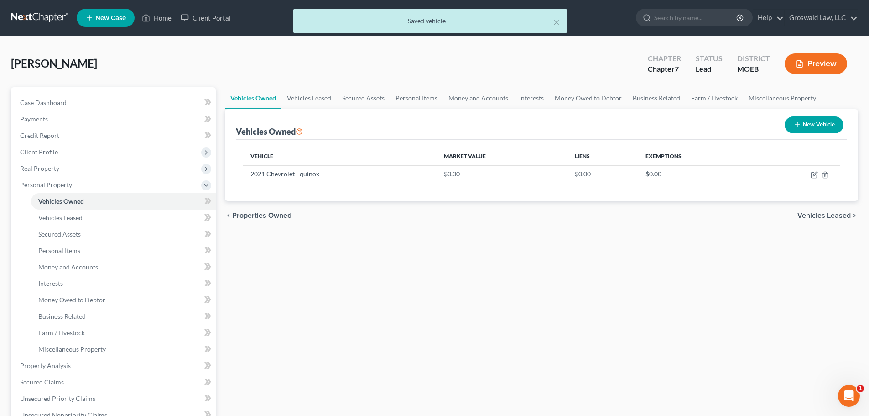
scroll to position [91, 0]
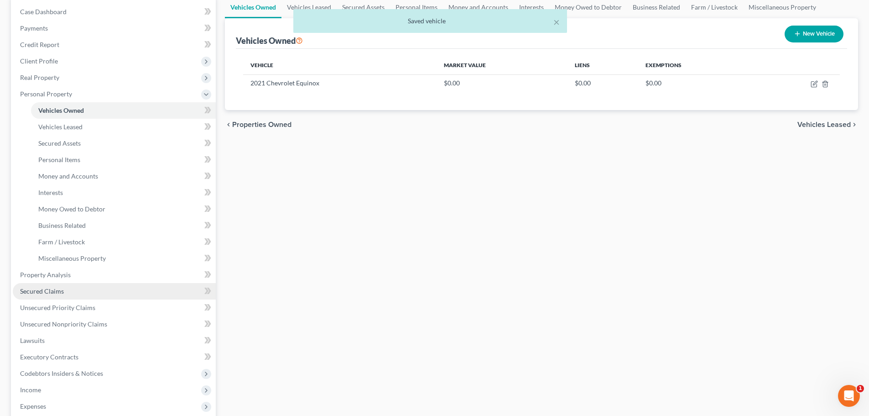
click at [62, 292] on span "Secured Claims" at bounding box center [42, 291] width 44 height 8
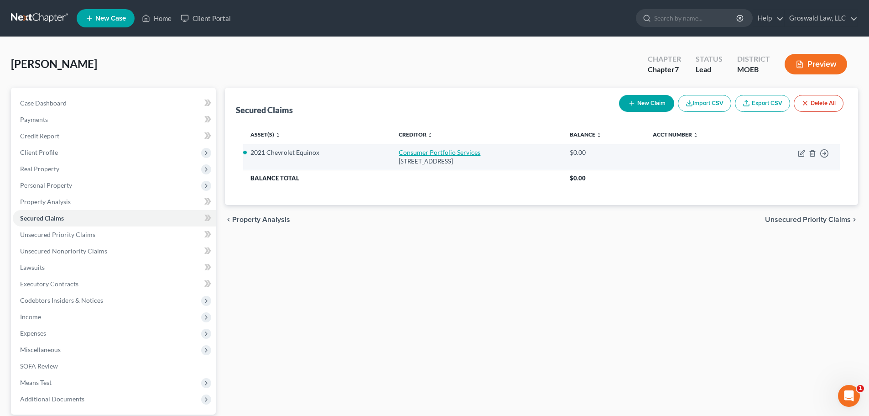
click at [433, 154] on link "Consumer Portfolio Services" at bounding box center [440, 152] width 82 height 8
select select "4"
select select "2"
select select "0"
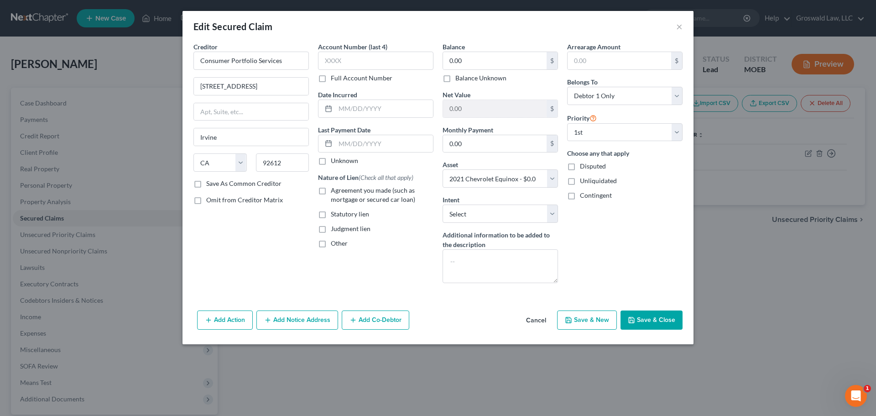
click at [342, 194] on label "Agreement you made (such as mortgage or secured car loan)" at bounding box center [382, 195] width 103 height 18
click at [340, 192] on input "Agreement you made (such as mortgage or secured car loan)" at bounding box center [337, 189] width 6 height 6
checkbox input "true"
click at [290, 324] on button "Add Notice Address" at bounding box center [297, 319] width 82 height 19
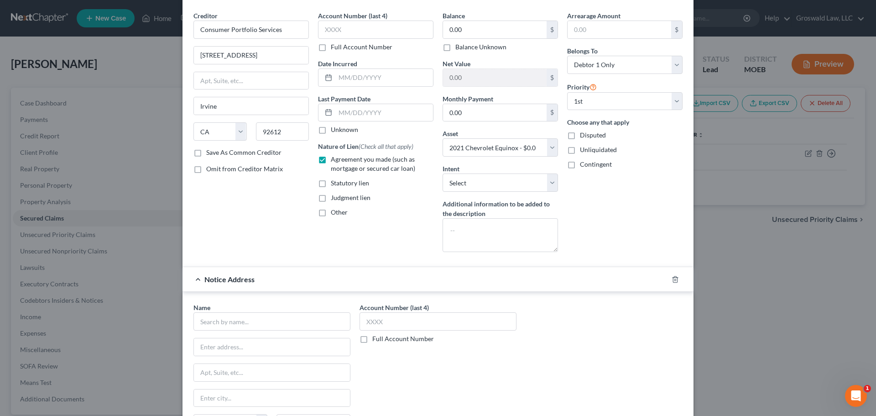
scroll to position [91, 0]
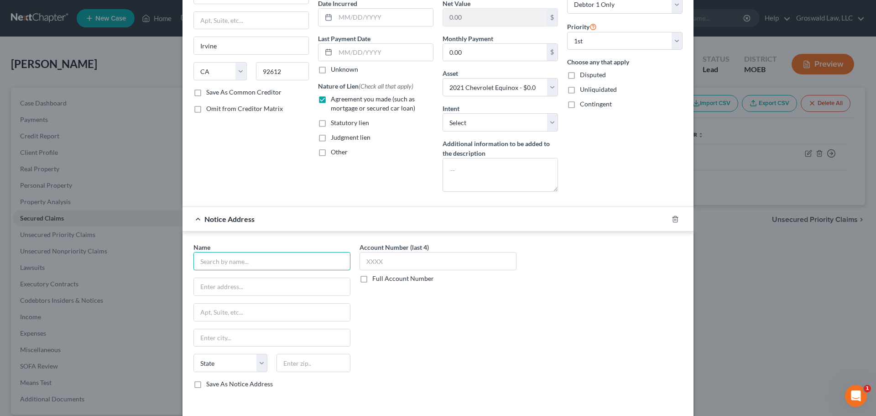
drag, startPoint x: 281, startPoint y: 266, endPoint x: 275, endPoint y: 267, distance: 6.5
click at [281, 266] on input "text" at bounding box center [271, 261] width 157 height 18
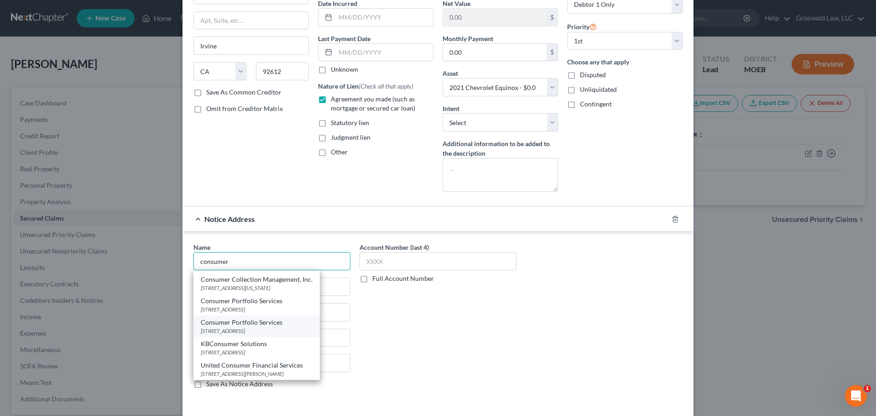
scroll to position [136, 0]
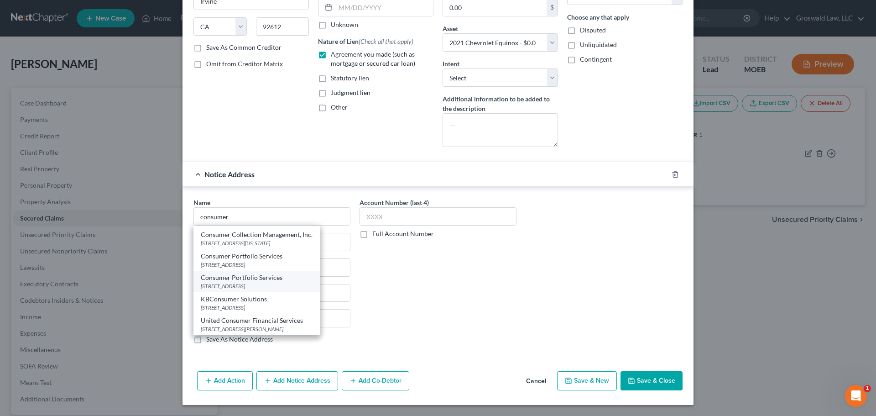
click at [246, 285] on div "PO Box 57071, Irvine, CA 92619" at bounding box center [257, 286] width 112 height 8
type input "Consumer Portfolio Services"
type input "PO Box 57071"
type input "Irvine"
select select "4"
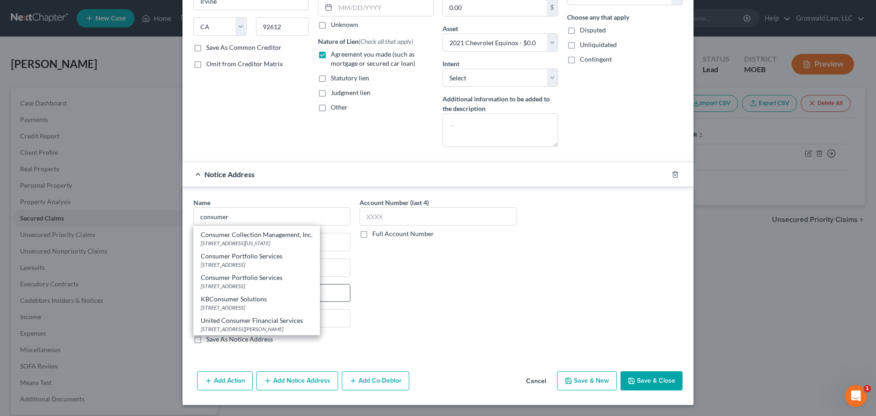
type input "92619"
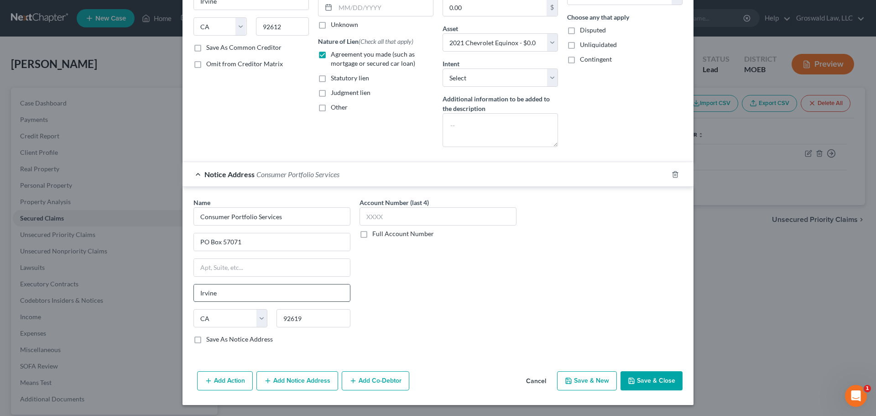
scroll to position [0, 0]
click at [643, 380] on button "Save & Close" at bounding box center [652, 380] width 62 height 19
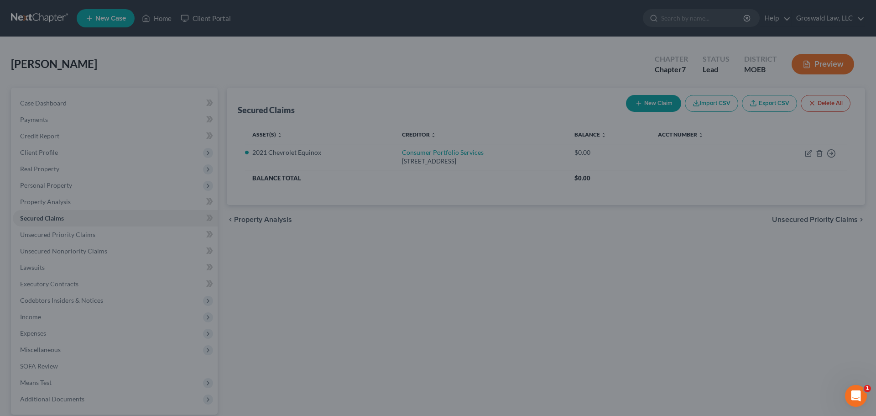
select select "2"
type input "0"
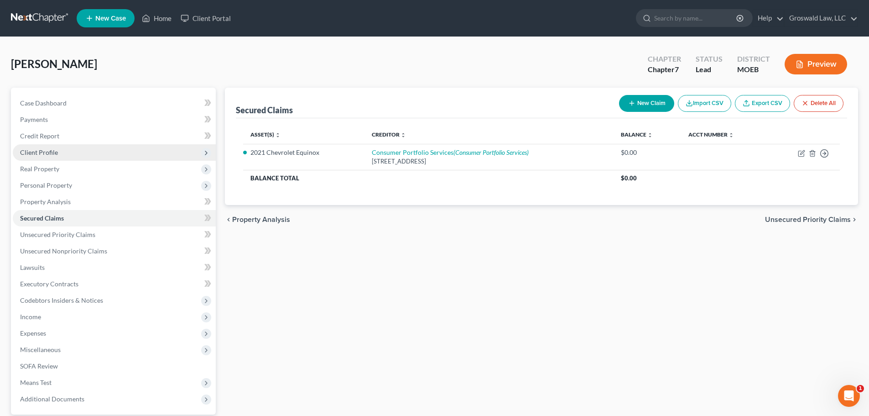
click at [51, 157] on span "Client Profile" at bounding box center [114, 152] width 203 height 16
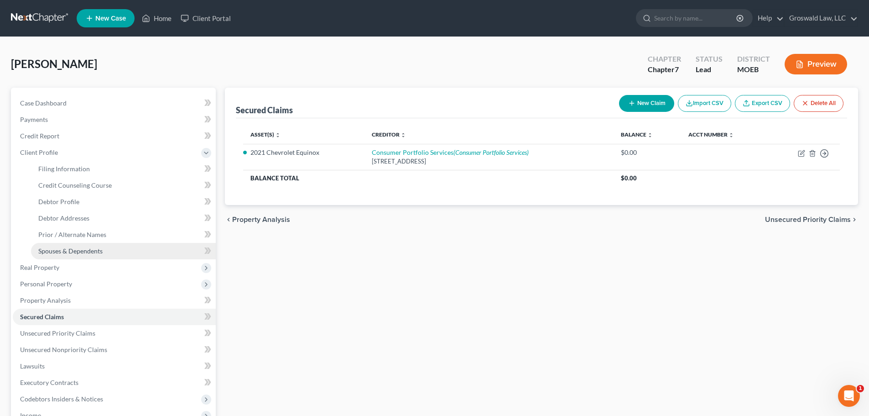
click at [65, 253] on span "Spouses & Dependents" at bounding box center [70, 251] width 64 height 8
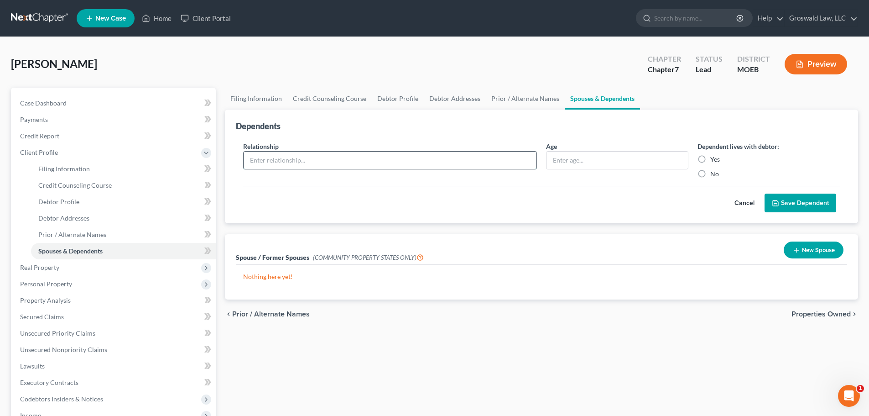
click at [442, 161] on input "text" at bounding box center [390, 159] width 293 height 17
type input "child"
click at [622, 163] on input "text" at bounding box center [617, 159] width 141 height 17
type input "11"
click at [631, 198] on div "Cancel Save Dependent" at bounding box center [541, 199] width 597 height 27
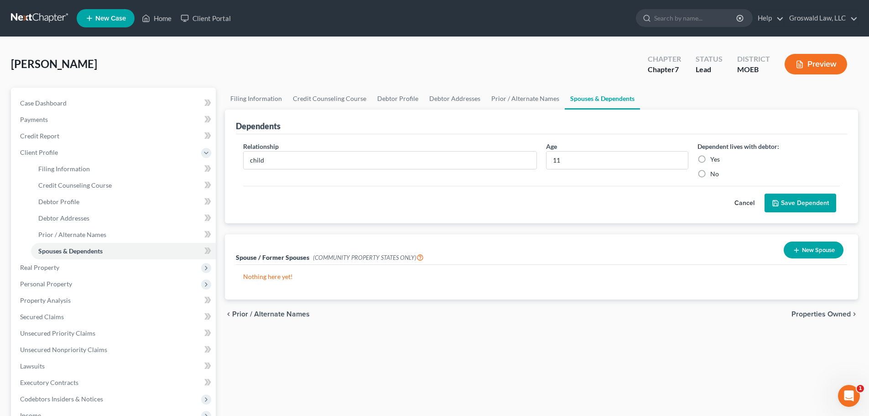
click at [710, 161] on label "Yes" at bounding box center [715, 159] width 10 height 9
click at [714, 161] on input "Yes" at bounding box center [717, 158] width 6 height 6
radio input "true"
click at [777, 203] on button "Save Dependent" at bounding box center [801, 202] width 72 height 19
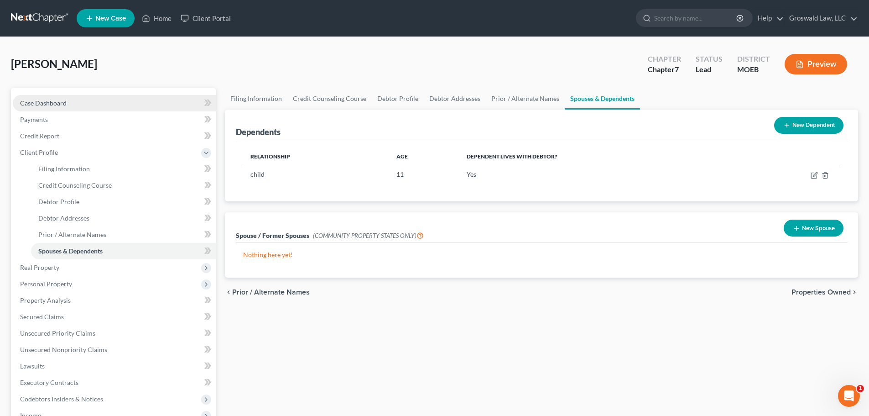
click at [98, 100] on link "Case Dashboard" at bounding box center [114, 103] width 203 height 16
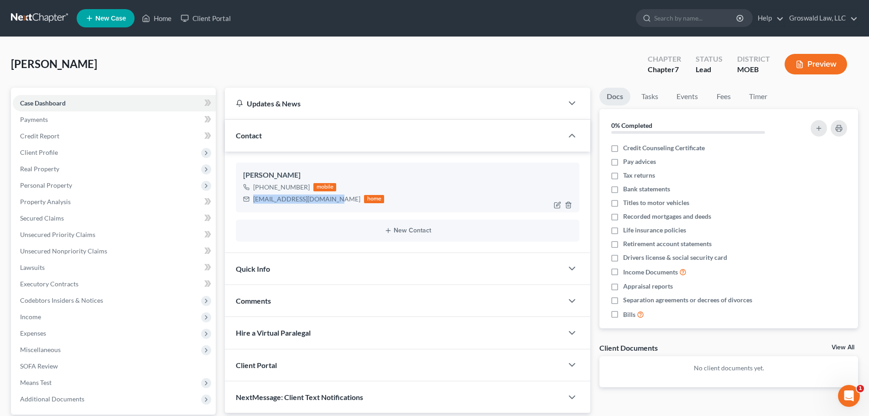
drag, startPoint x: 327, startPoint y: 205, endPoint x: 251, endPoint y: 201, distance: 76.8
click at [251, 201] on div "Matthew Bushong +1 (636) 346-7900 mobile boushe@lcrenterprise.net home" at bounding box center [408, 186] width 344 height 49
copy div "boushe@lcrenterprise.net"
click at [38, 150] on span "Client Profile" at bounding box center [39, 152] width 38 height 8
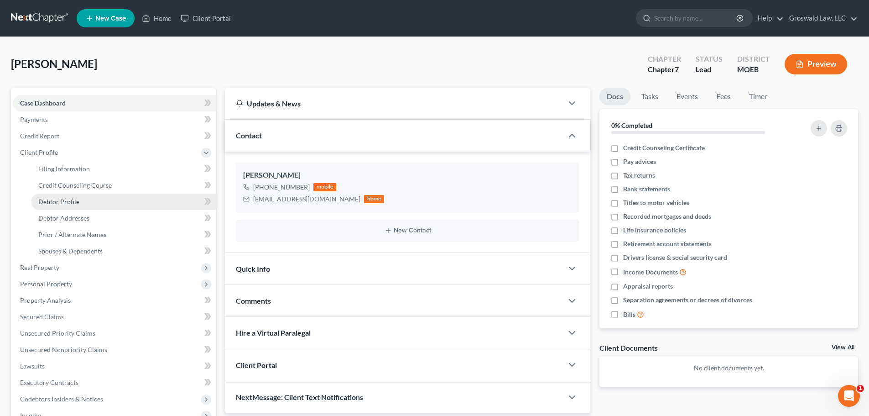
click at [59, 198] on span "Debtor Profile" at bounding box center [58, 202] width 41 height 8
select select "0"
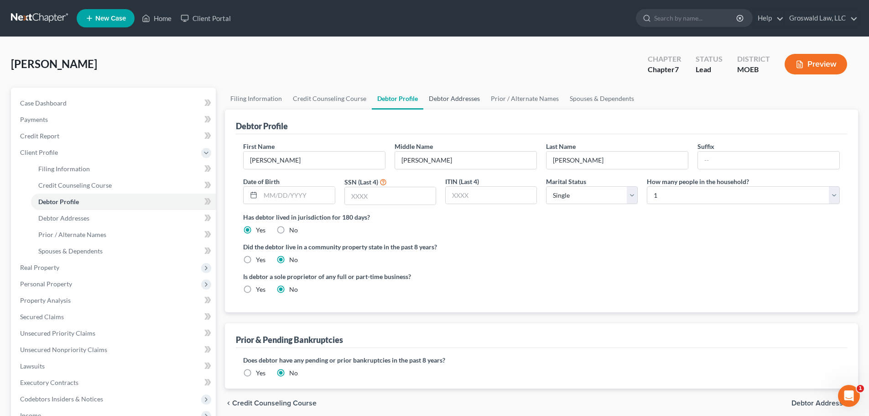
click at [451, 103] on link "Debtor Addresses" at bounding box center [454, 99] width 62 height 22
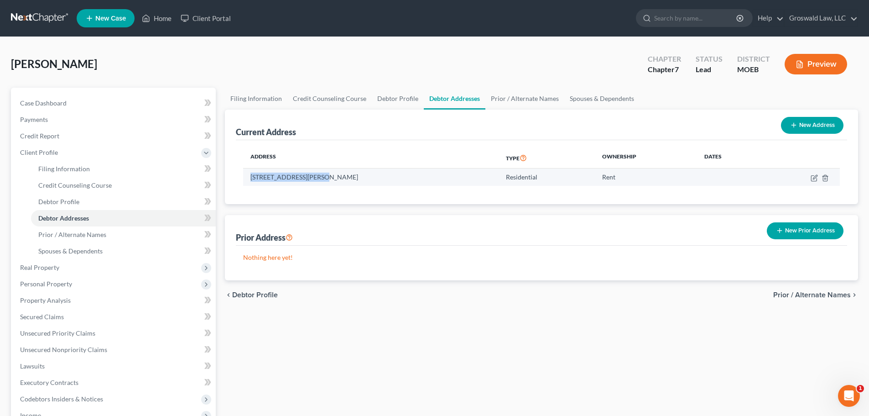
drag, startPoint x: 322, startPoint y: 177, endPoint x: 250, endPoint y: 179, distance: 72.1
click at [250, 179] on td "1300 Park Ashwood Drive, Apt. C, Saint Charles, MO 63304" at bounding box center [371, 176] width 256 height 17
copy td "1300 Park Ashwood Driv"
click at [162, 20] on link "Home" at bounding box center [156, 18] width 39 height 16
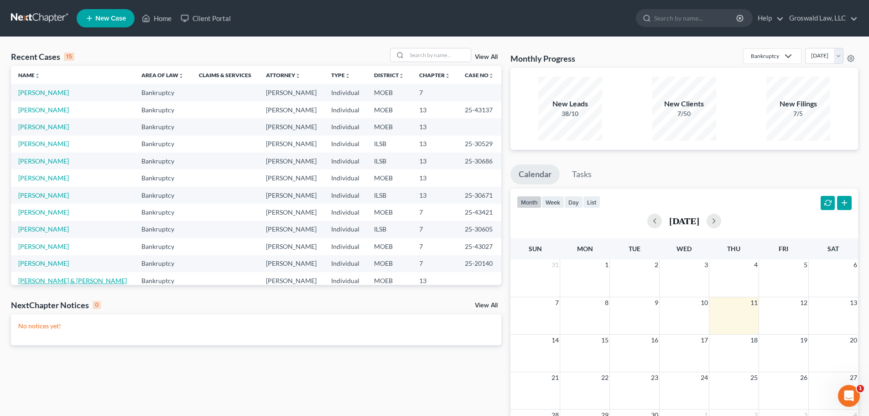
click at [47, 280] on link "[PERSON_NAME] & [PERSON_NAME]" at bounding box center [72, 281] width 109 height 8
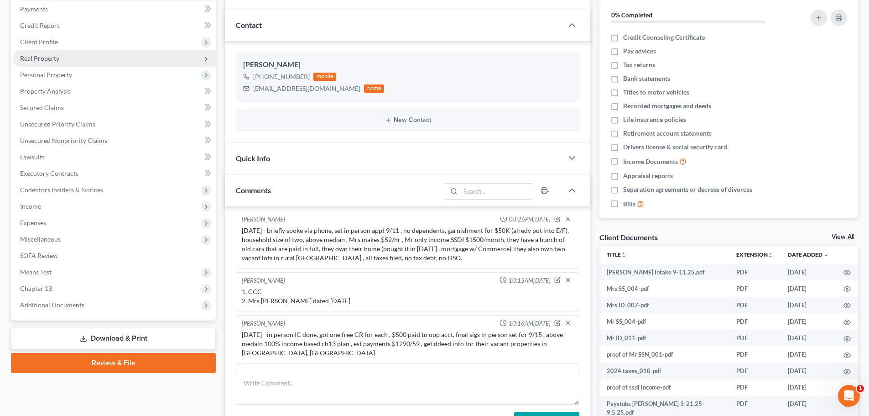
scroll to position [46, 0]
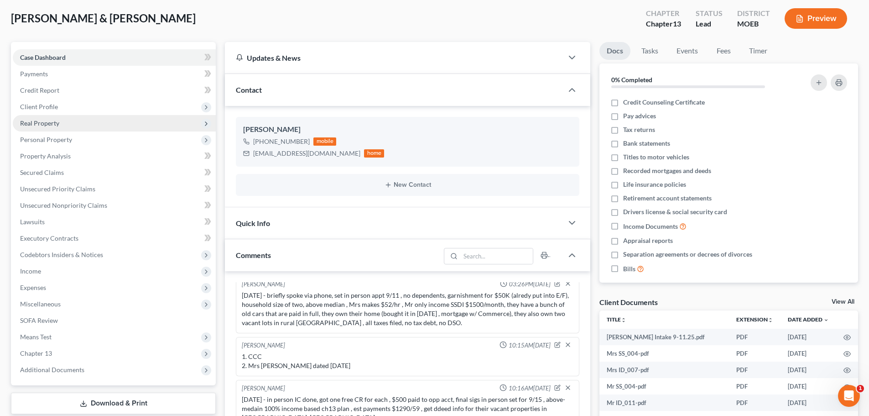
click at [75, 121] on span "Real Property" at bounding box center [114, 123] width 203 height 16
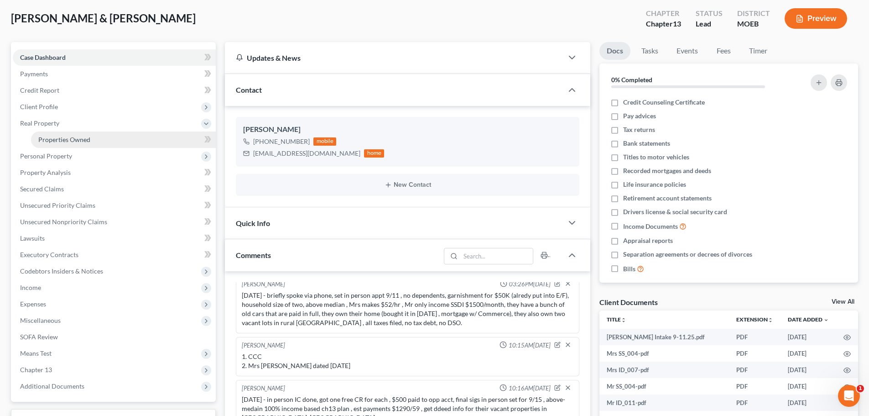
click at [74, 141] on span "Properties Owned" at bounding box center [64, 140] width 52 height 8
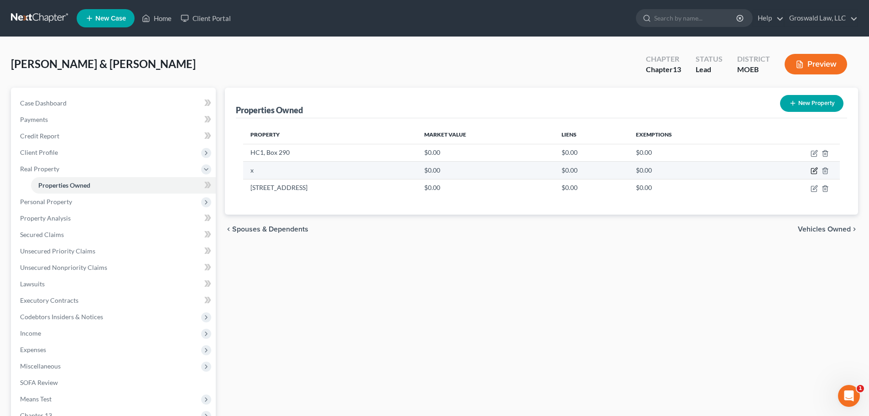
click at [777, 168] on icon "button" at bounding box center [814, 170] width 7 height 7
select select "26"
select select "90"
select select "2"
select select "0"
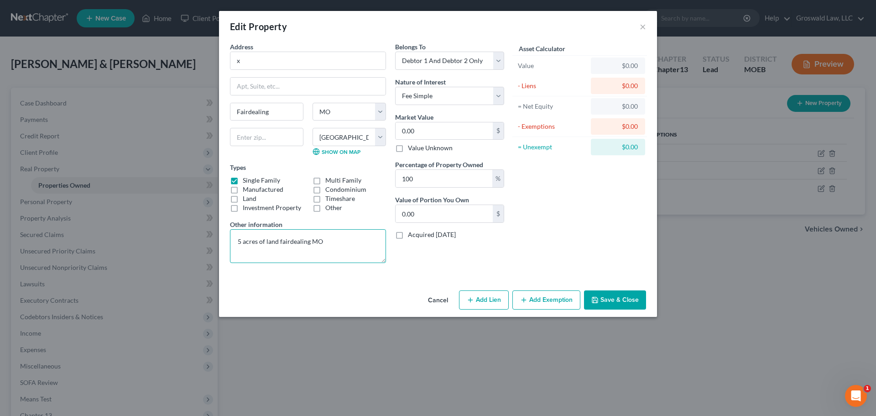
click at [321, 239] on textarea "5 acres of land fairdealing MO" at bounding box center [308, 246] width 156 height 34
paste textarea "10-8.0-28-000-000-0007.000"
click at [323, 243] on textarea "5 acres of land fairdealing MO, 10-8.0-28-000-000-0007.000," at bounding box center [308, 246] width 156 height 34
click at [361, 255] on textarea "5 acres of land fairdealing MO, Parcel ID 10-8.0-28-000-000-0007.000," at bounding box center [308, 246] width 156 height 34
paste textarea "SEC, TWN, RNG: 28-24-4E"
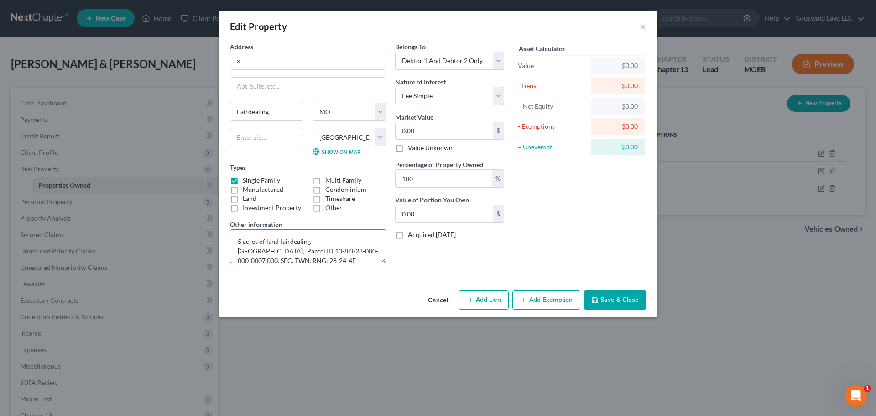
scroll to position [2, 0]
click at [321, 257] on textarea "5 acres of land fairdealing MO, Parcel ID 10-8.0-28-000-000-0007.000, SEC, TWN,…" at bounding box center [308, 246] width 156 height 34
type textarea "5 acres of land fairdealing MO, Parcel ID 10-8.0-28-000-000-0007.000, SEC, TWN,…"
click at [460, 100] on select "Select Fee Simple Joint Tenant Life Estate Equitable Interest Future Interest T…" at bounding box center [449, 96] width 109 height 18
select select "5"
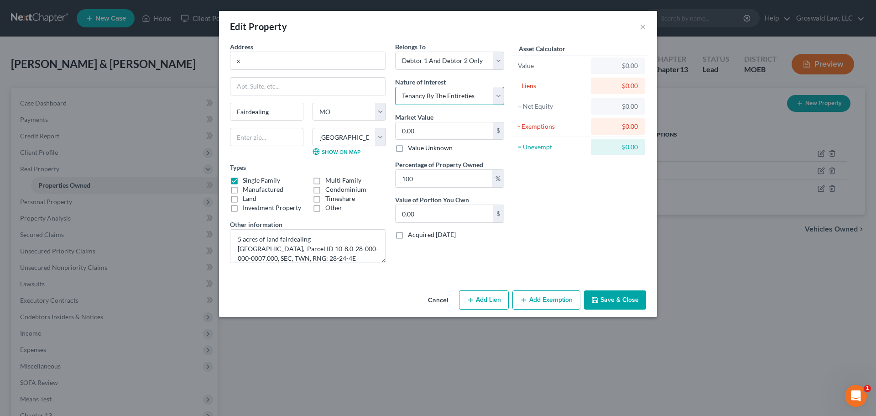
click at [395, 87] on select "Select Fee Simple Joint Tenant Life Estate Equitable Interest Future Interest T…" at bounding box center [449, 96] width 109 height 18
click at [447, 134] on input "0.00" at bounding box center [444, 130] width 97 height 17
type input "4"
type input "4.00"
type input "47"
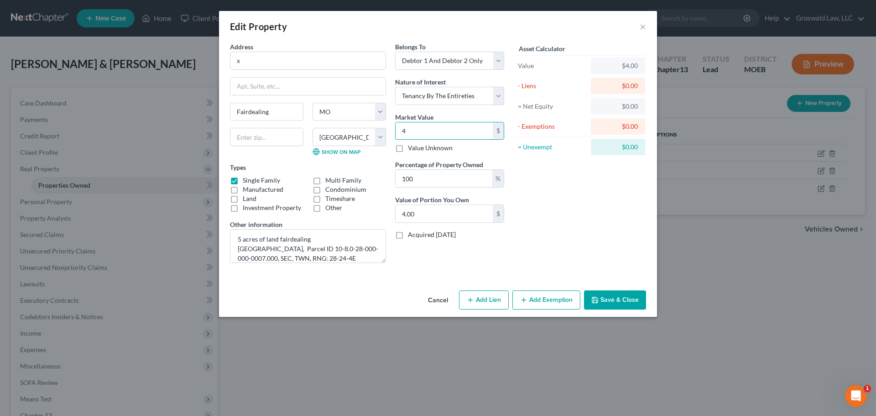
type input "47.00"
type input "470"
type input "470.00"
drag, startPoint x: 277, startPoint y: 240, endPoint x: 182, endPoint y: 237, distance: 94.5
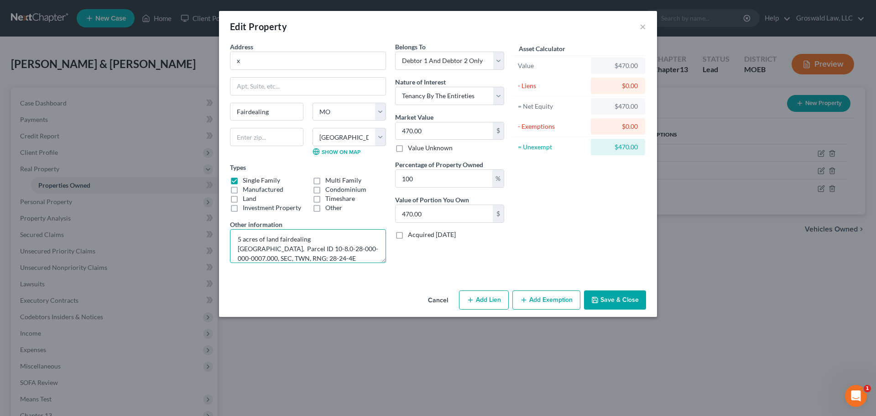
click at [194, 237] on div "Edit Property × Address * x [GEOGRAPHIC_DATA] State [US_STATE][GEOGRAPHIC_DATA]…" at bounding box center [438, 208] width 876 height 416
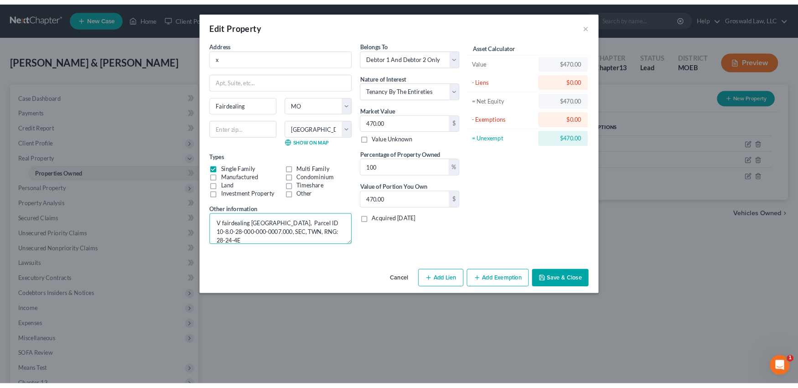
scroll to position [0, 0]
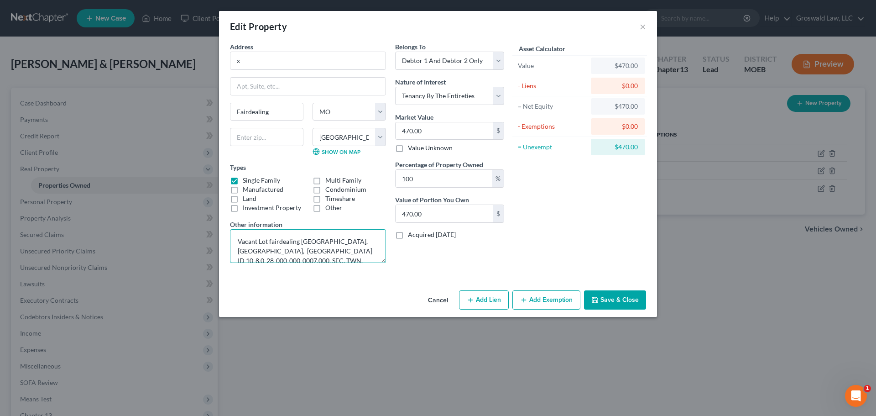
type textarea "Vacant Lot fairdealing MO, Ripley County, Parcel ID 10-8.0-28-000-000-0007.000,…"
click at [620, 304] on button "Save & Close" at bounding box center [615, 299] width 62 height 19
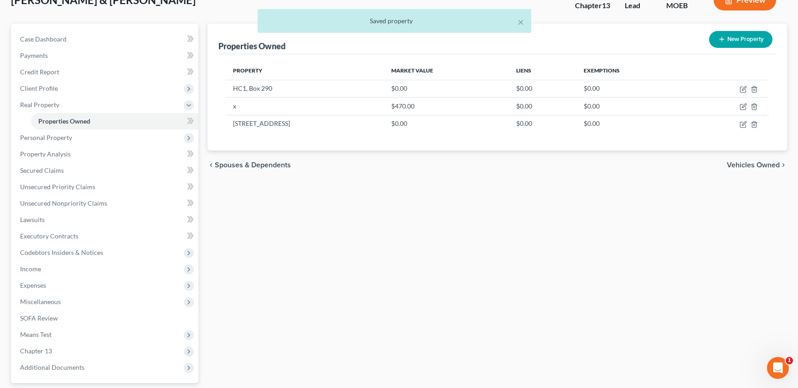
scroll to position [146, 0]
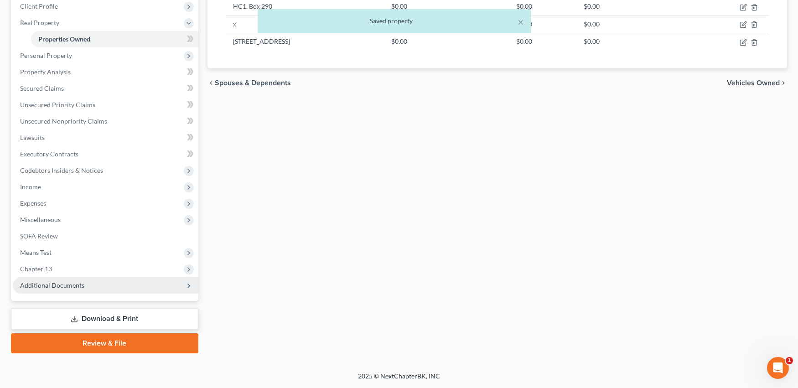
click at [70, 283] on span "Additional Documents" at bounding box center [52, 286] width 64 height 8
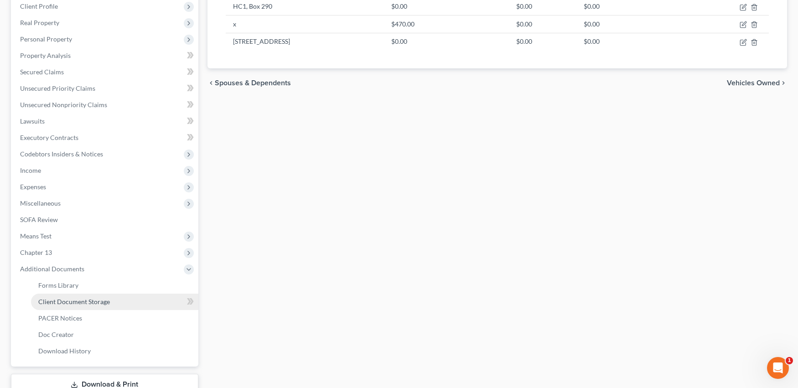
click at [75, 300] on span "Client Document Storage" at bounding box center [74, 302] width 72 height 8
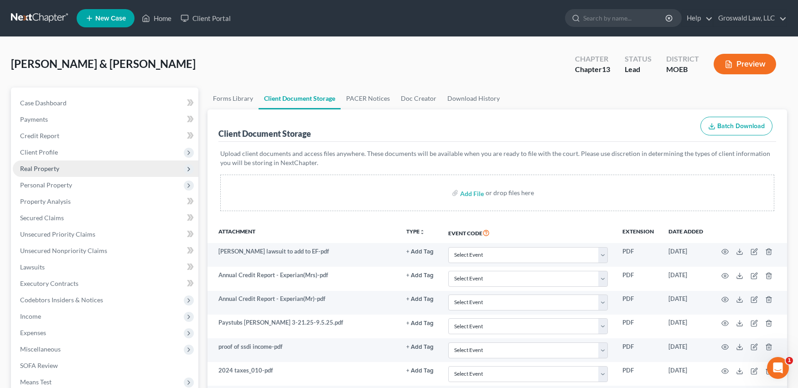
click at [52, 167] on span "Real Property" at bounding box center [39, 169] width 39 height 8
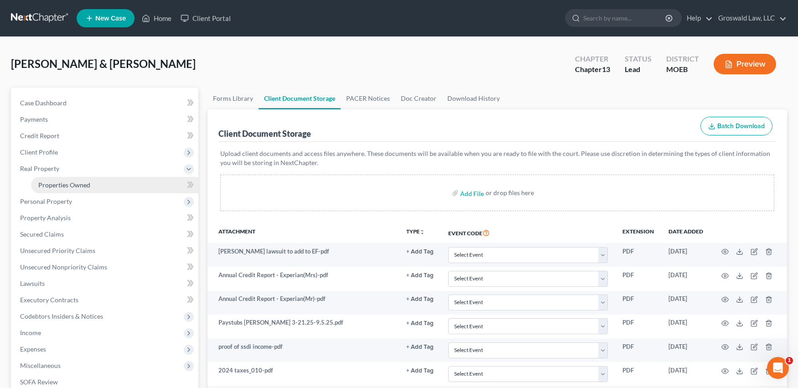
click at [83, 188] on span "Properties Owned" at bounding box center [64, 185] width 52 height 8
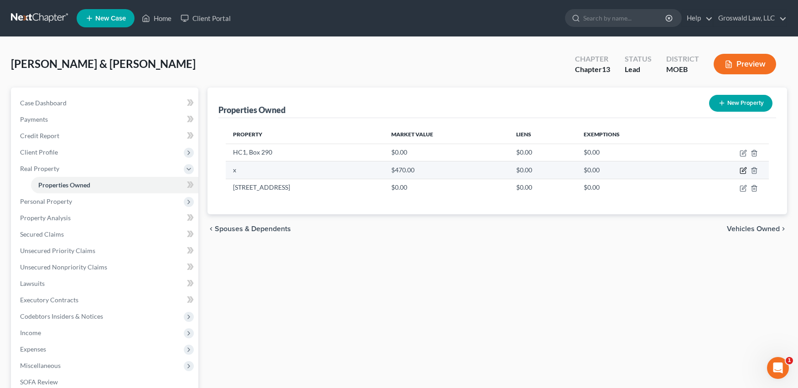
click at [743, 172] on icon "button" at bounding box center [743, 170] width 7 height 7
select select "26"
select select "90"
select select "2"
select select "5"
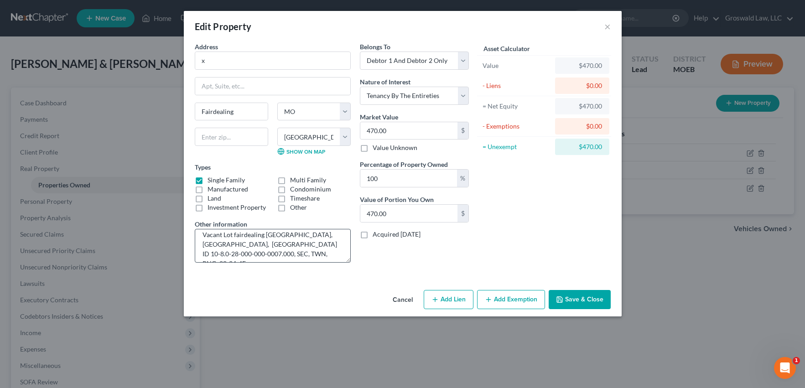
scroll to position [10, 0]
click at [282, 248] on textarea "Vacant Lot fairdealing MO, Ripley County, Parcel ID 10-8.0-28-000-000-0007.000,…" at bounding box center [273, 246] width 156 height 34
paste textarea "S2 SW4,288-91,546-91,546-158/159,551-100,601-89"
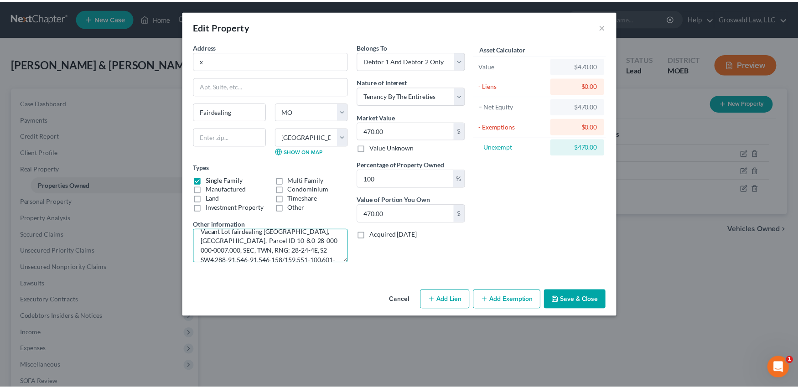
scroll to position [12, 0]
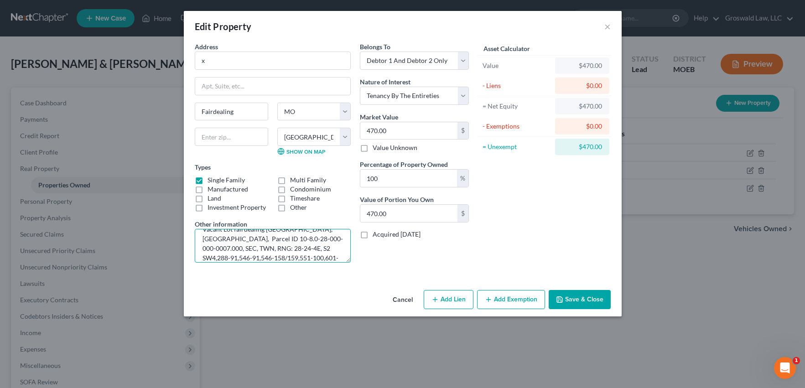
type textarea "Vacant Lot fairdealing MO, Ripley County, Parcel ID 10-8.0-28-000-000-0007.000,…"
click at [568, 299] on button "Save & Close" at bounding box center [580, 299] width 62 height 19
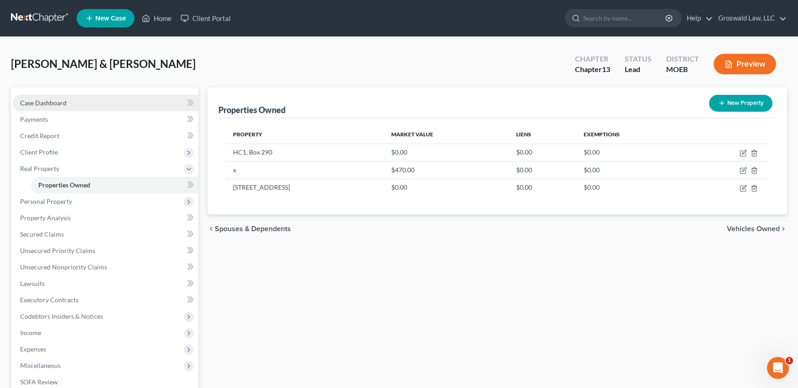
click at [99, 102] on link "Case Dashboard" at bounding box center [106, 103] width 186 height 16
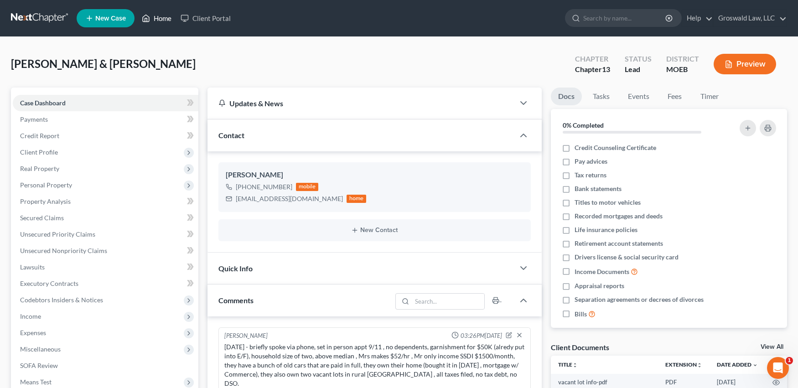
scroll to position [6, 0]
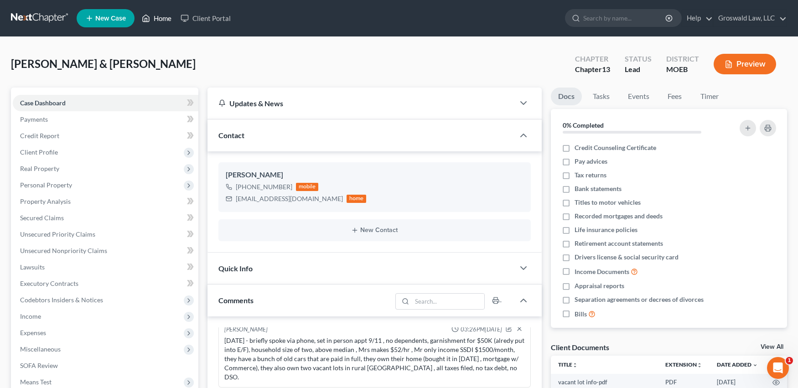
click at [168, 21] on link "Home" at bounding box center [156, 18] width 39 height 16
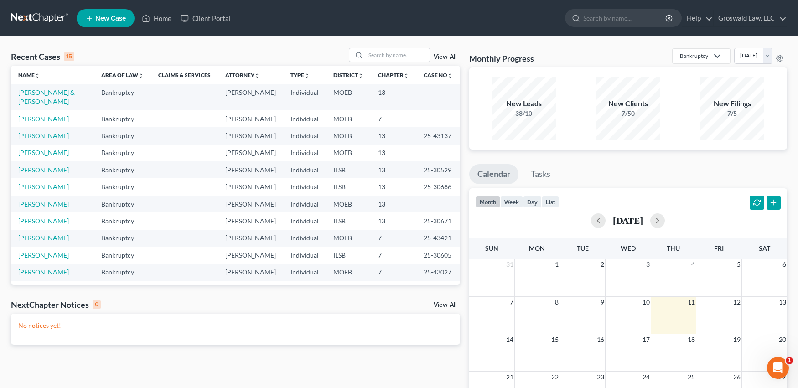
click at [42, 117] on link "Bushong, Matthew" at bounding box center [43, 119] width 51 height 8
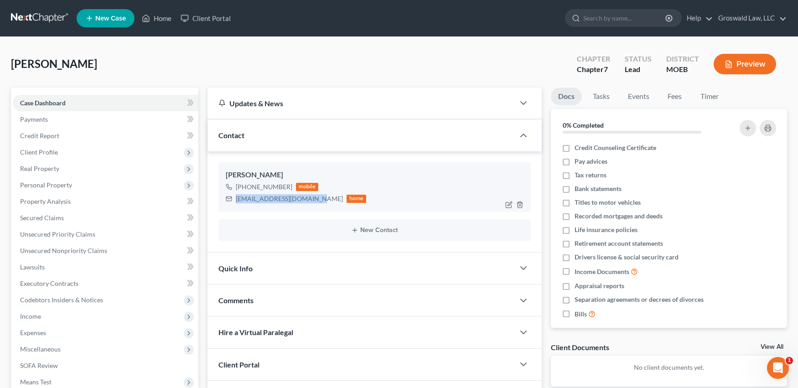
drag, startPoint x: 309, startPoint y: 202, endPoint x: 235, endPoint y: 203, distance: 73.5
click at [235, 203] on div "boushe@lcrenterprise.net home" at bounding box center [296, 199] width 141 height 12
copy div "boushe@lcrenterprise.net"
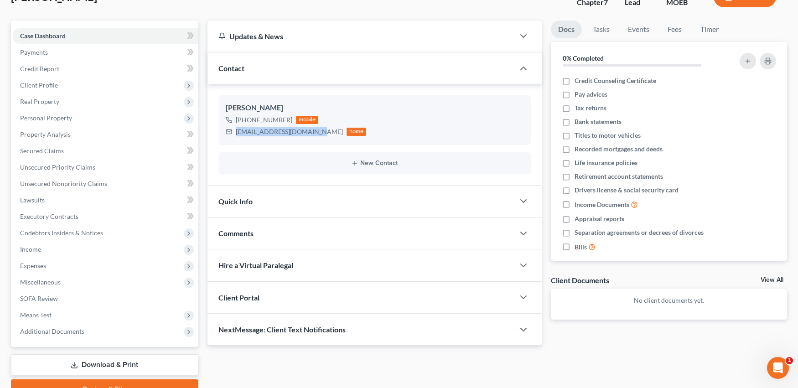
scroll to position [91, 0]
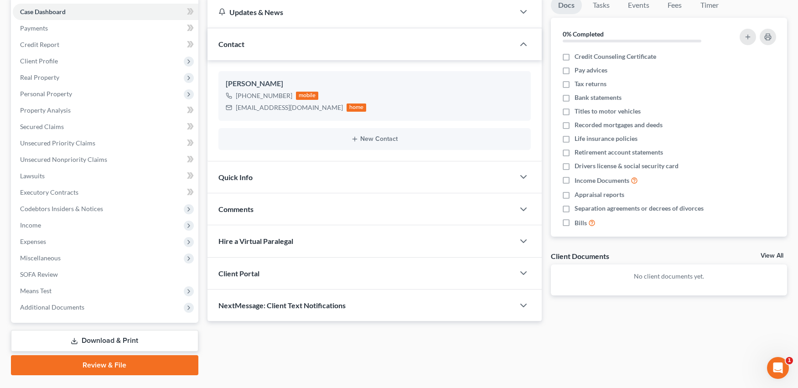
click at [304, 210] on div "Comments" at bounding box center [361, 208] width 307 height 31
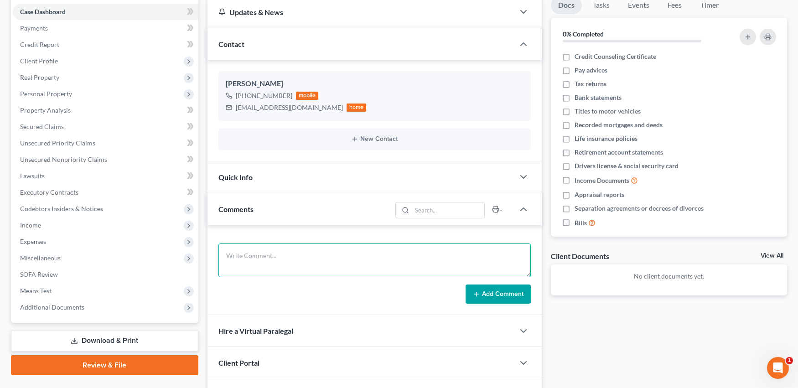
drag, startPoint x: 301, startPoint y: 261, endPoint x: 286, endPoint y: 261, distance: 14.6
click at [301, 260] on textarea at bounding box center [375, 261] width 313 height 34
type textarea "s"
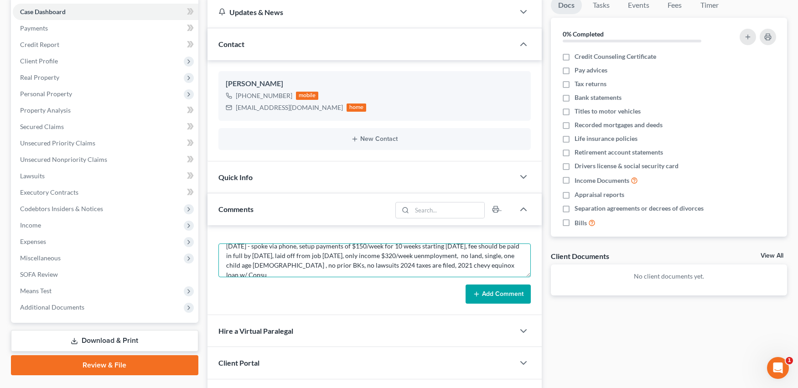
scroll to position [12, 0]
type textarea "9/11/25 - spoke via phone, setup payments of $150/week for 10 weeks starting to…"
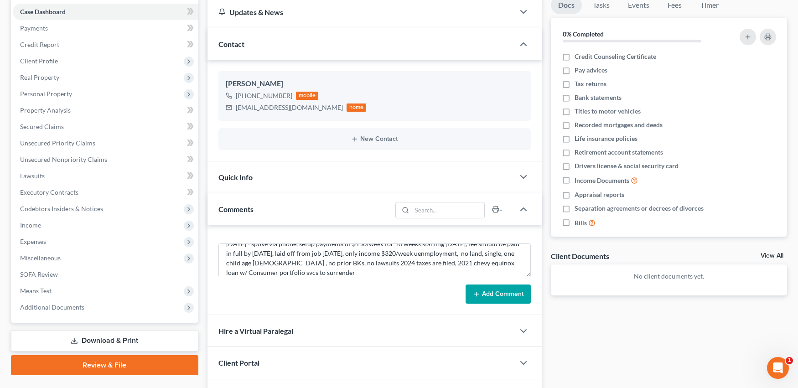
click at [485, 293] on button "Add Comment" at bounding box center [498, 294] width 65 height 19
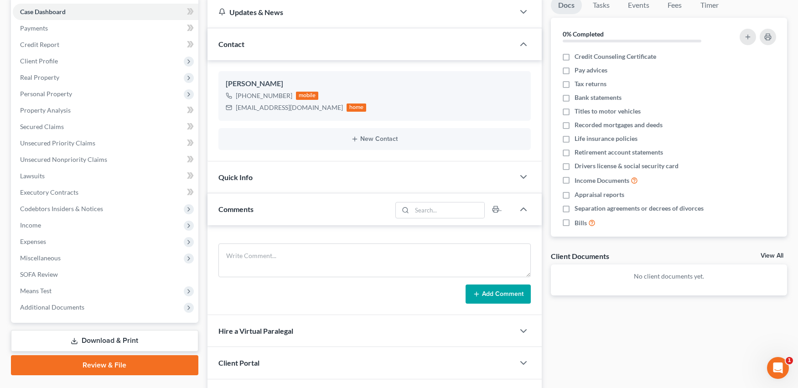
scroll to position [0, 0]
